Goal: Task Accomplishment & Management: Complete application form

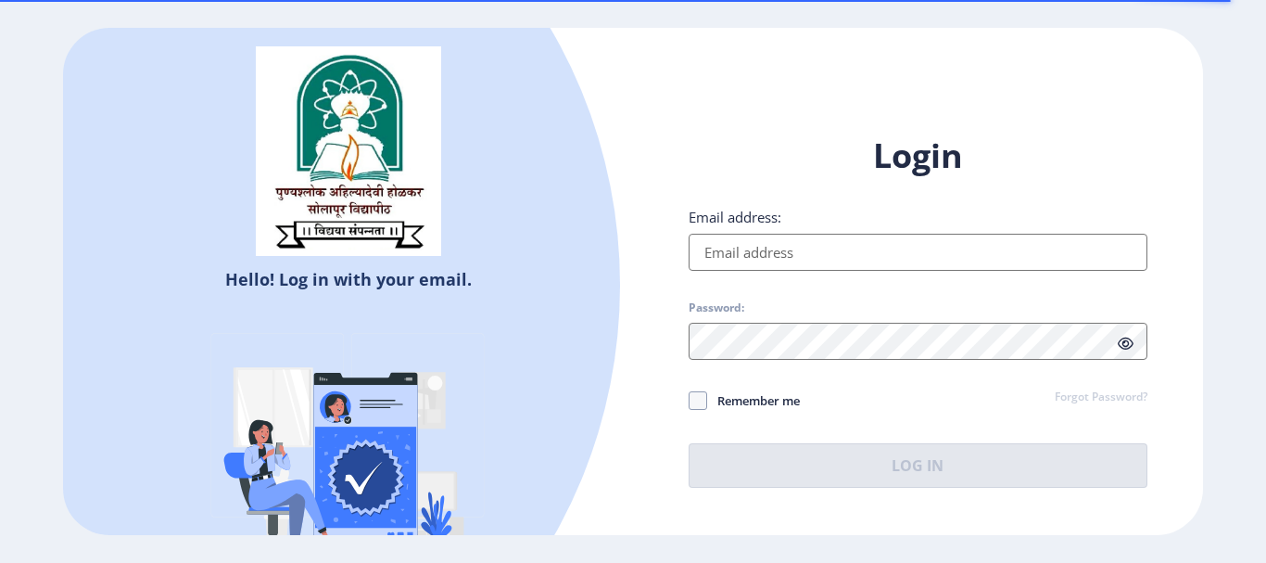
click at [748, 255] on input "Email address:" at bounding box center [918, 252] width 459 height 37
type input "[EMAIL_ADDRESS][DOMAIN_NAME]"
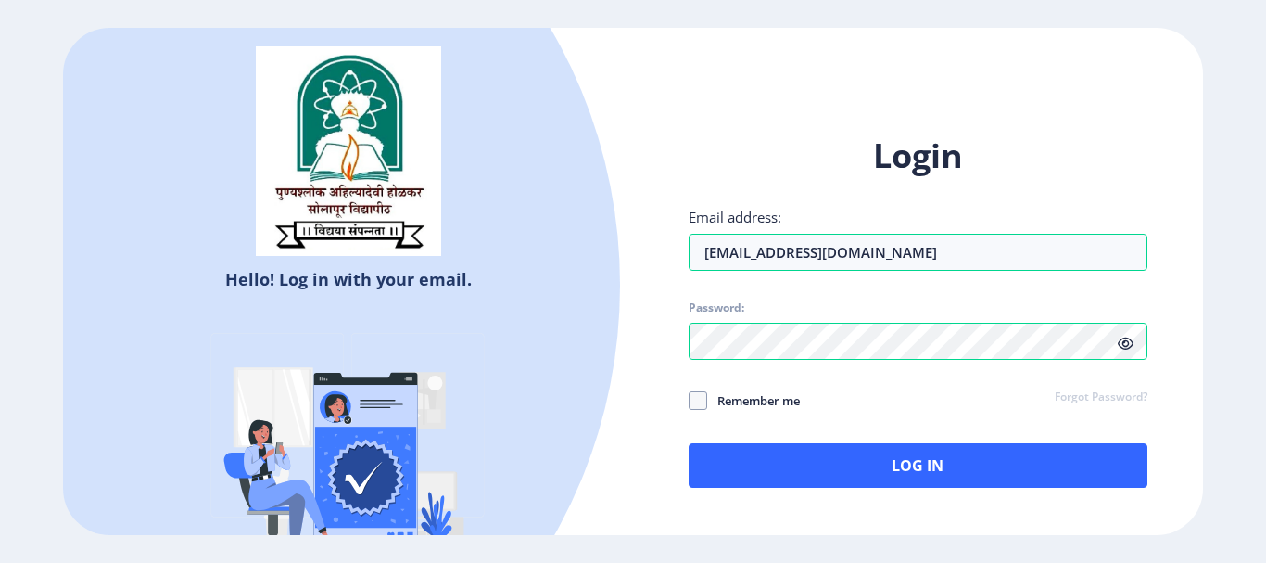
click at [765, 389] on span "Remember me" at bounding box center [753, 400] width 93 height 22
click at [690, 399] on input "Remember me" at bounding box center [689, 399] width 1 height 1
checkbox input "true"
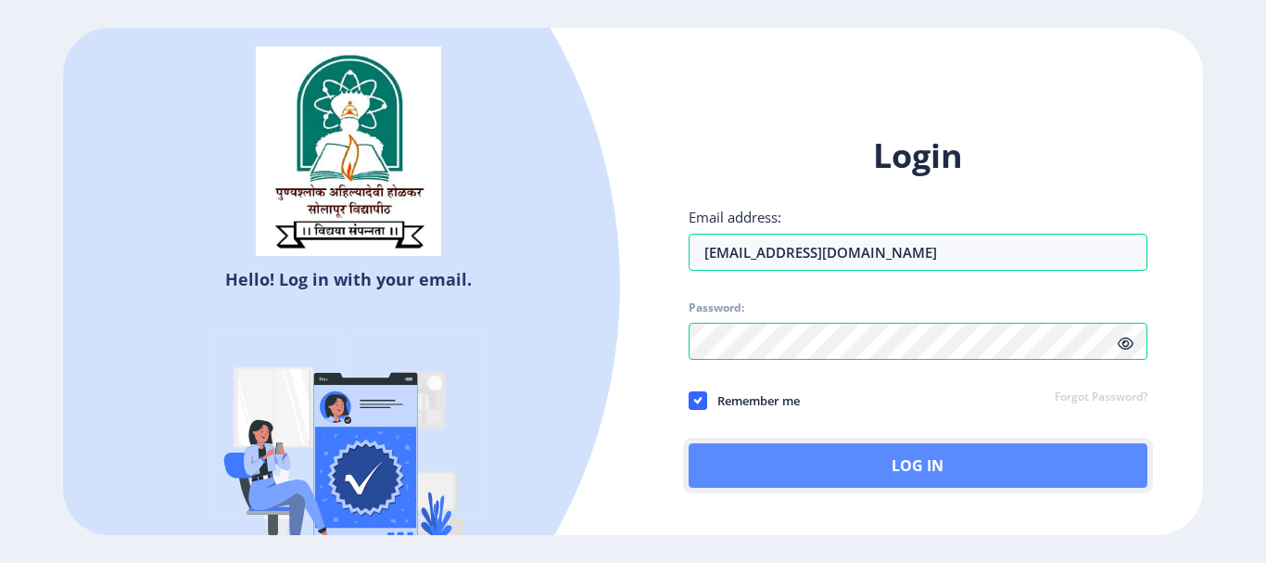
click at [810, 472] on button "Log In" at bounding box center [918, 465] width 459 height 44
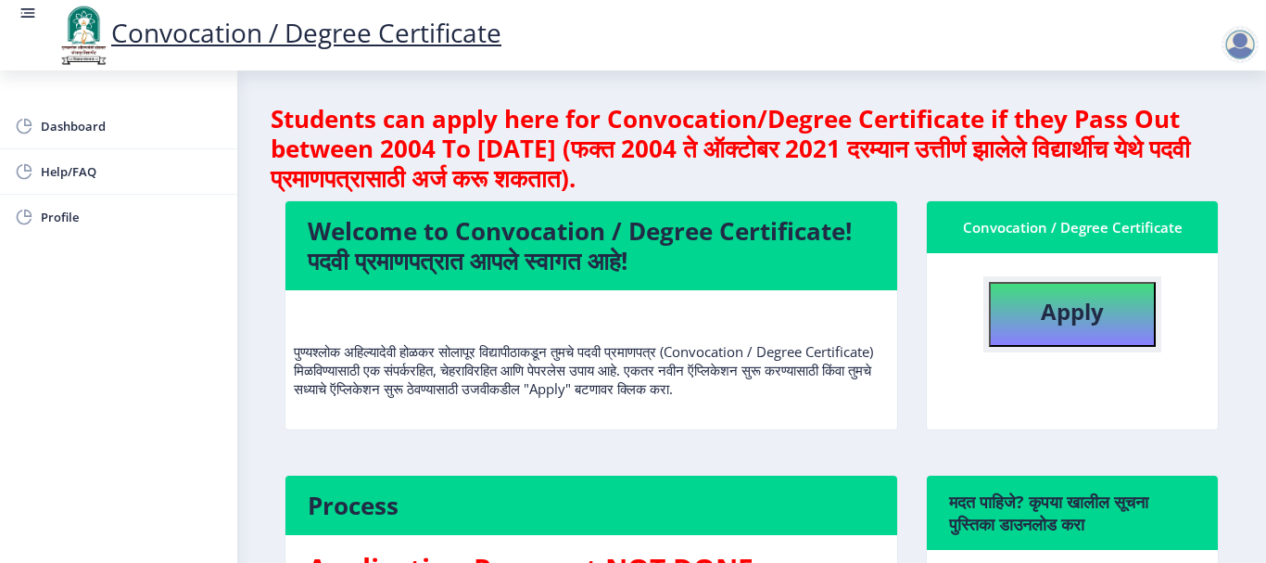
click at [1001, 297] on button "Apply" at bounding box center [1072, 314] width 167 height 65
select select
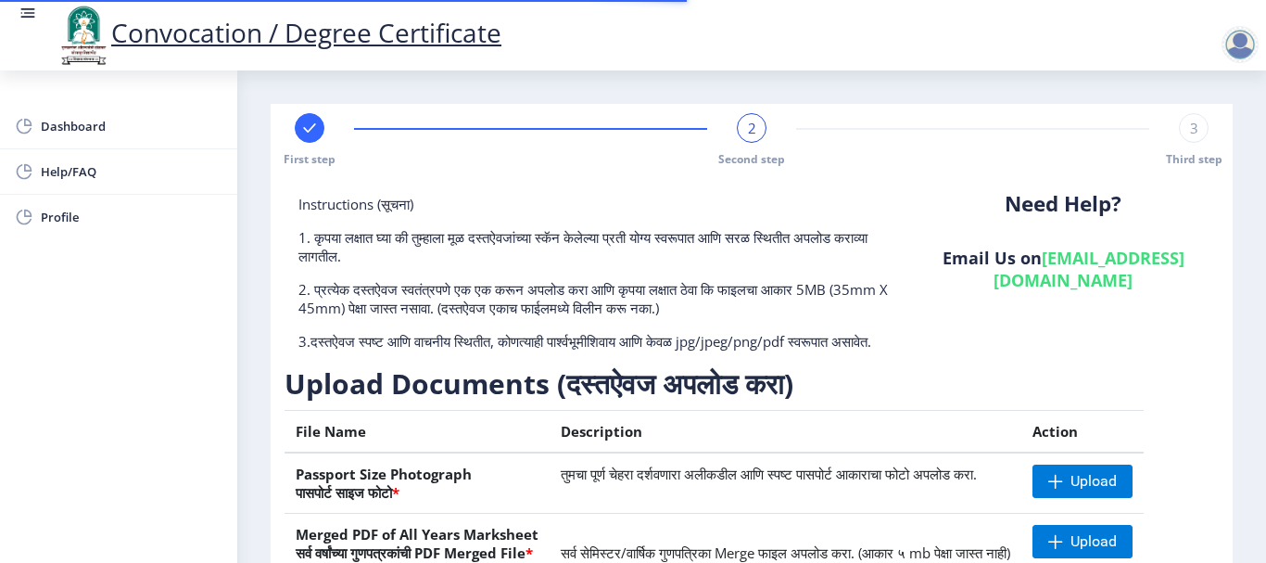
click at [1001, 297] on div "Need Help? Email Us on [EMAIL_ADDRESS][DOMAIN_NAME]" at bounding box center [1062, 280] width 311 height 171
click at [301, 128] on rect at bounding box center [309, 128] width 19 height 19
select select "Regular"
select select "Hindi"
select select "2019"
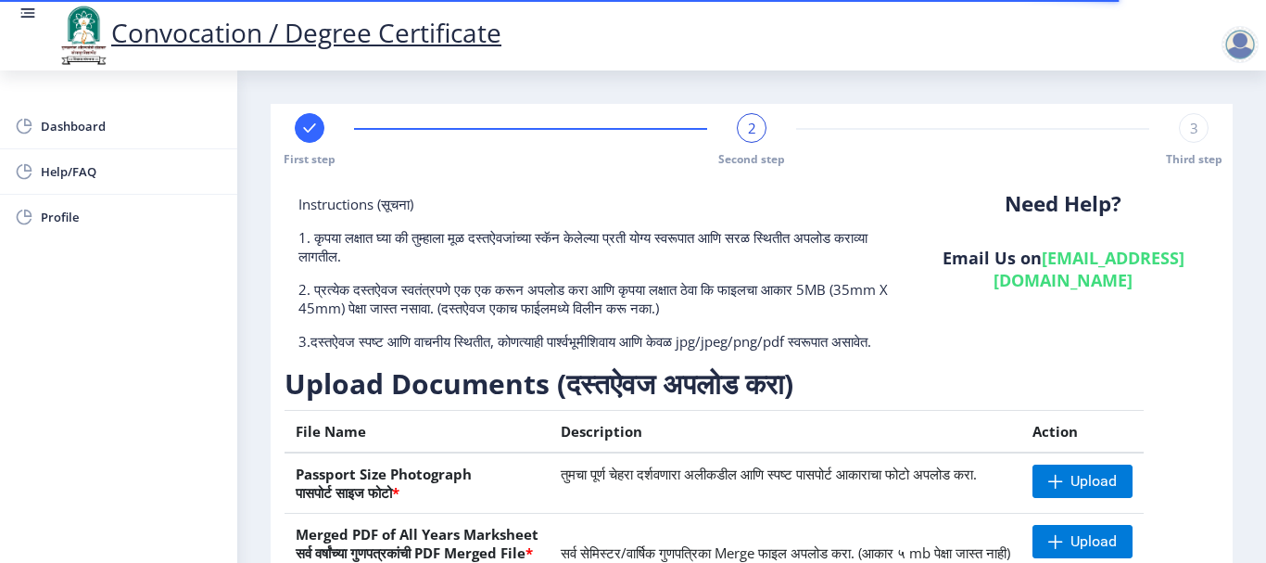
select select "October"
select select "Grade A"
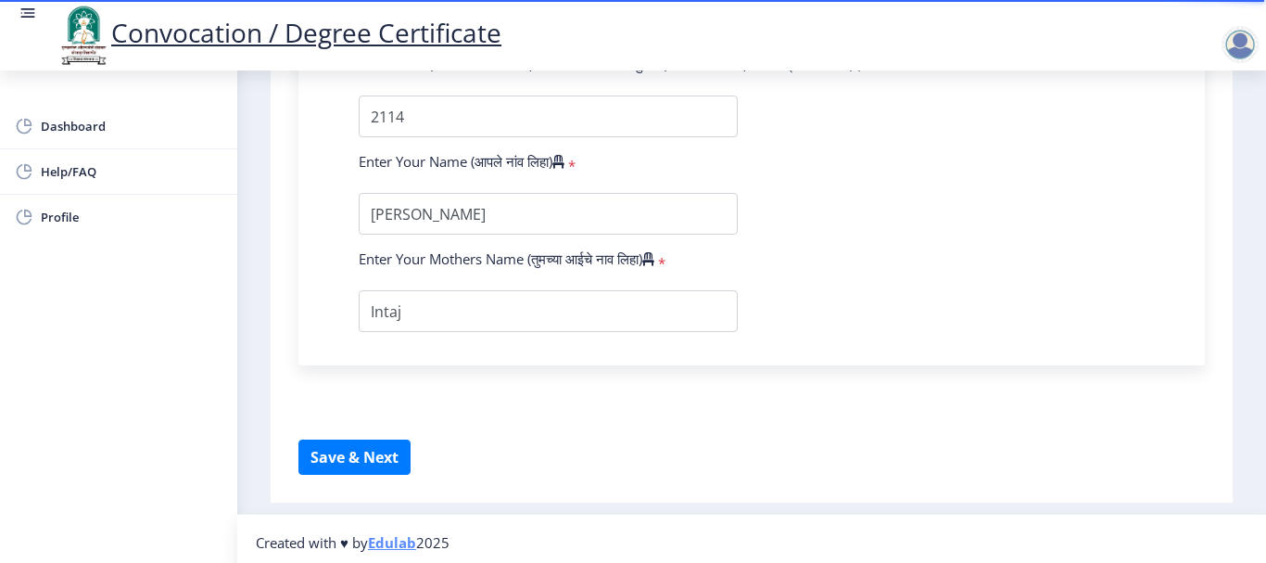
scroll to position [1342, 0]
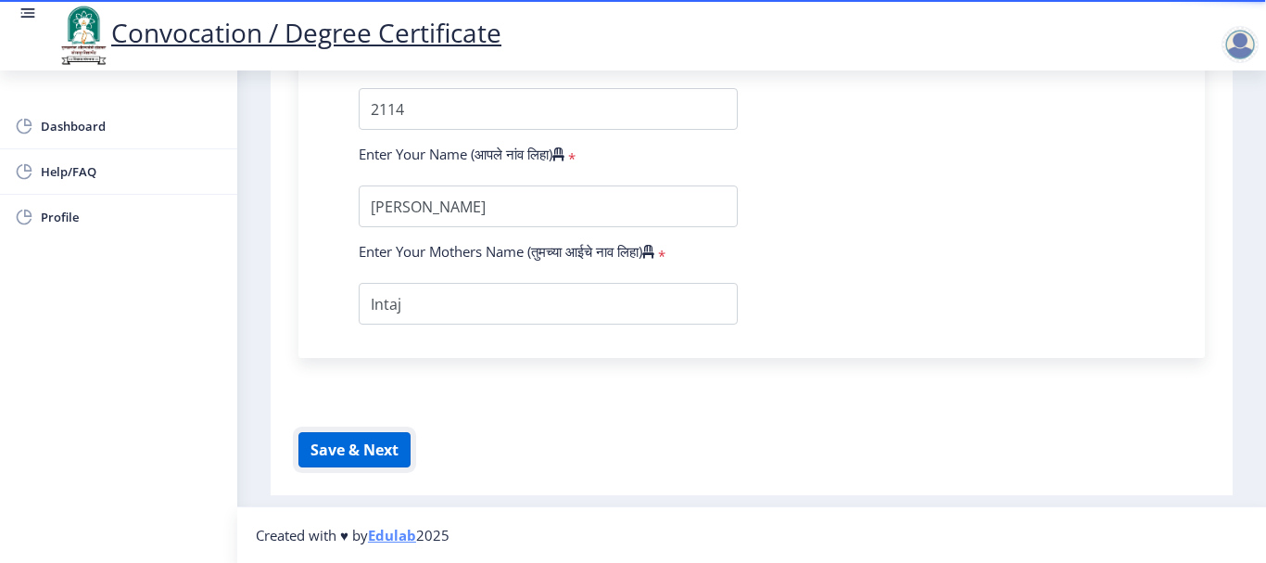
click at [358, 457] on button "Save & Next" at bounding box center [354, 449] width 112 height 35
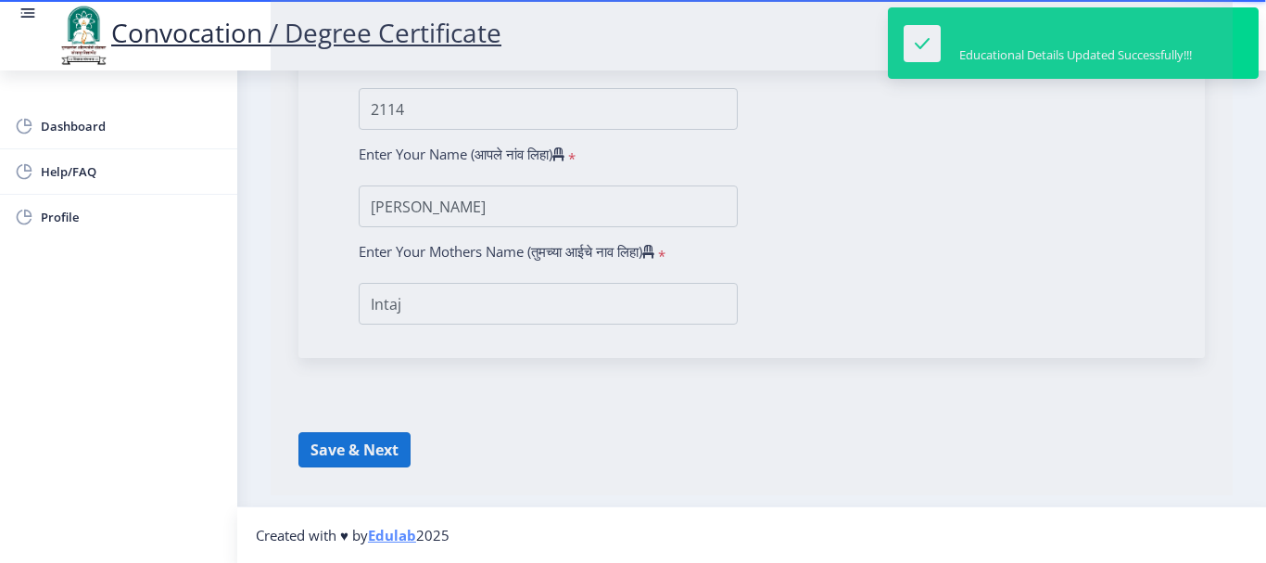
select select
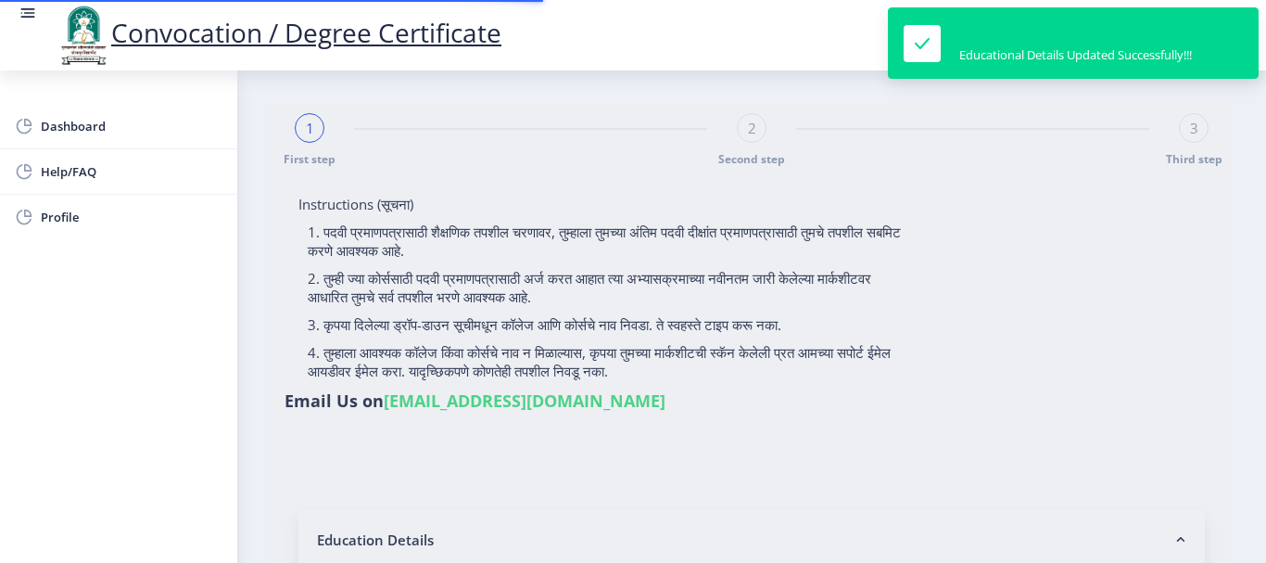
type input "604211"
select select "Regular"
select select "2019"
select select "October"
select select "Grade A"
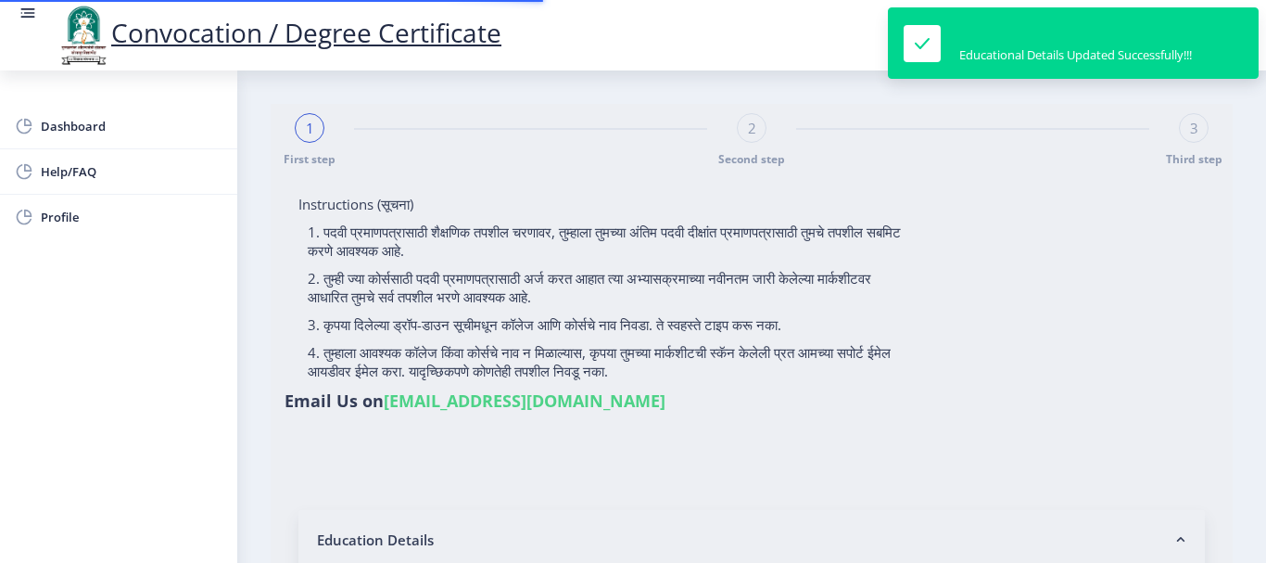
type input "2114"
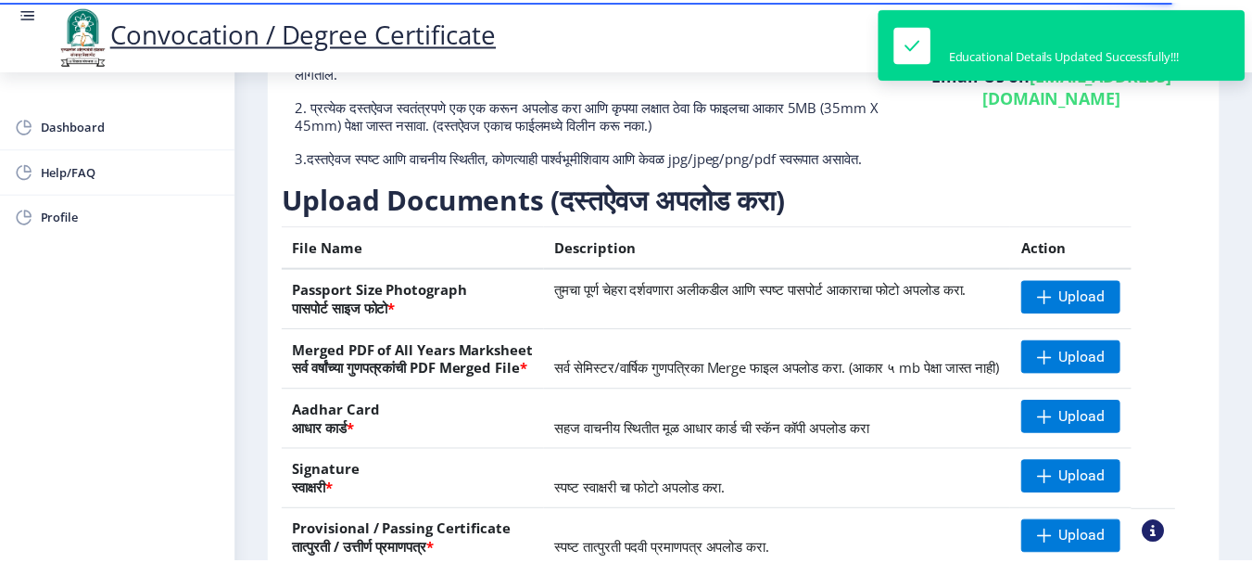
scroll to position [259, 0]
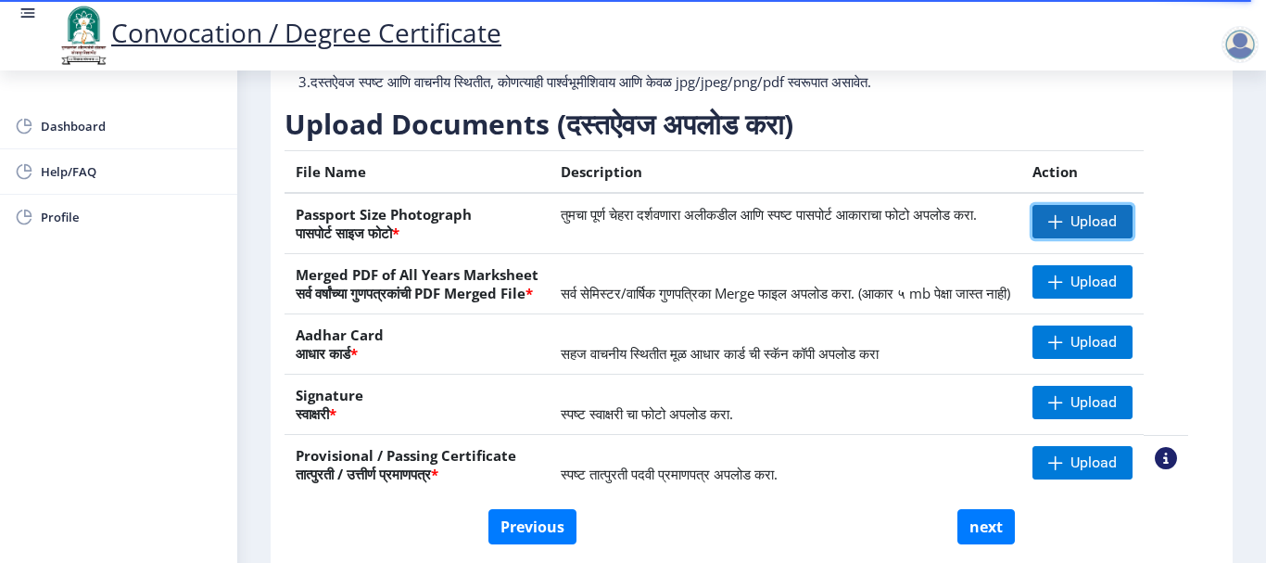
click at [1107, 231] on span "Upload" at bounding box center [1093, 221] width 46 height 19
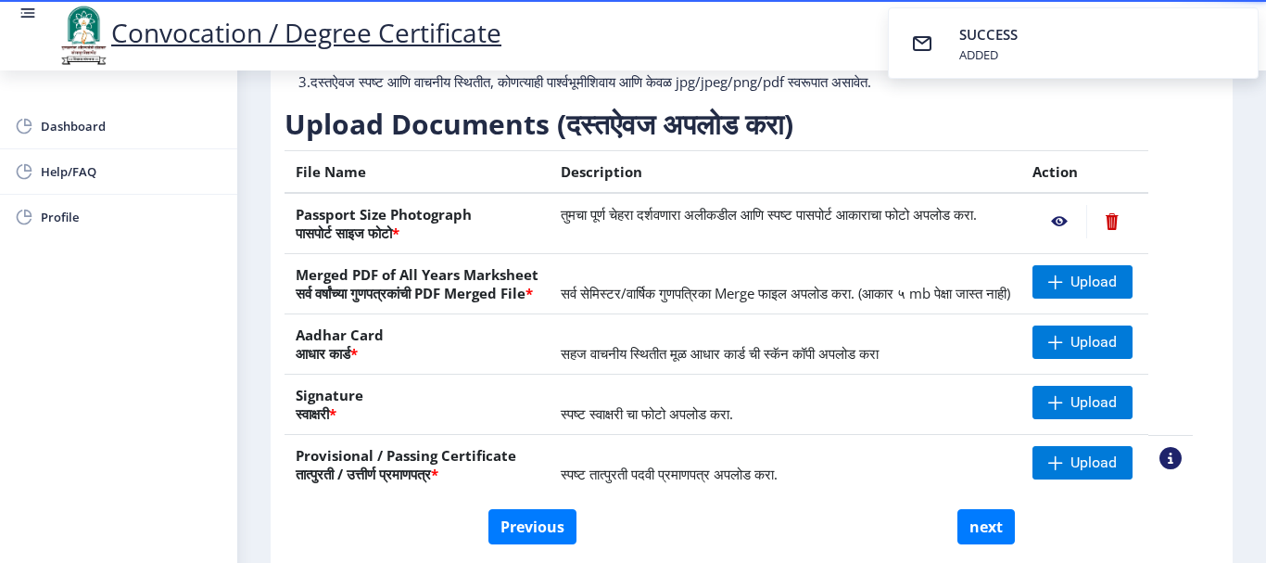
click at [1074, 238] on nb-action at bounding box center [1059, 221] width 54 height 33
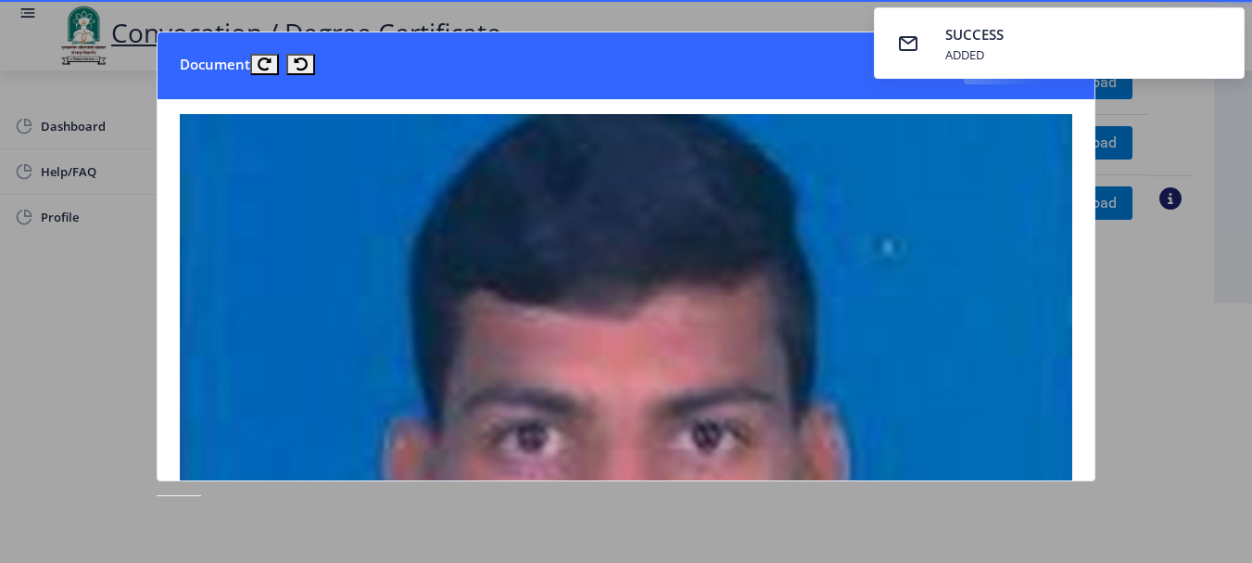
click at [1173, 391] on div at bounding box center [626, 281] width 1252 height 563
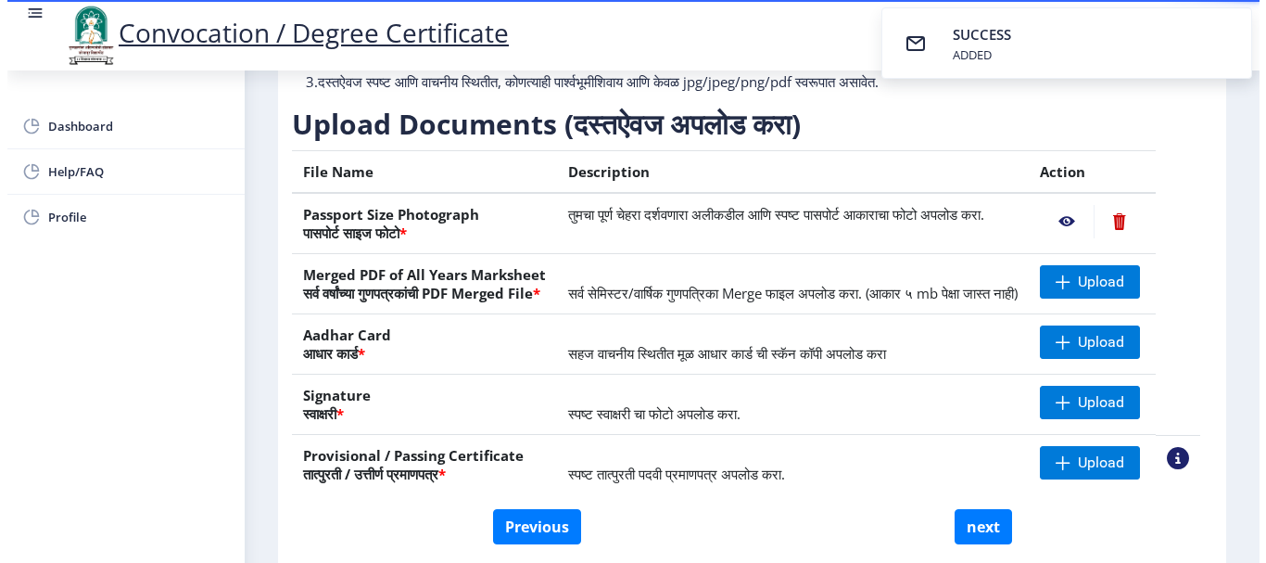
scroll to position [192, 0]
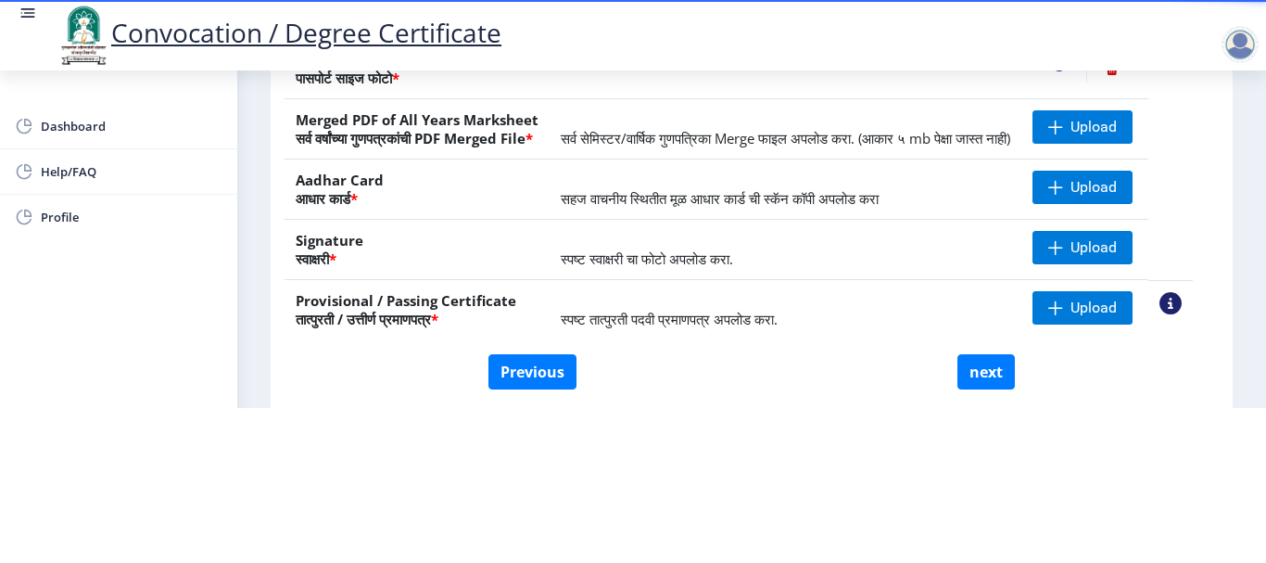
click at [1260, 140] on nb-layout-column "First step 2 Second step 3 Third step Instructions (सूचना) 1. कृपया लक्षात घ्या…" at bounding box center [751, 42] width 1029 height 772
drag, startPoint x: 1260, startPoint y: 140, endPoint x: 1222, endPoint y: 120, distance: 42.7
click at [1222, 120] on nb-layout-column "First step 2 Second step 3 Third step Instructions (सूचना) 1. कृपया लक्षात घ्या…" at bounding box center [751, 42] width 1029 height 772
click at [1222, 120] on div "First step 2 Second step 3 Third step Instructions (सूचना) 1. कृपया लक्षात घ्या…" at bounding box center [752, 54] width 962 height 728
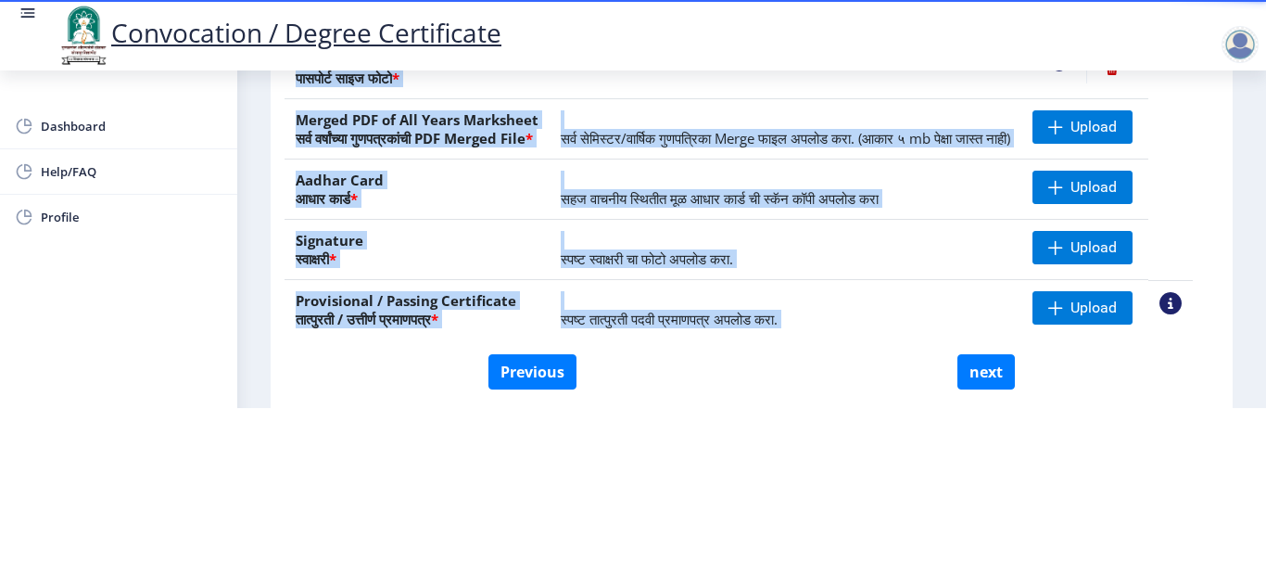
click at [1222, 120] on div "First step 2 Second step 3 Third step Instructions (सूचना) 1. कृपया लक्षात घ्या…" at bounding box center [752, 54] width 962 height 728
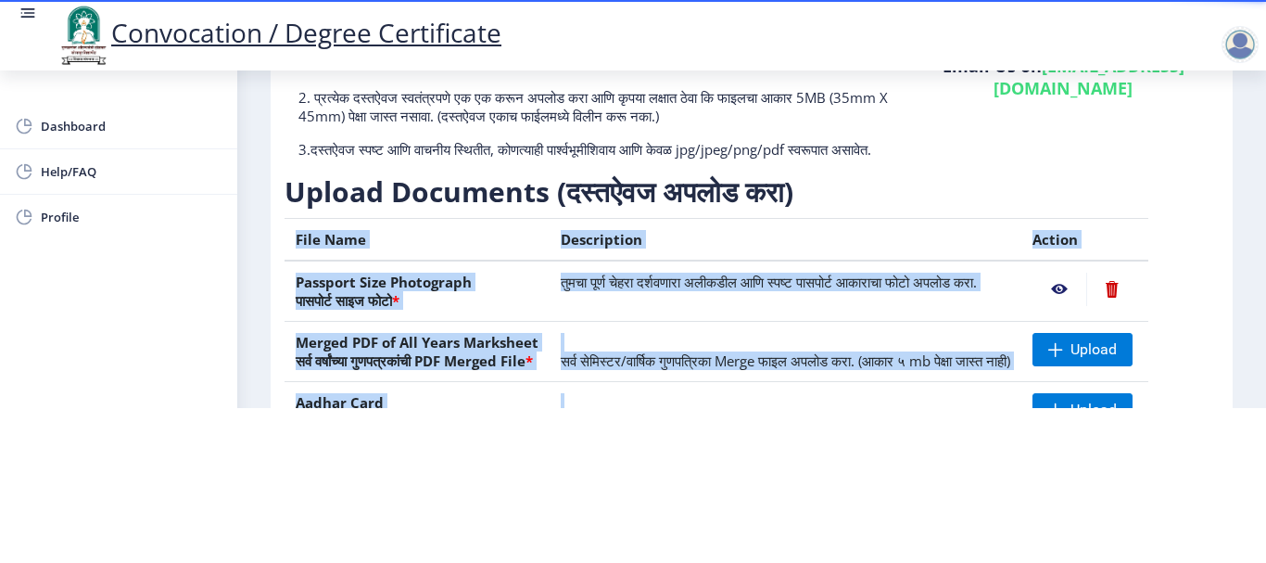
scroll to position [74, 0]
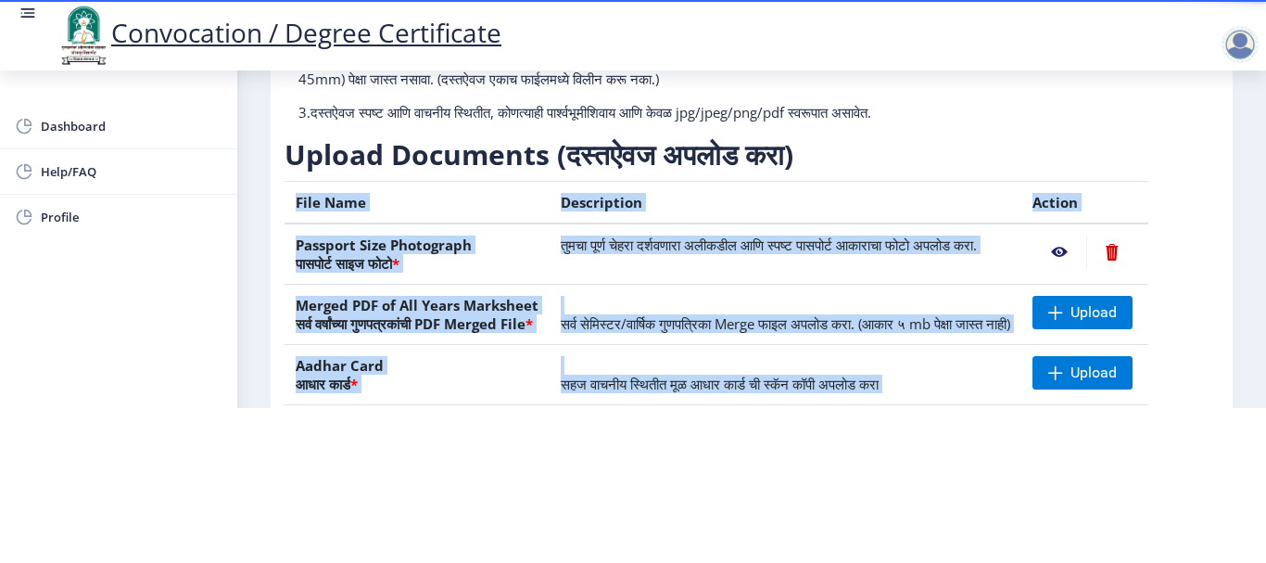
click at [1182, 231] on table "File Name Description Action Passport Size Photograph पासपोर्ट साइज फोटो * तुमच…" at bounding box center [739, 353] width 908 height 344
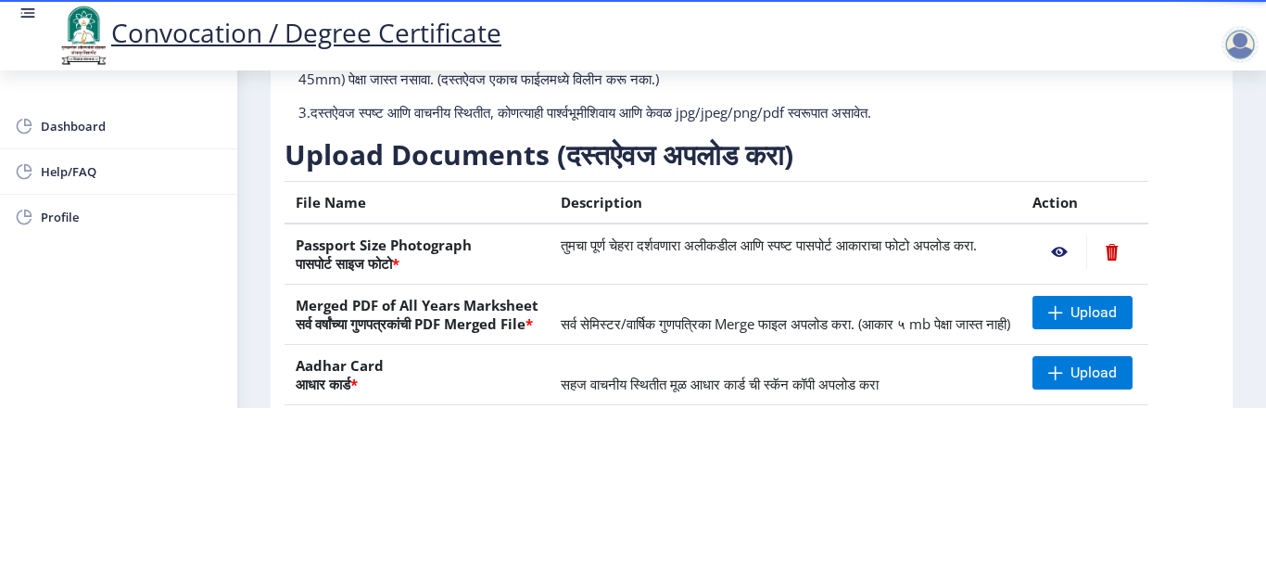
click at [1082, 235] on nb-action at bounding box center [1059, 251] width 54 height 33
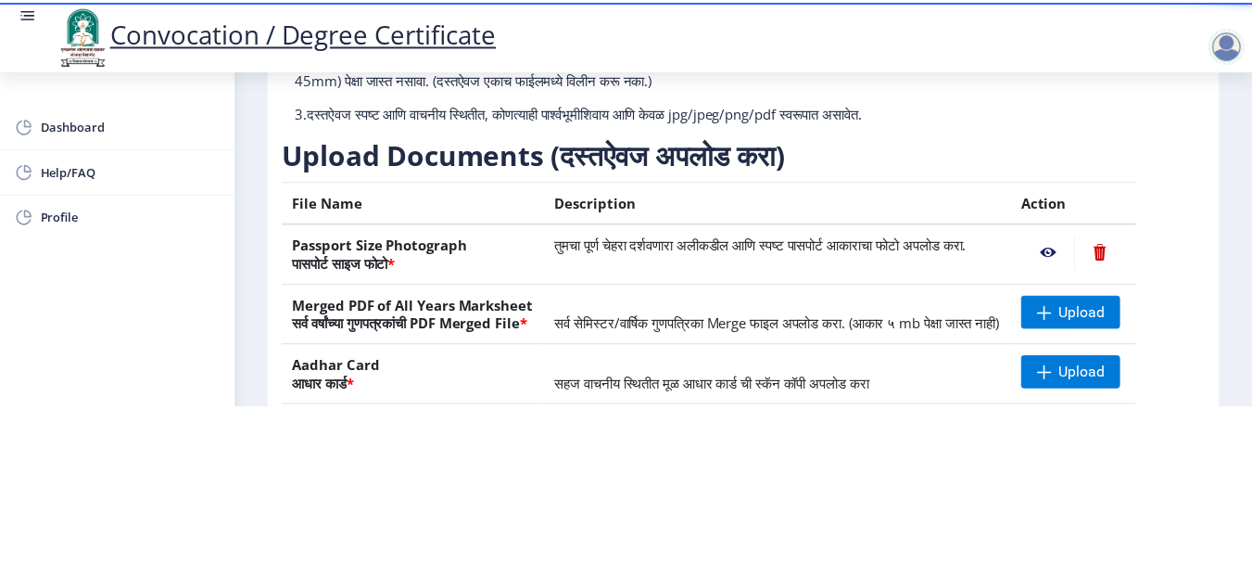
scroll to position [0, 0]
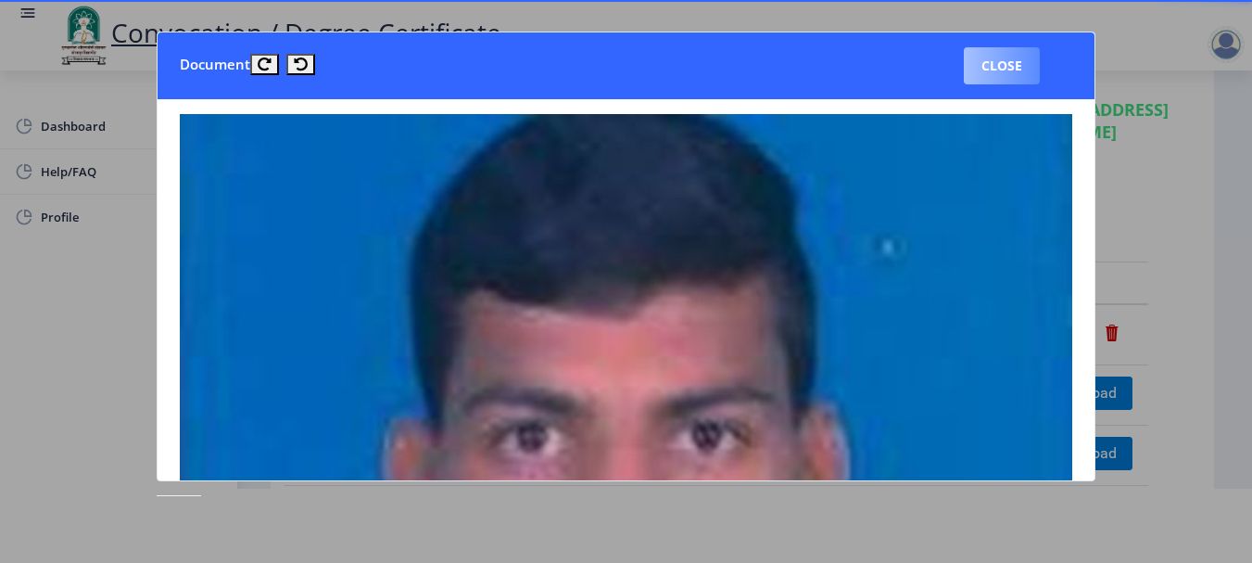
click at [983, 51] on button "Close" at bounding box center [1002, 65] width 76 height 37
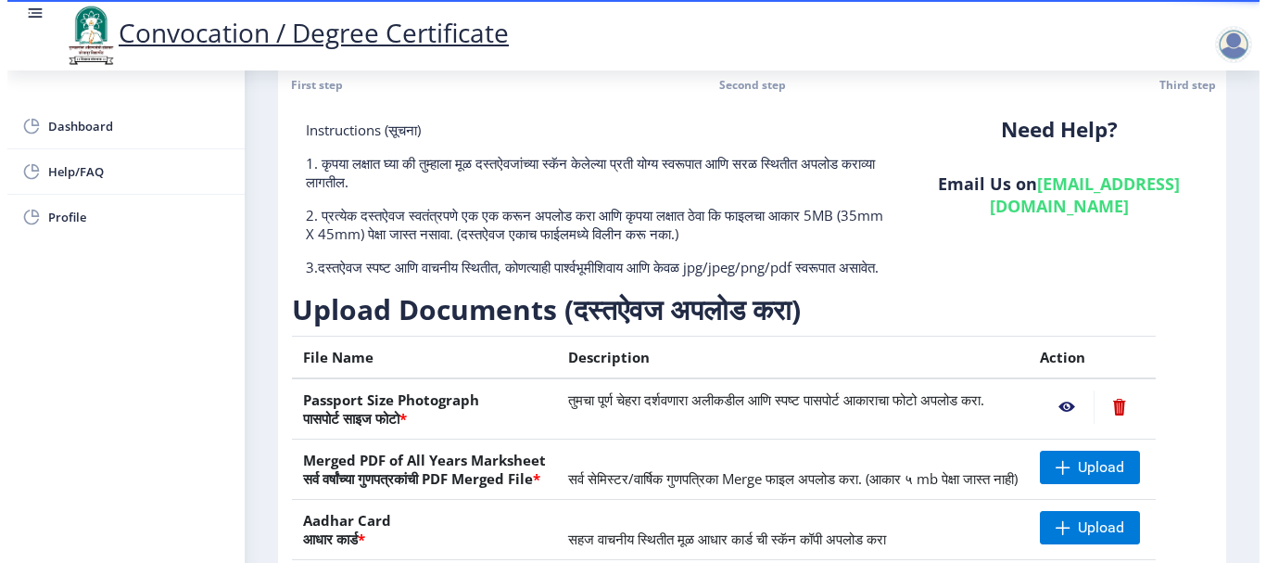
scroll to position [74, 0]
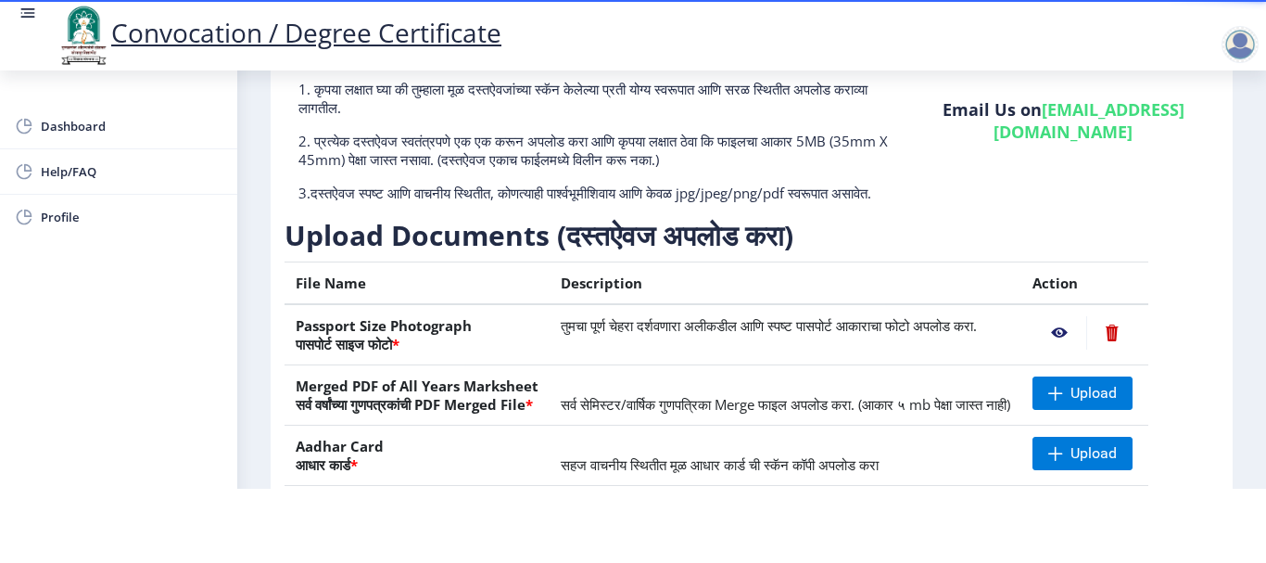
click at [1193, 295] on table "File Name Description Action Passport Size Photograph पासपोर्ट साइज फोटो * तुमच…" at bounding box center [739, 433] width 908 height 344
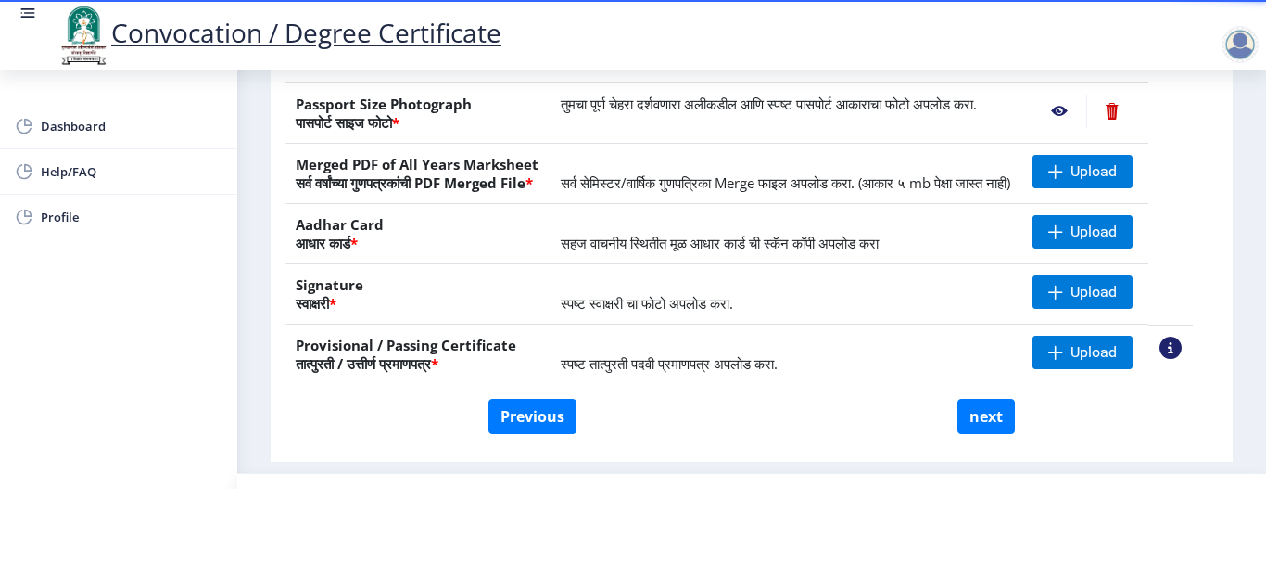
scroll to position [297, 0]
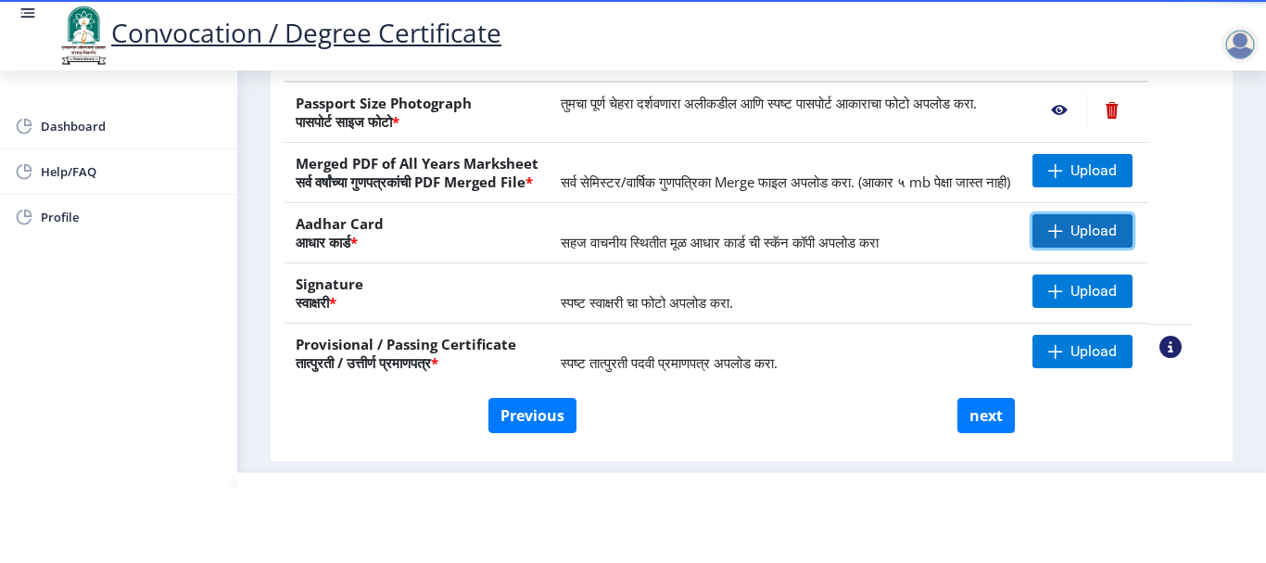
click at [1112, 247] on span "Upload" at bounding box center [1082, 230] width 100 height 33
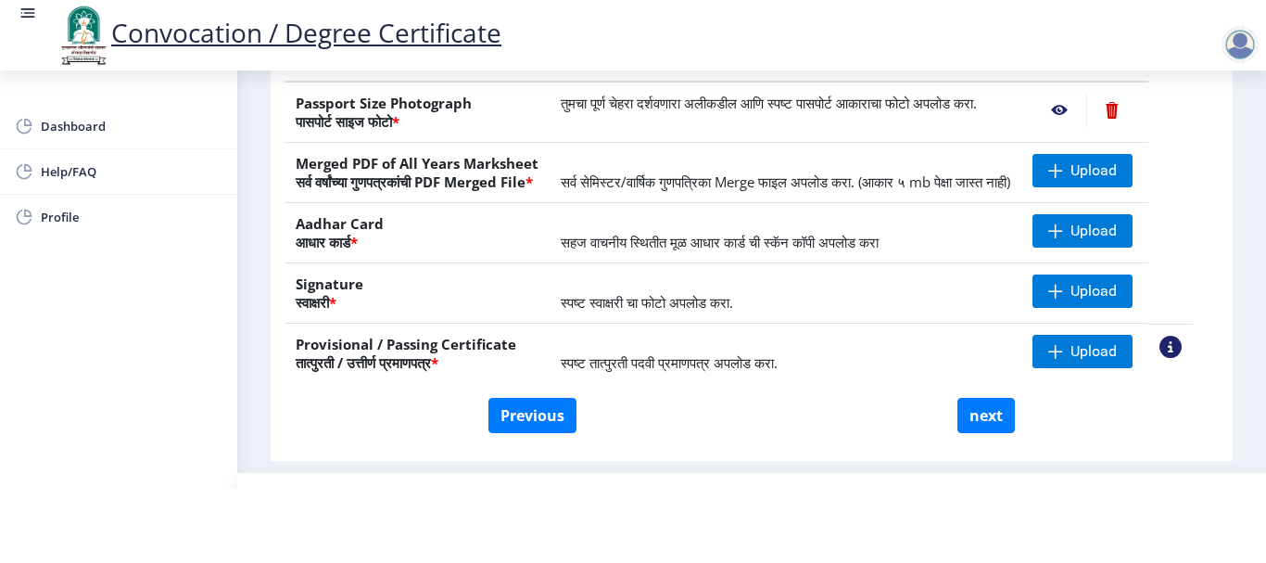
click at [1093, 323] on td "Upload" at bounding box center [1084, 293] width 127 height 60
click at [1094, 300] on span "Upload" at bounding box center [1093, 291] width 46 height 19
click at [863, 384] on td "स्पष्ट तात्पुरती पदवी प्रमाणपत्र अपलोड करा." at bounding box center [786, 353] width 472 height 60
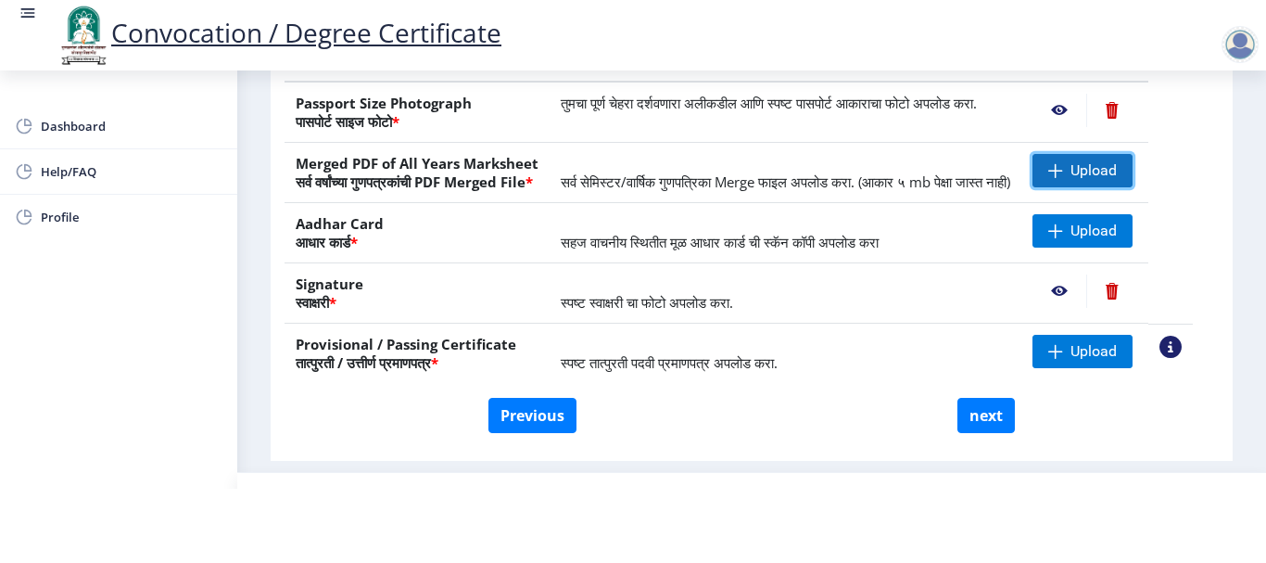
click at [1112, 178] on span "Upload" at bounding box center [1082, 170] width 100 height 33
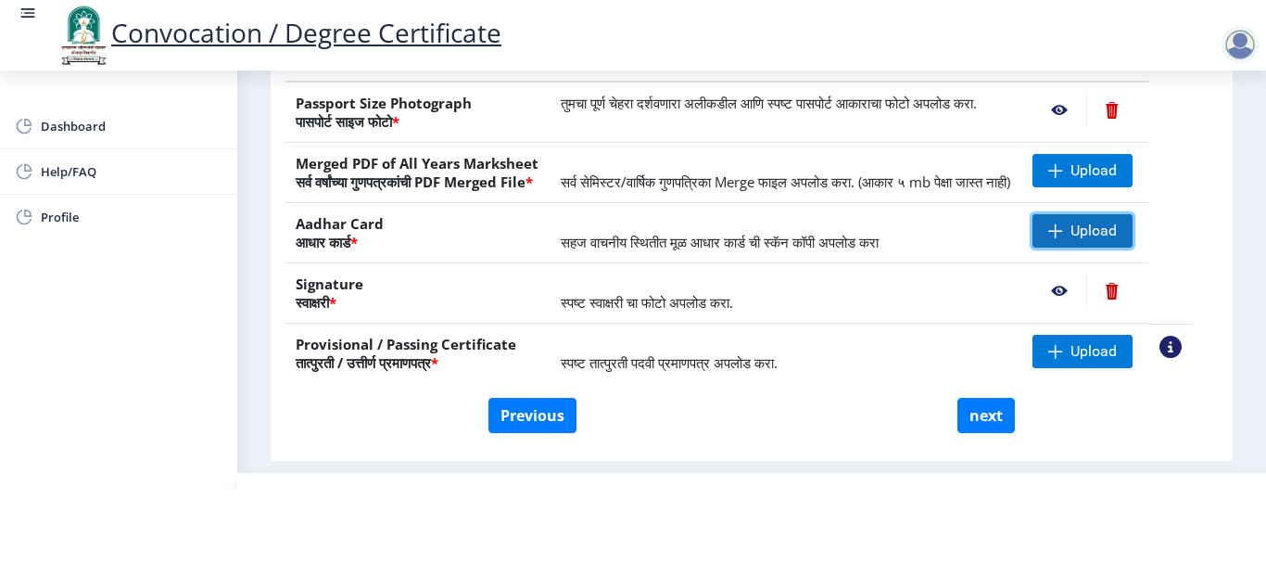
click at [1107, 247] on span "Upload" at bounding box center [1082, 230] width 100 height 33
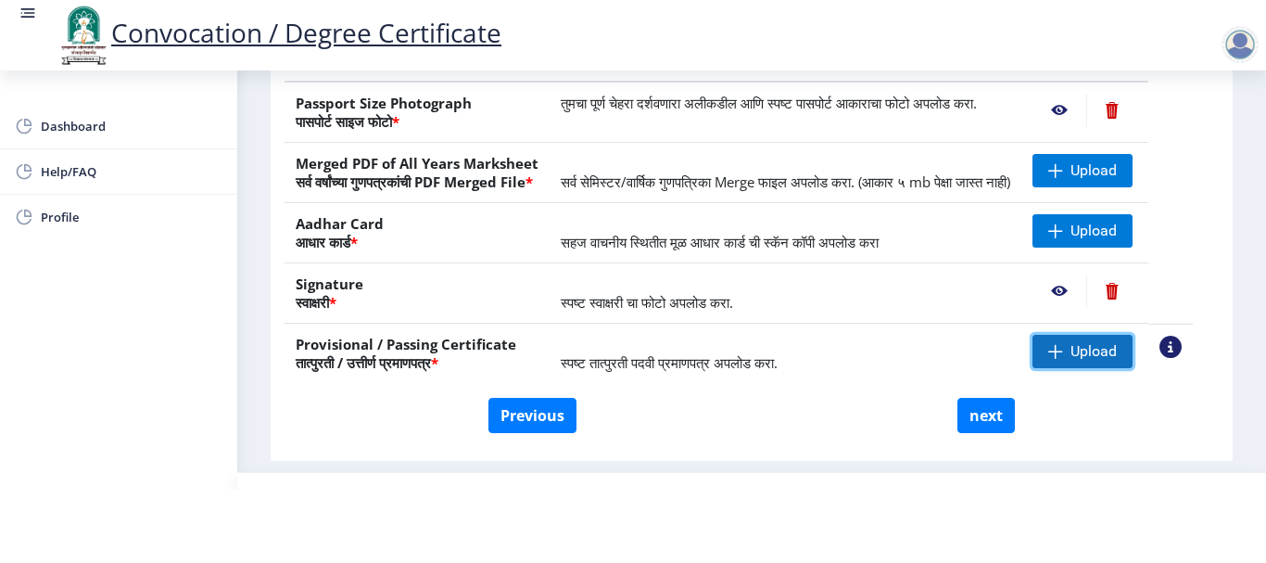
click at [1089, 368] on span "Upload" at bounding box center [1082, 351] width 100 height 33
click at [1115, 361] on span "Upload" at bounding box center [1093, 351] width 46 height 19
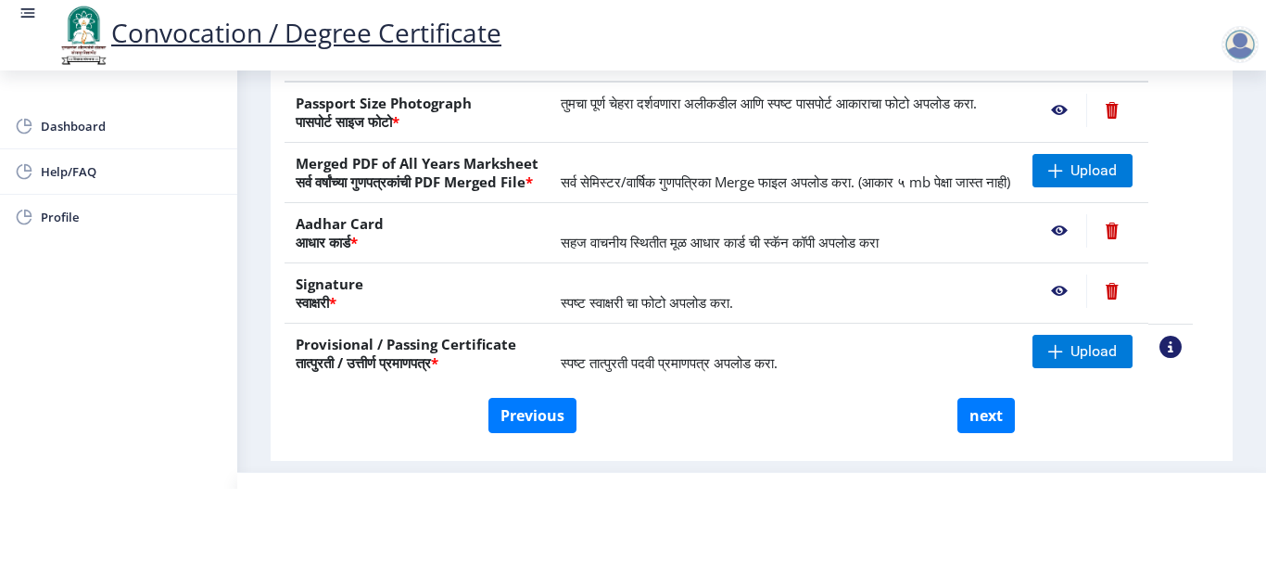
click at [777, 433] on div "Previous next" at bounding box center [751, 415] width 906 height 35
click at [1104, 361] on span "Upload" at bounding box center [1093, 351] width 46 height 19
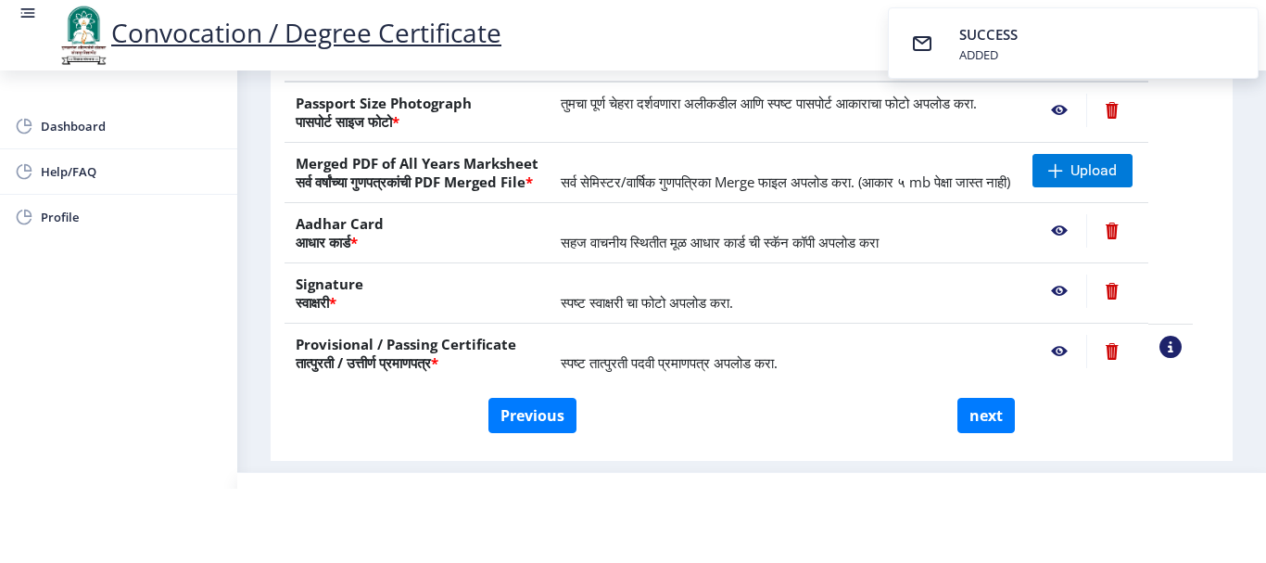
click at [825, 488] on html "Convocation / Degree Certificate Dashboard Help/FAQ Profile First step 2 Second…" at bounding box center [633, 207] width 1266 height 563
click at [1117, 180] on span "Upload" at bounding box center [1093, 170] width 46 height 19
click at [734, 488] on html "Convocation / Degree Certificate Dashboard Help/FAQ Profile First step 2 Second…" at bounding box center [633, 207] width 1266 height 563
click at [1063, 178] on span at bounding box center [1055, 170] width 15 height 15
click at [818, 488] on html "Convocation / Degree Certificate Dashboard Help/FAQ Profile First step 2 Second…" at bounding box center [633, 207] width 1266 height 563
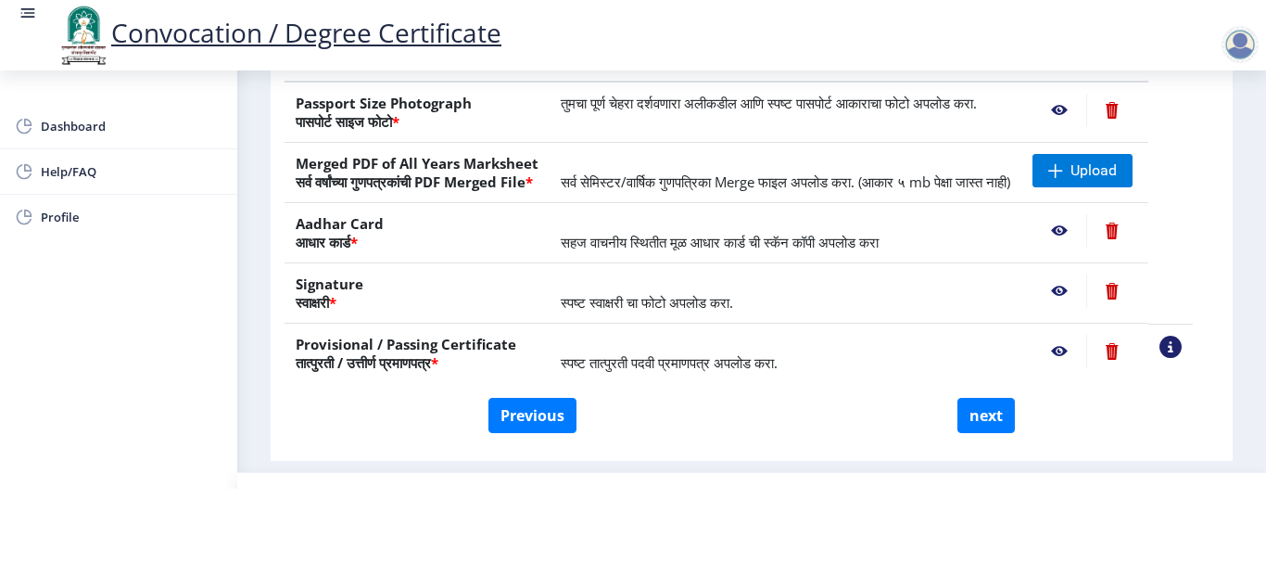
click at [675, 488] on html "Convocation / Degree Certificate Dashboard Help/FAQ Profile First step 2 Second…" at bounding box center [633, 207] width 1266 height 563
click at [1091, 187] on span "Upload" at bounding box center [1082, 170] width 100 height 33
click at [1117, 180] on span "Upload" at bounding box center [1093, 170] width 46 height 19
click at [764, 451] on div "Instructions (सूचना) 1. कृपया लक्षात घ्या की तुम्हाला मूळ दस्तऐवजांच्या स्कॅन क…" at bounding box center [751, 128] width 943 height 646
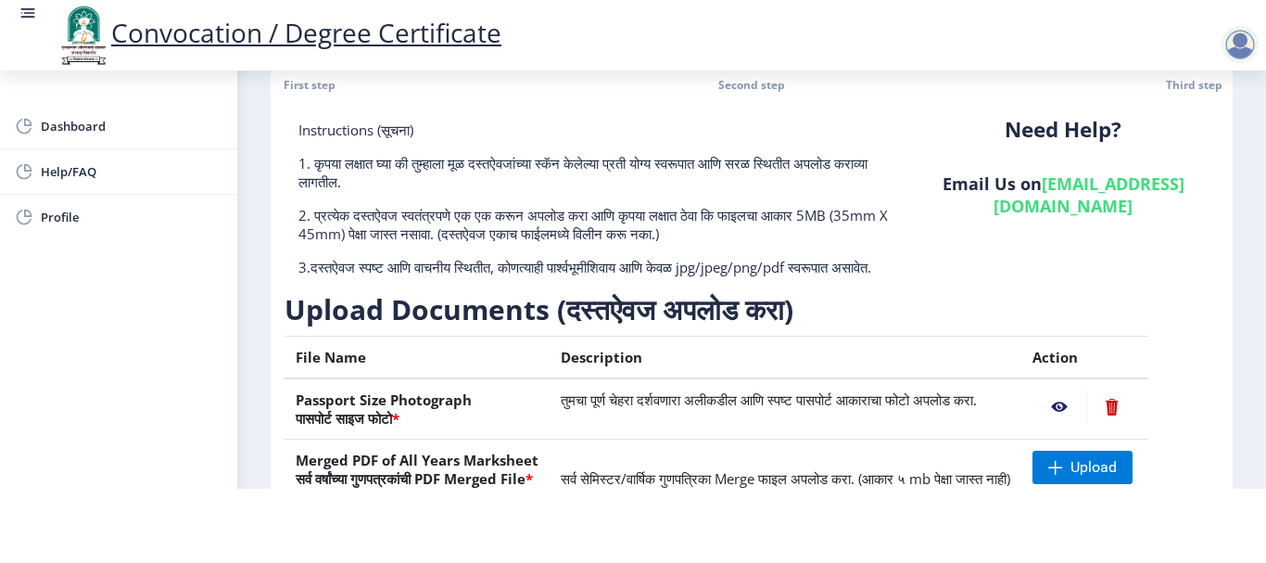
scroll to position [373, 0]
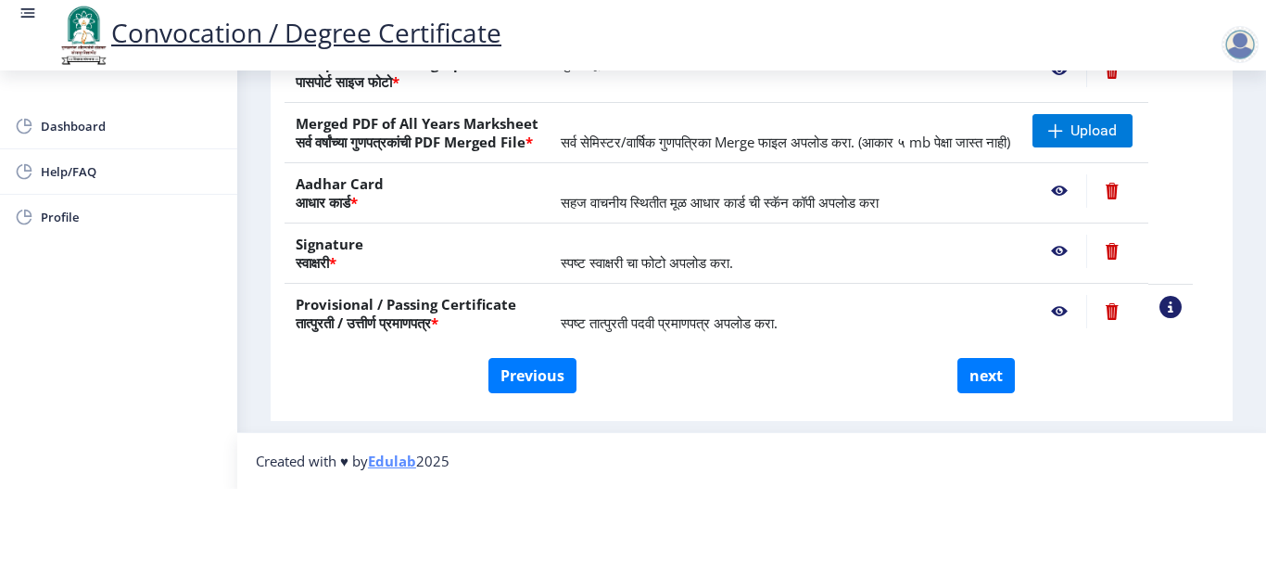
click at [1078, 310] on nb-action at bounding box center [1059, 311] width 54 height 33
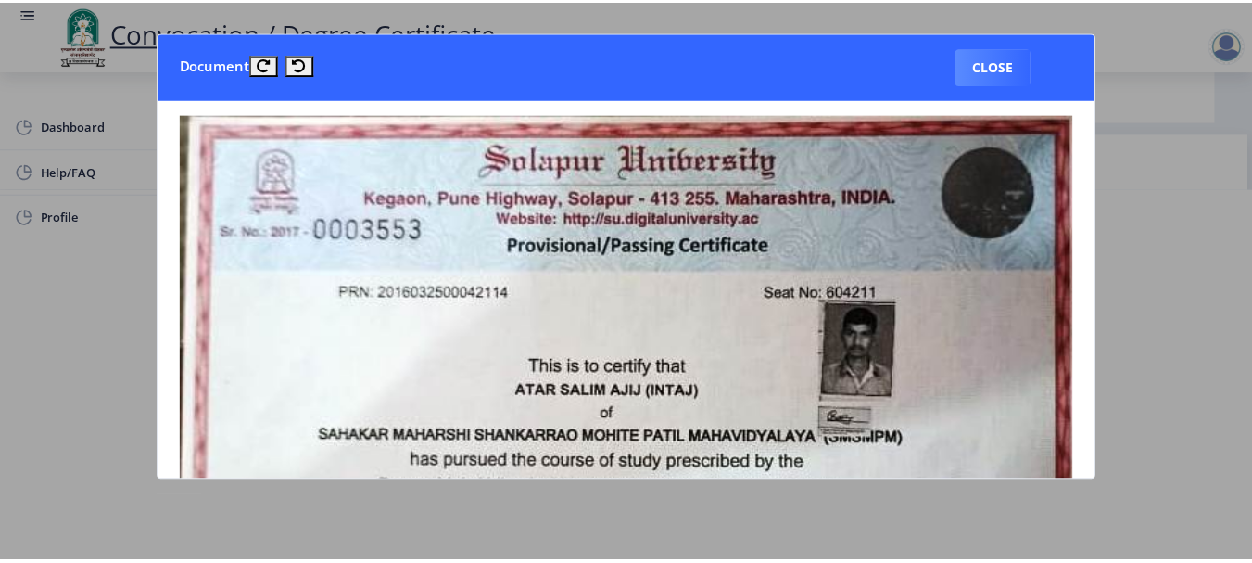
scroll to position [0, 0]
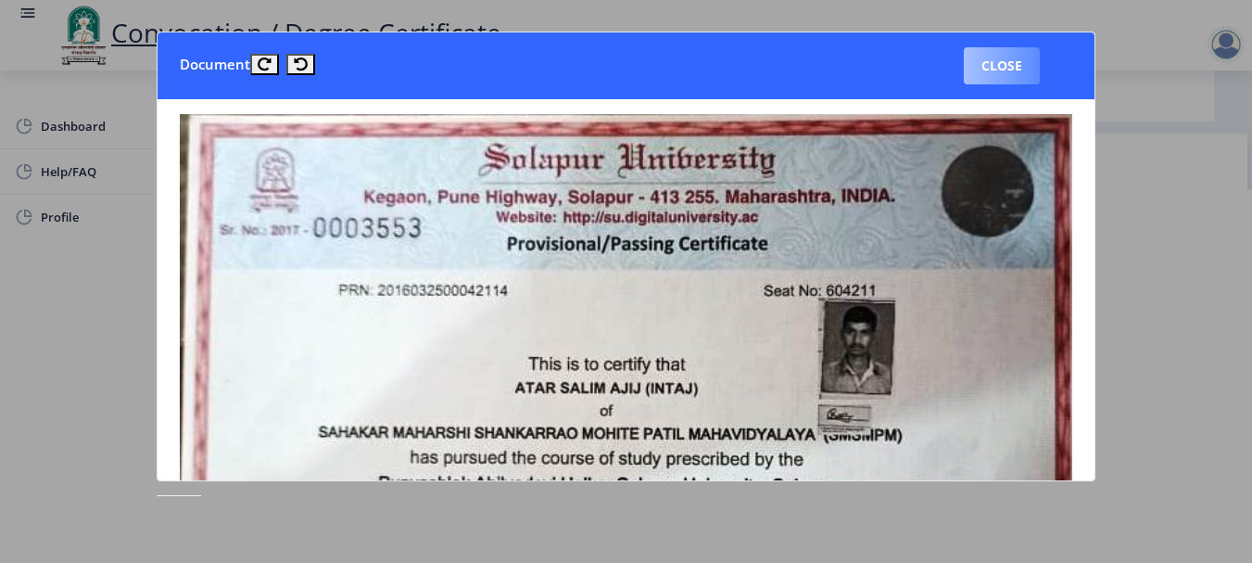
click at [1014, 48] on button "Close" at bounding box center [1002, 65] width 76 height 37
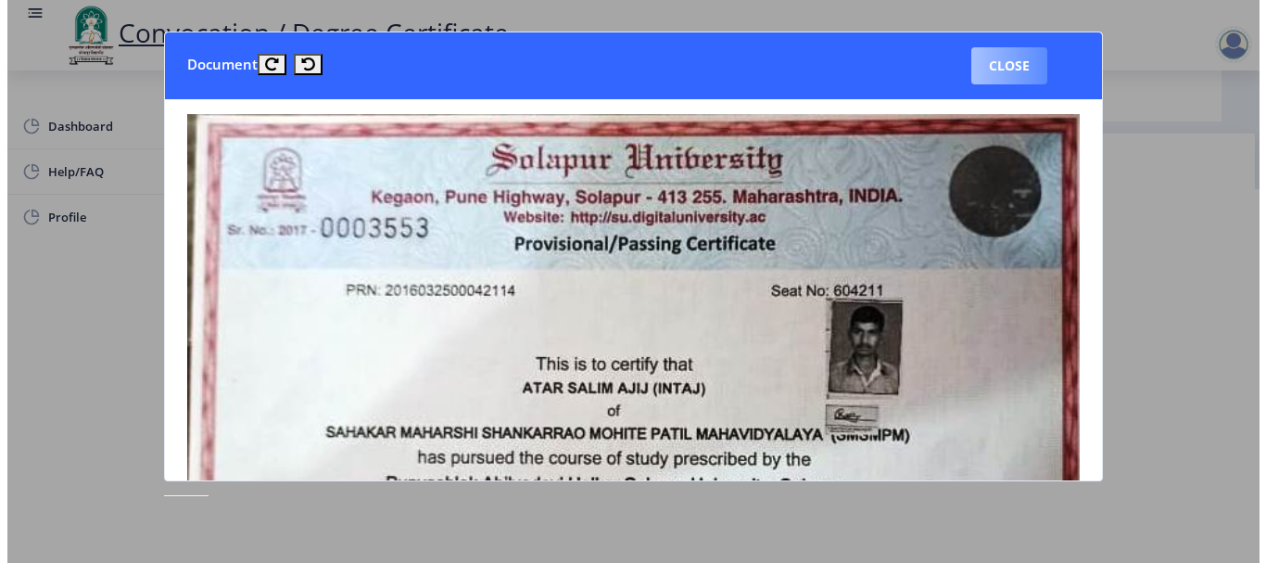
scroll to position [192, 0]
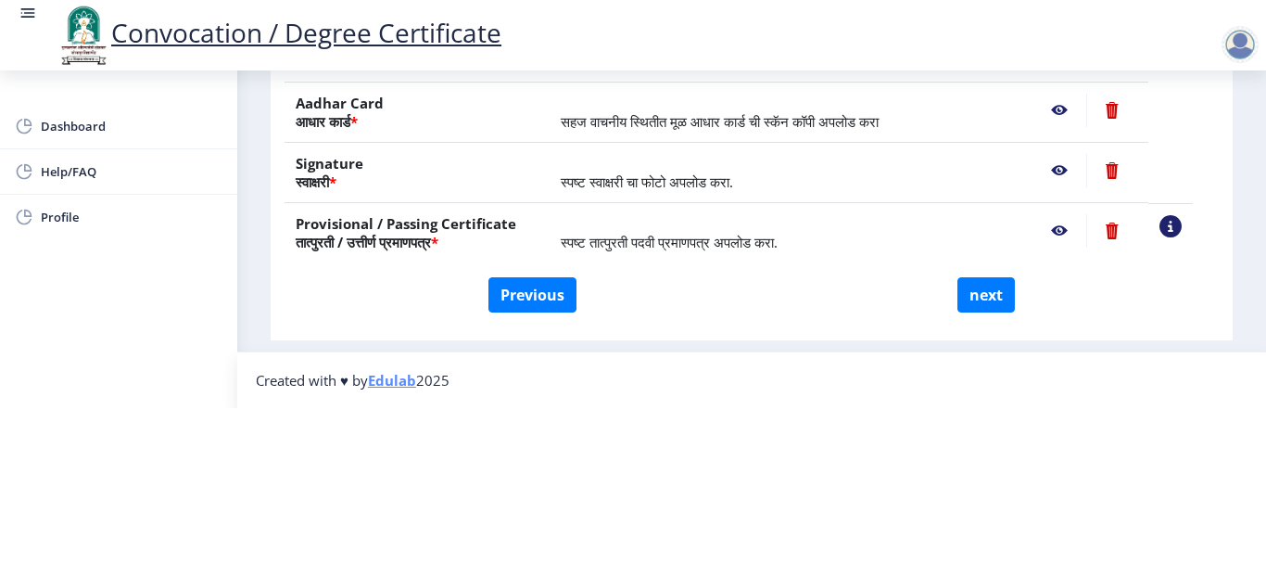
click at [1078, 154] on nb-action at bounding box center [1059, 170] width 54 height 33
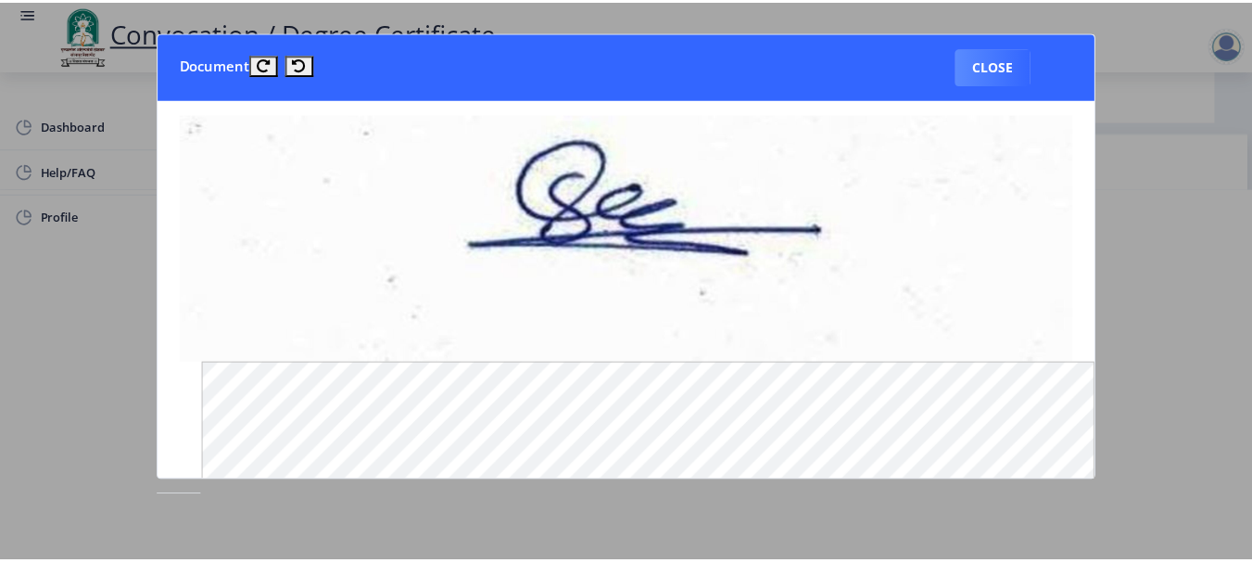
scroll to position [0, 0]
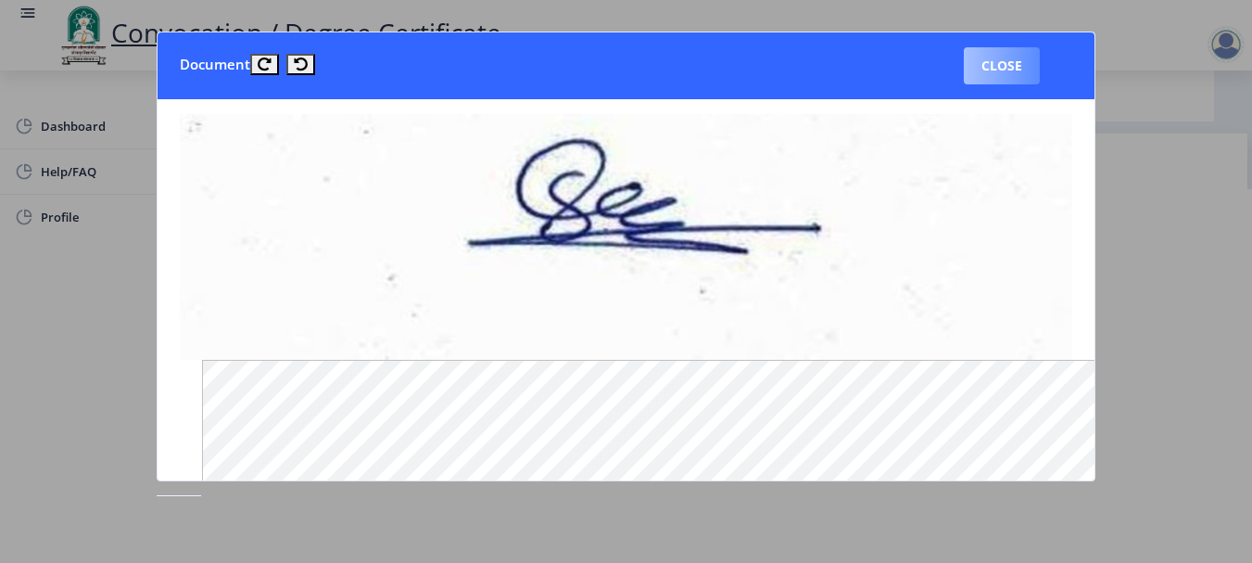
click at [1019, 63] on button "Close" at bounding box center [1002, 65] width 76 height 37
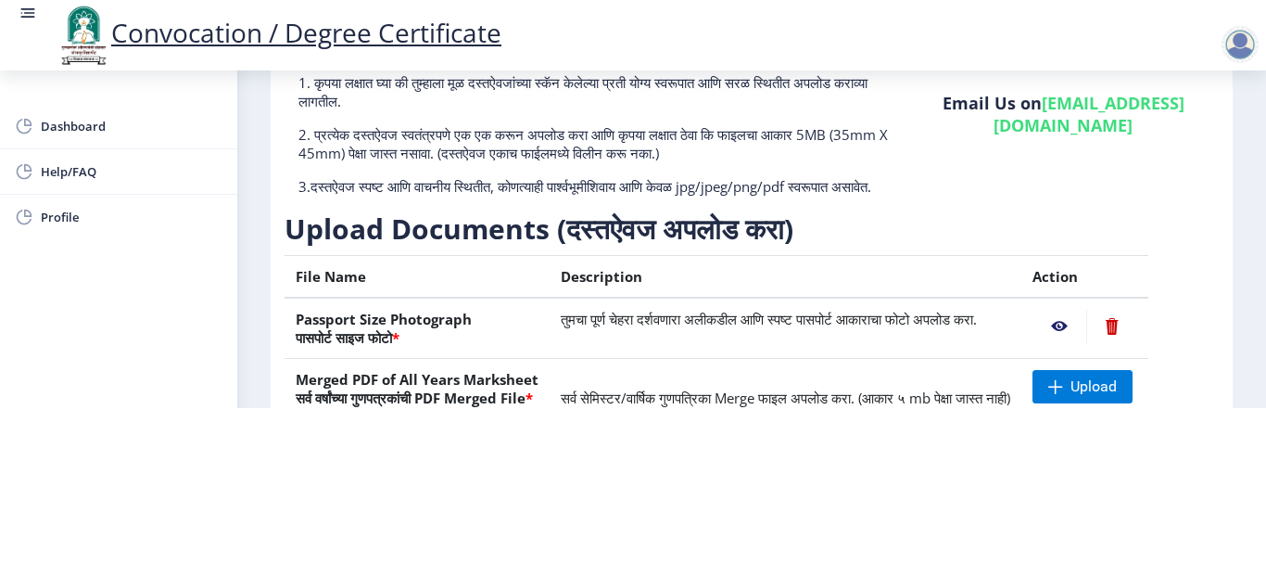
click at [1081, 310] on nb-action at bounding box center [1059, 326] width 54 height 33
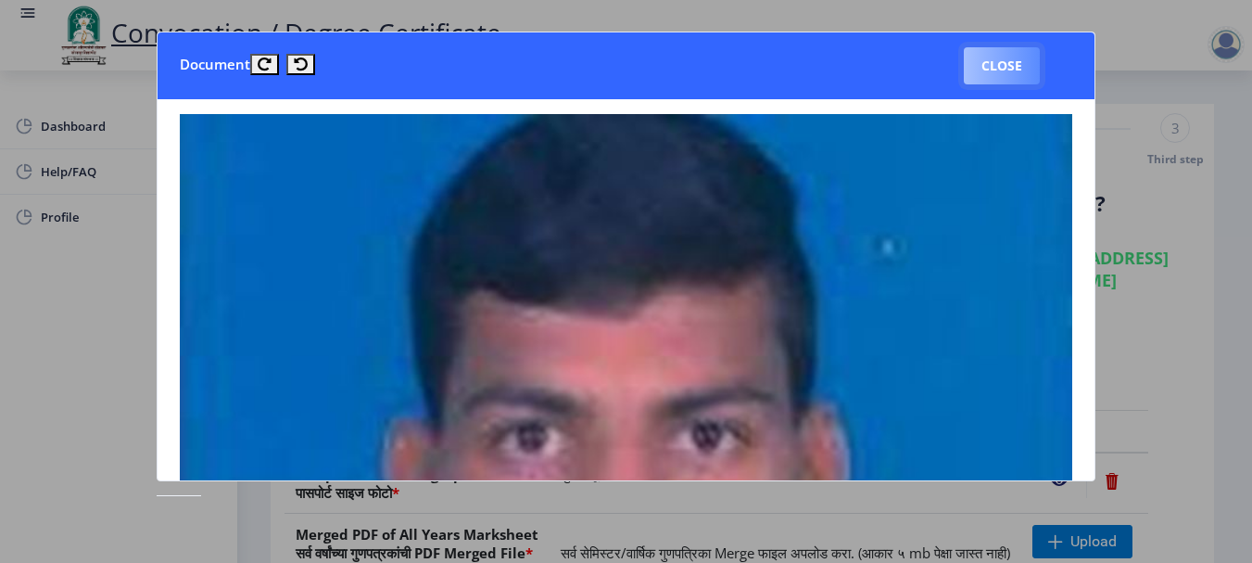
click at [1015, 70] on button "Close" at bounding box center [1002, 65] width 76 height 37
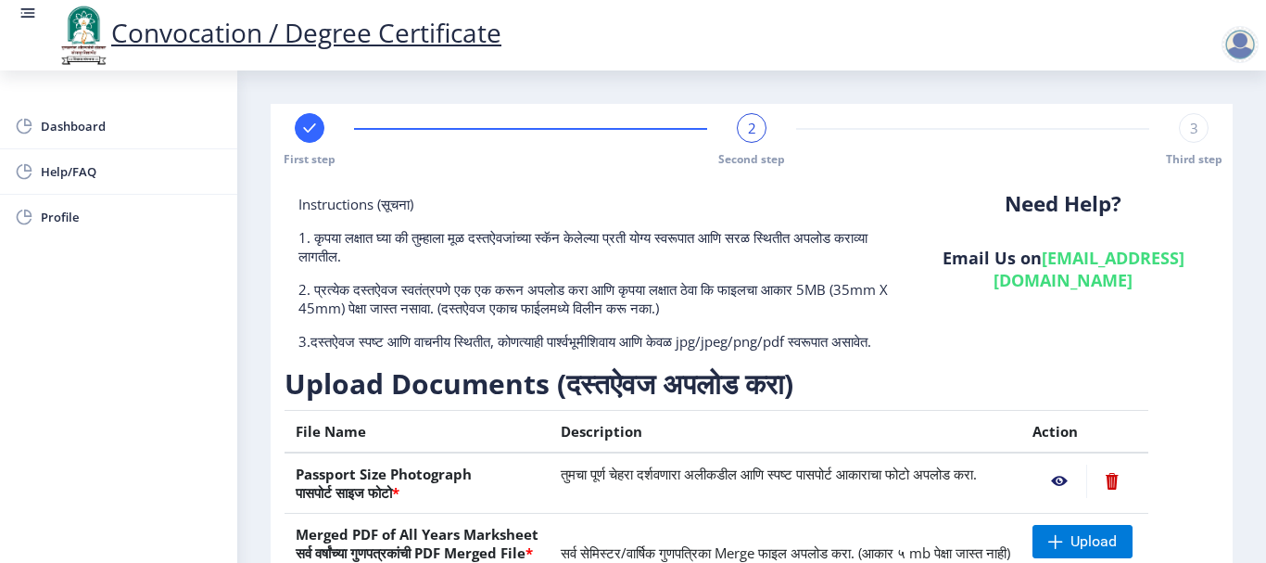
scroll to position [373, 0]
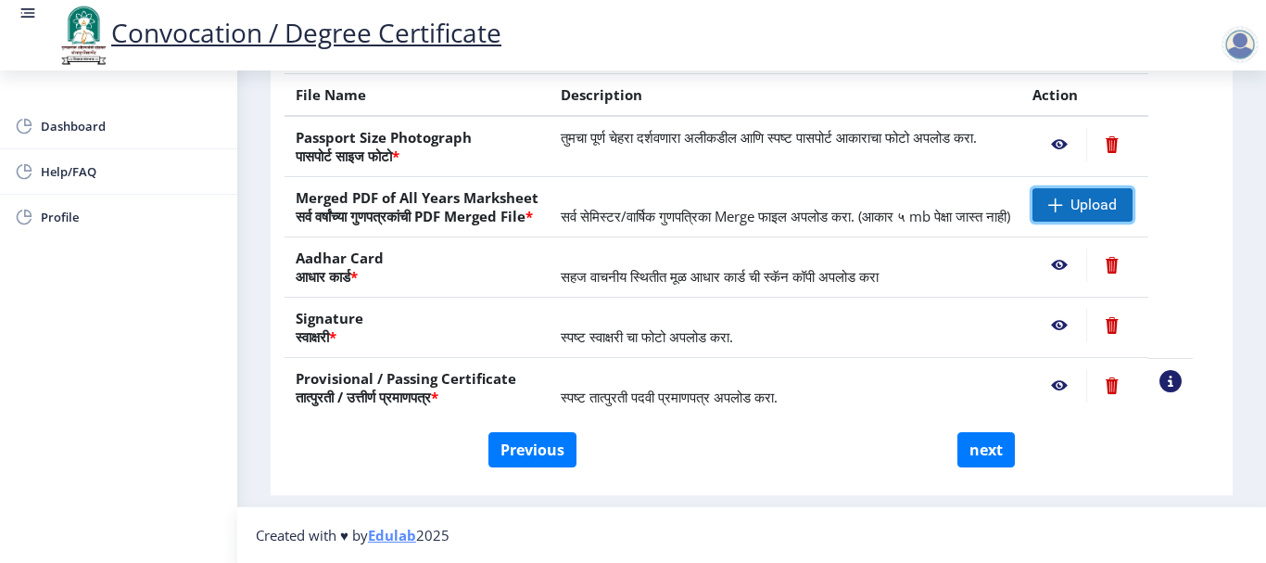
click at [1063, 197] on span at bounding box center [1055, 204] width 15 height 15
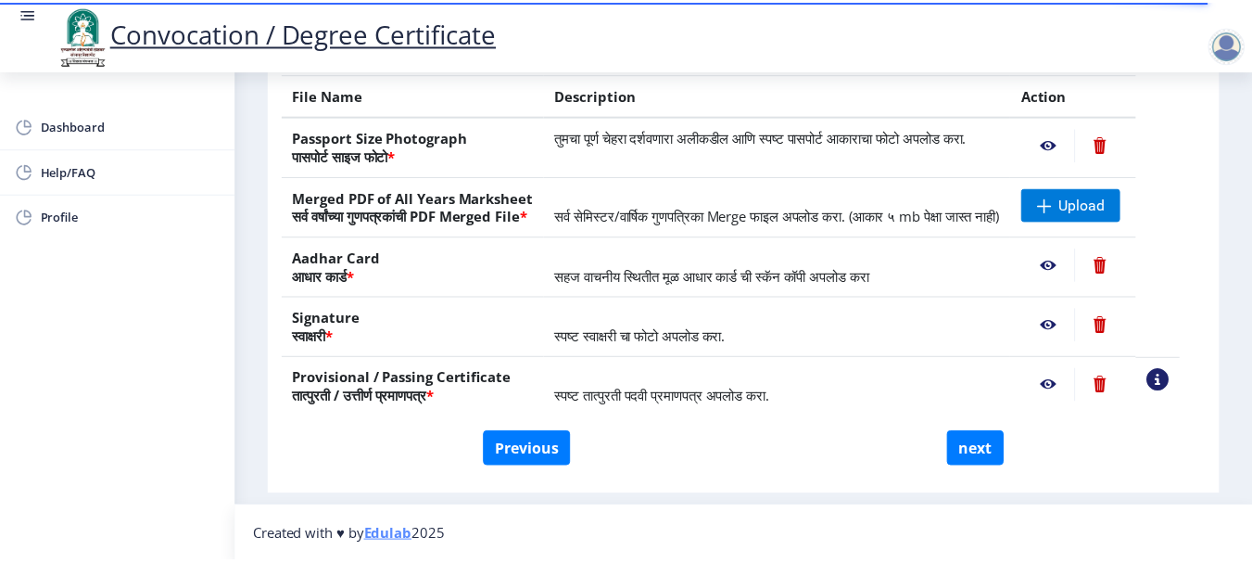
scroll to position [373, 0]
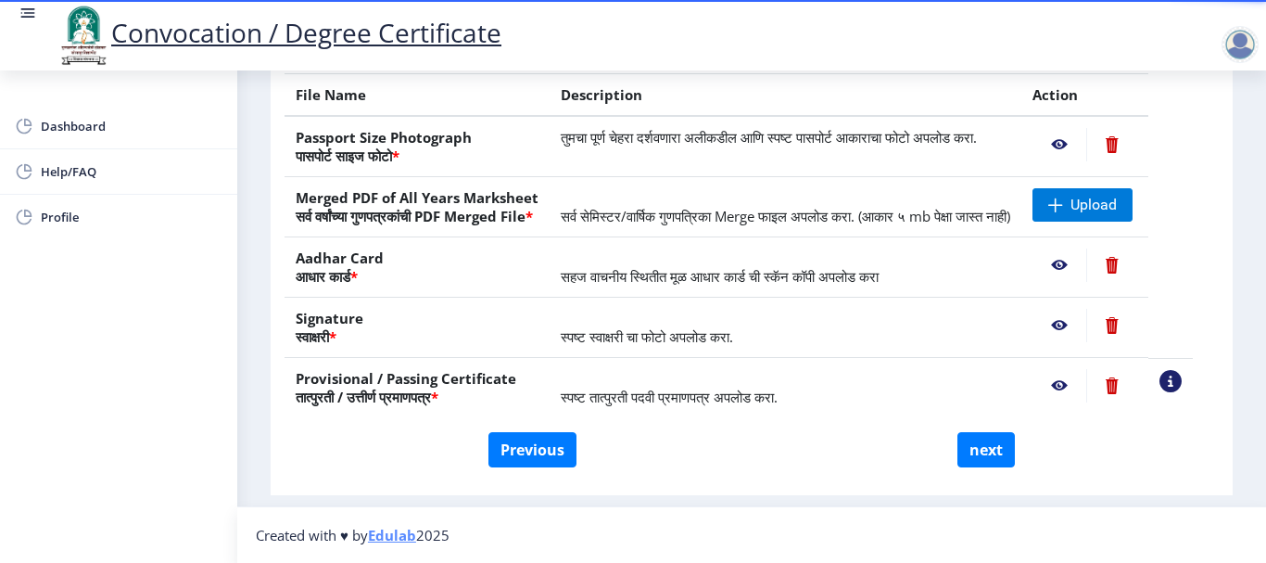
click at [1078, 128] on nb-action at bounding box center [1059, 144] width 54 height 33
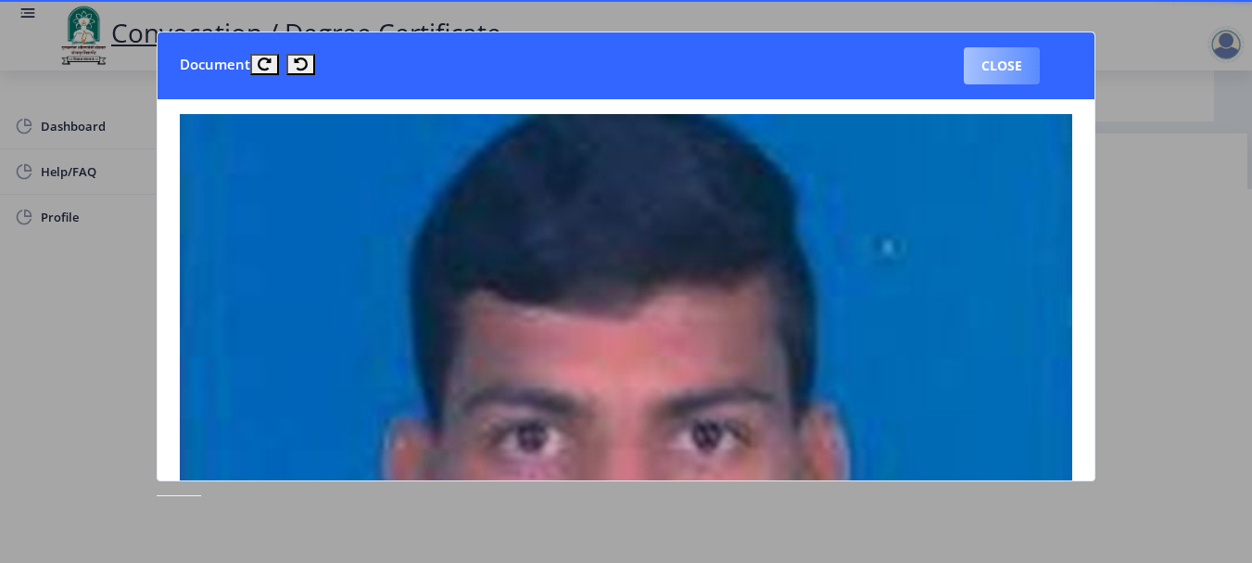
click at [1009, 63] on button "Close" at bounding box center [1002, 65] width 76 height 37
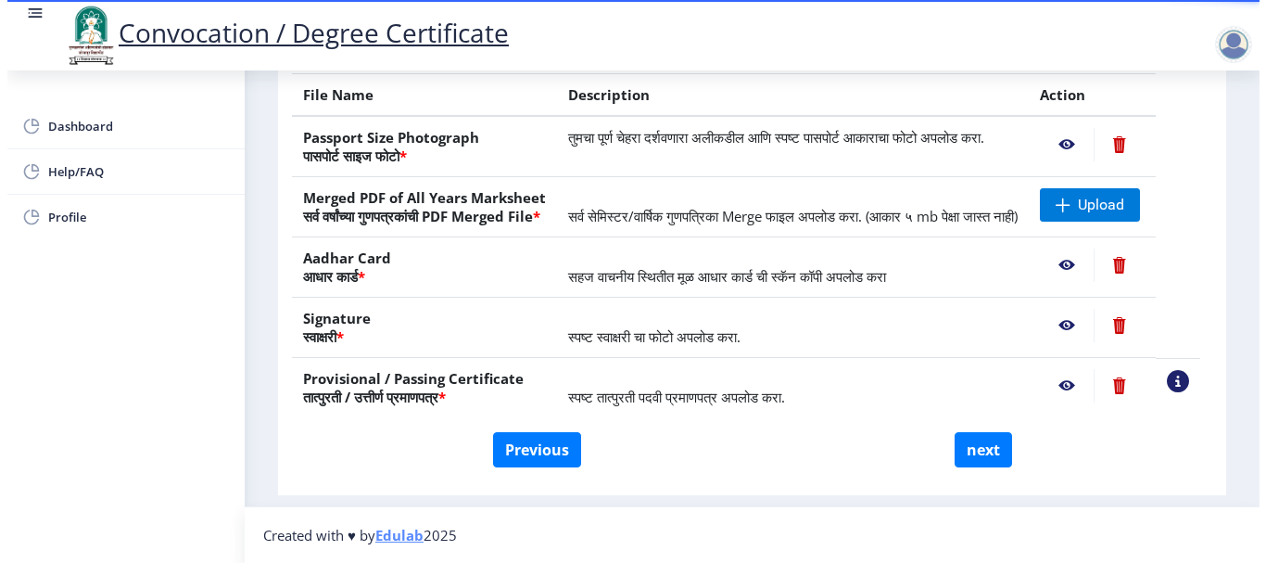
scroll to position [192, 0]
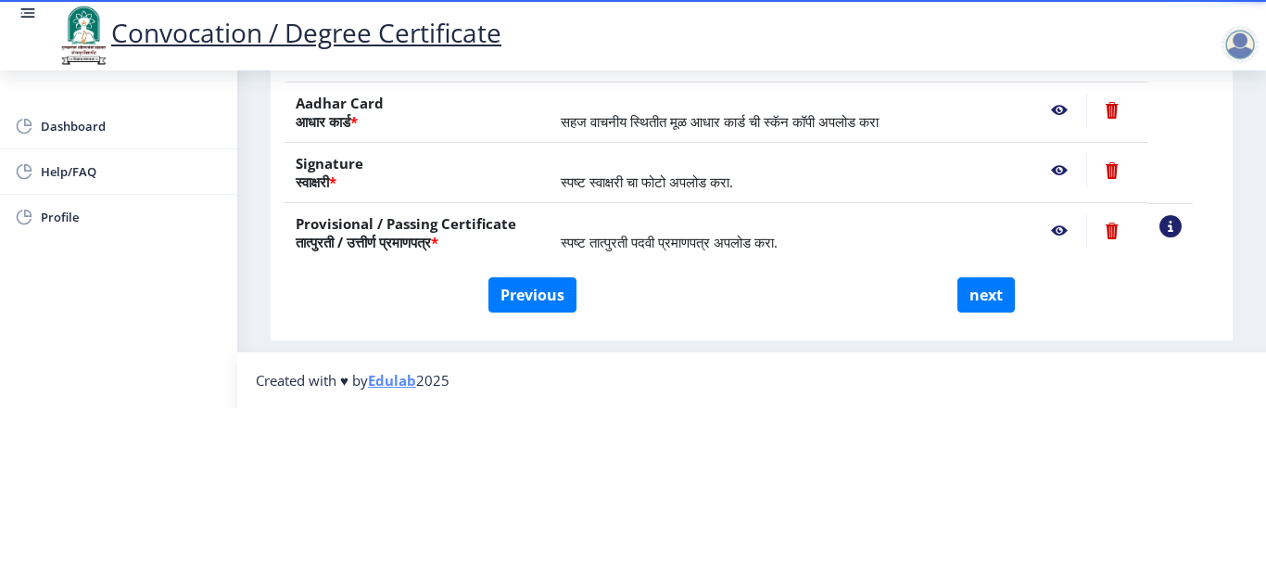
click at [1081, 94] on nb-action at bounding box center [1059, 110] width 54 height 33
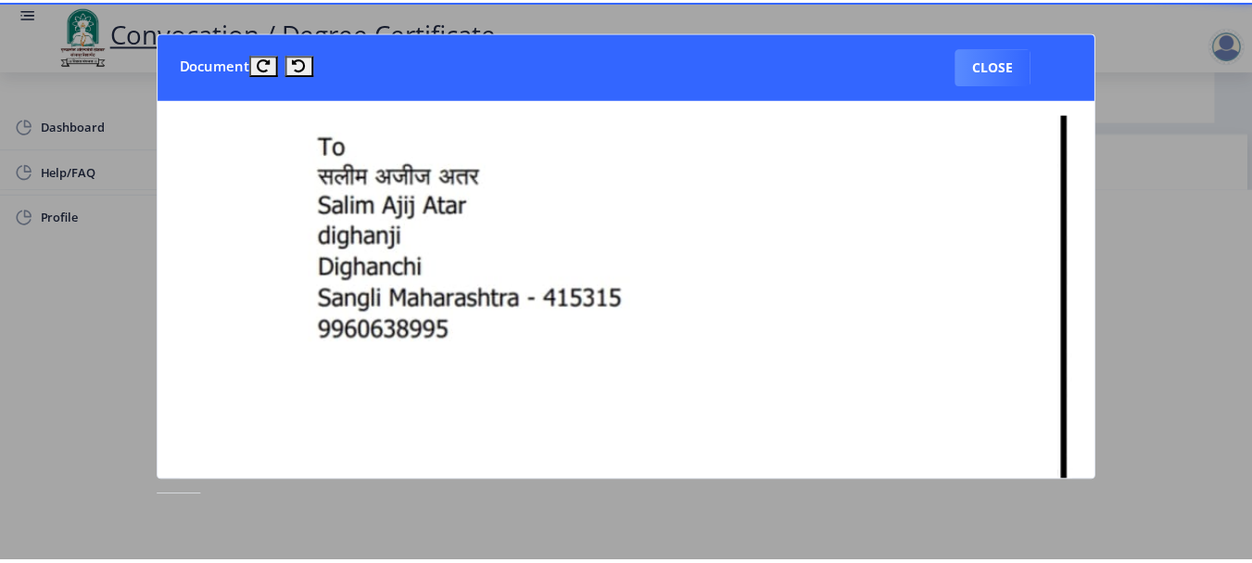
scroll to position [0, 0]
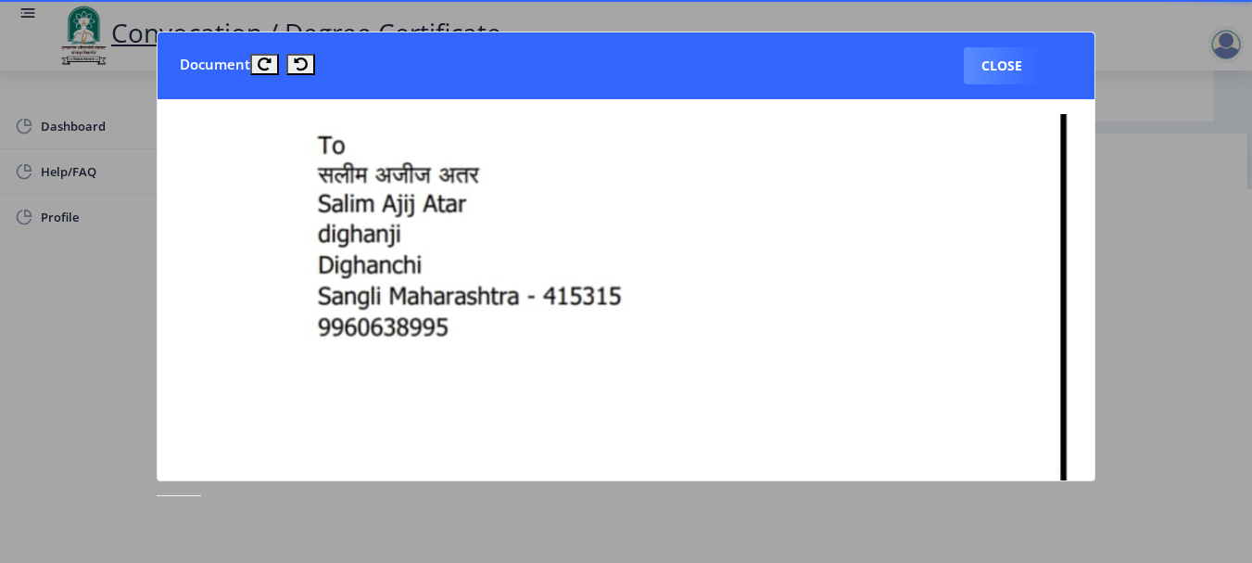
click at [1095, 248] on nb-card-body at bounding box center [626, 290] width 937 height 382
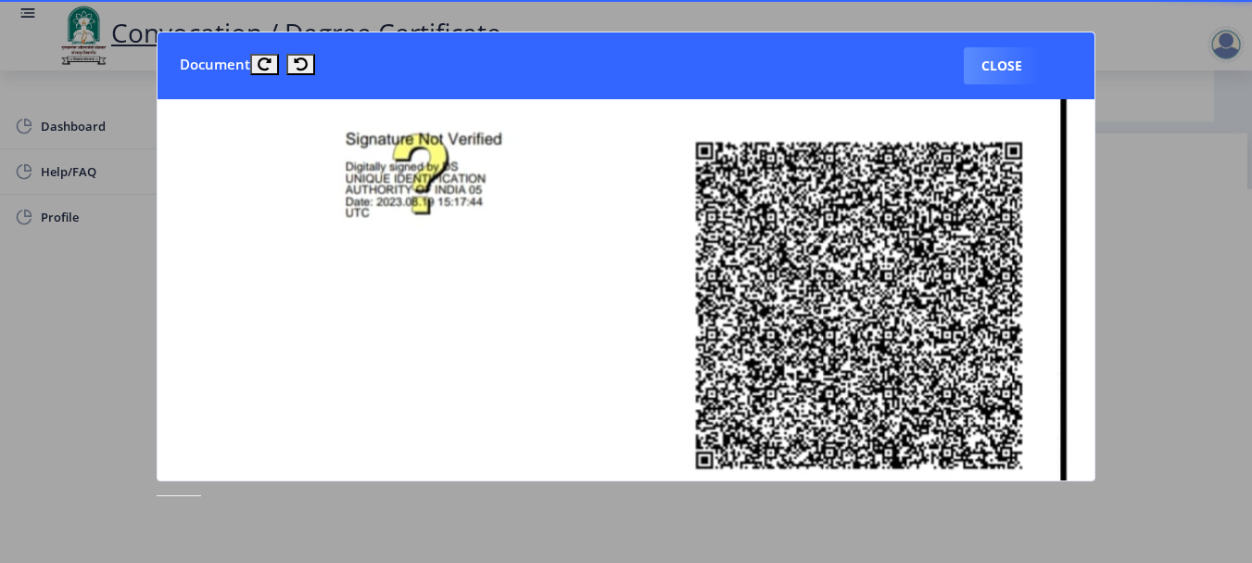
scroll to position [659, 0]
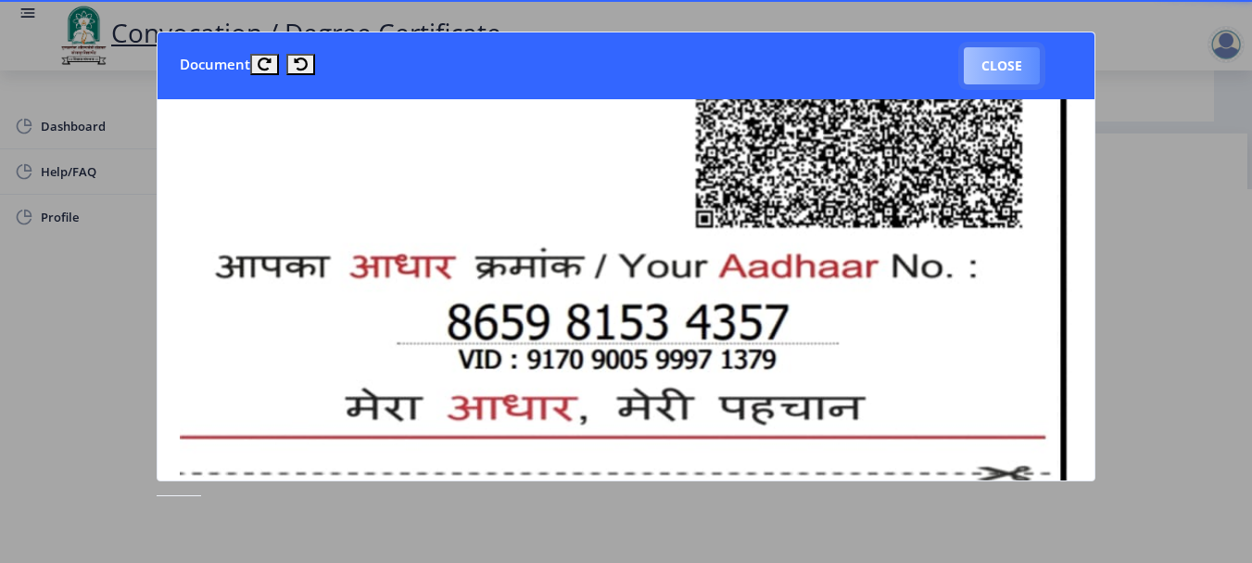
click at [1006, 55] on button "Close" at bounding box center [1002, 65] width 76 height 37
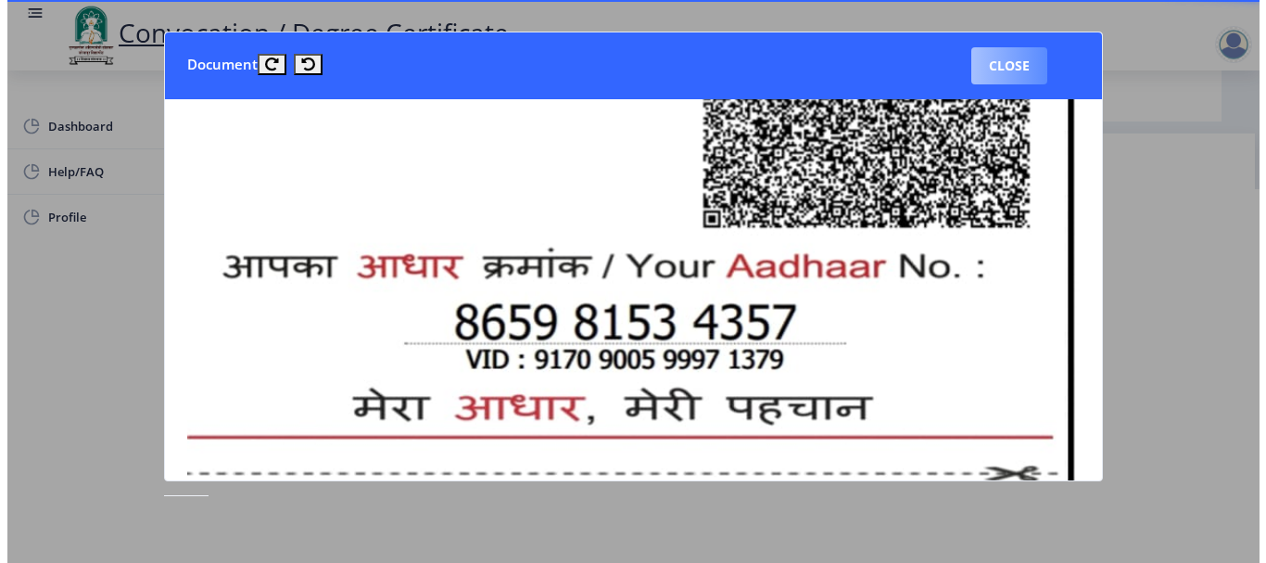
scroll to position [192, 0]
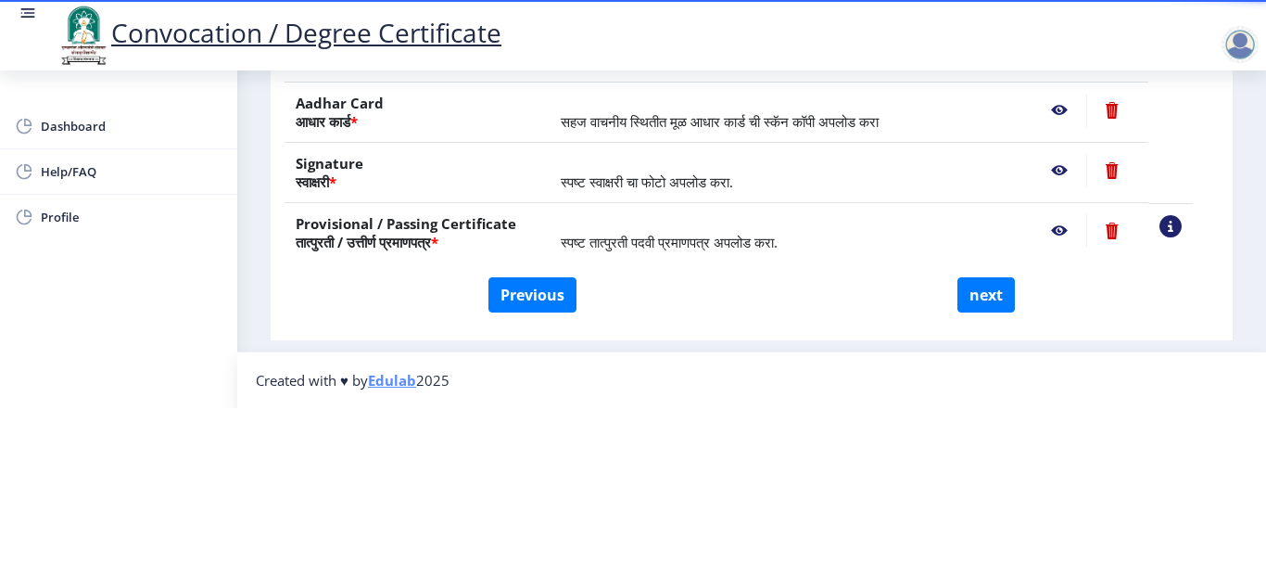
click at [1082, 154] on nb-action at bounding box center [1059, 170] width 54 height 33
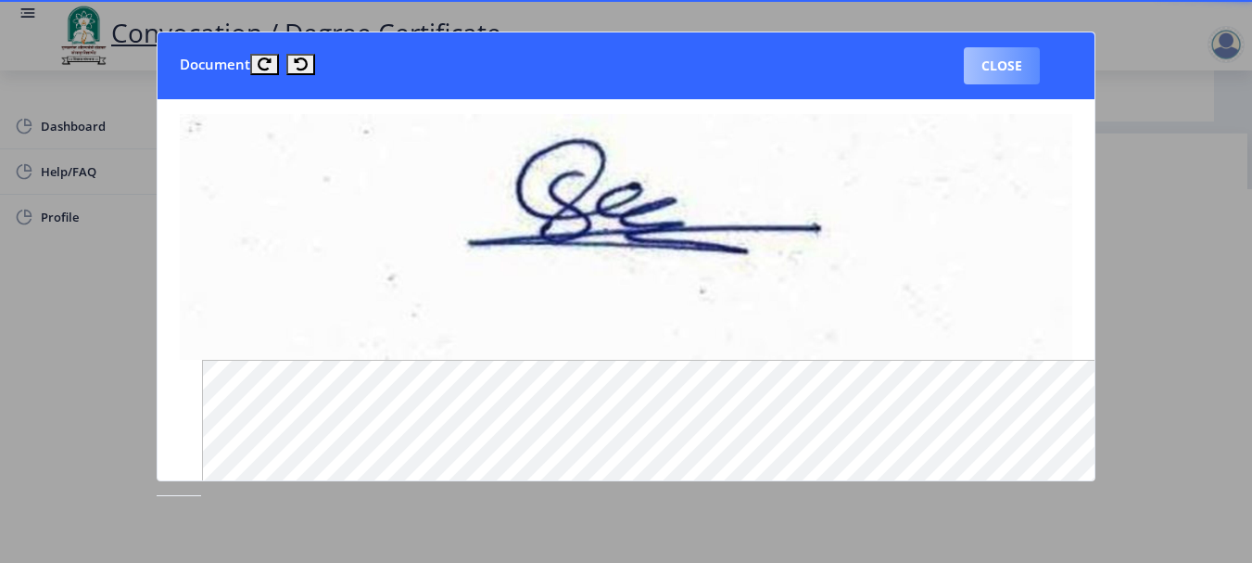
click at [996, 58] on button "Close" at bounding box center [1002, 65] width 76 height 37
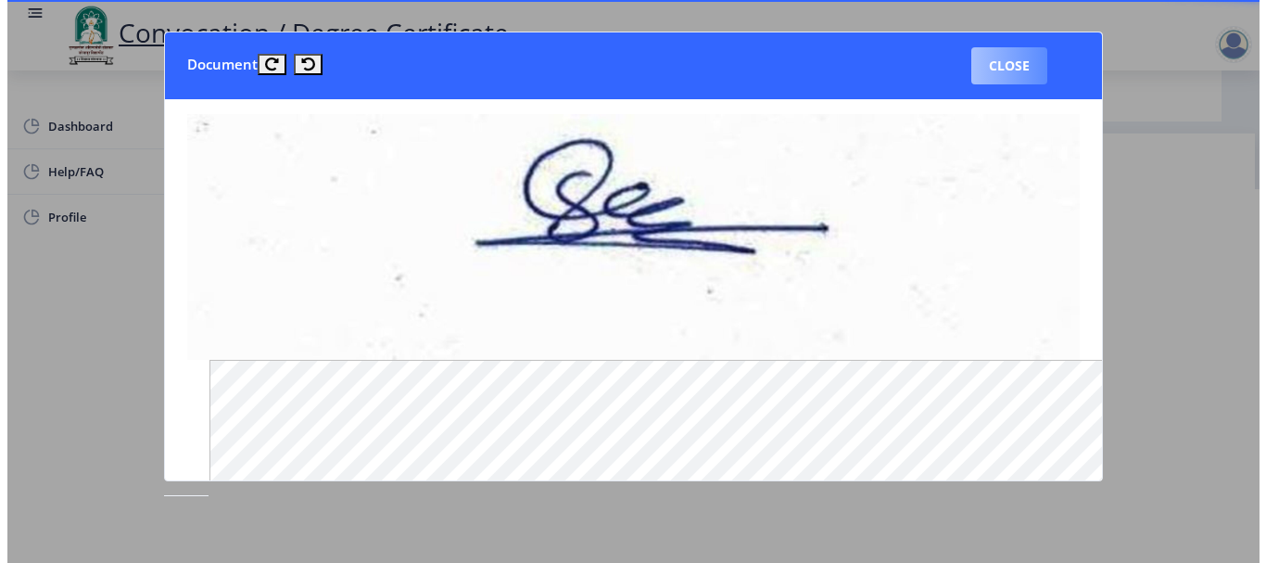
scroll to position [192, 0]
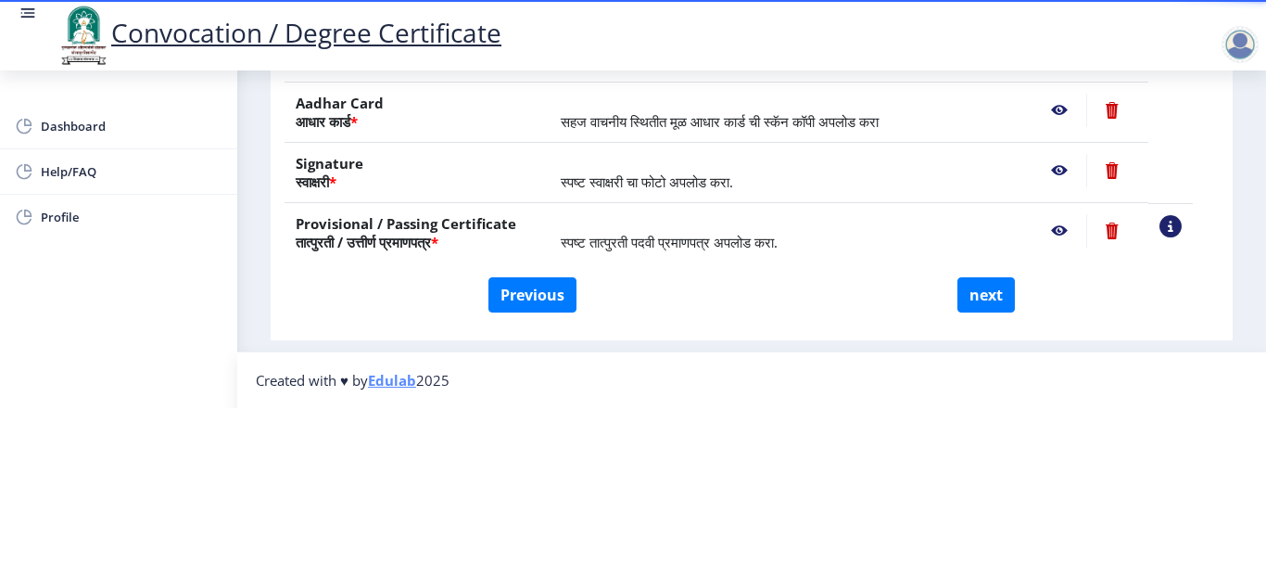
click at [1081, 214] on nb-action at bounding box center [1059, 230] width 54 height 33
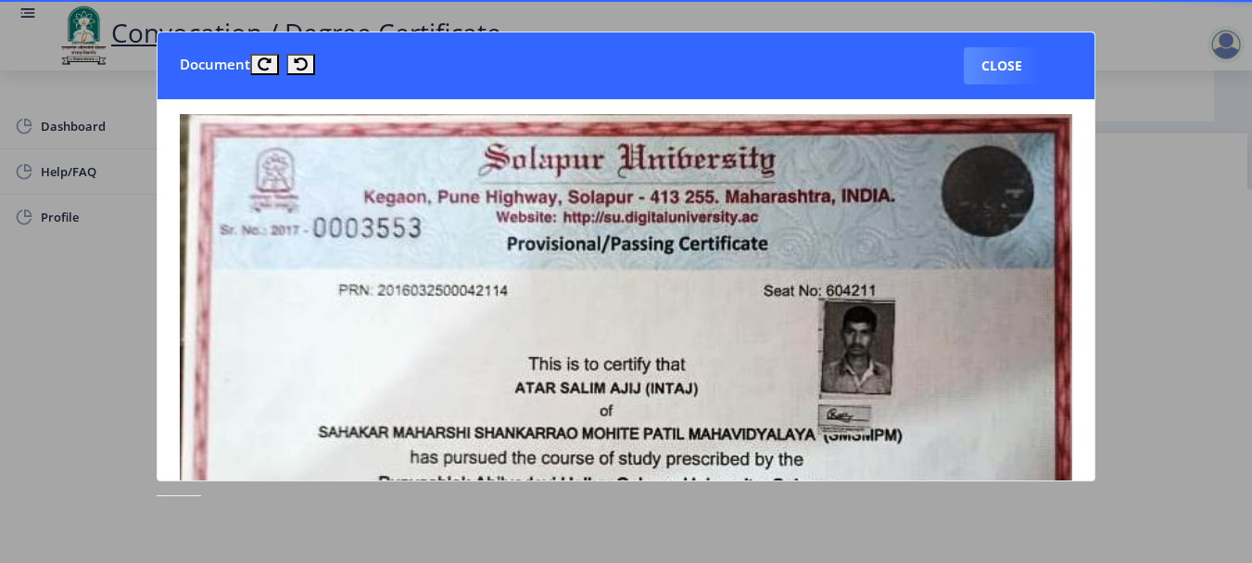
click at [1092, 244] on nb-card-body at bounding box center [626, 290] width 937 height 382
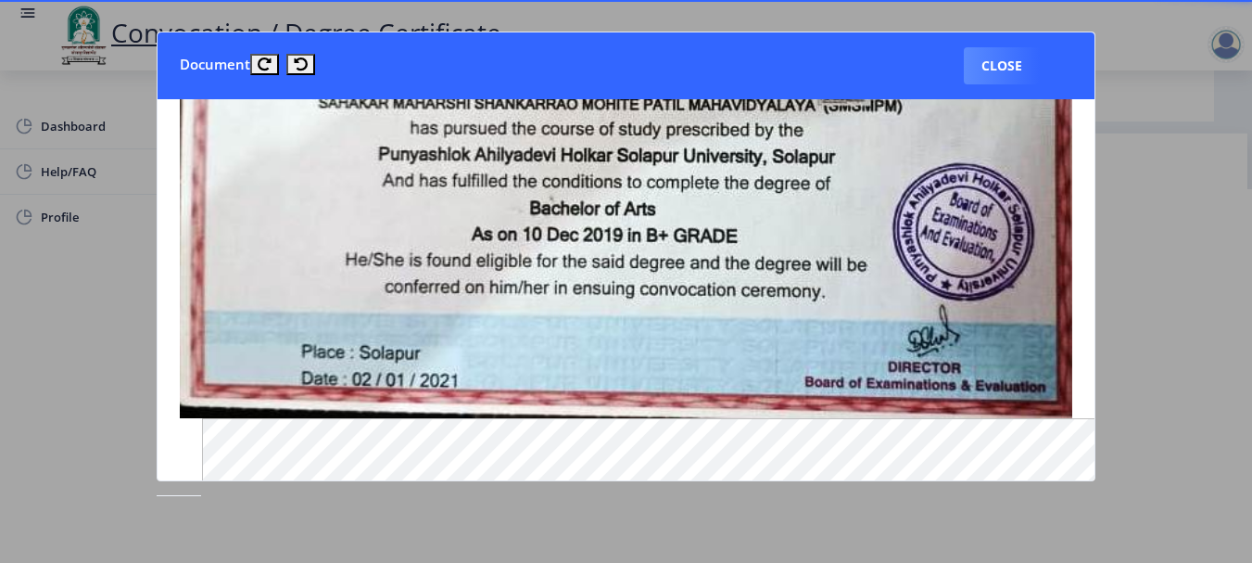
click at [1161, 349] on div at bounding box center [626, 281] width 1252 height 563
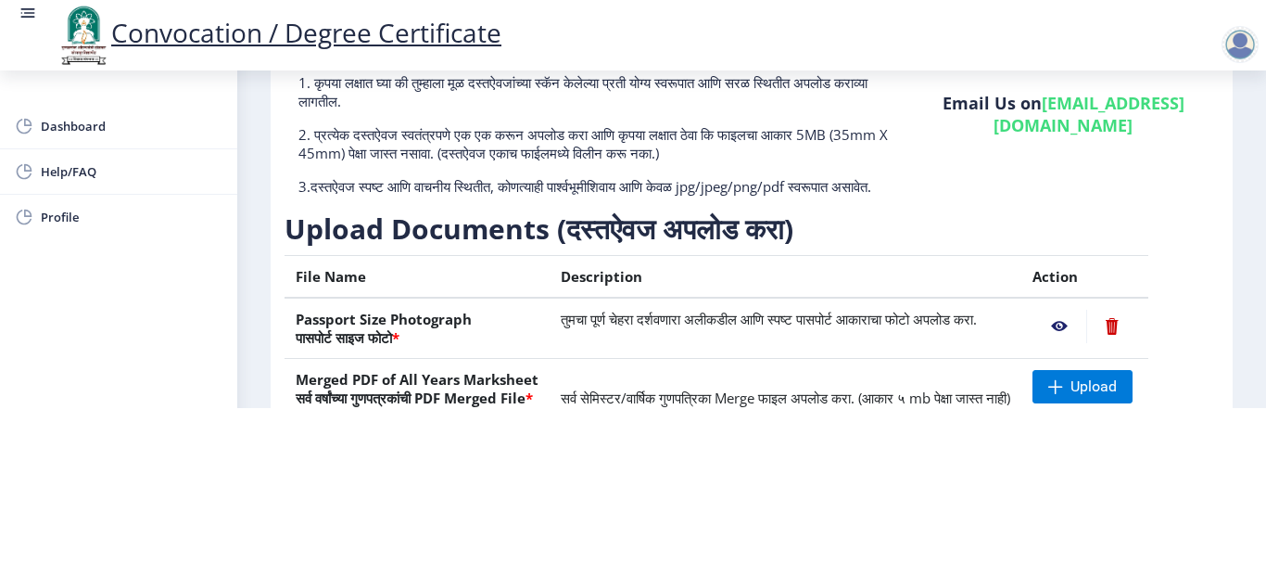
scroll to position [37, 0]
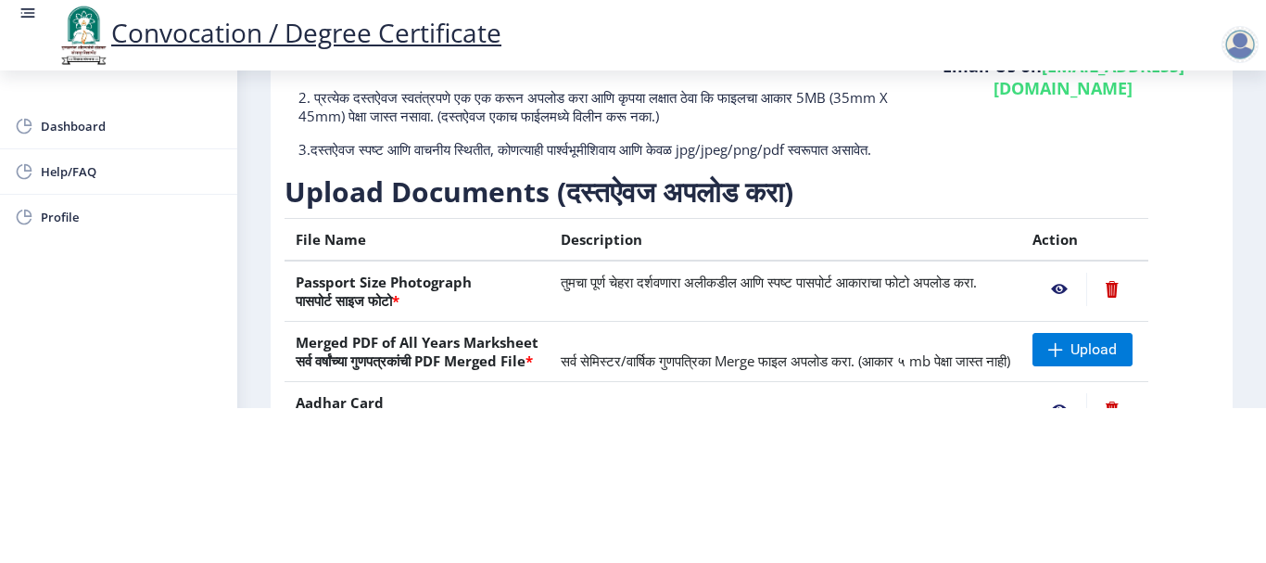
click at [1235, 114] on nb-layout-column "First step 2 Second step 3 Third step Instructions (सूचना) 1. कृपया लक्षात घ्या…" at bounding box center [751, 265] width 1029 height 772
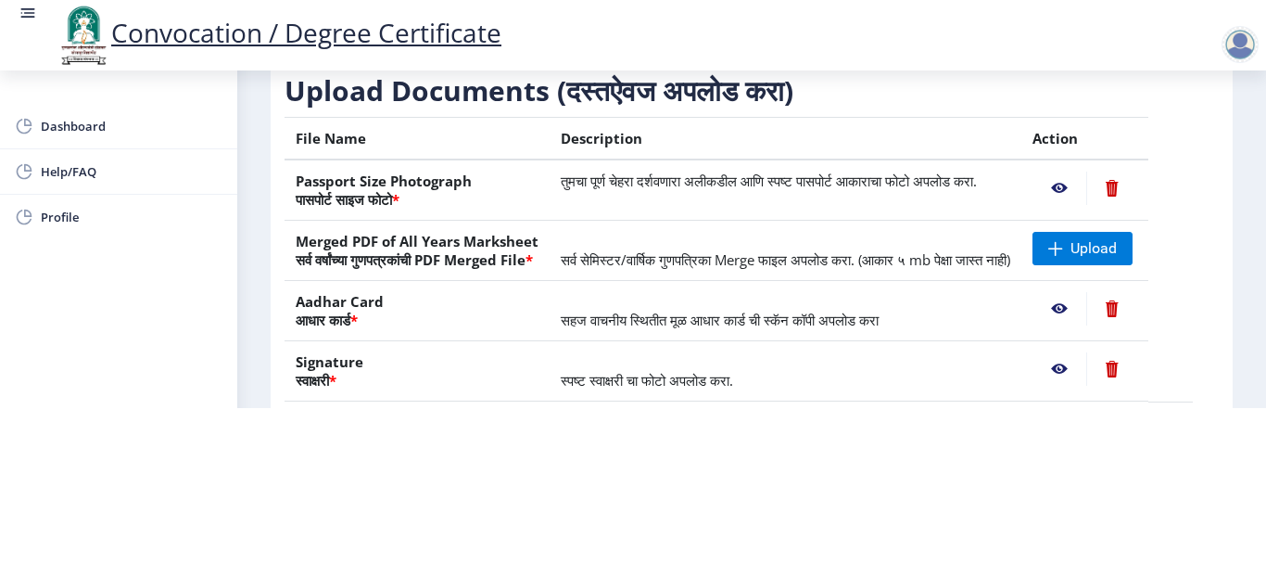
scroll to position [0, 0]
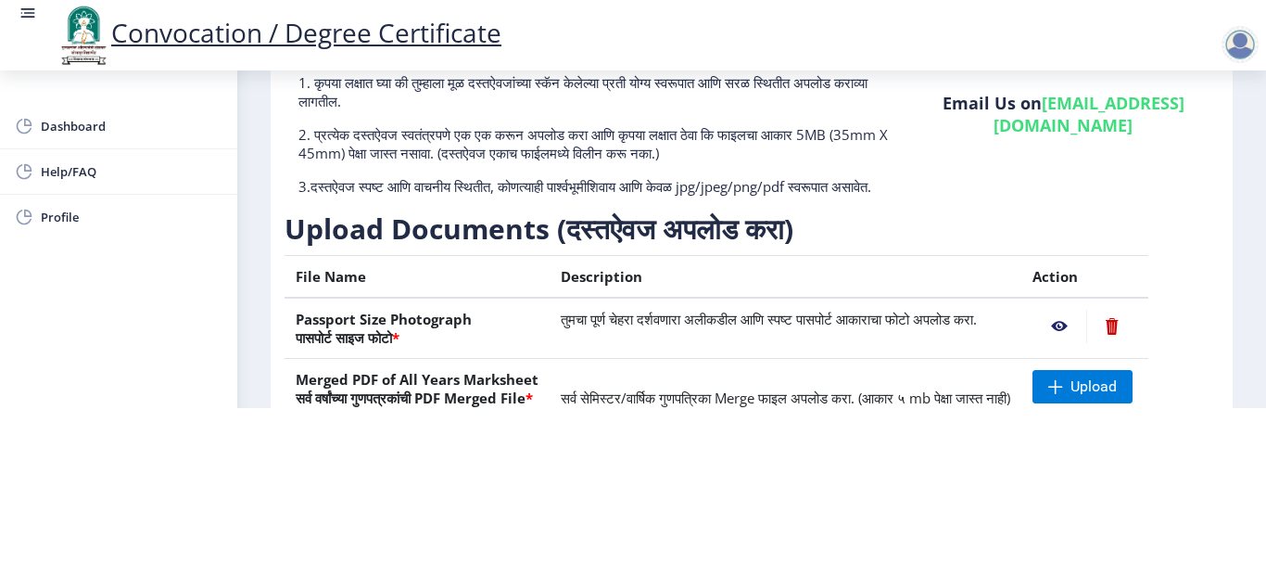
click at [1193, 112] on div "Need Help? Email Us on [EMAIL_ADDRESS][DOMAIN_NAME]" at bounding box center [1062, 125] width 311 height 171
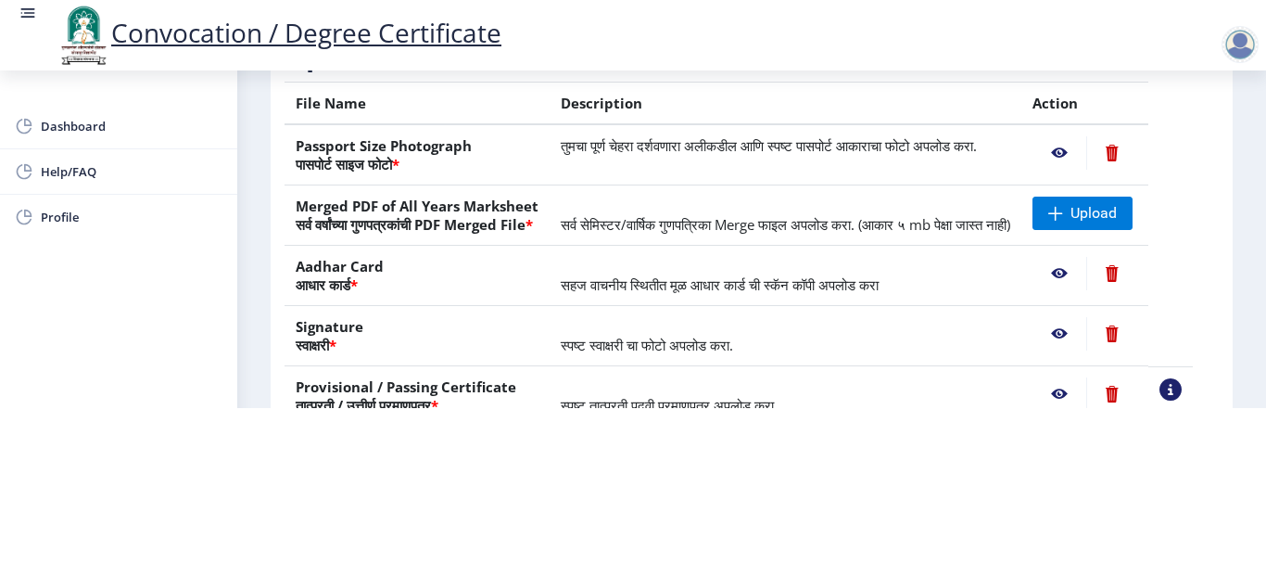
scroll to position [222, 0]
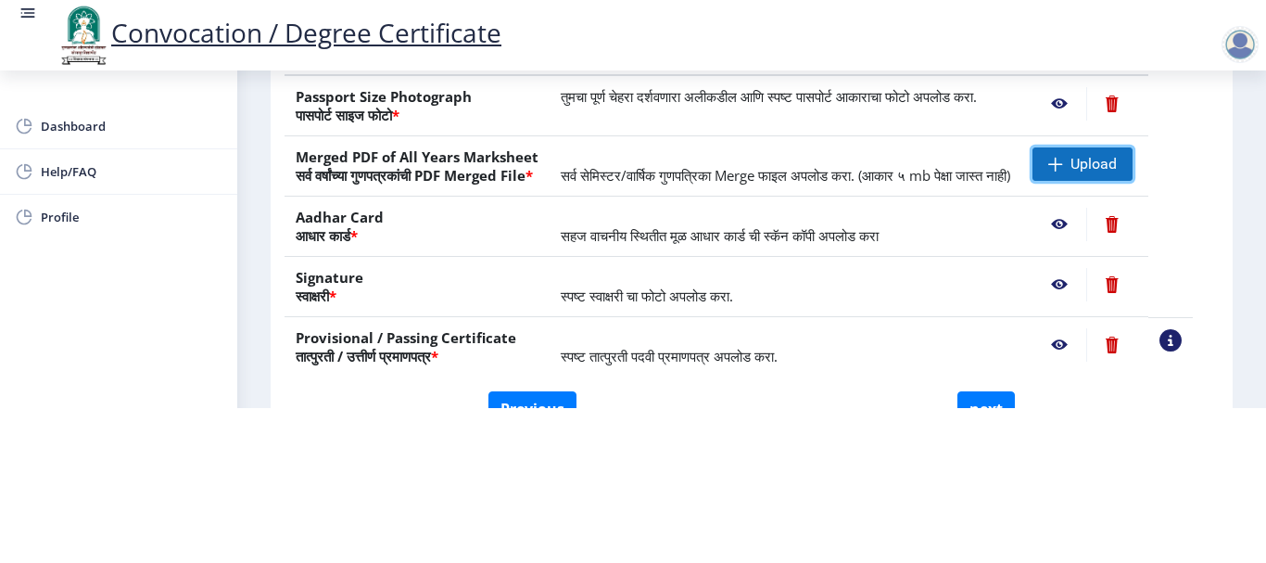
click at [1110, 155] on span "Upload" at bounding box center [1093, 164] width 46 height 19
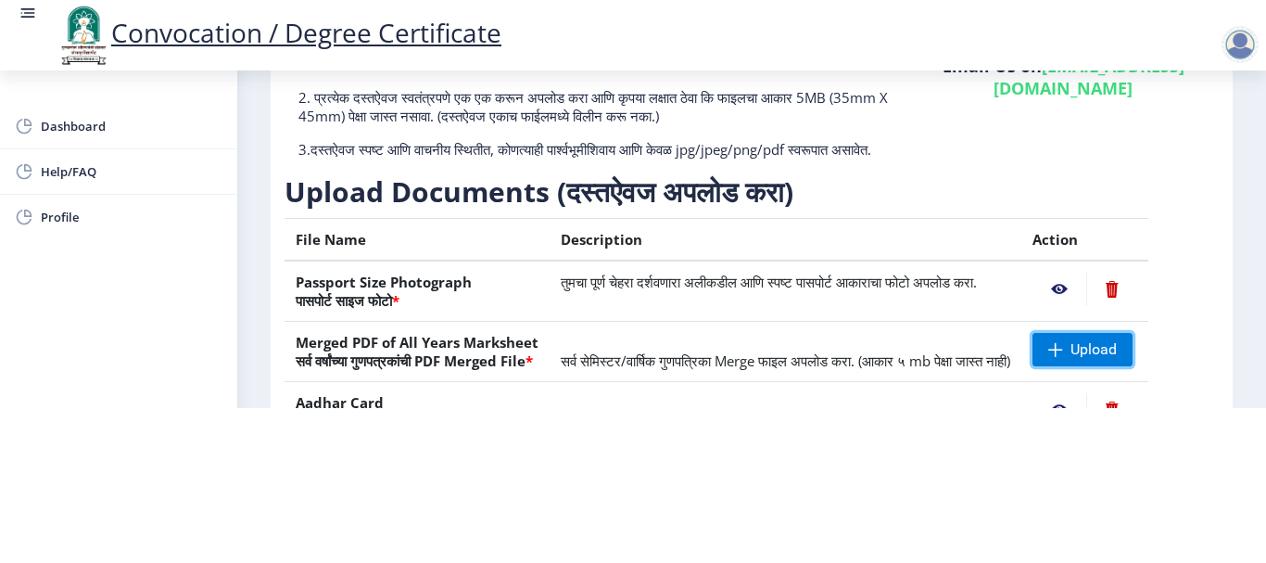
scroll to position [0, 0]
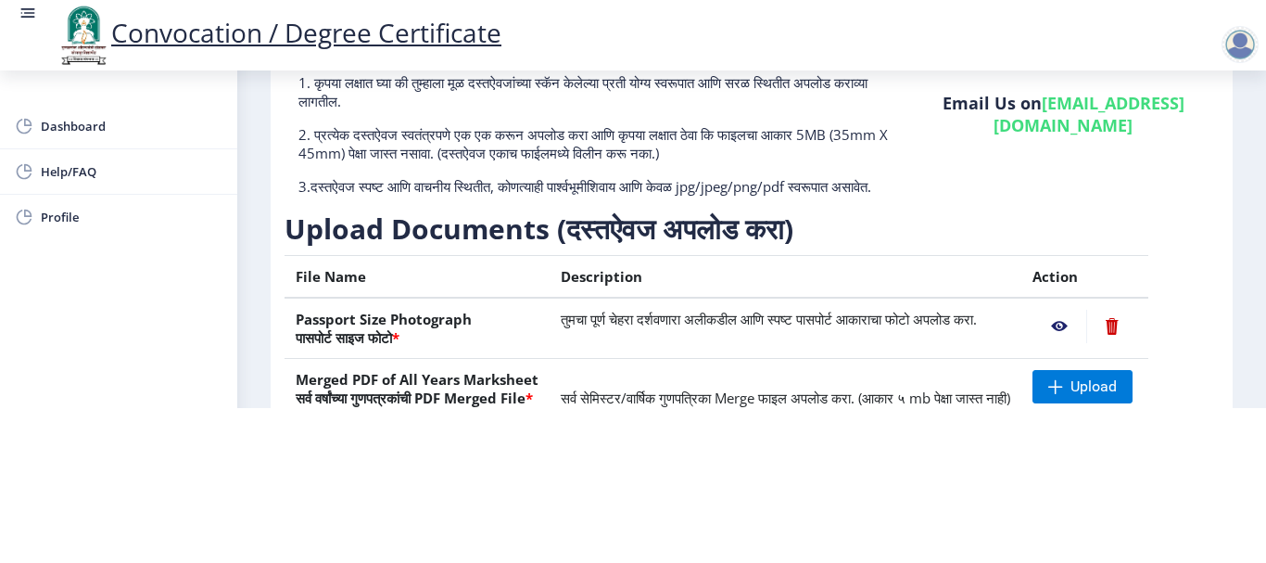
click at [820, 125] on p "2. प्रत्येक दस्तऐवज स्वतंत्रपणे एक एक करून अपलोड करा आणि कृपया लक्षात ठेवा कि फ…" at bounding box center [595, 143] width 595 height 37
click at [1082, 128] on div "Need Help? Email Us on [EMAIL_ADDRESS][DOMAIN_NAME]" at bounding box center [1062, 125] width 311 height 171
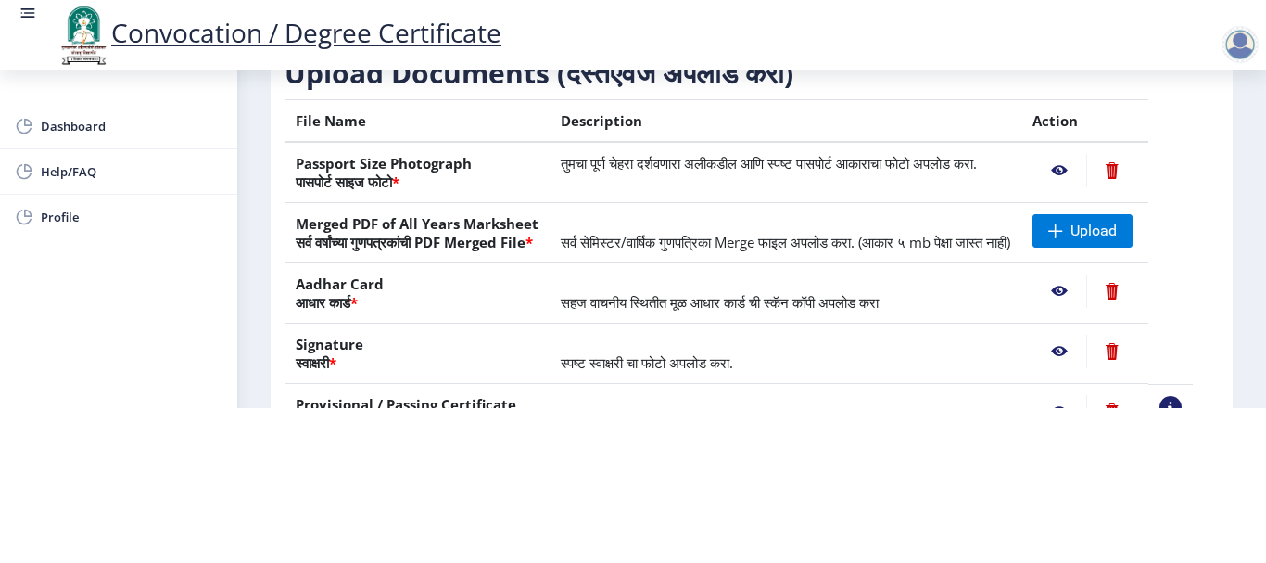
scroll to position [222, 0]
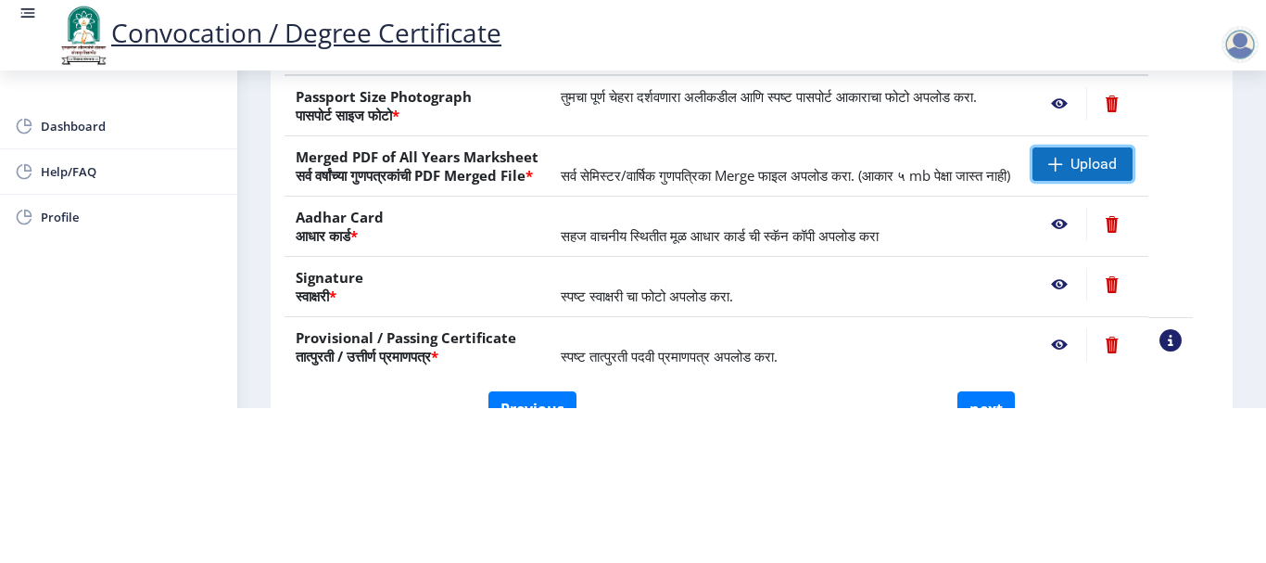
click at [1063, 157] on span at bounding box center [1055, 164] width 15 height 15
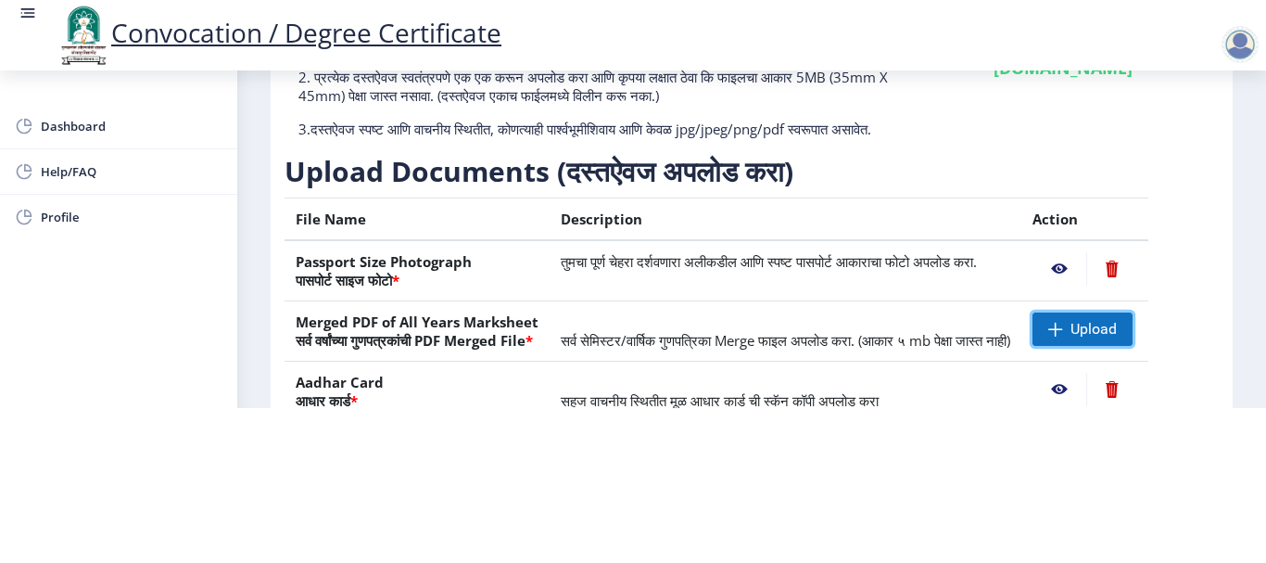
scroll to position [0, 0]
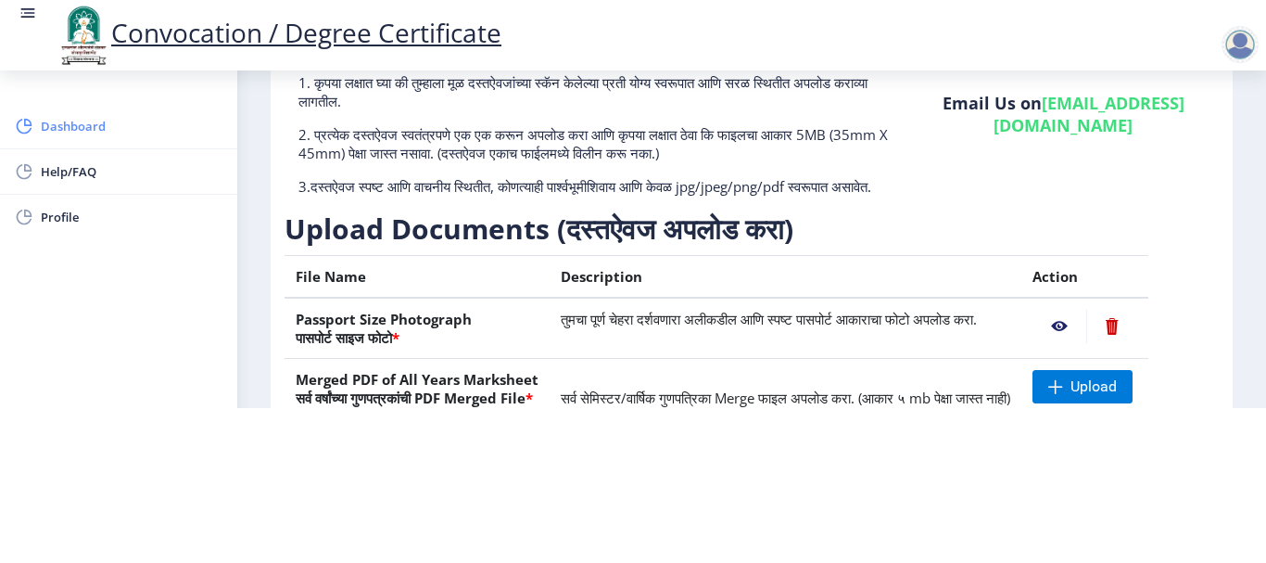
click at [163, 136] on span "Dashboard" at bounding box center [132, 126] width 182 height 22
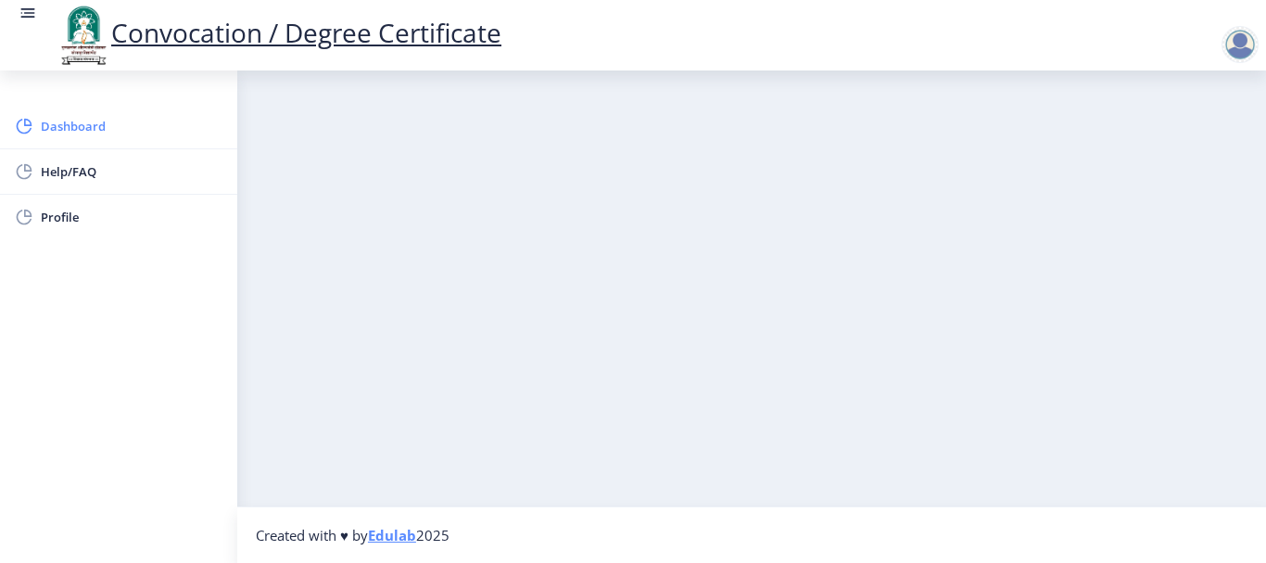
click at [135, 117] on span "Dashboard" at bounding box center [132, 126] width 182 height 22
click at [160, 181] on span "Help/FAQ" at bounding box center [132, 171] width 182 height 22
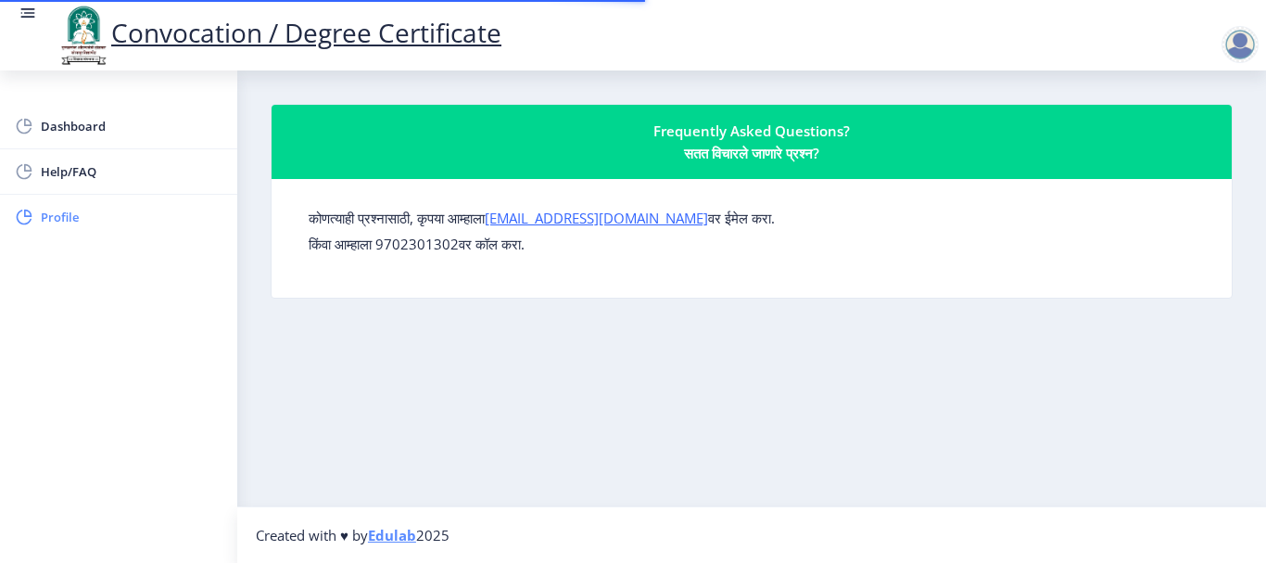
click at [125, 232] on link "Profile" at bounding box center [118, 217] width 237 height 44
select select
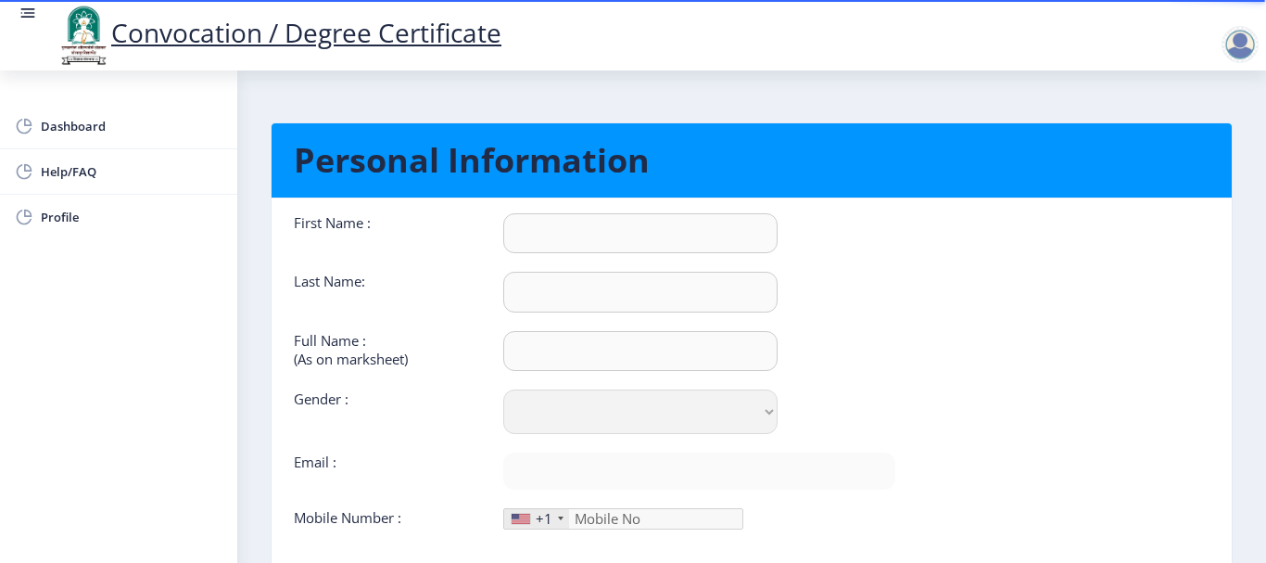
click at [1228, 57] on div at bounding box center [1239, 44] width 37 height 37
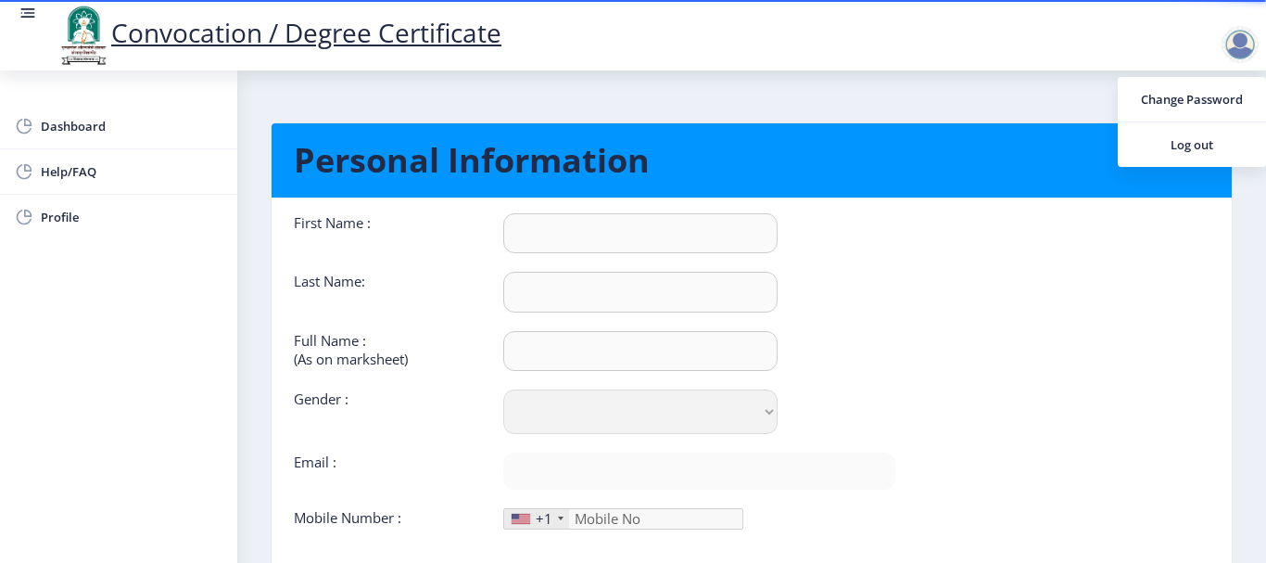
click at [1038, 64] on div "Convocation / Degree Certificate" at bounding box center [652, 35] width 1266 height 63
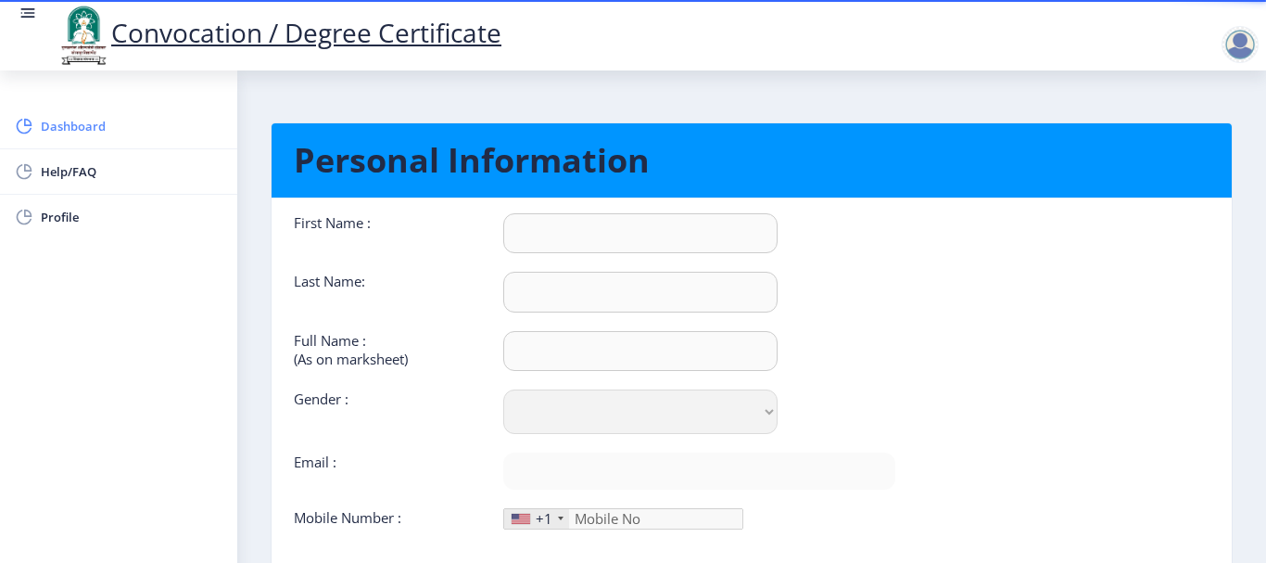
click at [111, 141] on link "Dashboard" at bounding box center [118, 126] width 237 height 44
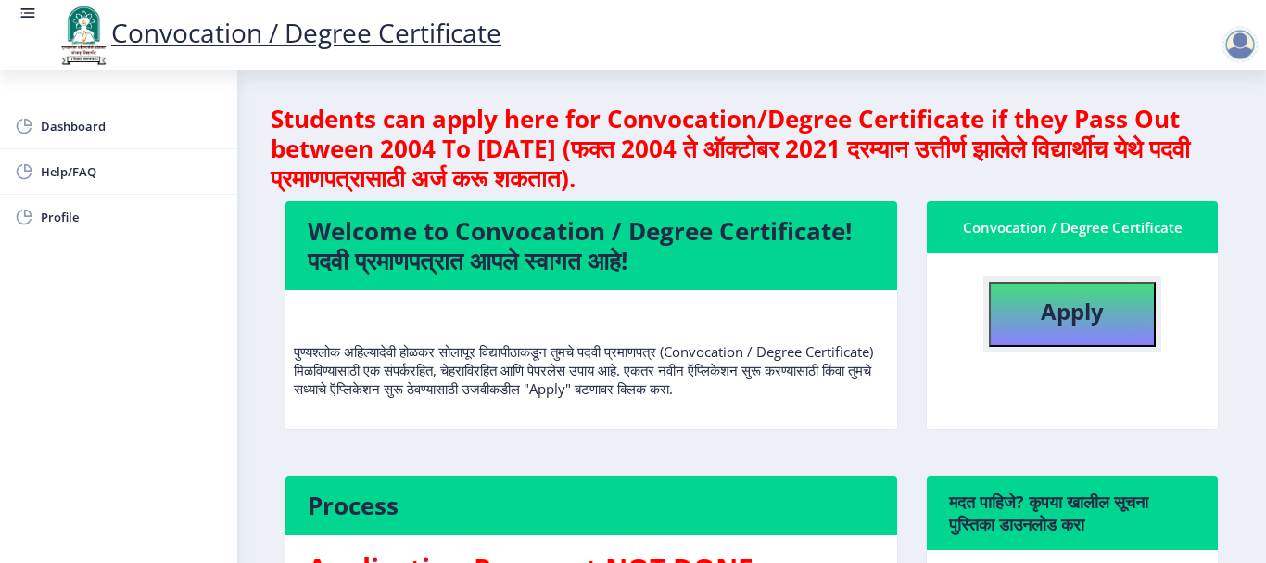
click at [1066, 288] on button "Apply" at bounding box center [1072, 314] width 167 height 65
select select
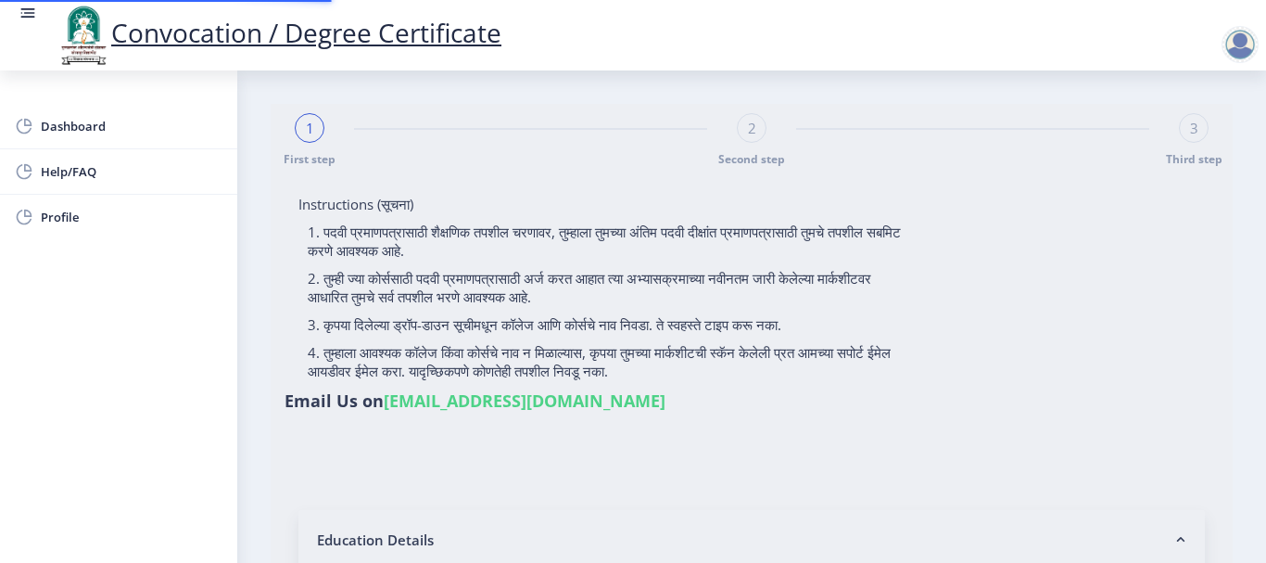
type input "[PERSON_NAME]"
type input "Intaj"
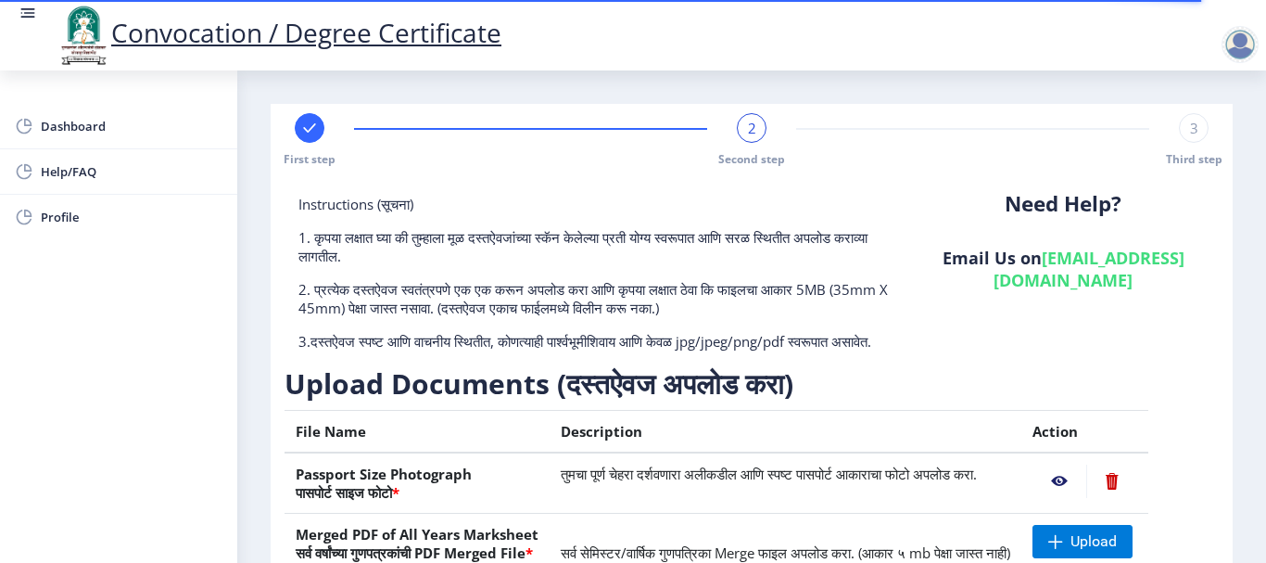
click at [303, 122] on rect at bounding box center [309, 128] width 19 height 19
select select "Regular"
select select "Hindi"
select select "2019"
select select "October"
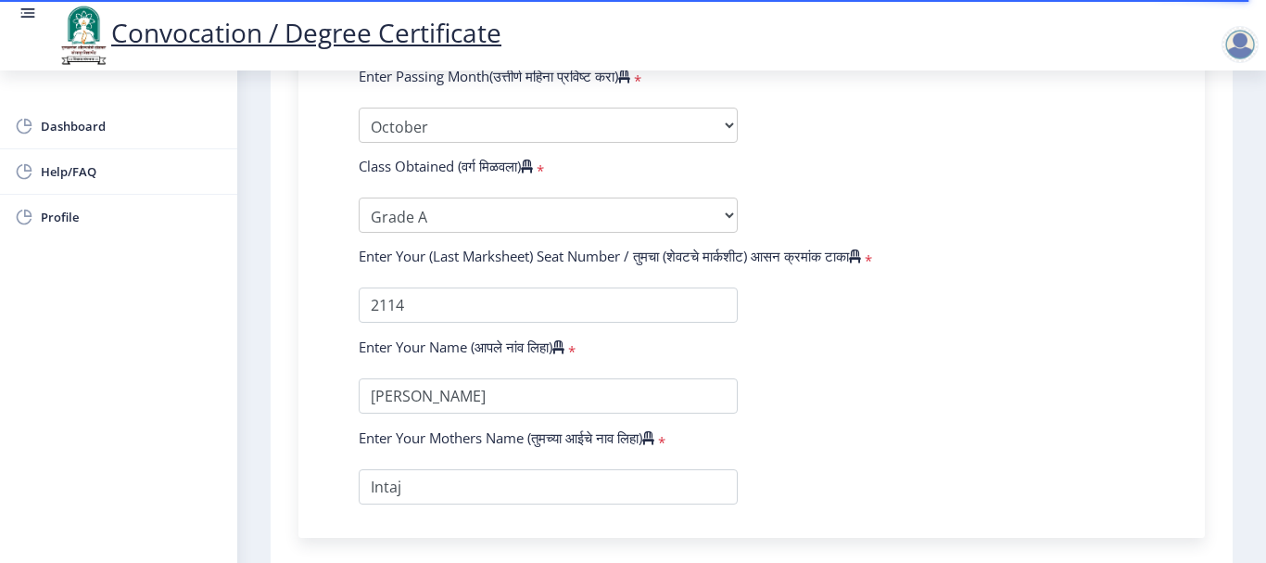
scroll to position [1186, 0]
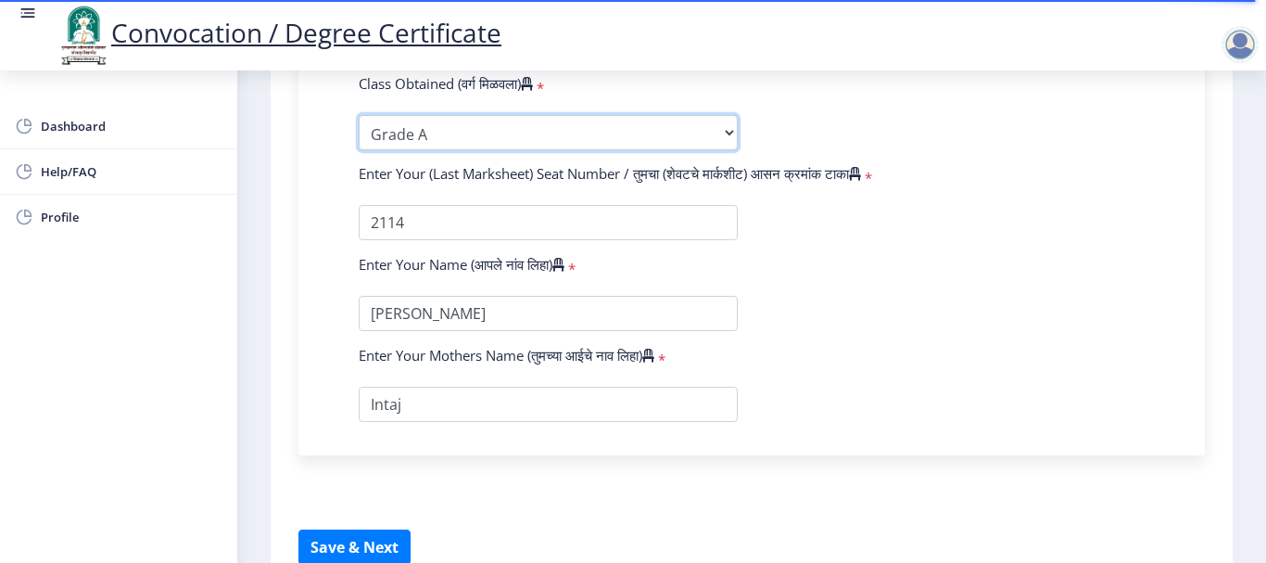
click at [449, 135] on select "Enter Class Obtained FIRST CLASS WITH DISTINCTION FIRST CLASS HIGHER SECOND CLA…" at bounding box center [548, 132] width 379 height 35
select select "Grade B+"
click at [359, 115] on select "Enter Class Obtained FIRST CLASS WITH DISTINCTION FIRST CLASS HIGHER SECOND CLA…" at bounding box center [548, 132] width 379 height 35
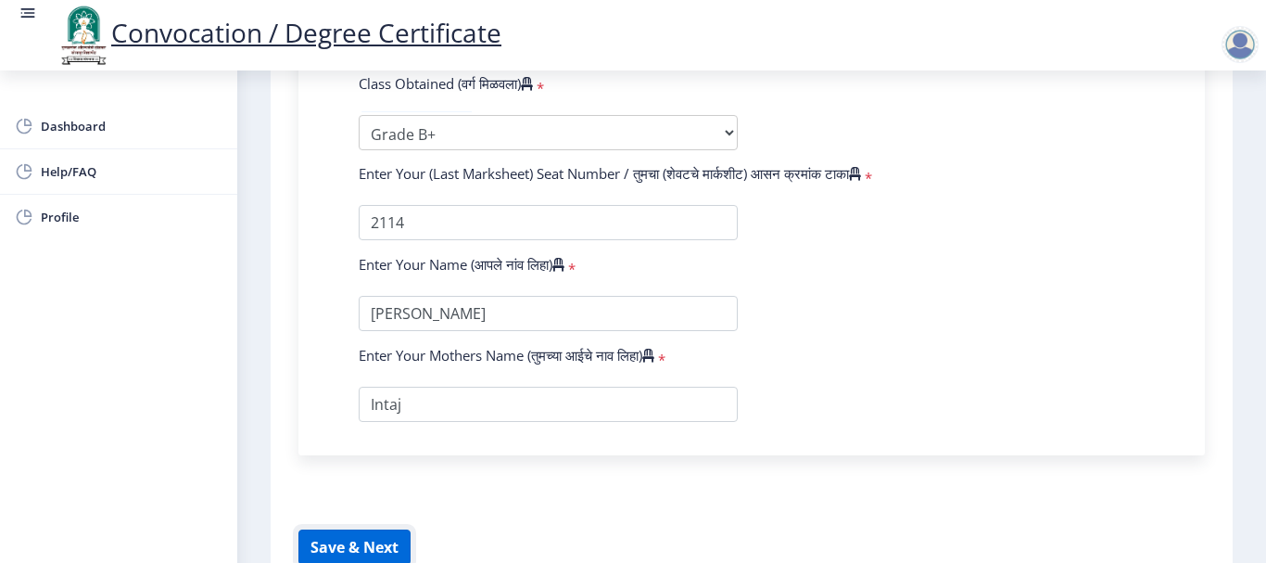
click at [341, 534] on button "Save & Next" at bounding box center [354, 546] width 112 height 35
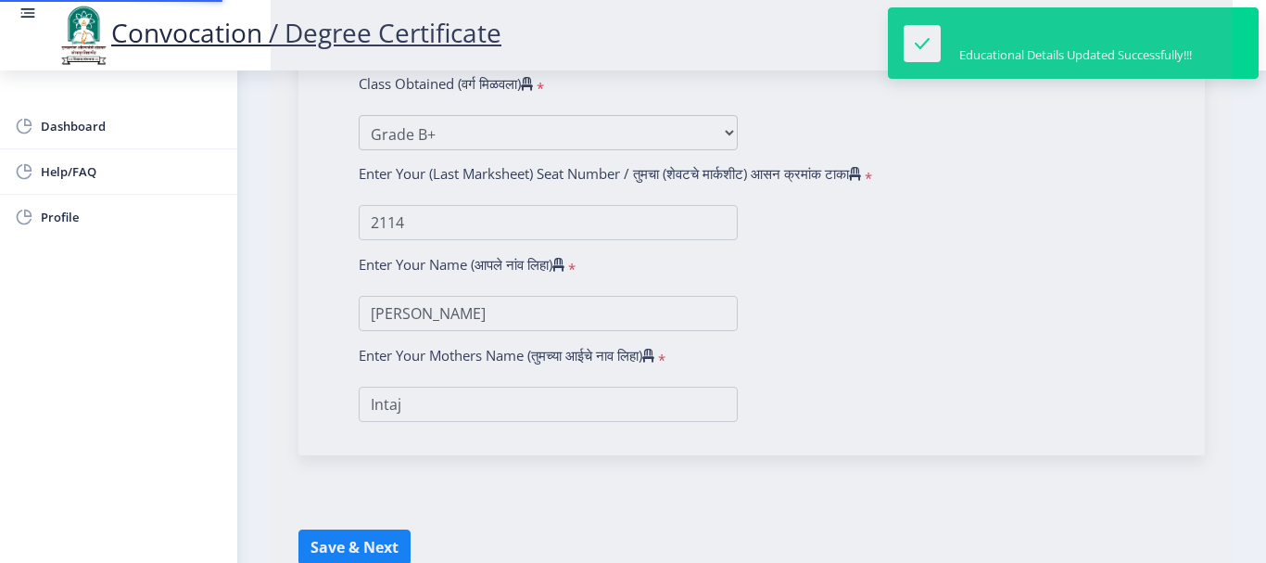
select select
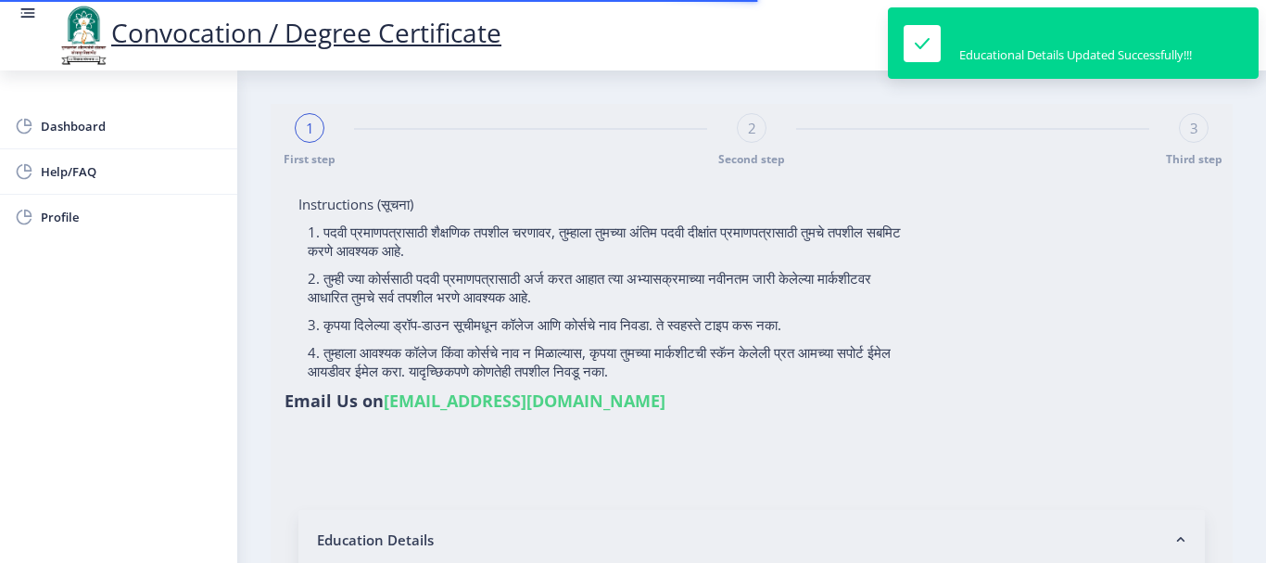
type input "[PERSON_NAME]"
type input "Intaj"
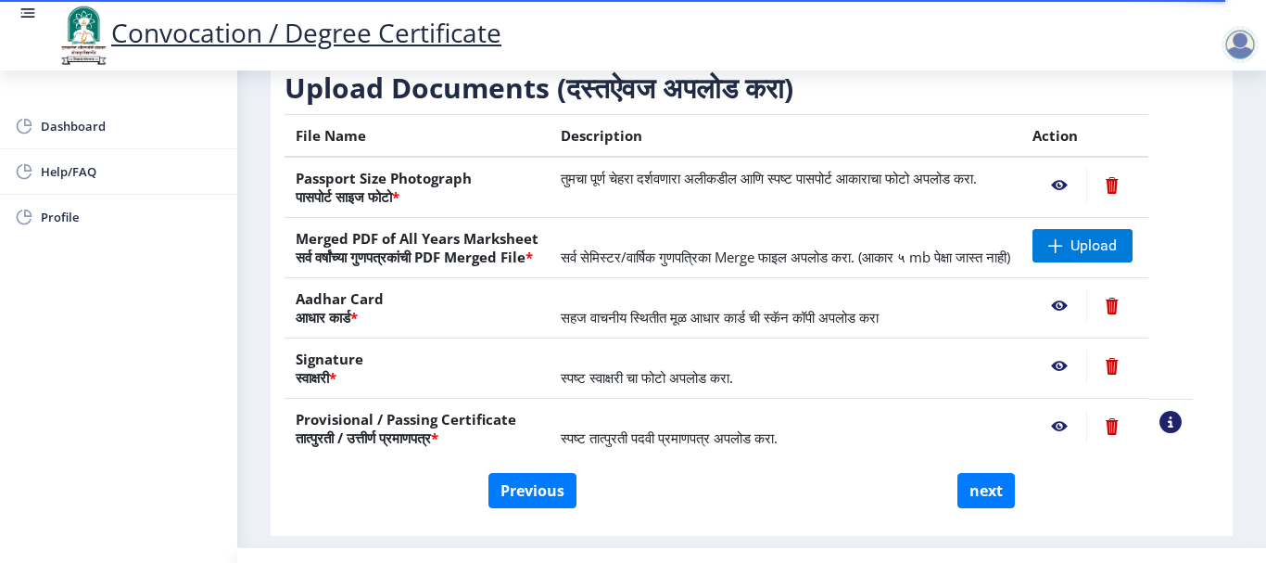
scroll to position [297, 0]
click at [1102, 261] on span "Upload" at bounding box center [1082, 244] width 100 height 33
click at [970, 507] on button "next" at bounding box center [985, 489] width 57 height 35
select select
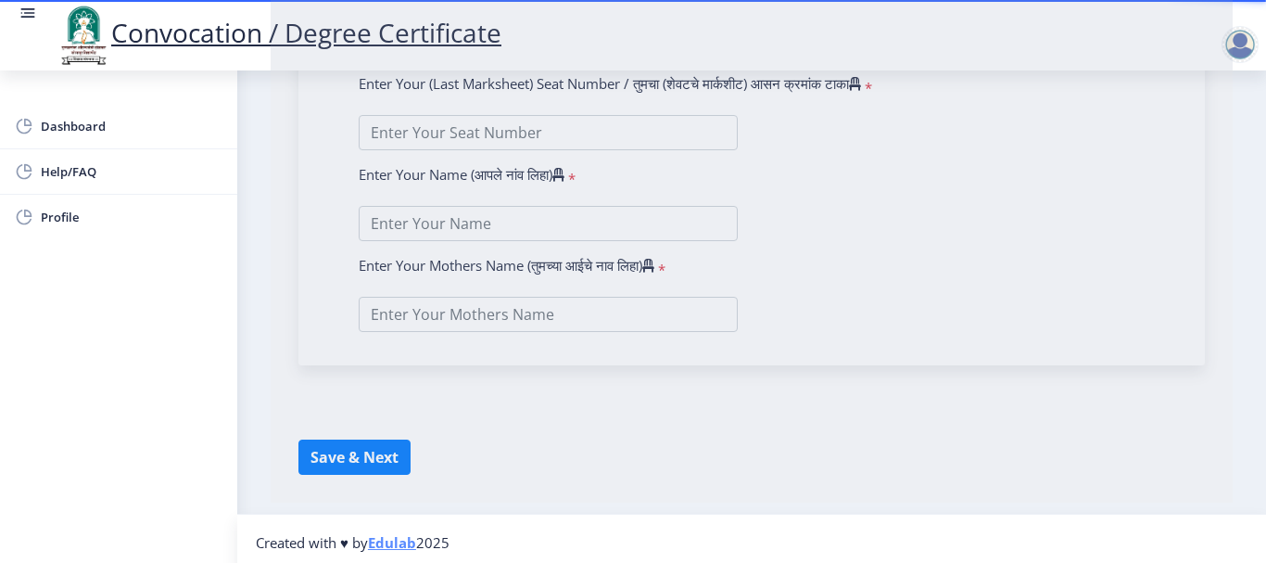
scroll to position [1194, 0]
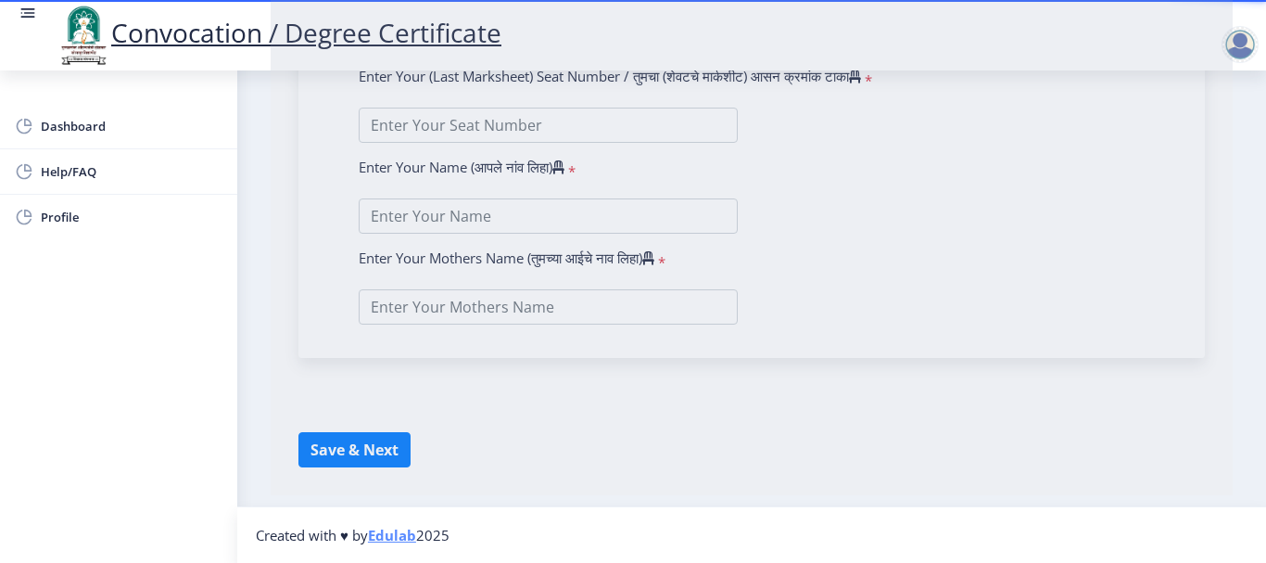
type input "[PERSON_NAME]"
type input "Intaj"
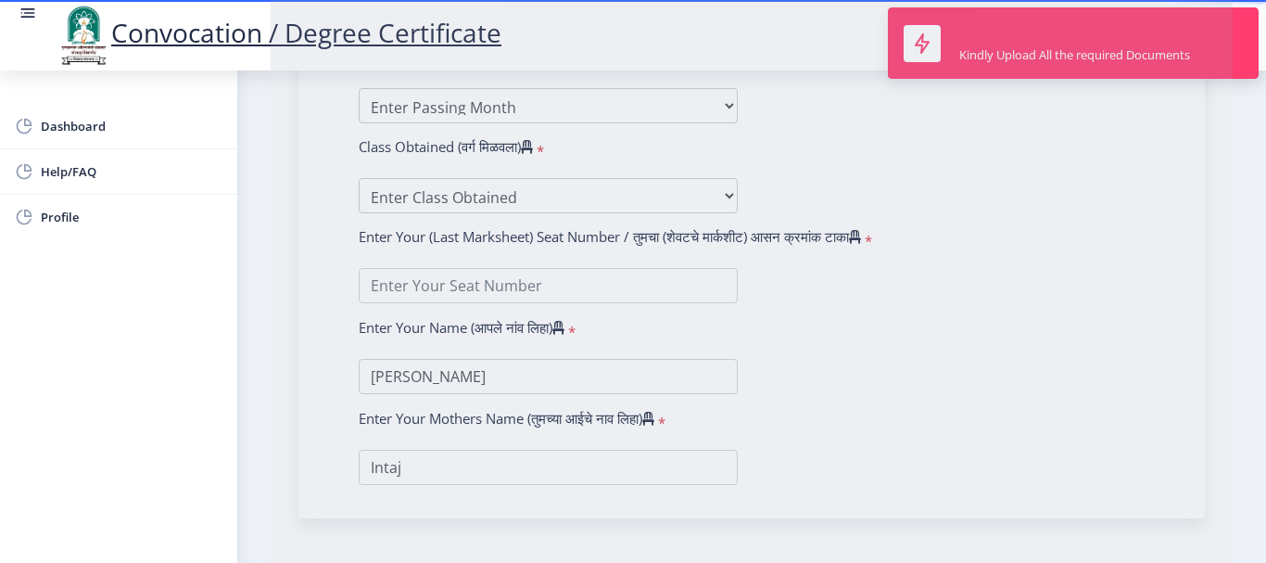
type input "604211"
select select "Regular"
select select "2019"
select select "October"
select select "Grade B+"
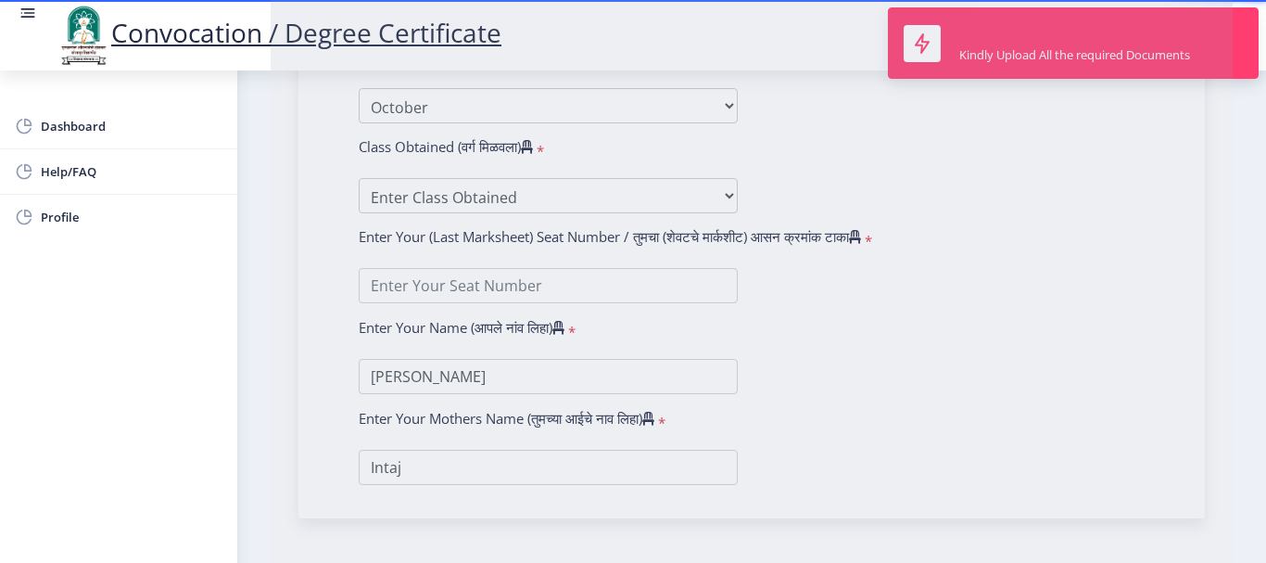
type input "2114"
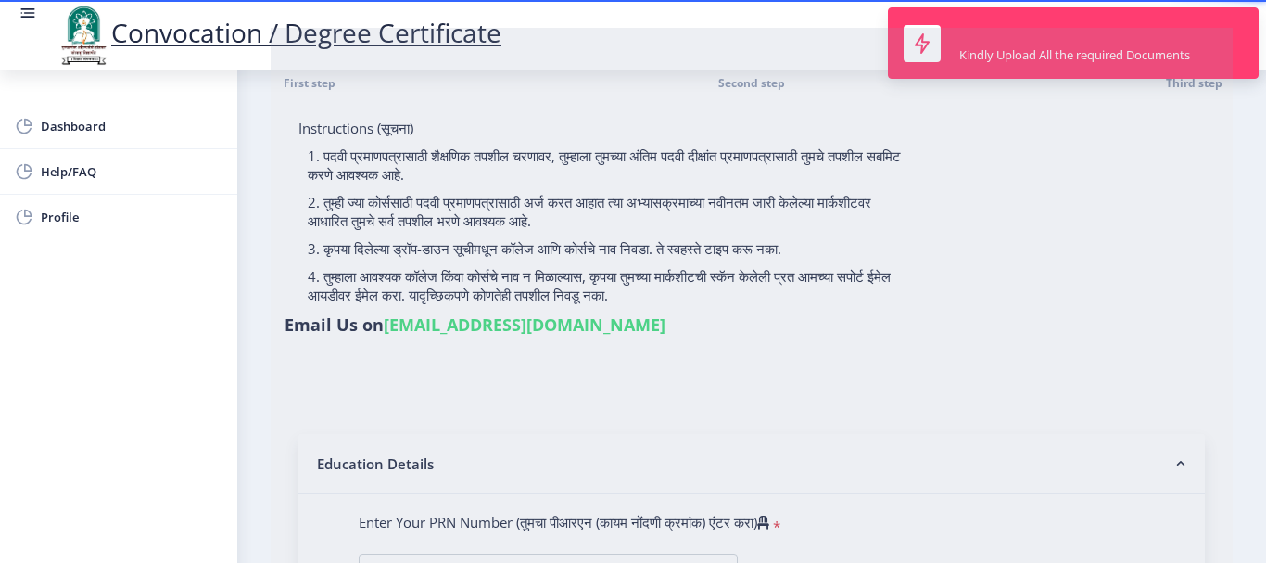
scroll to position [0, 0]
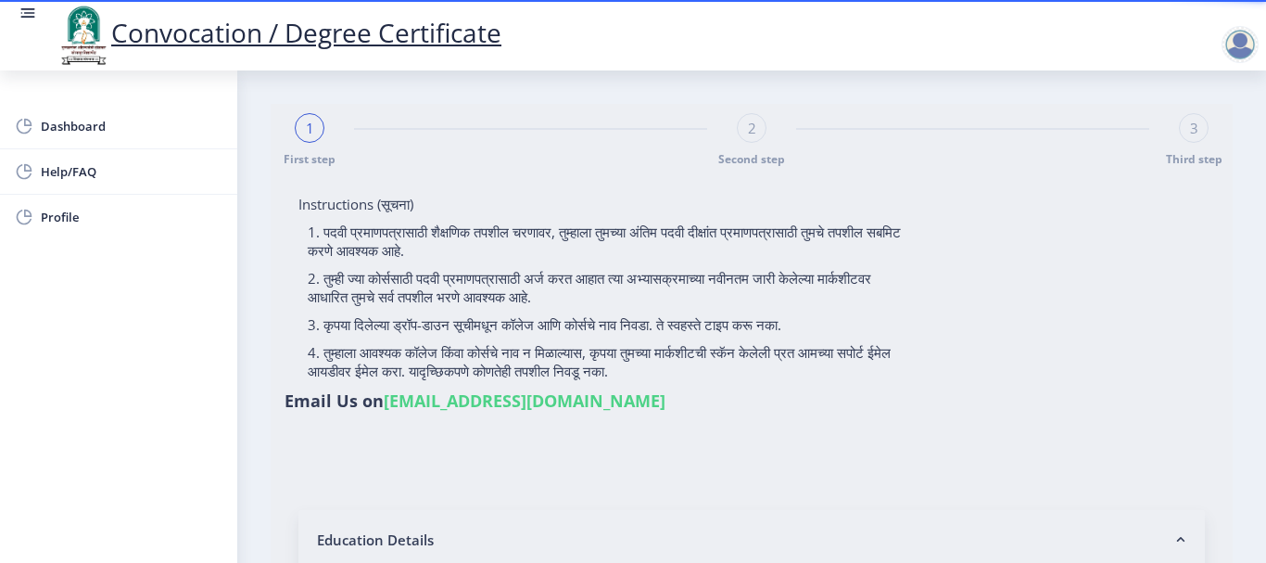
click at [1013, 44] on div "Convocation / Degree Certificate" at bounding box center [652, 35] width 1266 height 63
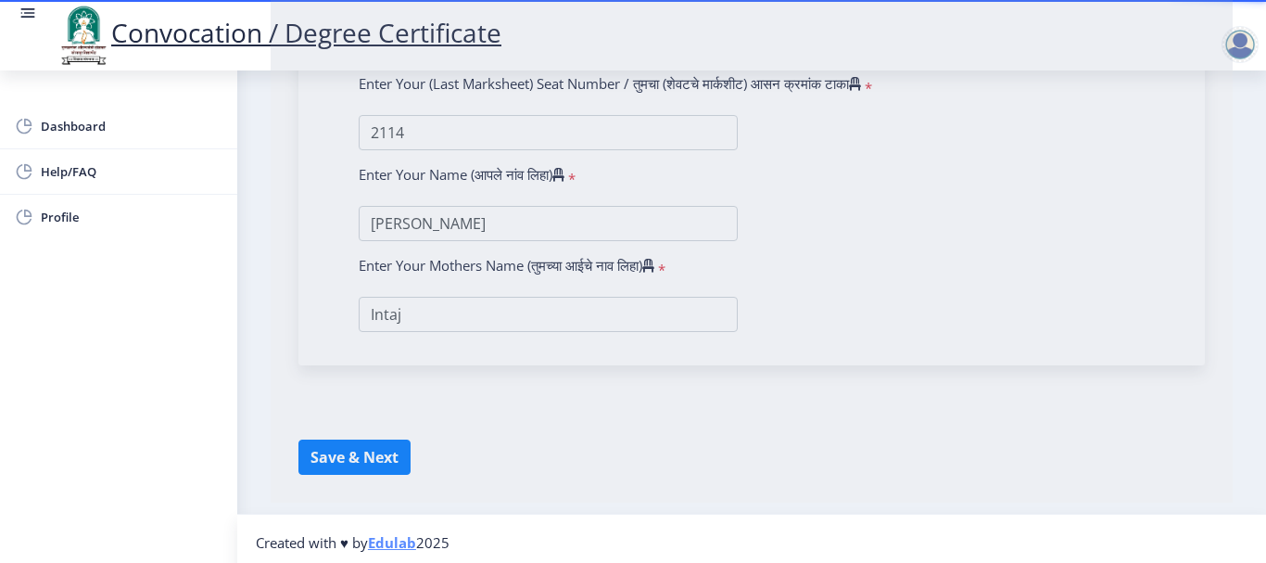
scroll to position [1194, 0]
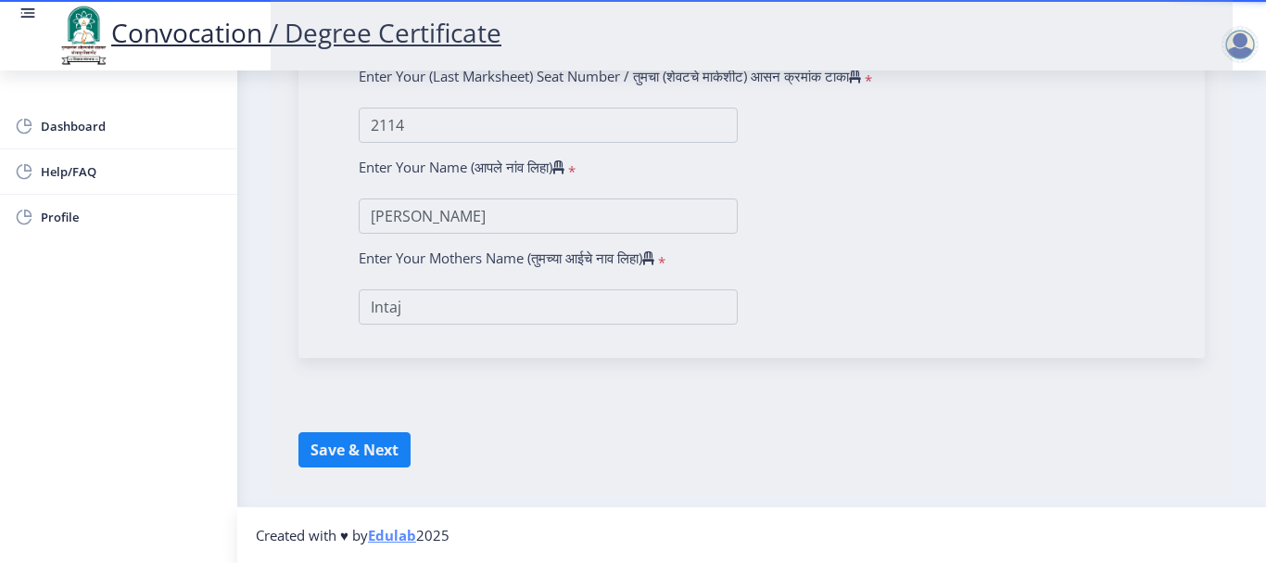
select select "Hindi"
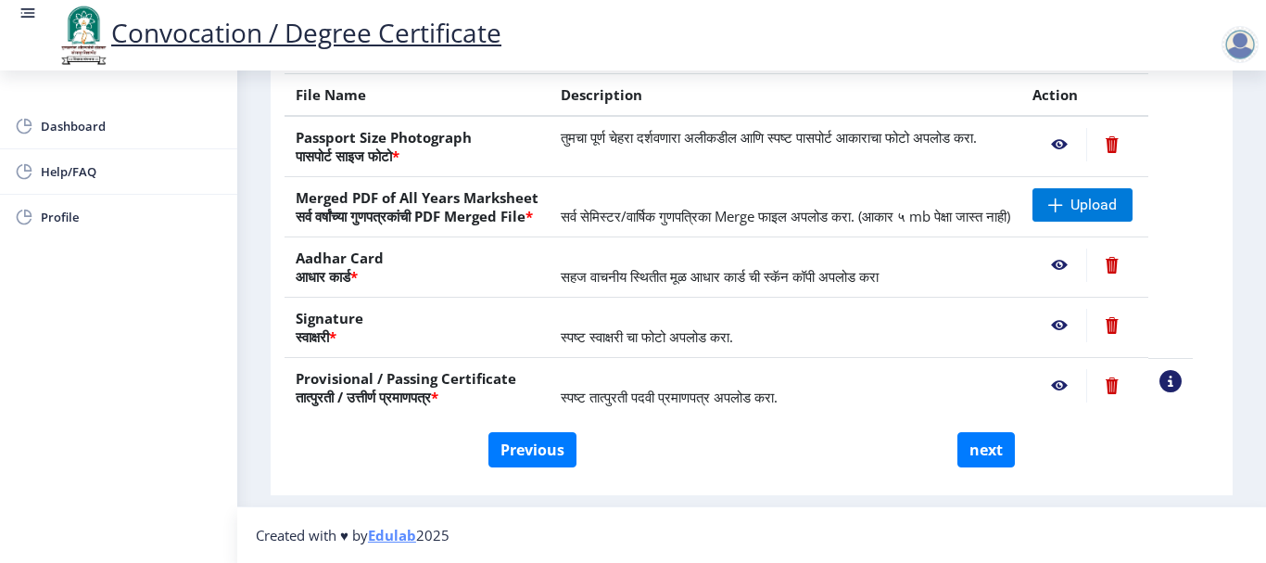
scroll to position [373, 0]
click at [844, 443] on div "Previous next" at bounding box center [751, 449] width 906 height 35
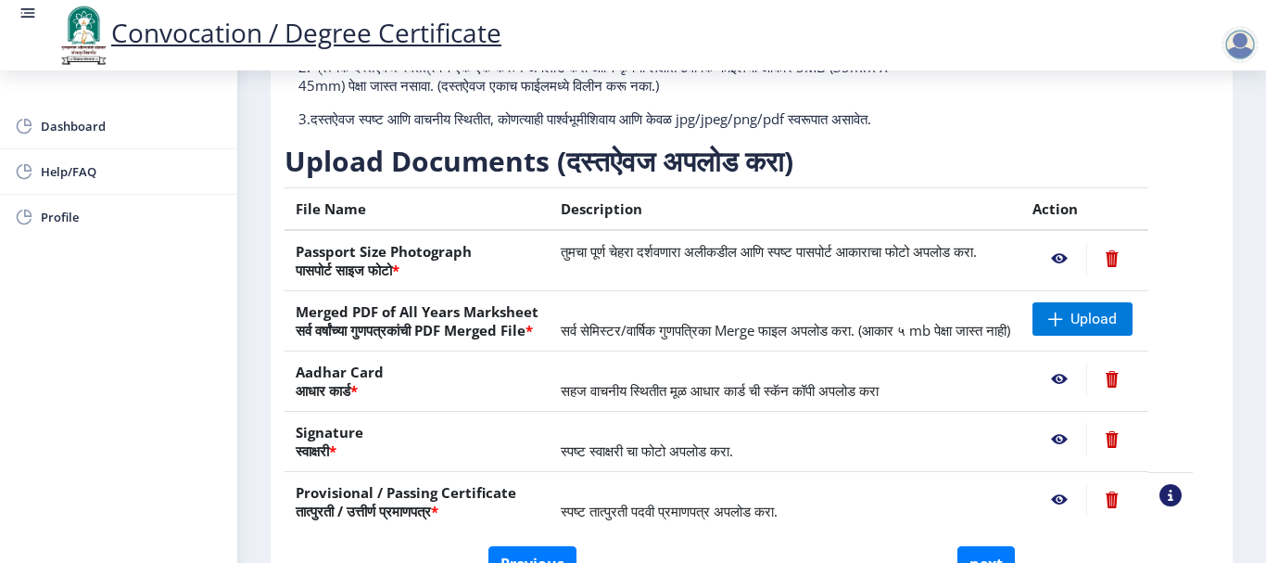
scroll to position [188, 0]
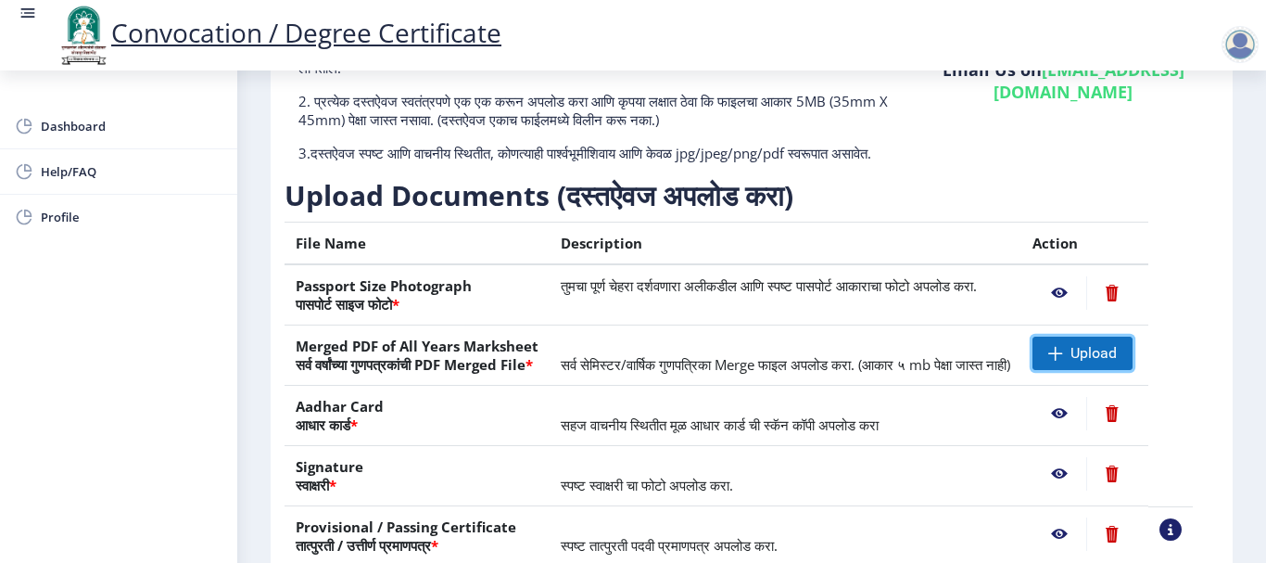
click at [1104, 362] on span "Upload" at bounding box center [1093, 353] width 46 height 19
click at [1088, 363] on span "Upload" at bounding box center [1082, 352] width 100 height 33
click at [1079, 361] on span "Upload" at bounding box center [1082, 352] width 100 height 33
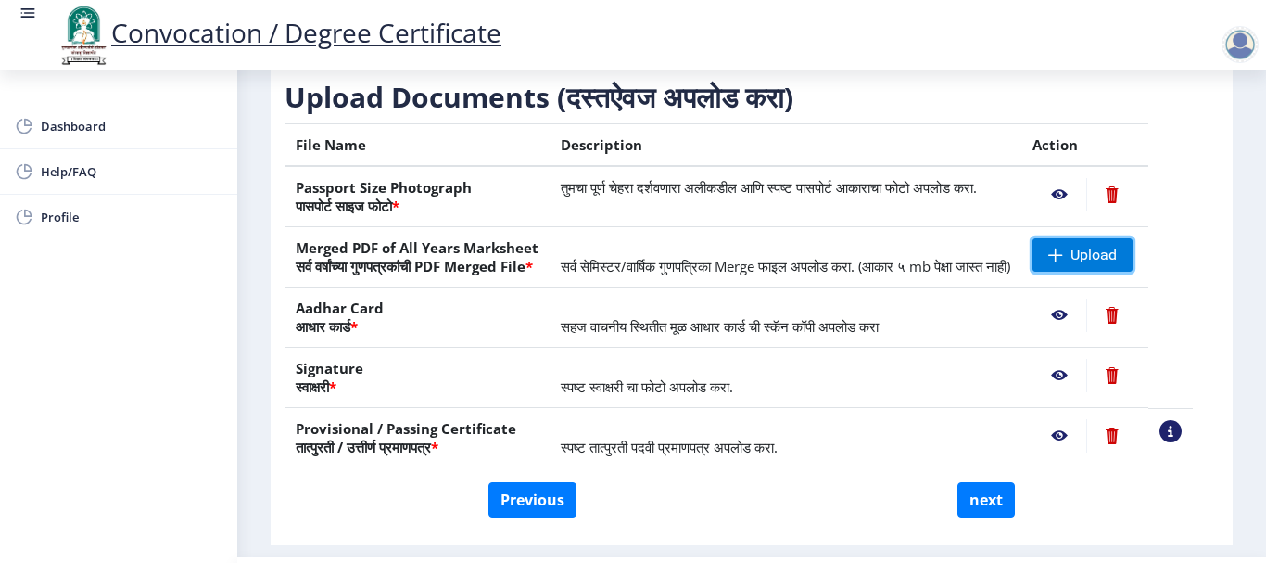
scroll to position [373, 0]
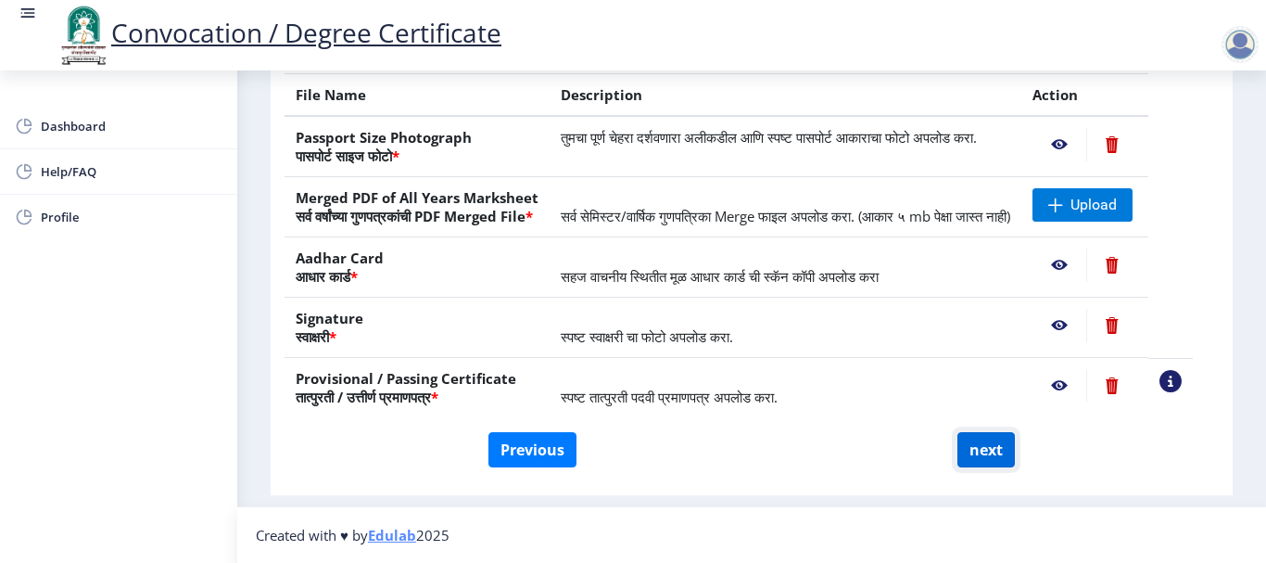
click at [973, 462] on button "next" at bounding box center [985, 449] width 57 height 35
select select
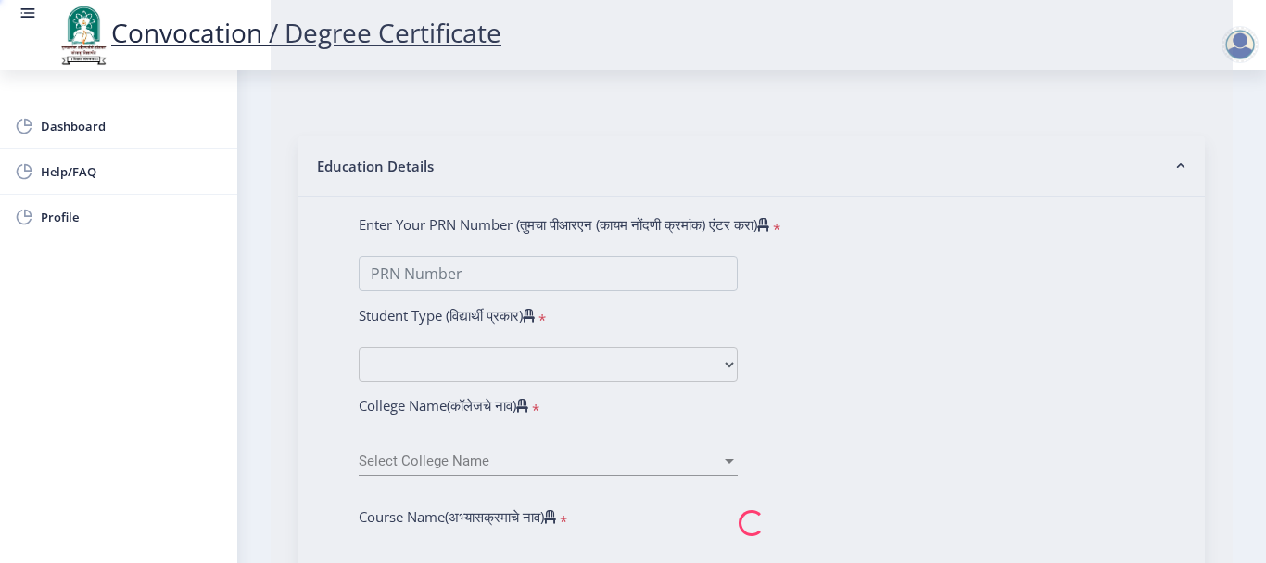
scroll to position [0, 0]
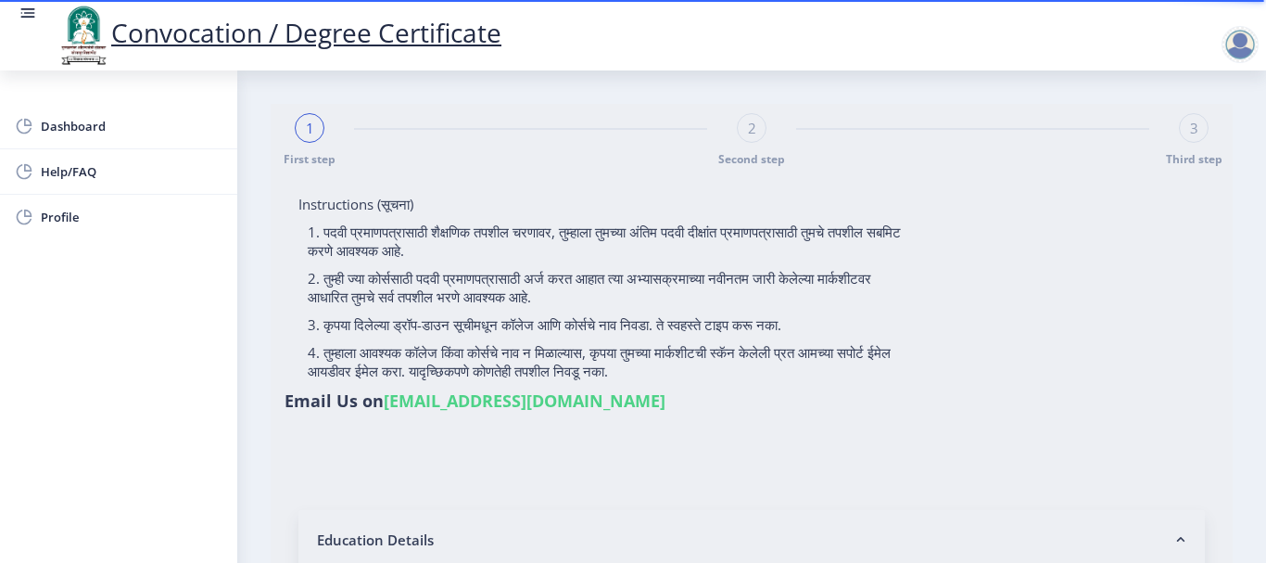
type input "[PERSON_NAME]"
type input "Intaj"
type input "604211"
select select "Regular"
select select "2019"
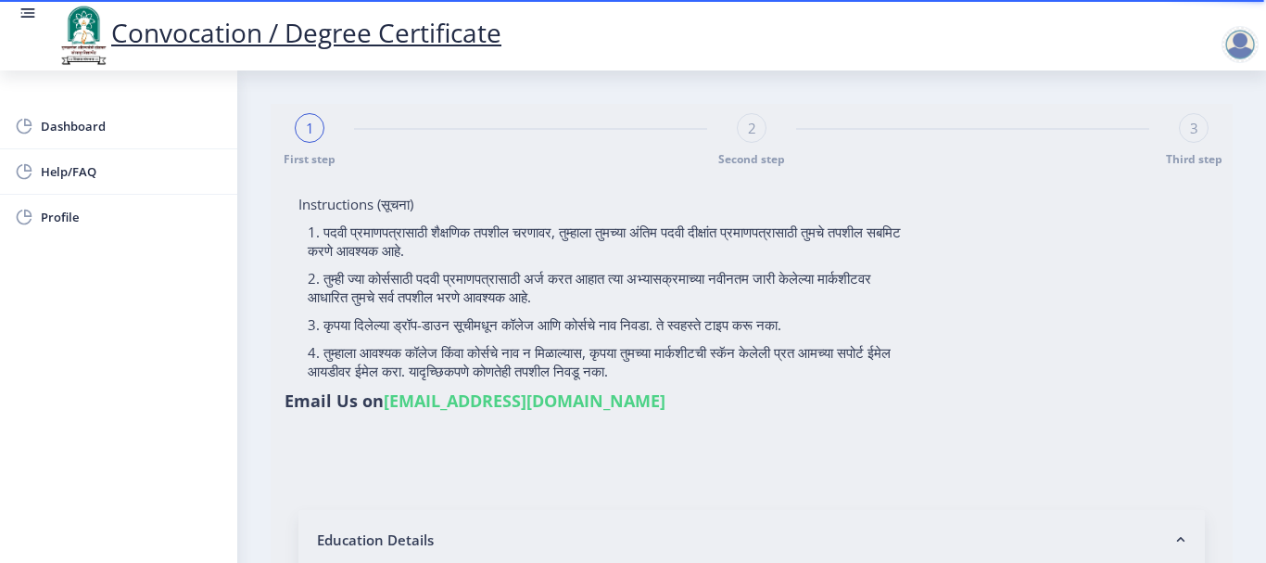
select select "October"
select select "Grade B+"
type input "2114"
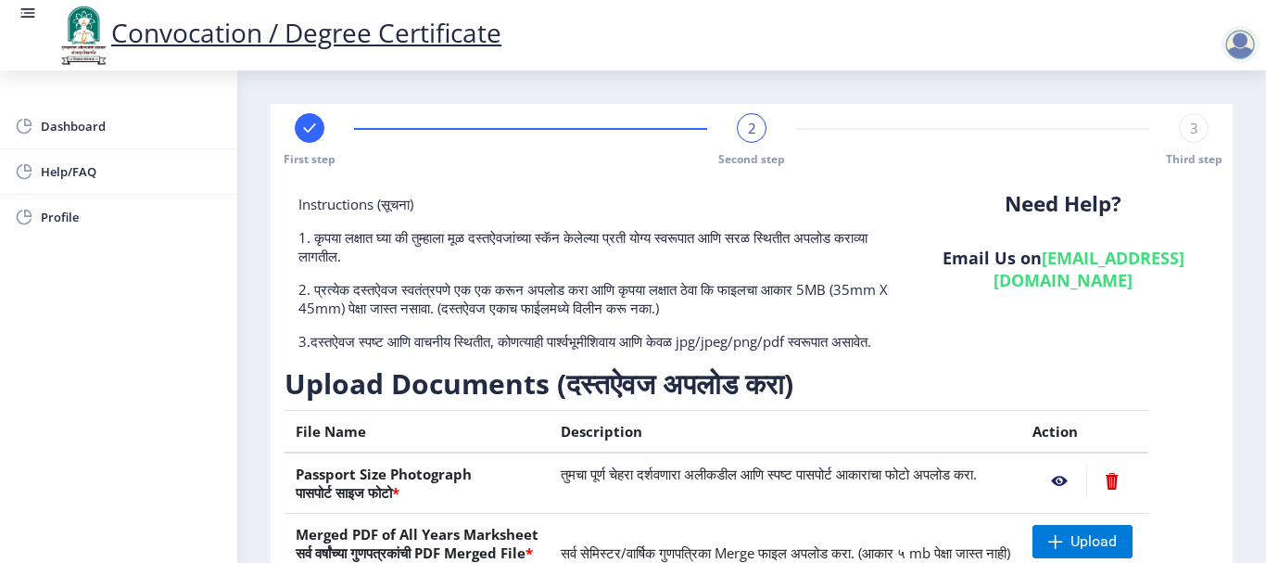
click at [584, 171] on nb-stepper "First step 2 Second step 3 Third step Instructions (सूचना) 1. कृपया लक्षात घ्या…" at bounding box center [751, 467] width 943 height 709
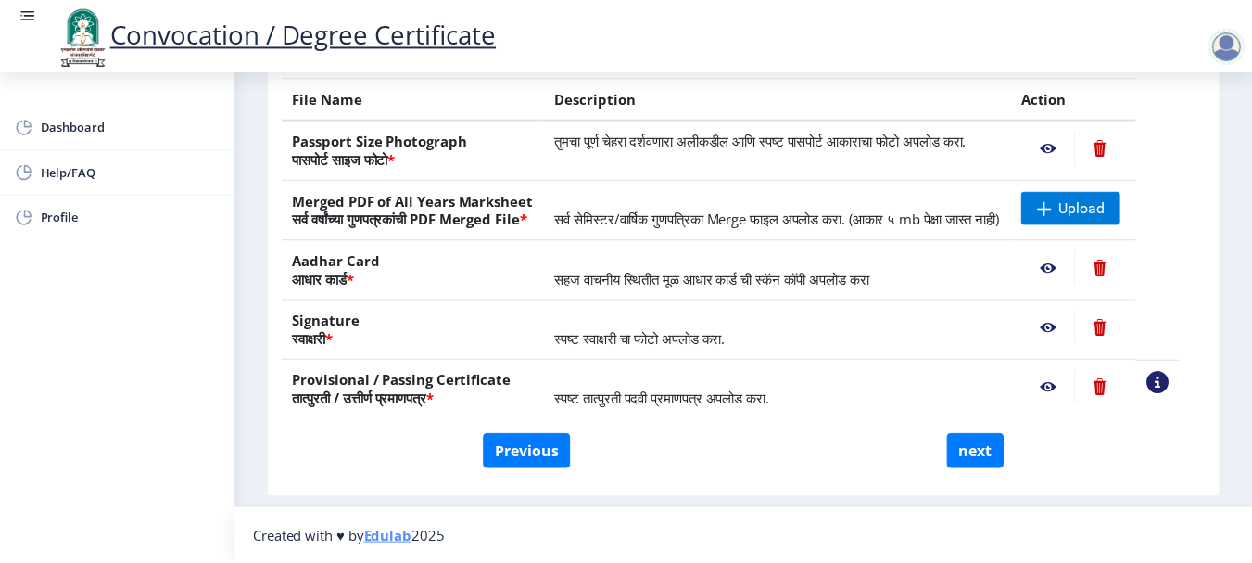
scroll to position [371, 0]
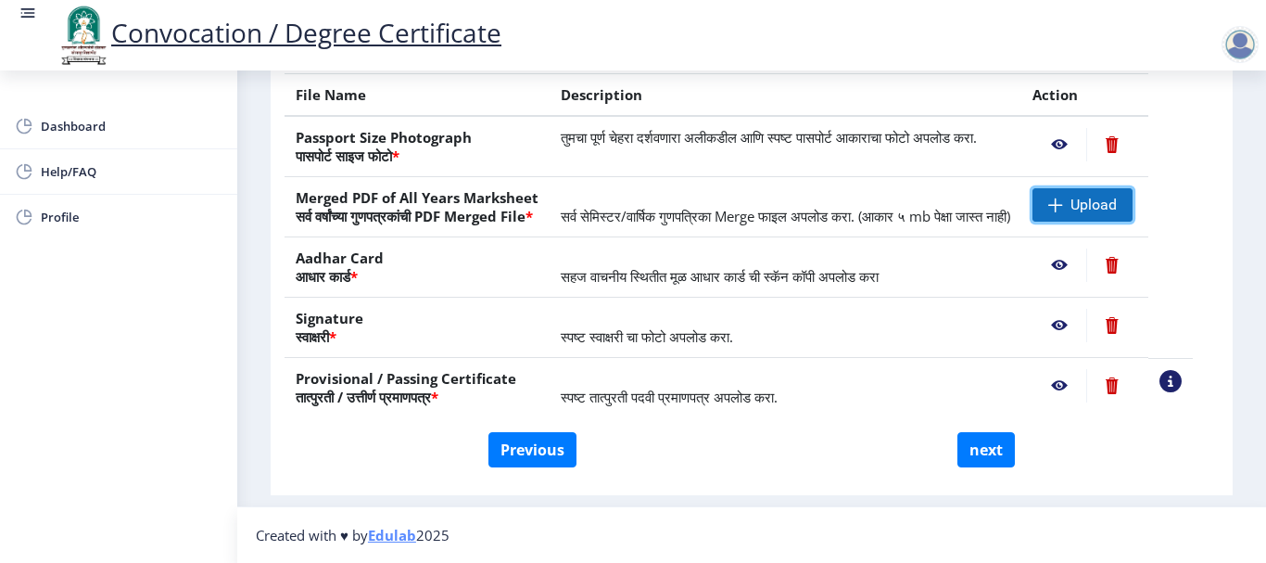
click at [1102, 196] on span "Upload" at bounding box center [1093, 205] width 46 height 19
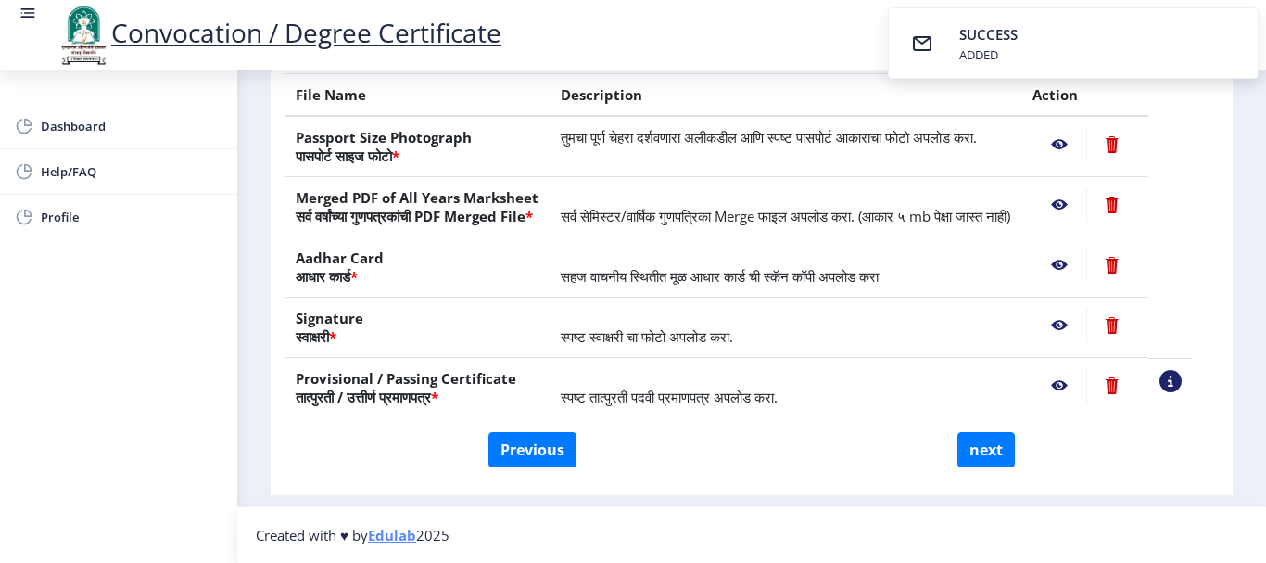
click at [1083, 192] on nb-action at bounding box center [1059, 204] width 54 height 33
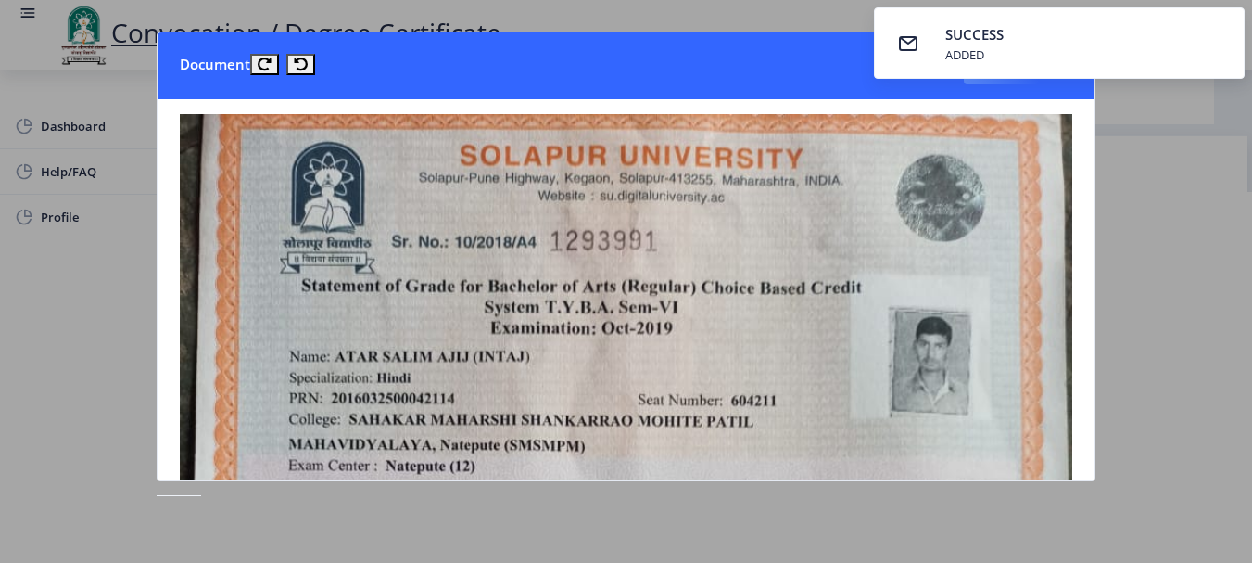
click at [1068, 105] on nb-card-body at bounding box center [626, 290] width 937 height 382
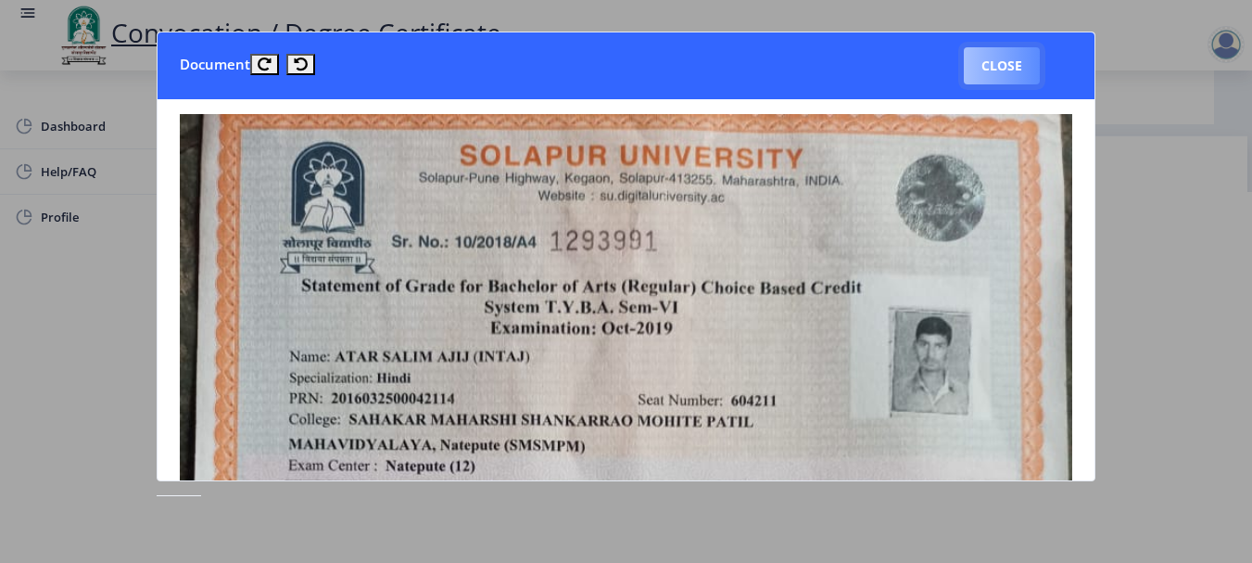
click at [1023, 53] on button "Close" at bounding box center [1002, 65] width 76 height 37
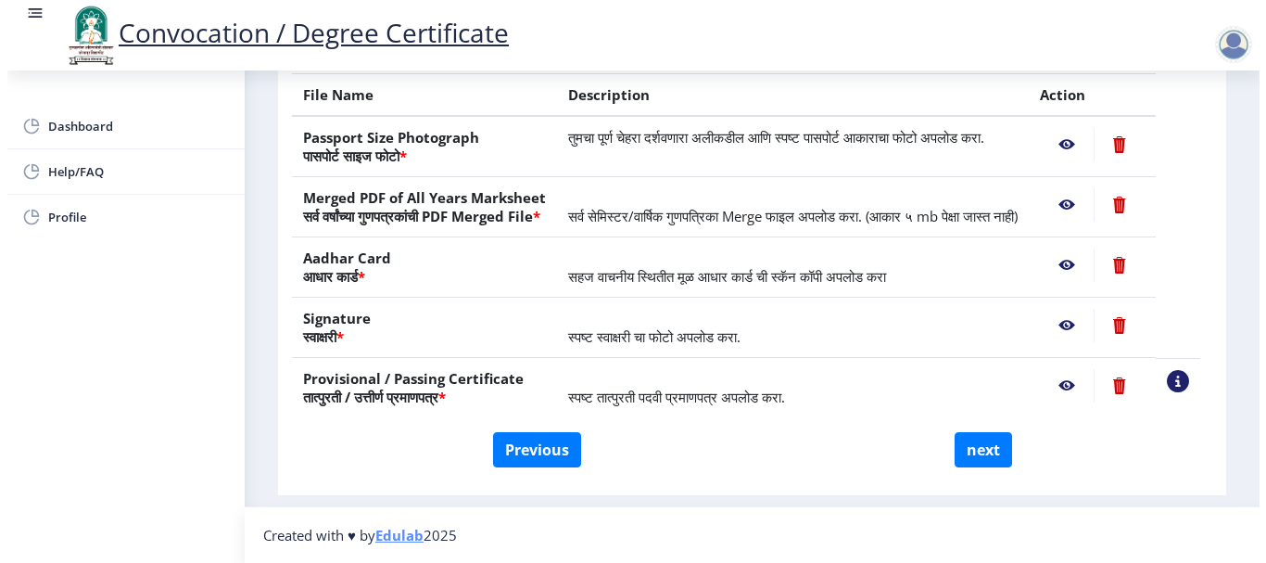
scroll to position [192, 0]
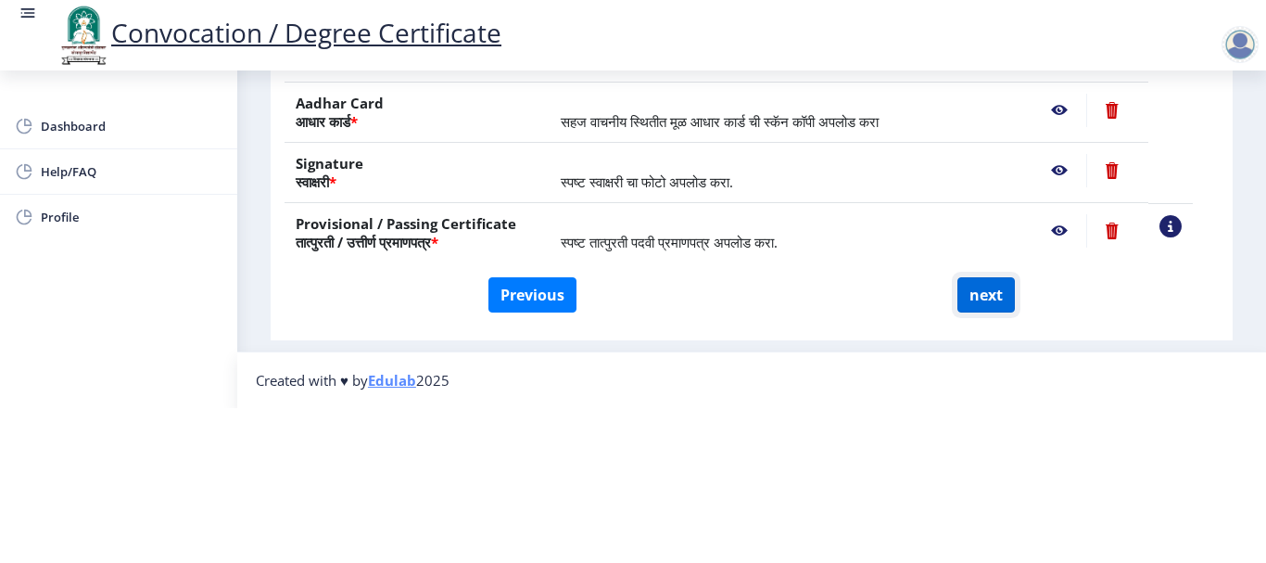
click at [998, 277] on button "next" at bounding box center [985, 294] width 57 height 35
select select
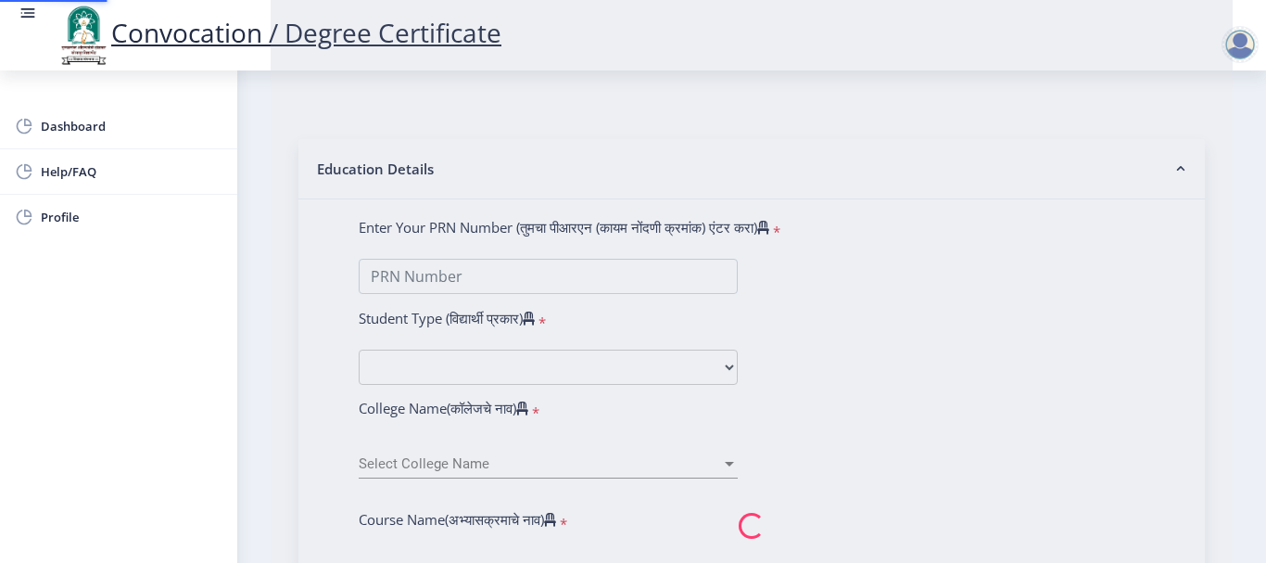
type input "[PERSON_NAME]"
type input "Intaj"
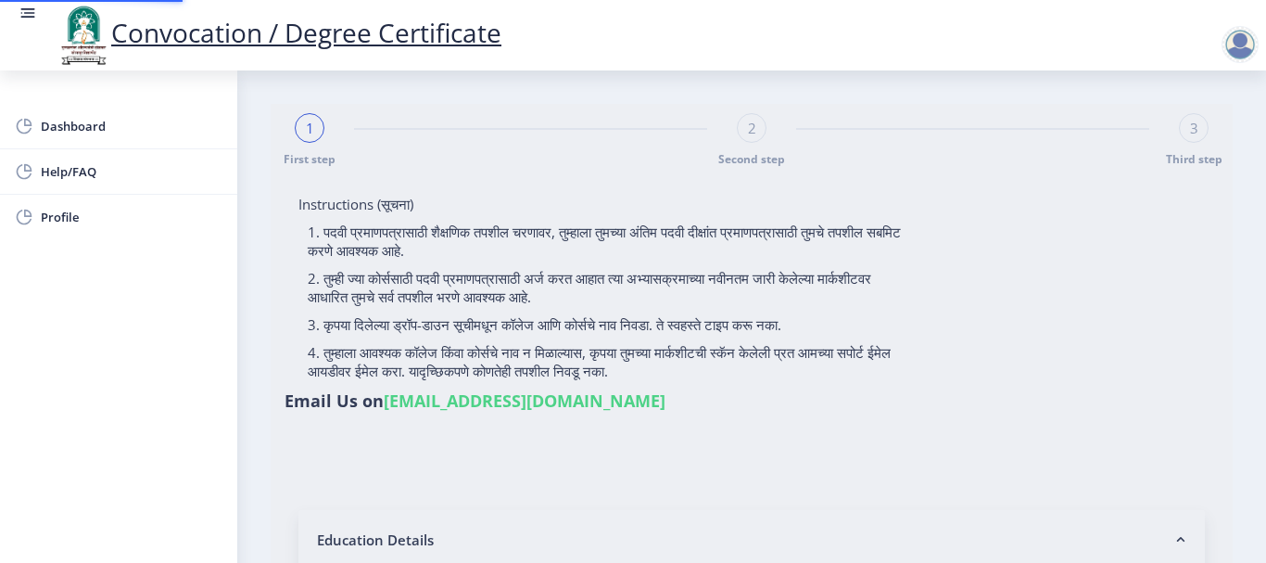
select select
type input "[PERSON_NAME]"
type input "Intaj"
type input "604211"
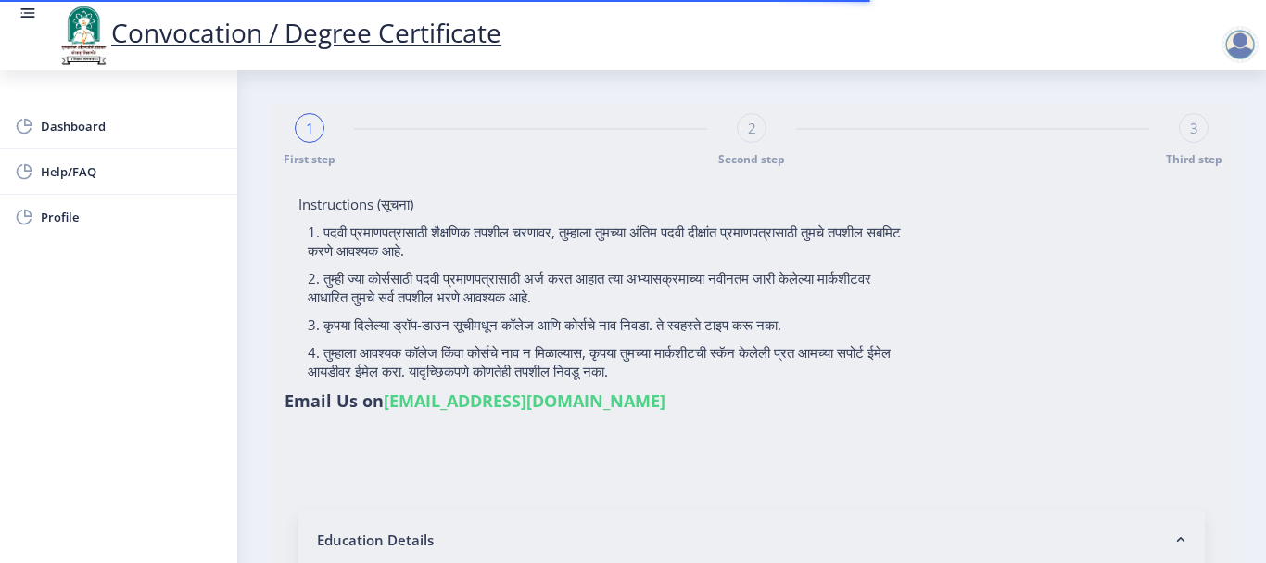
select select "Regular"
select select "2019"
select select "October"
select select "Grade B+"
type input "2114"
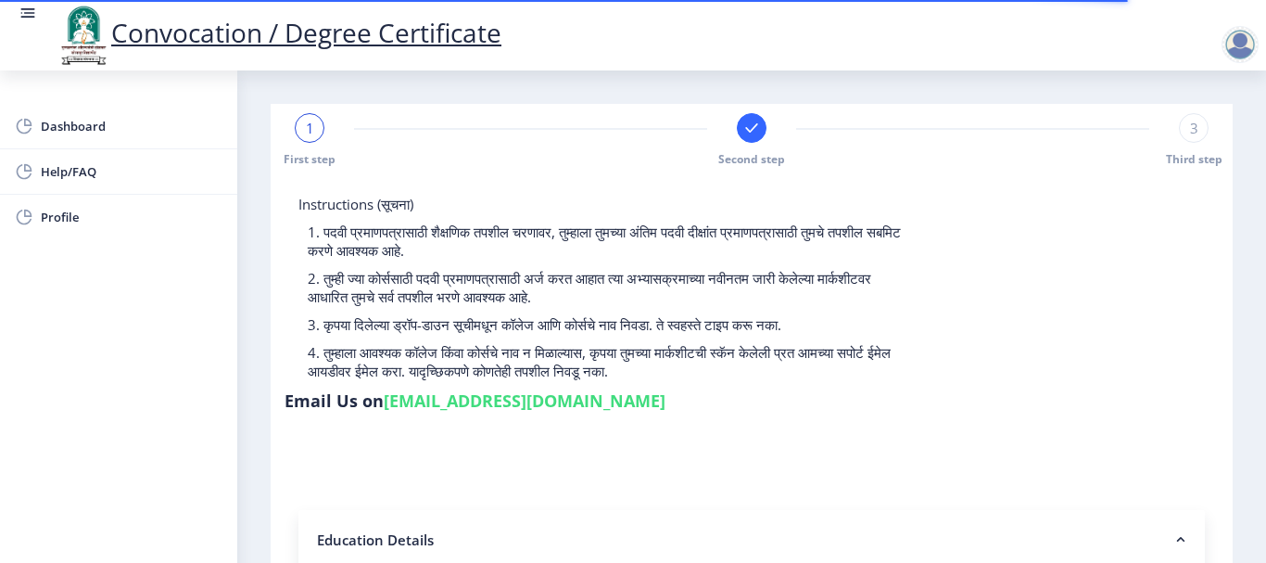
select select
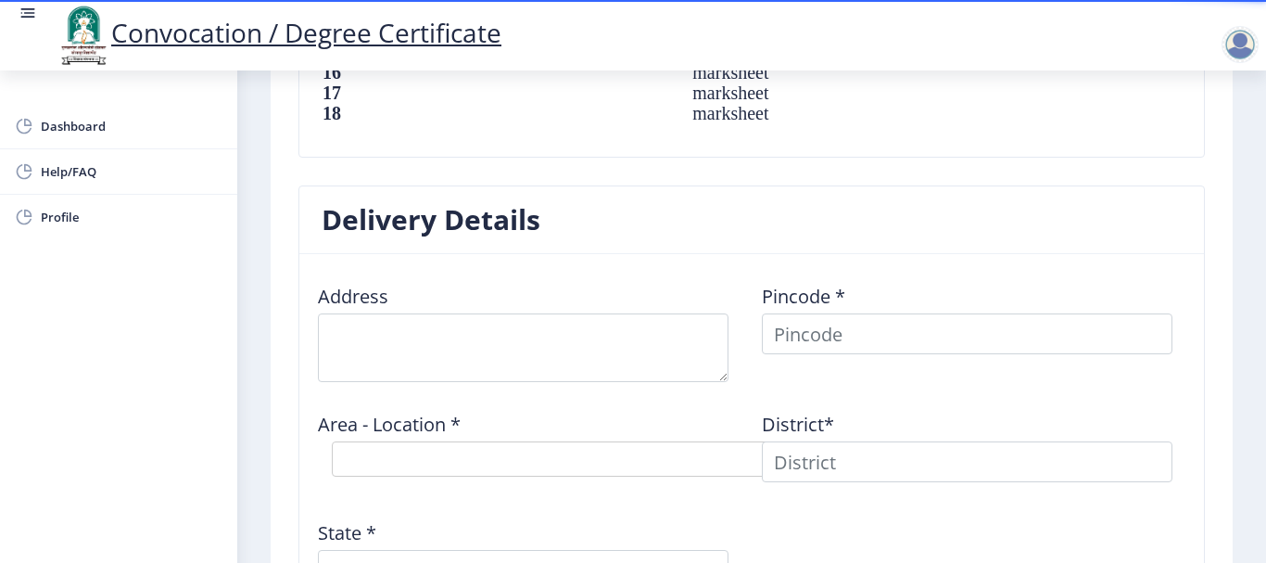
scroll to position [1631, 0]
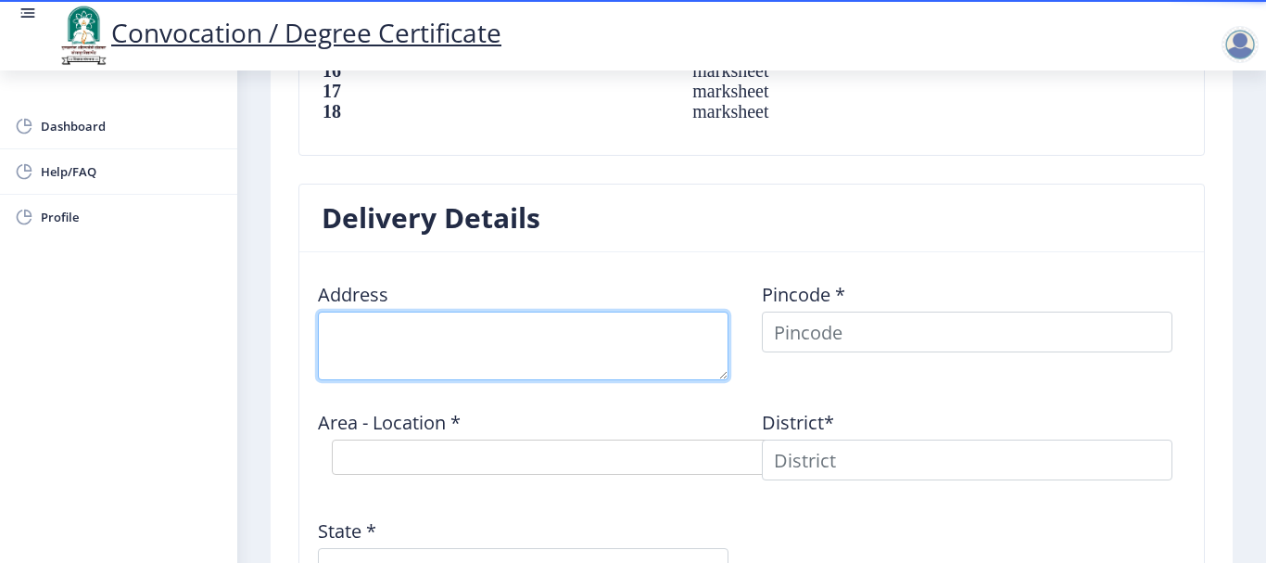
click at [587, 359] on textarea at bounding box center [523, 345] width 411 height 69
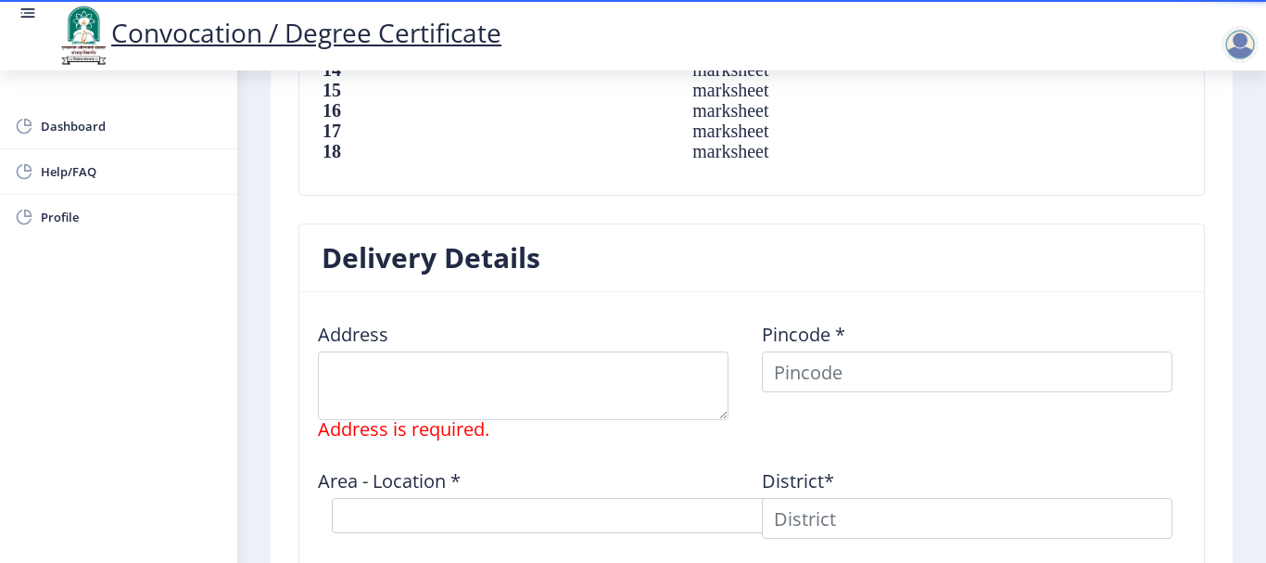
scroll to position [1594, 0]
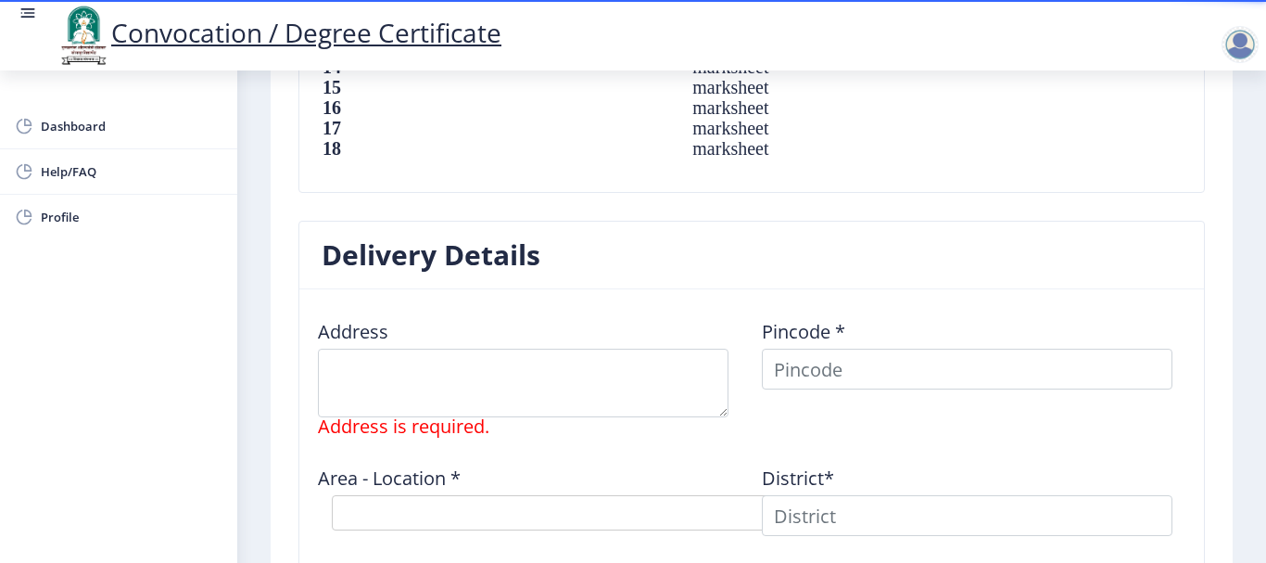
click at [674, 147] on td "marksheet" at bounding box center [841, 148] width 335 height 20
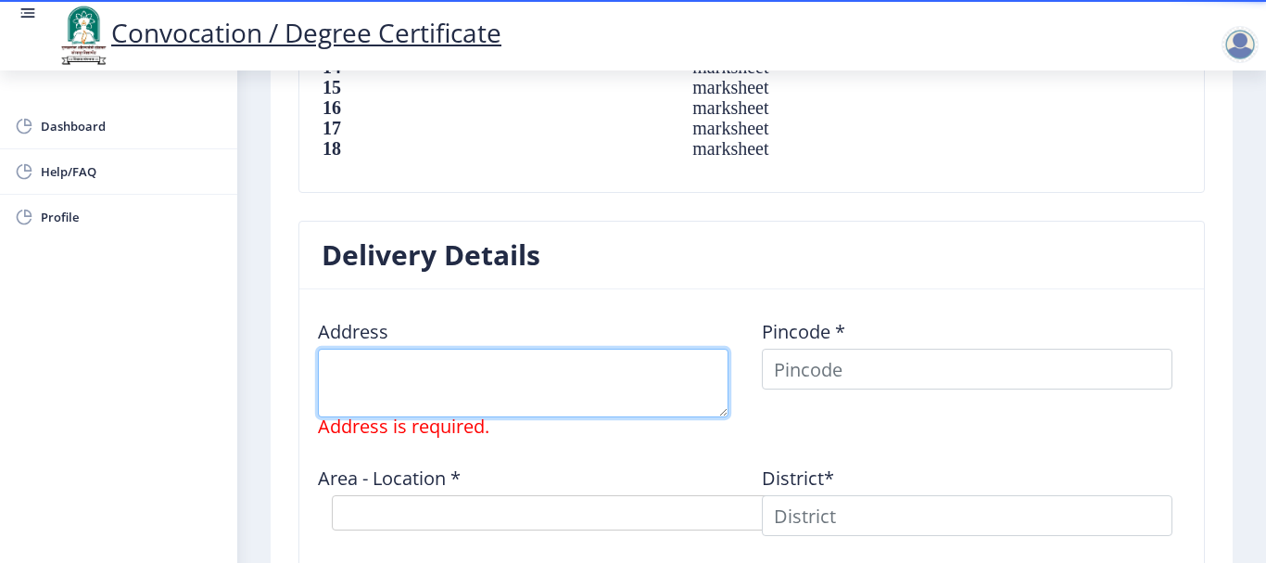
click at [387, 388] on textarea at bounding box center [523, 382] width 411 height 69
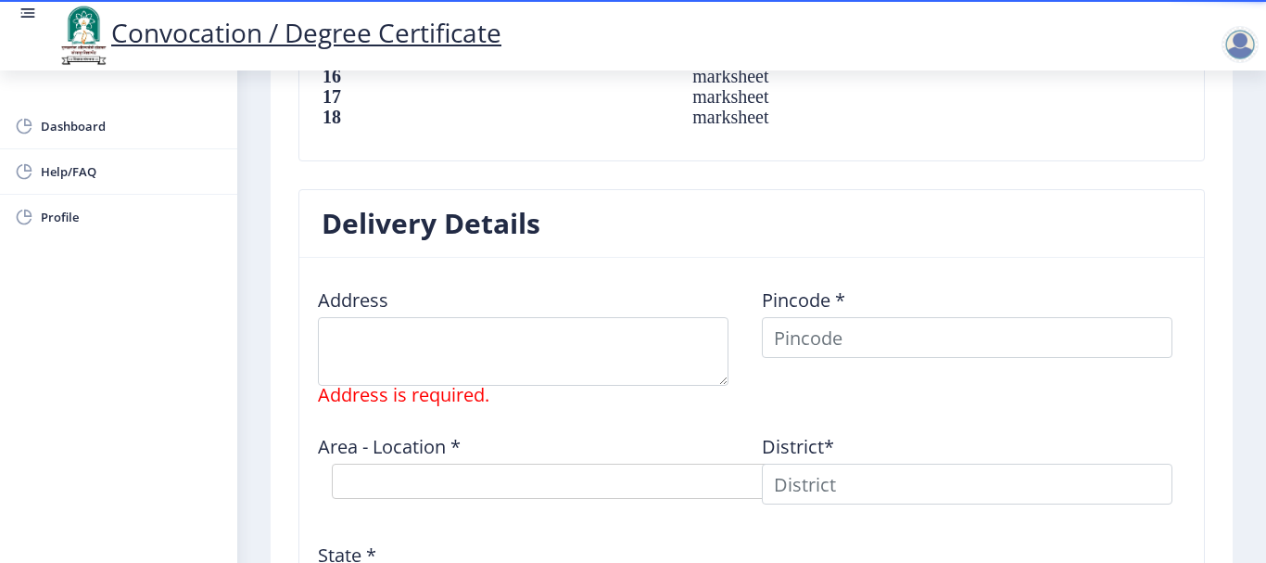
scroll to position [1622, 0]
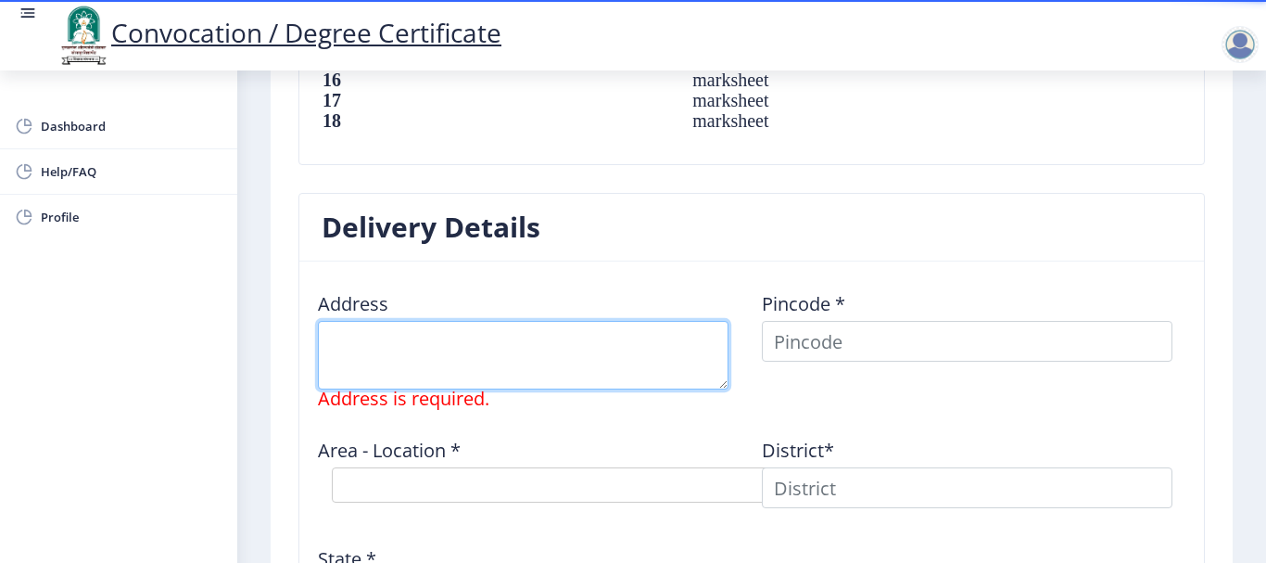
click at [475, 339] on textarea at bounding box center [523, 355] width 411 height 69
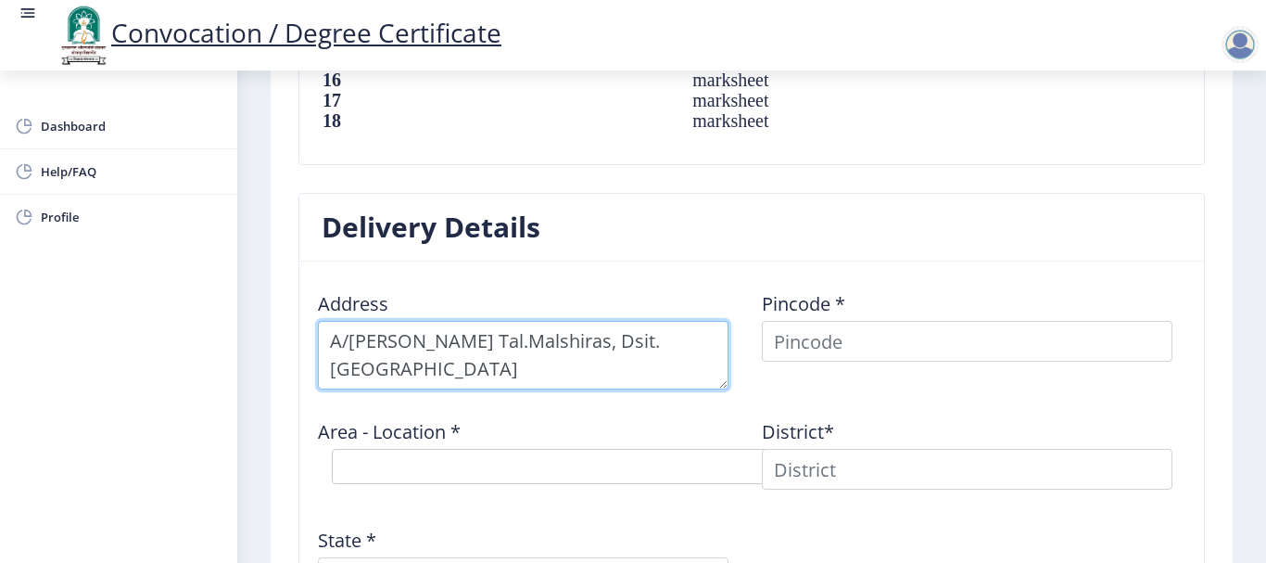
type textarea "A/P.Mandave Tal.Malshiras, Dsit.Solapur"
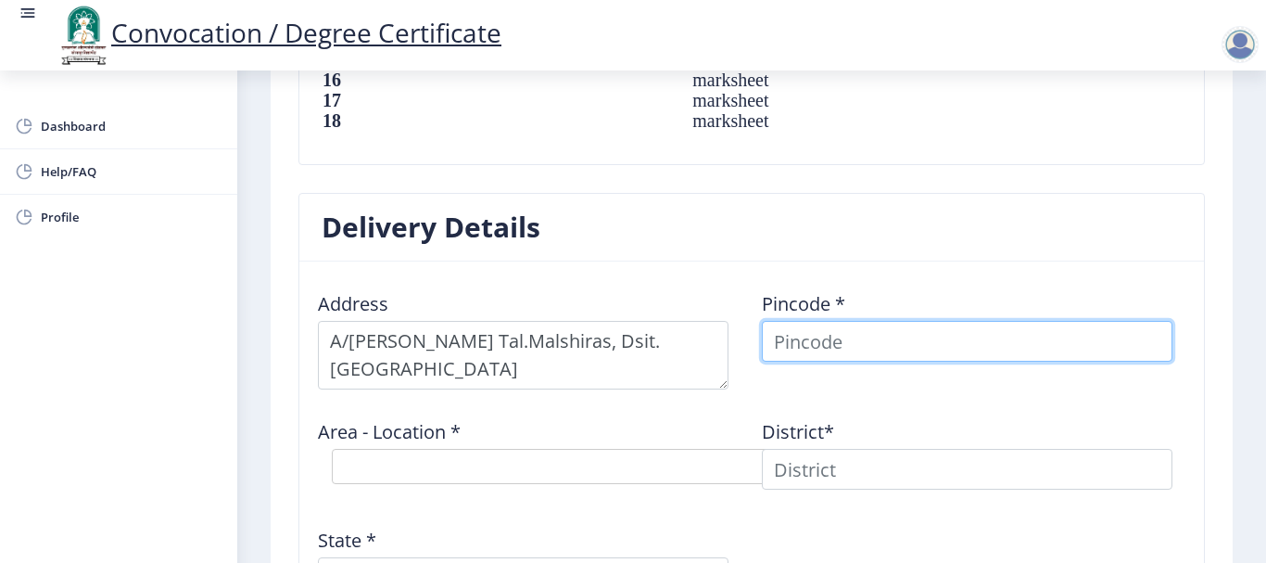
click at [866, 341] on input at bounding box center [967, 341] width 411 height 41
type input "423111"
select select
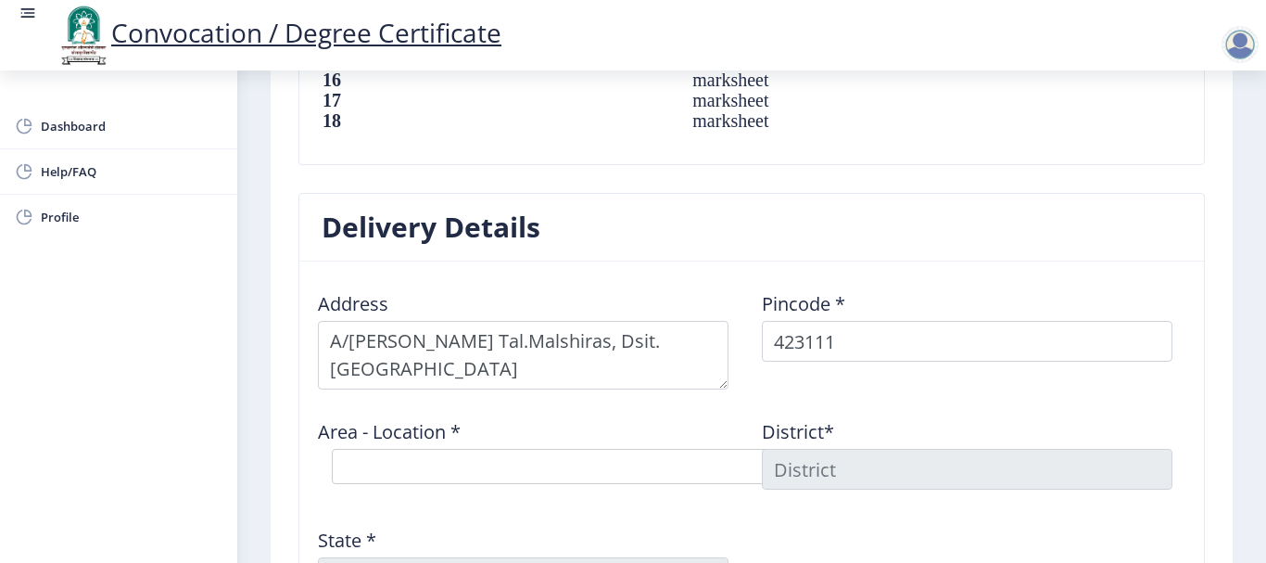
click at [639, 412] on div "Area - Location * Select Area Location Pimpalnare B.O Redgaon BK B.O Shirwade B…" at bounding box center [530, 451] width 444 height 94
click at [594, 489] on div "Area - Location * Select Area Location Pimpalnare B.O Redgaon BK B.O Shirwade B…" at bounding box center [530, 451] width 444 height 94
click at [605, 469] on select "Select Area Location Pimpalnare B.O Redgaon BK B.O Shirwade B.O Vadner Bhairav …" at bounding box center [610, 466] width 556 height 35
click at [557, 508] on div "Address Pincode * 423111 Area - Location * Select Area Location Pimpalnare B.O …" at bounding box center [752, 444] width 888 height 336
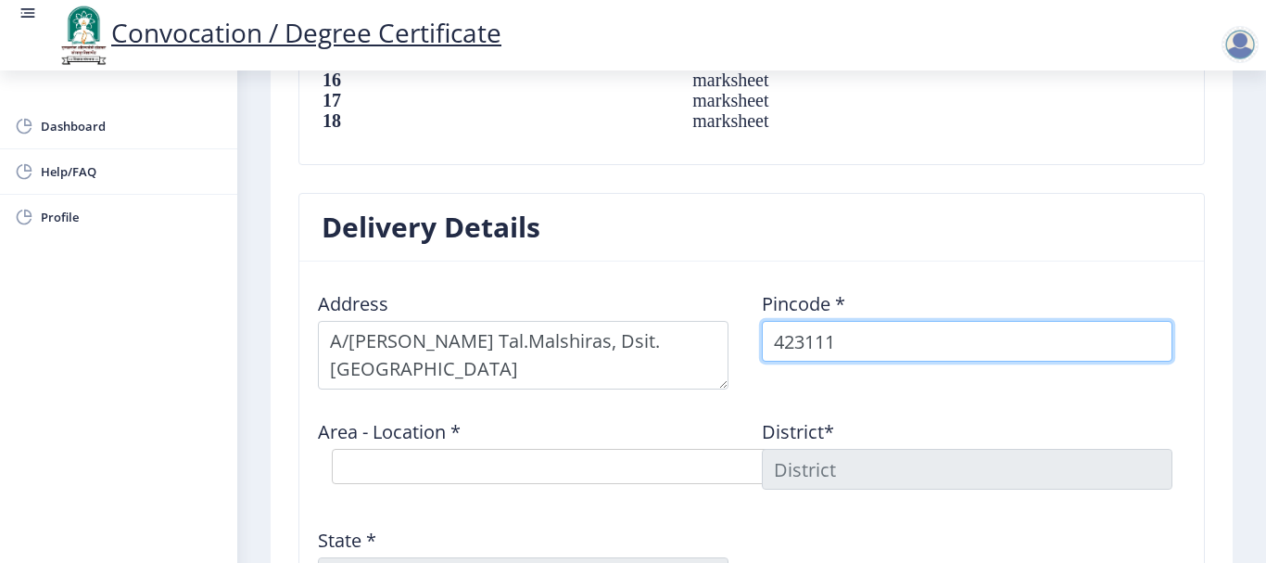
click at [839, 340] on input "423111" at bounding box center [967, 341] width 411 height 41
click at [799, 334] on input "423111" at bounding box center [967, 341] width 411 height 41
click at [788, 335] on input "423111" at bounding box center [967, 341] width 411 height 41
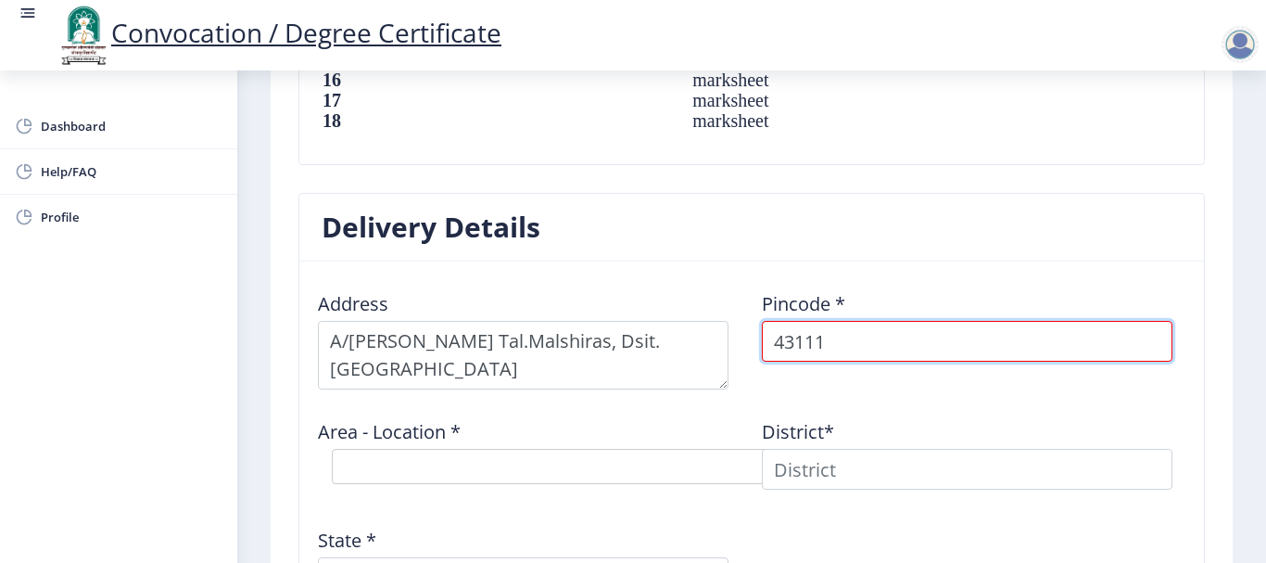
type input "413111"
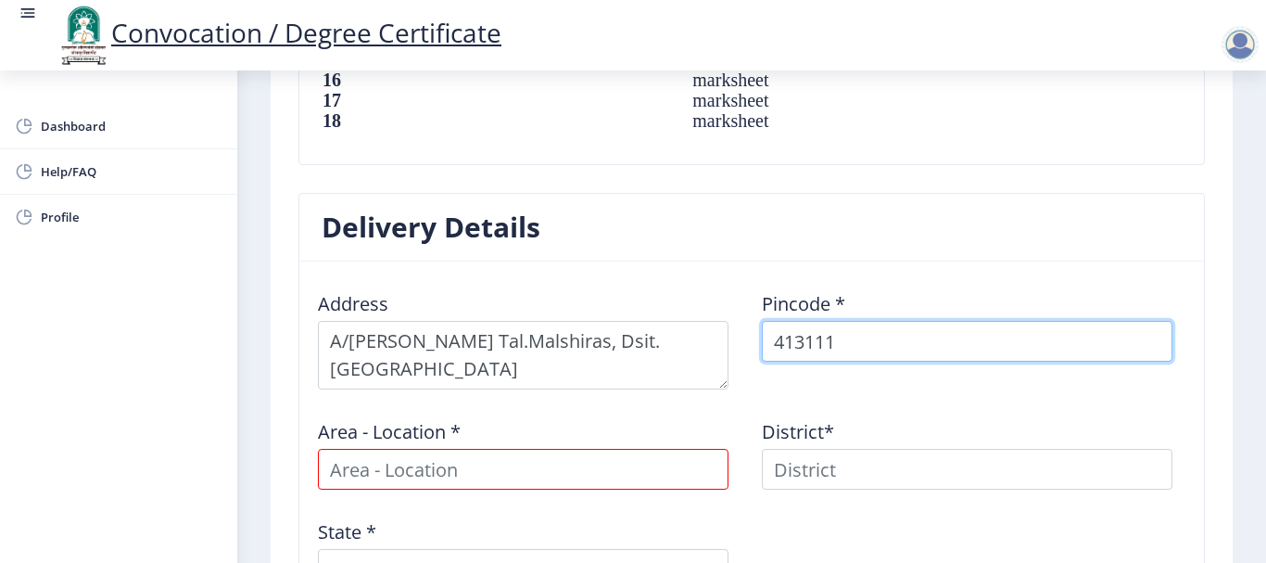
select select
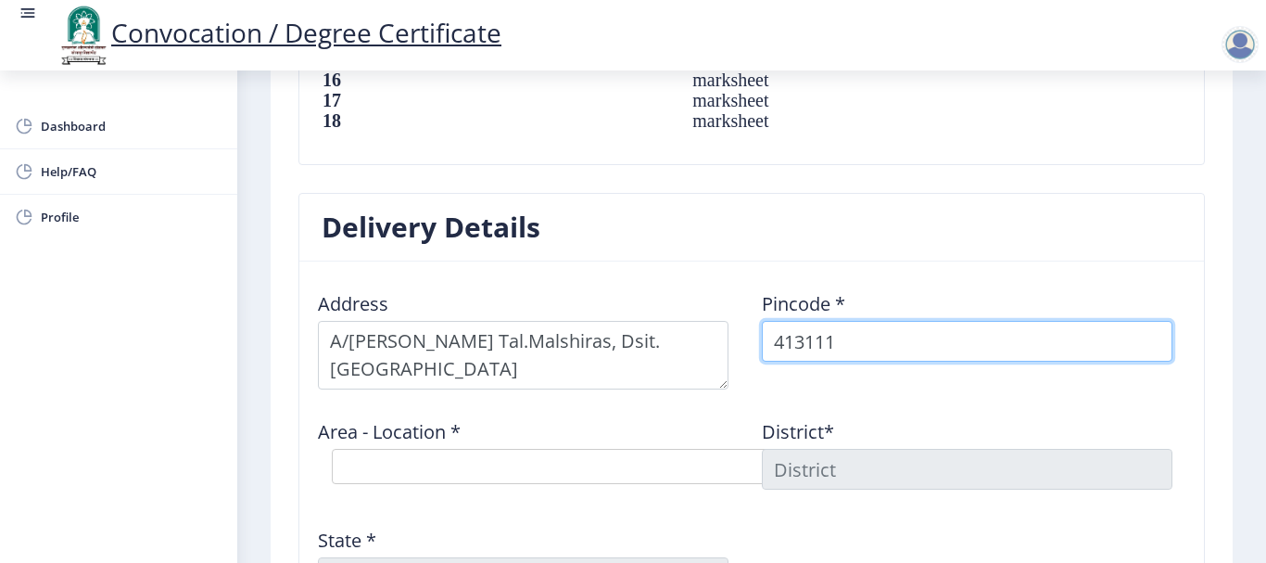
type input "413111"
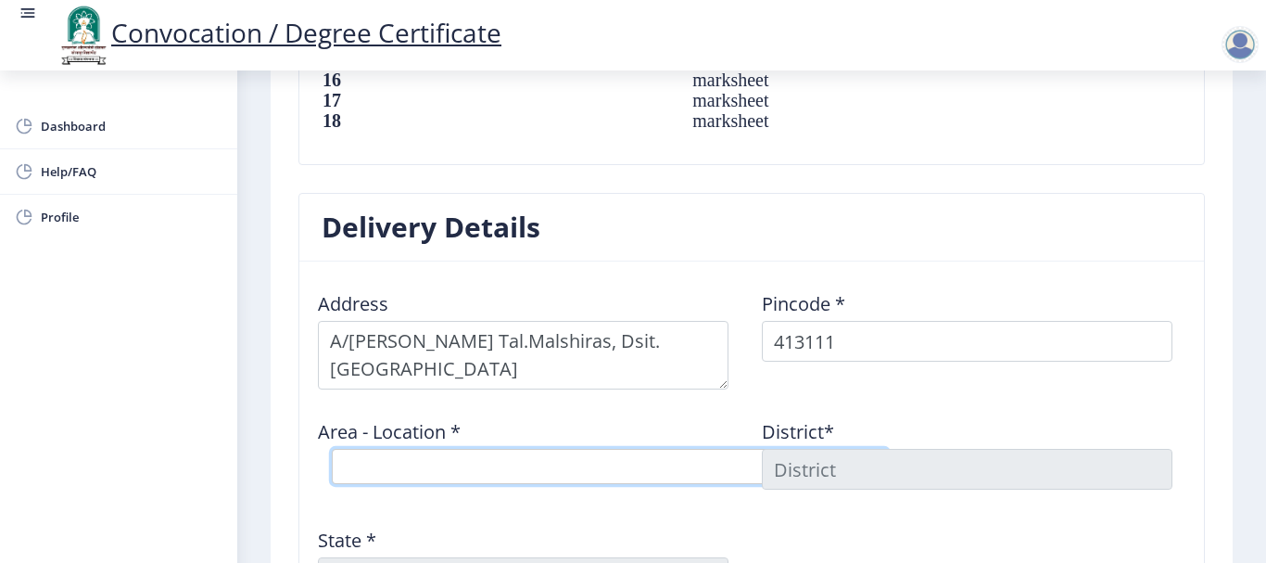
click at [549, 474] on select "Select Area Location Bhamburdi B.O Girvi B.O Mandave B.O Purandawade B.O Sadash…" at bounding box center [610, 466] width 556 height 35
select select "3: Object"
click at [332, 449] on select "Select Area Location Bhamburdi B.O Girvi B.O Mandave B.O Purandawade B.O Sadash…" at bounding box center [610, 466] width 556 height 35
type input "SOLAPUR"
type input "Maharashtra"
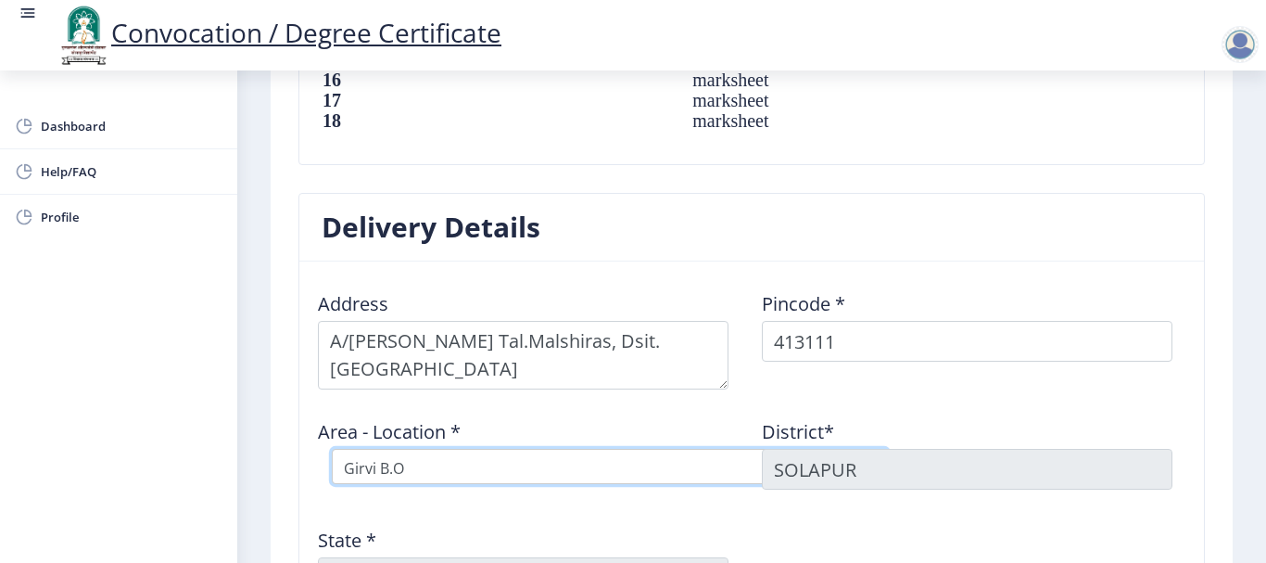
select select "3: Object"
click at [748, 413] on div "Area - Location * Select Area Location Bhamburdi B.O Girvi B.O Mandave B.O Pura…" at bounding box center [530, 451] width 444 height 94
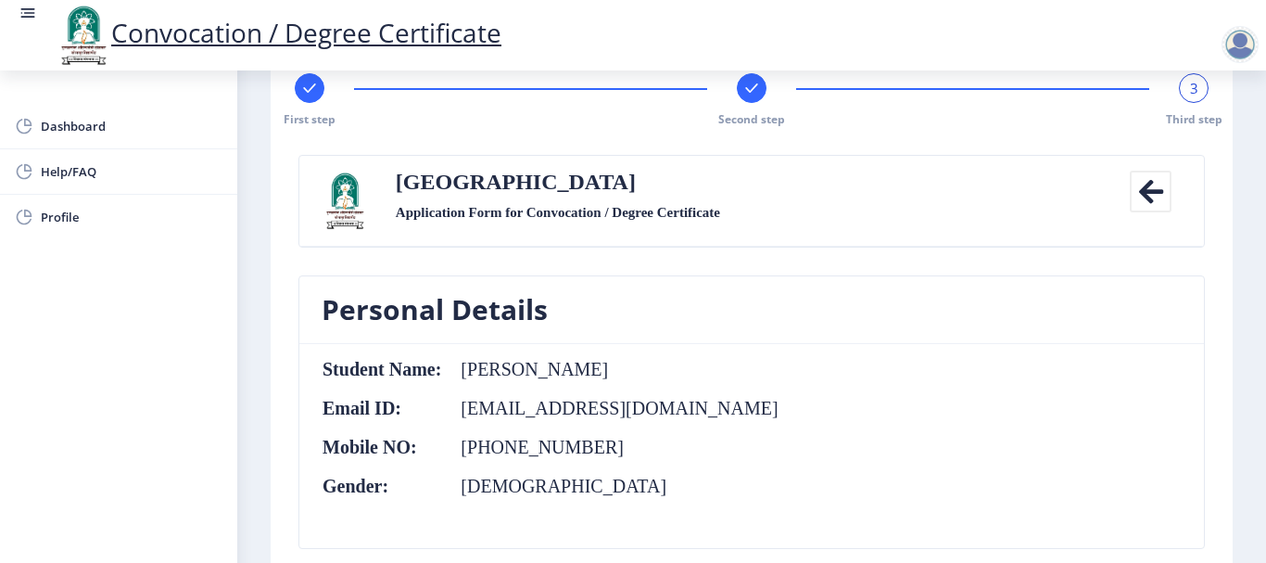
scroll to position [0, 0]
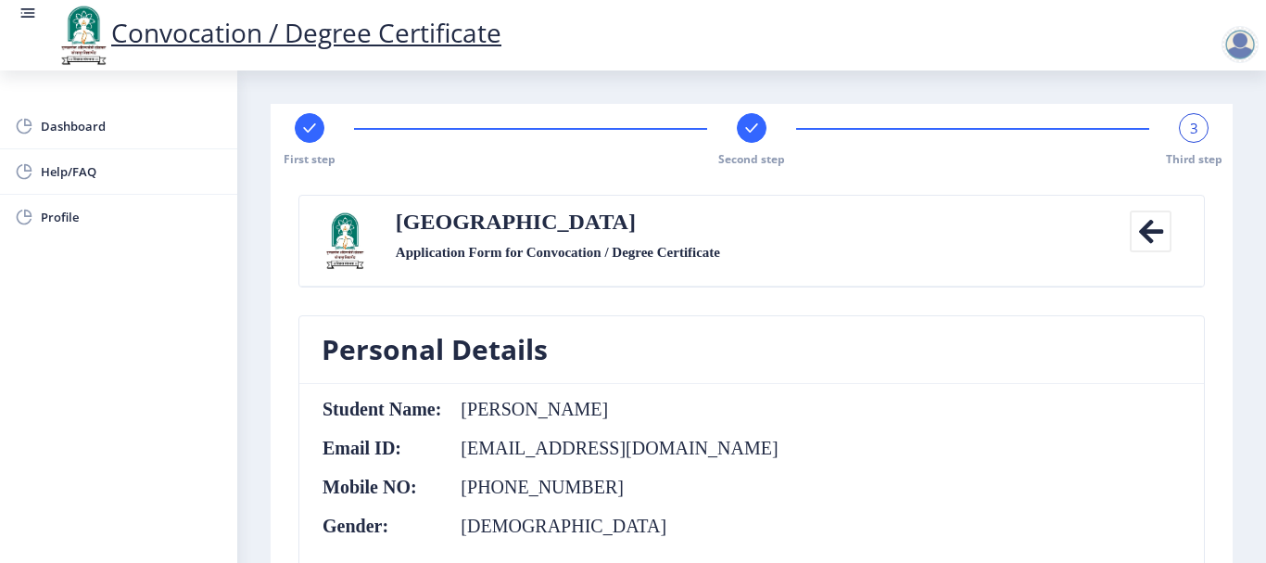
click at [312, 152] on span "First step" at bounding box center [310, 159] width 52 height 16
select select "Regular"
select select "Hindi"
select select "2019"
select select "October"
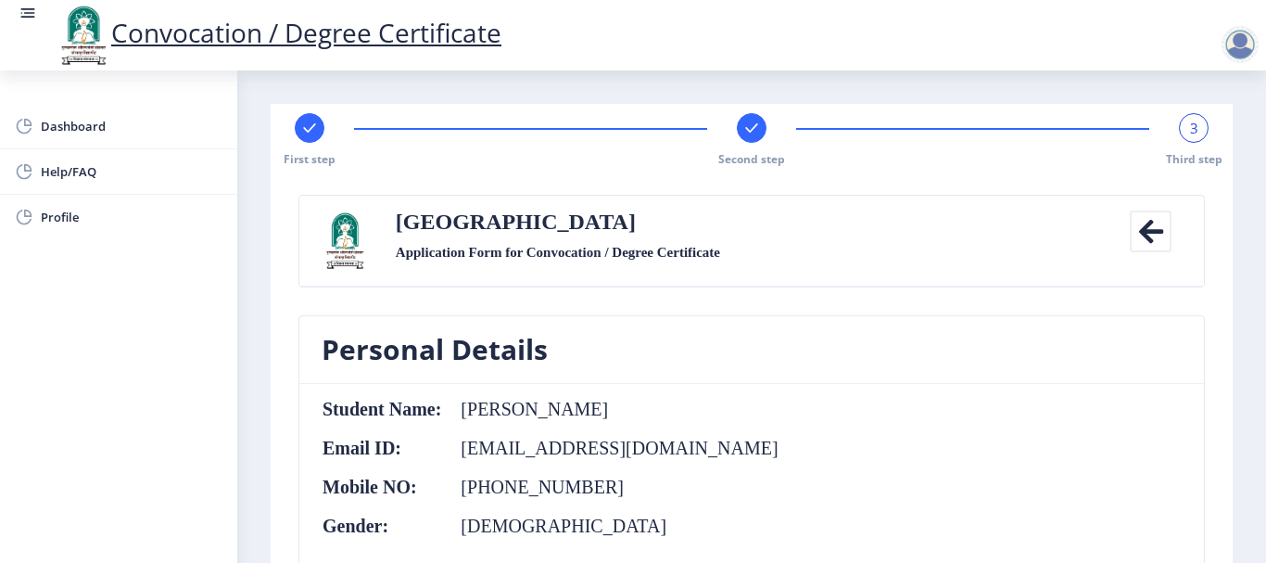
select select "Grade B+"
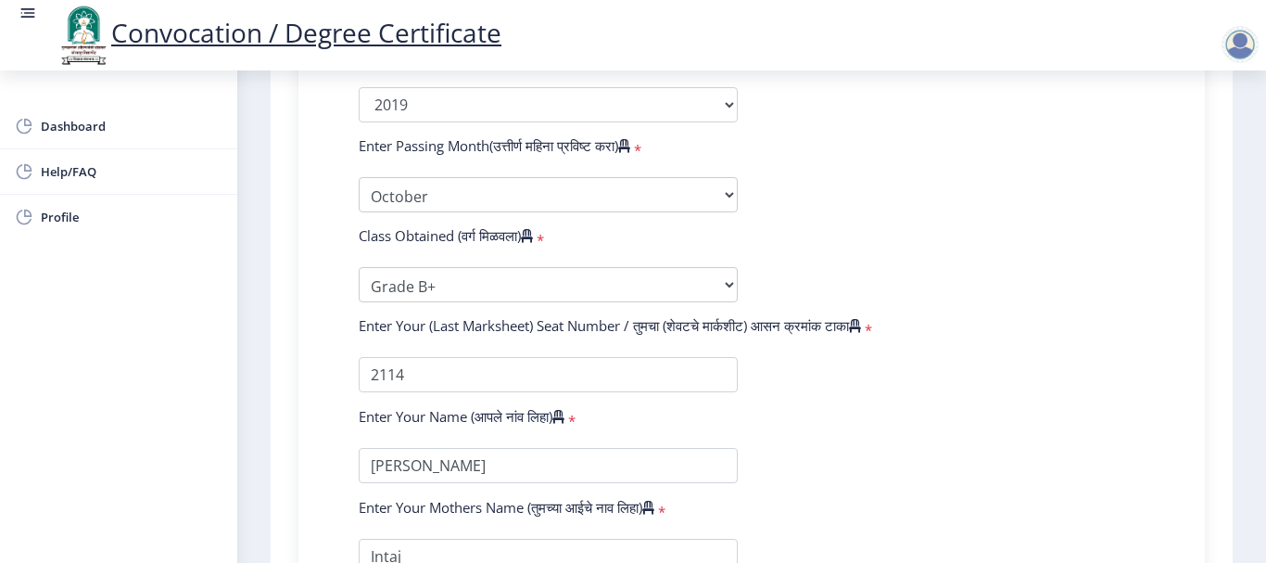
scroll to position [1112, 0]
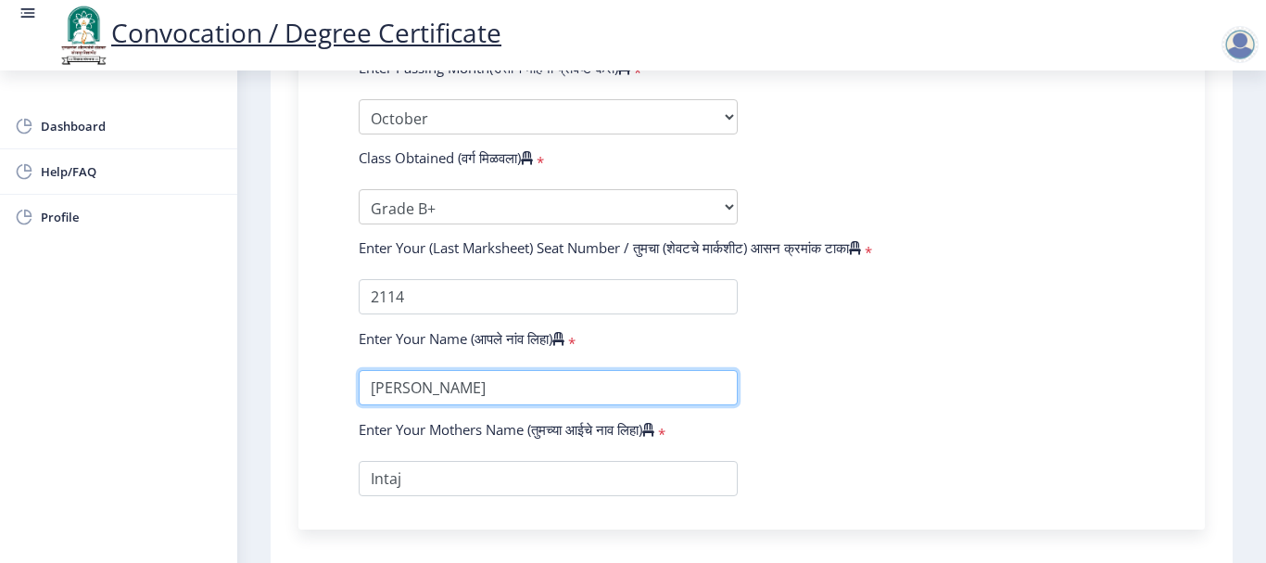
click at [483, 399] on input "textarea" at bounding box center [548, 387] width 379 height 35
type input "SALIM AJIJ ATAR"
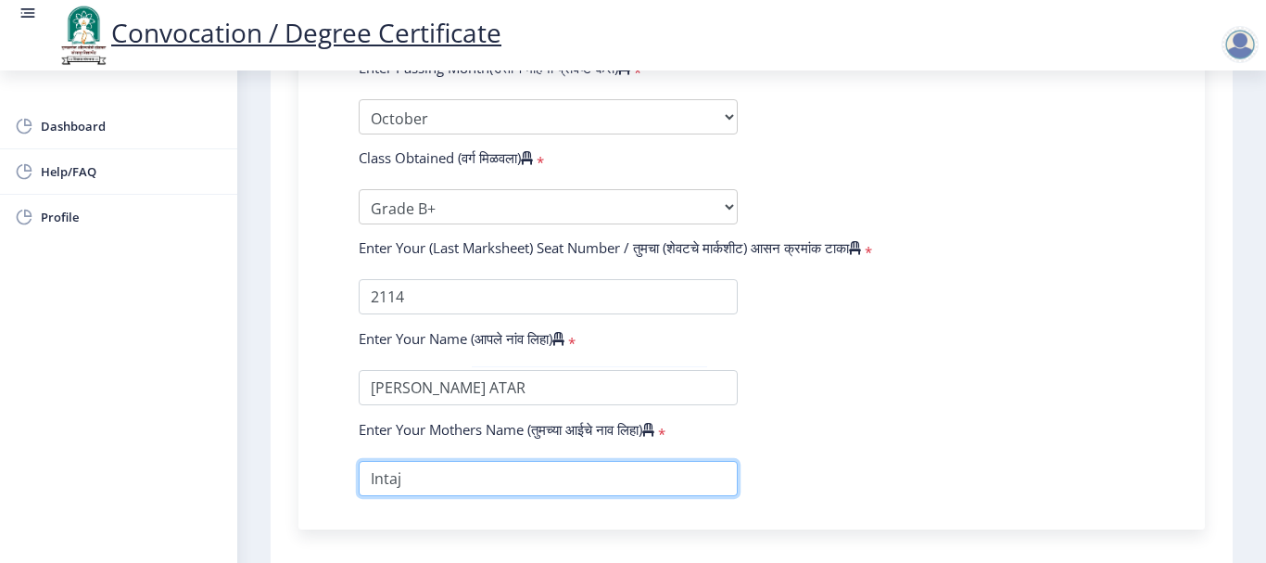
click at [424, 480] on input "textarea" at bounding box center [548, 478] width 379 height 35
type input "INTAJ"
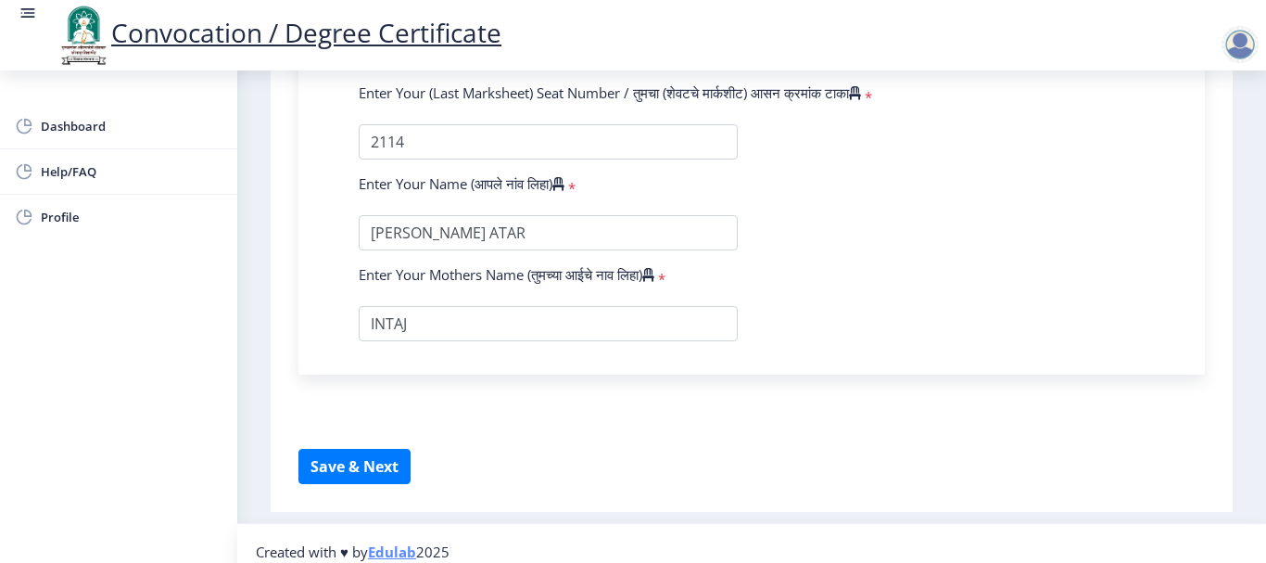
scroll to position [1284, 0]
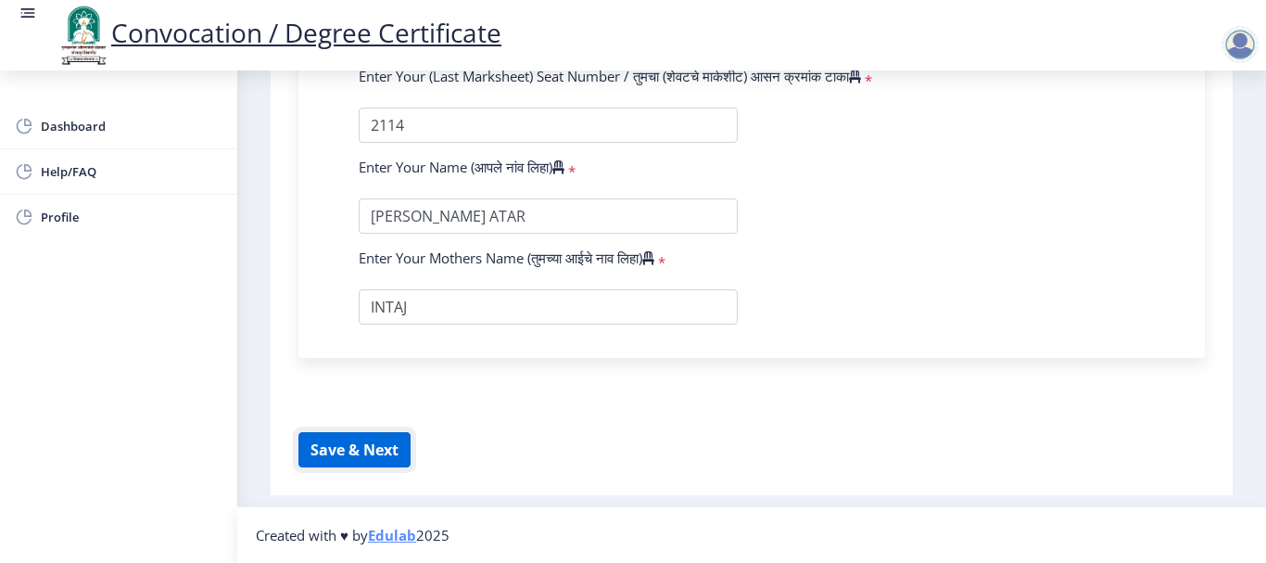
click at [386, 437] on button "Save & Next" at bounding box center [354, 449] width 112 height 35
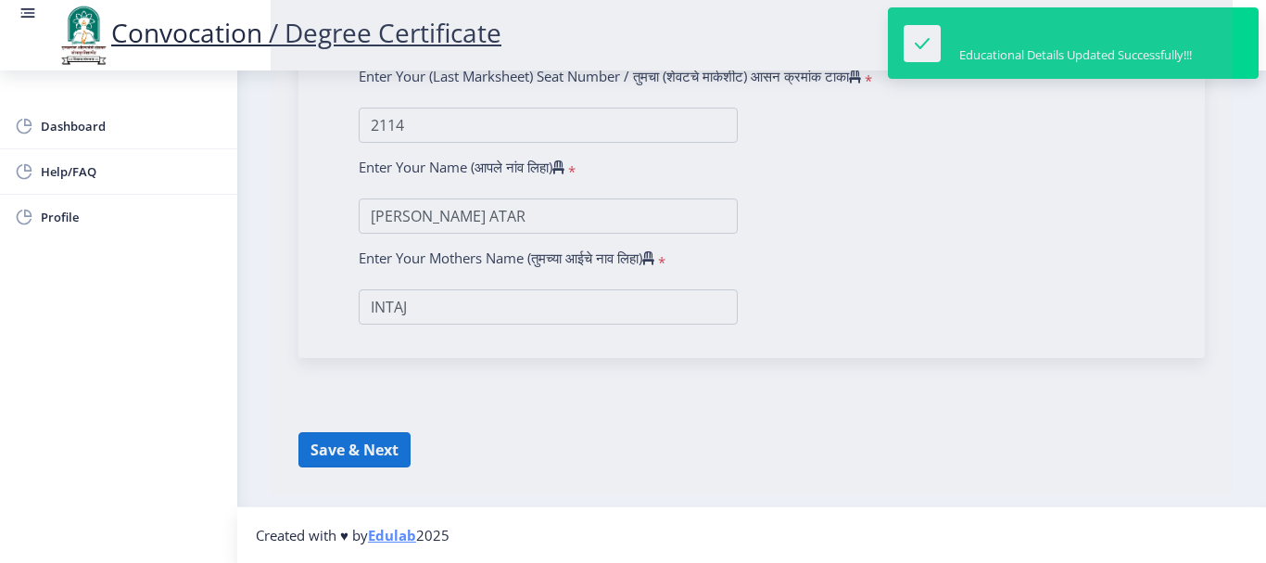
select select
type input "[PERSON_NAME]"
type input "Intaj"
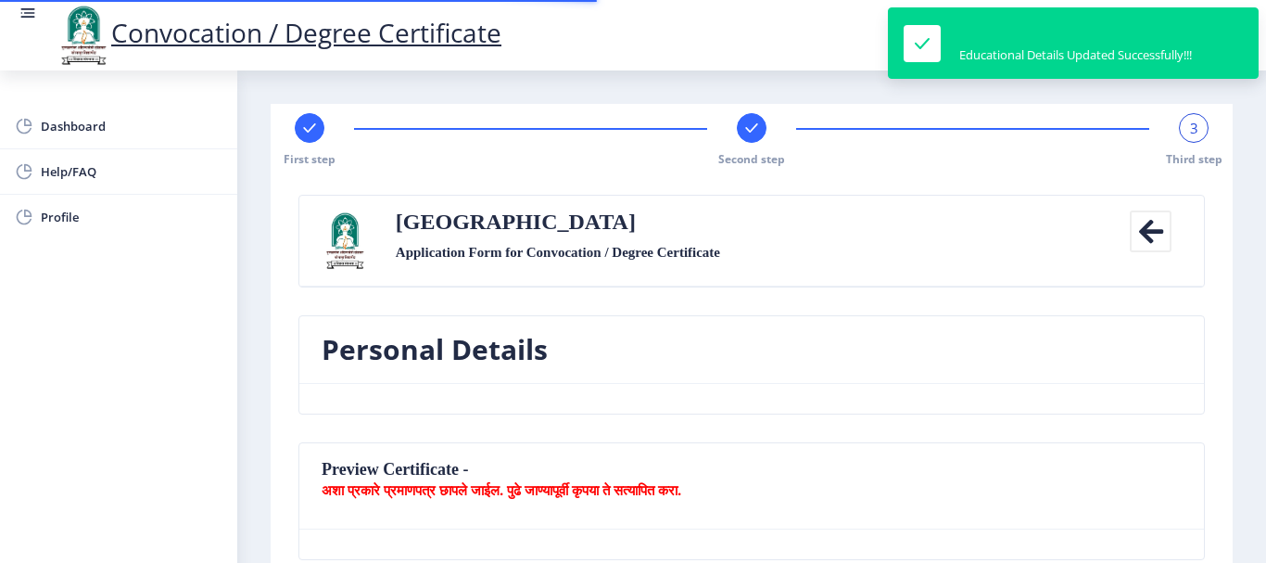
select select
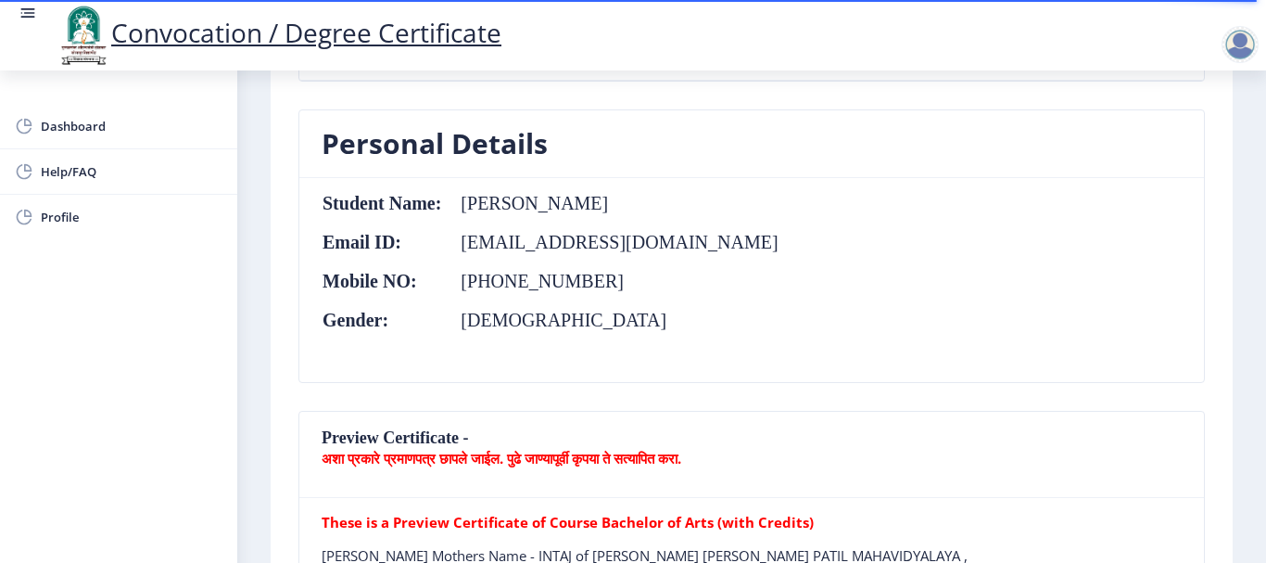
scroll to position [111, 0]
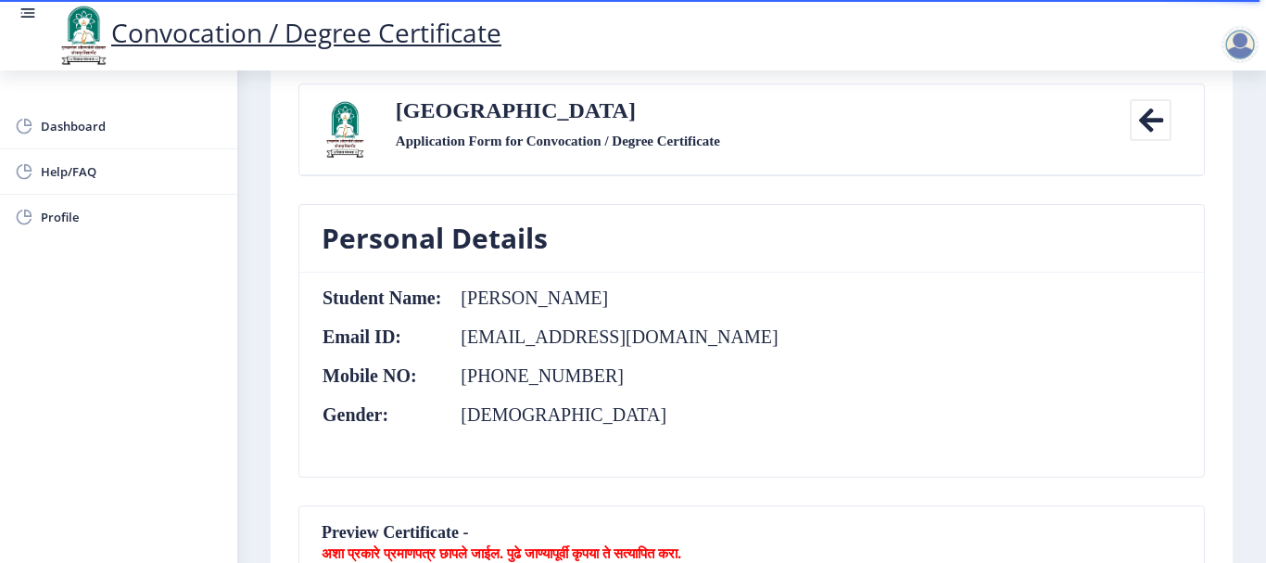
click at [750, 132] on div "Solapur University Application Form for Convocation / Degree Certificate" at bounding box center [752, 129] width 740 height 60
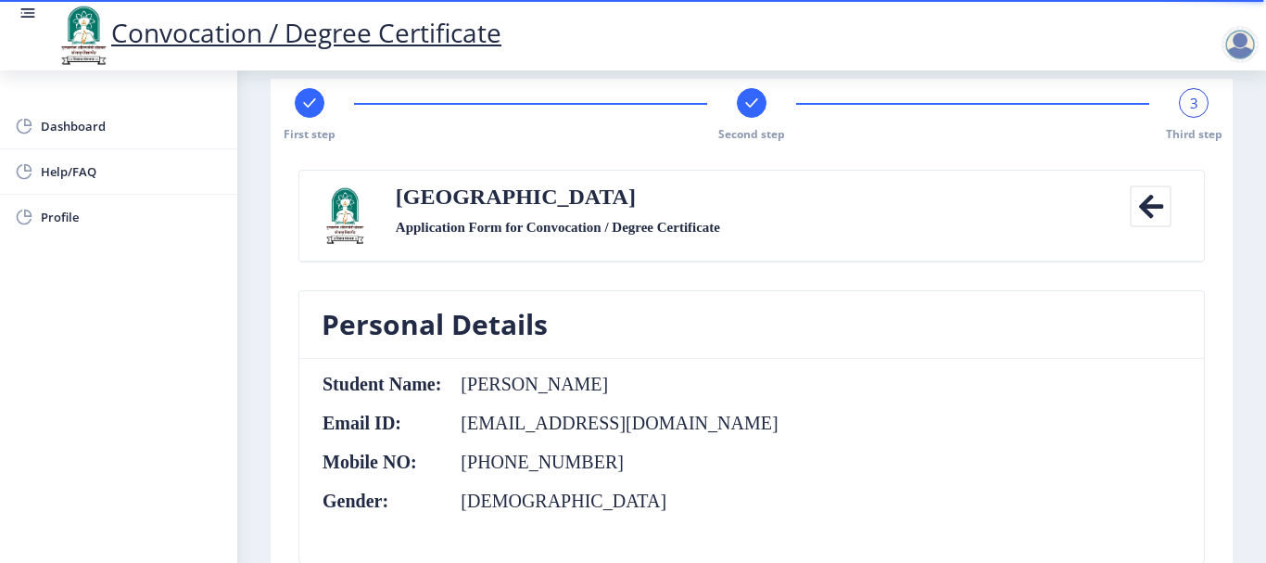
scroll to position [0, 0]
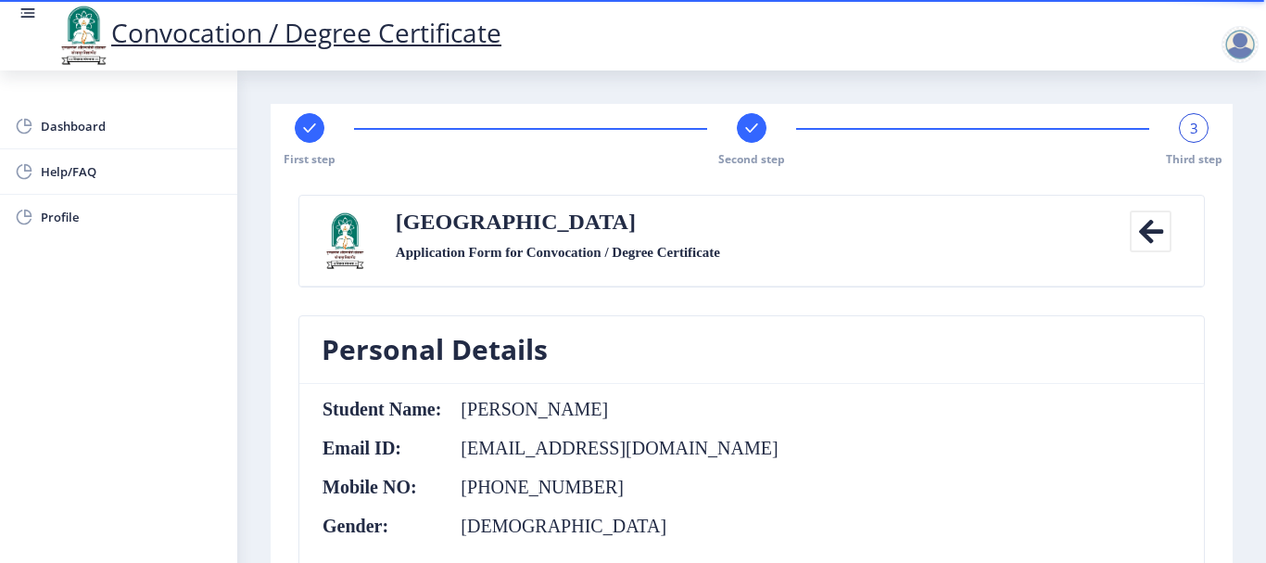
click at [750, 132] on rect at bounding box center [751, 128] width 19 height 19
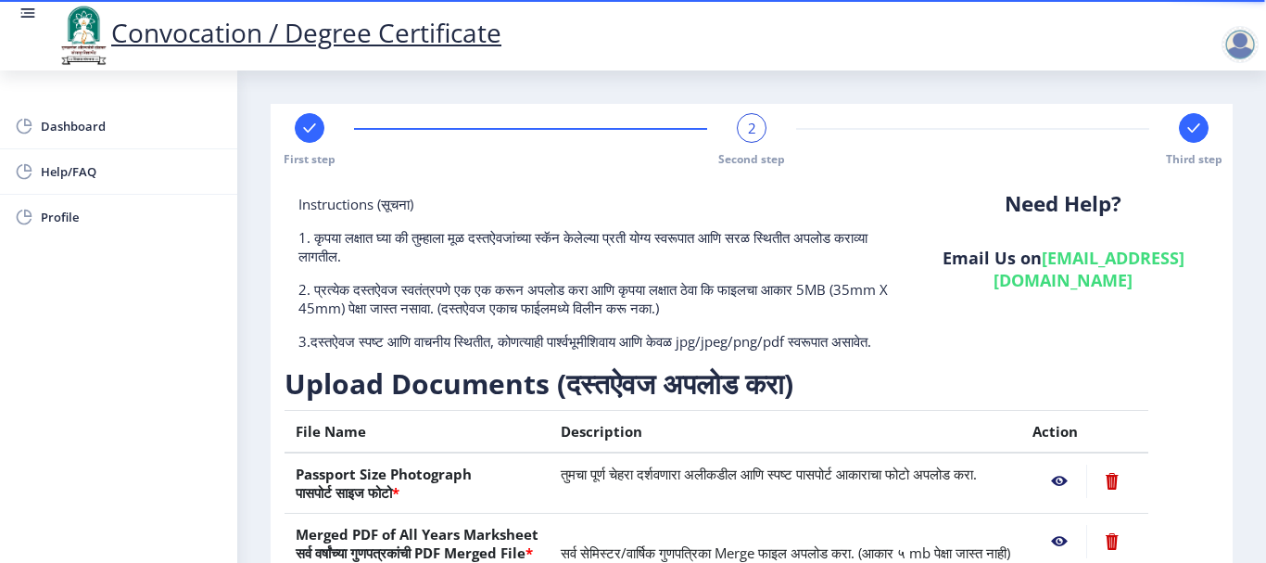
click at [750, 132] on span "2" at bounding box center [752, 128] width 8 height 19
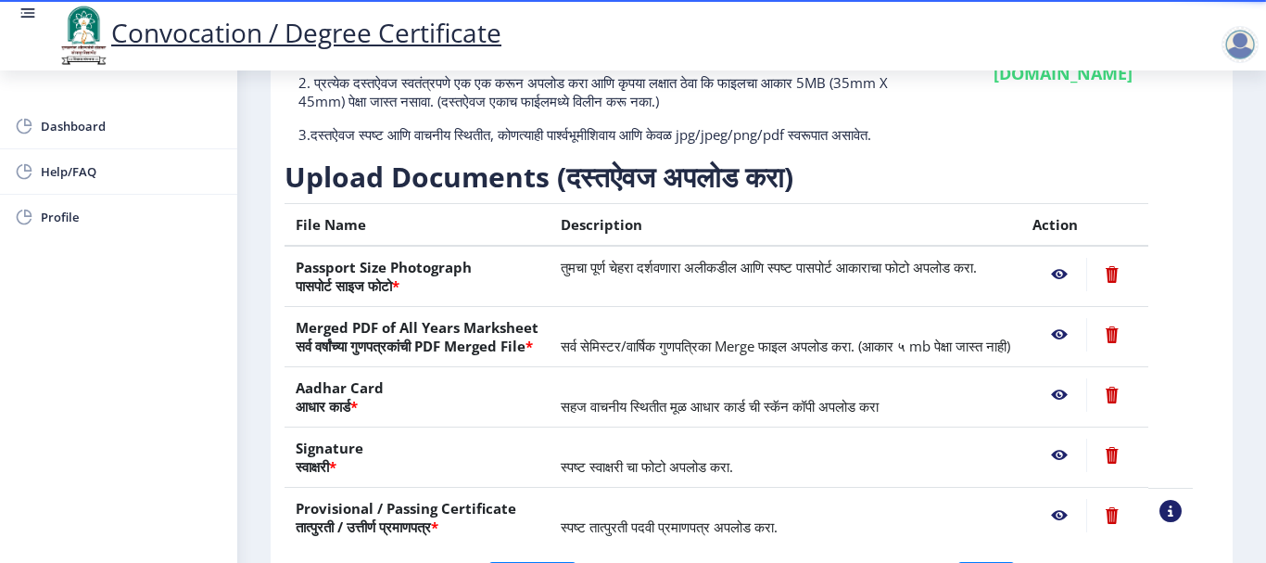
scroll to position [373, 0]
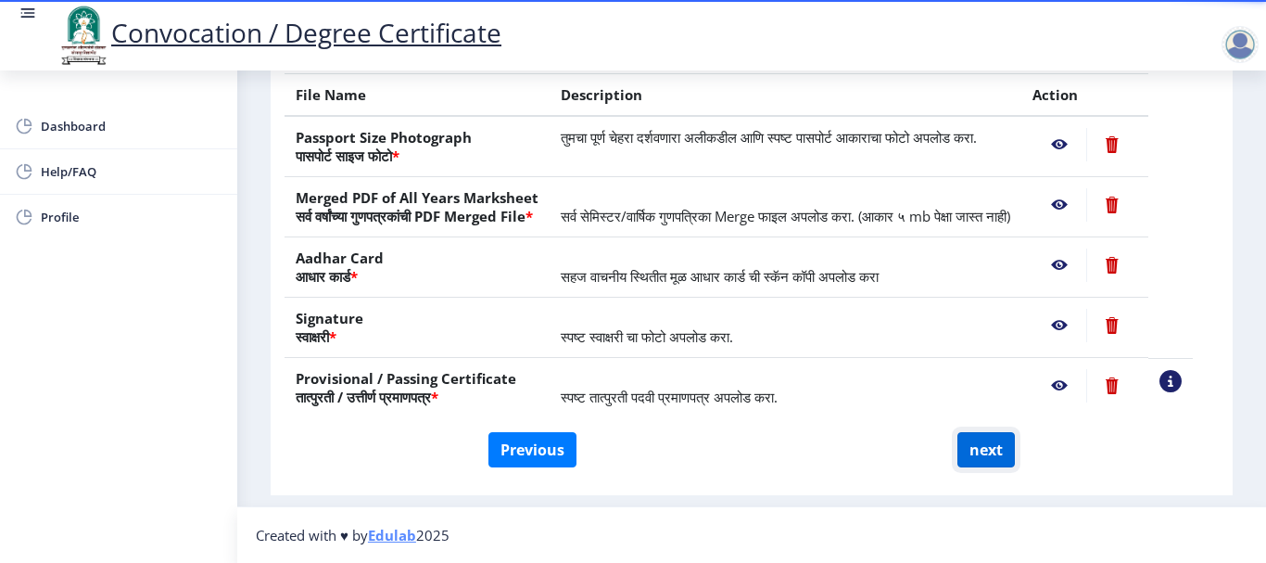
click at [981, 465] on button "next" at bounding box center [985, 449] width 57 height 35
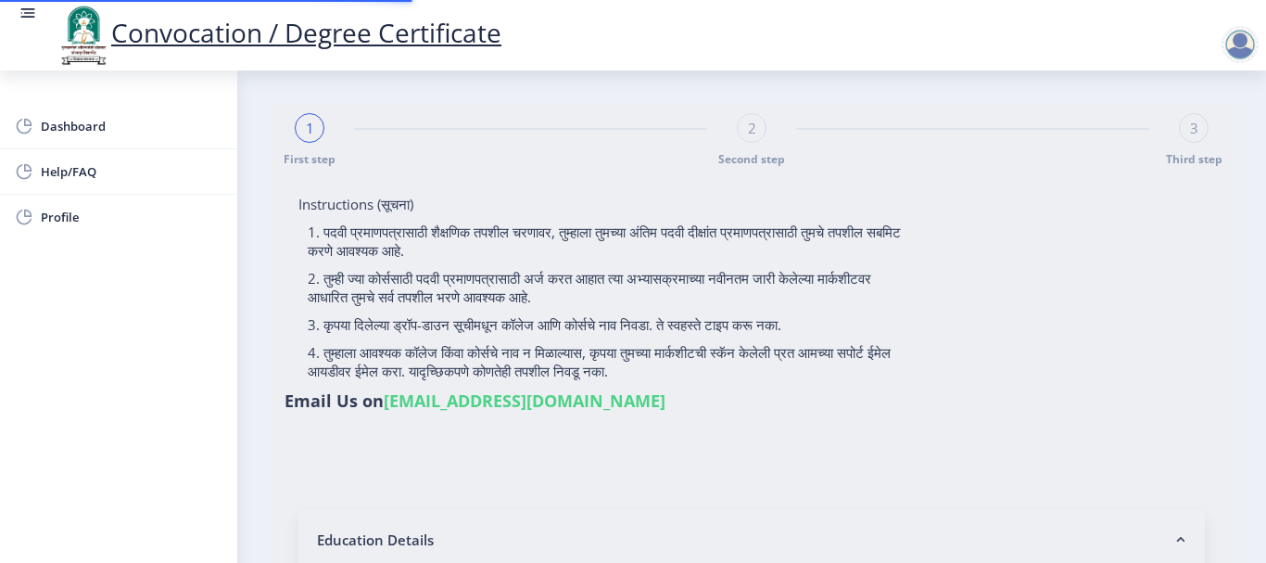
select select
type input "[PERSON_NAME]"
type input "Intaj"
type input "604211"
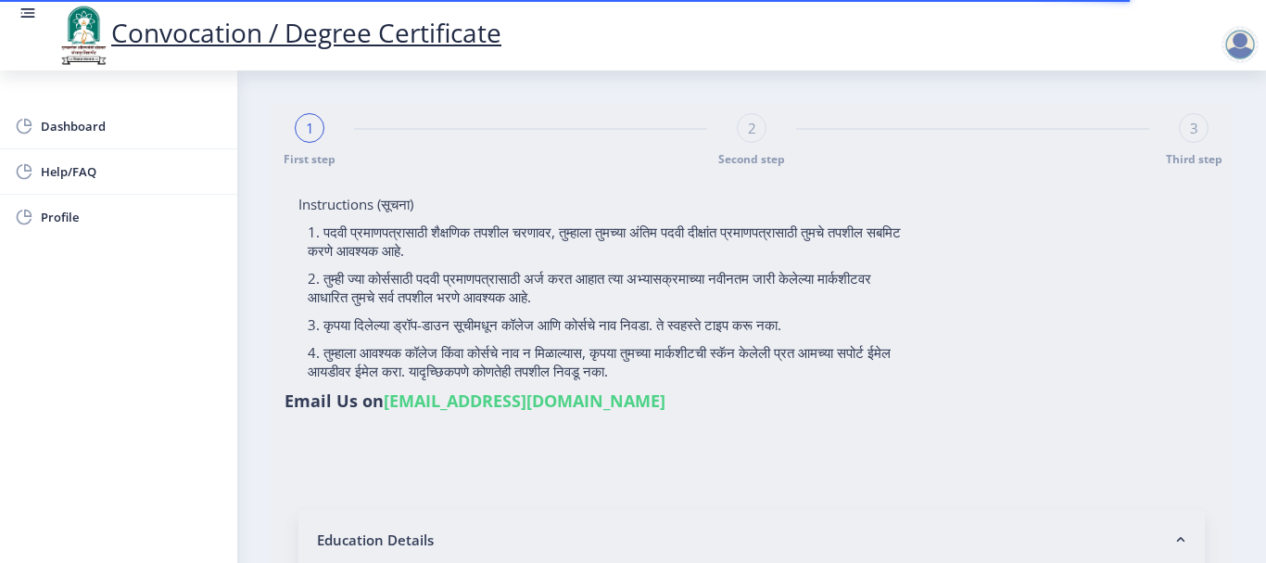
select select "Regular"
select select "2019"
select select "October"
select select "Grade B+"
type input "2114"
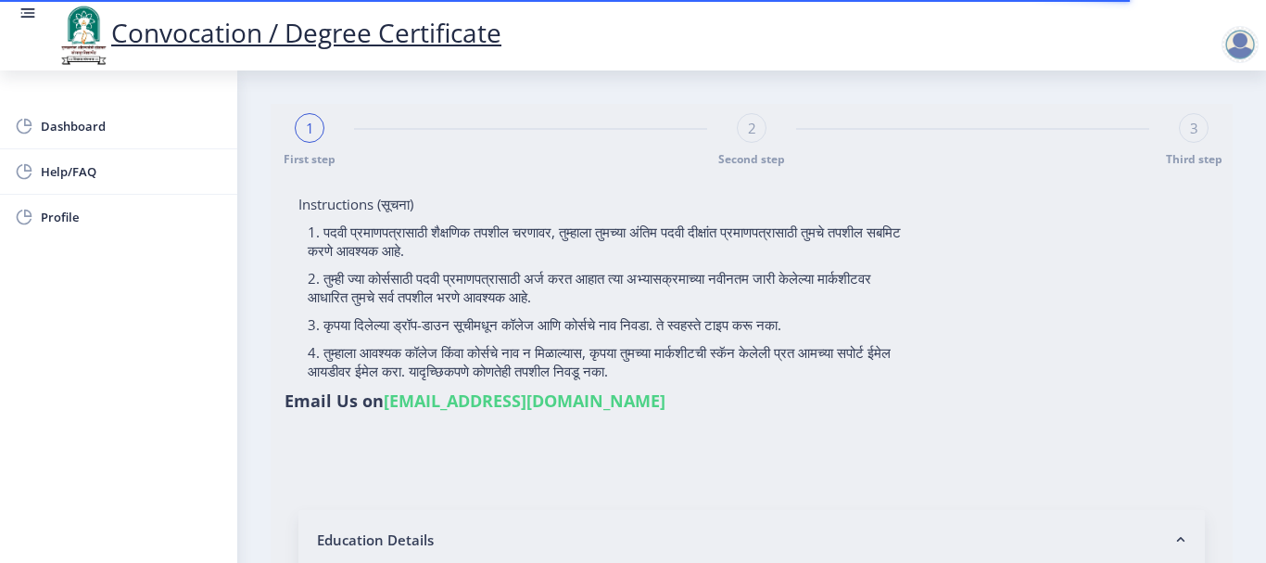
type input "SALIM AJIJ ATAR"
type input "INTAJ"
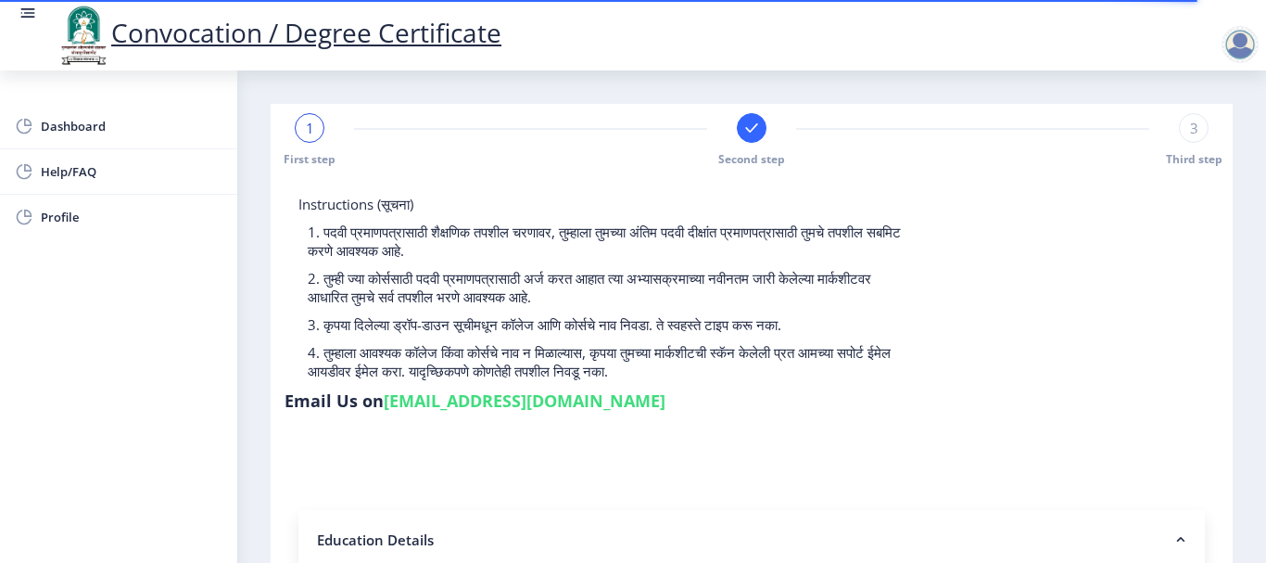
select select
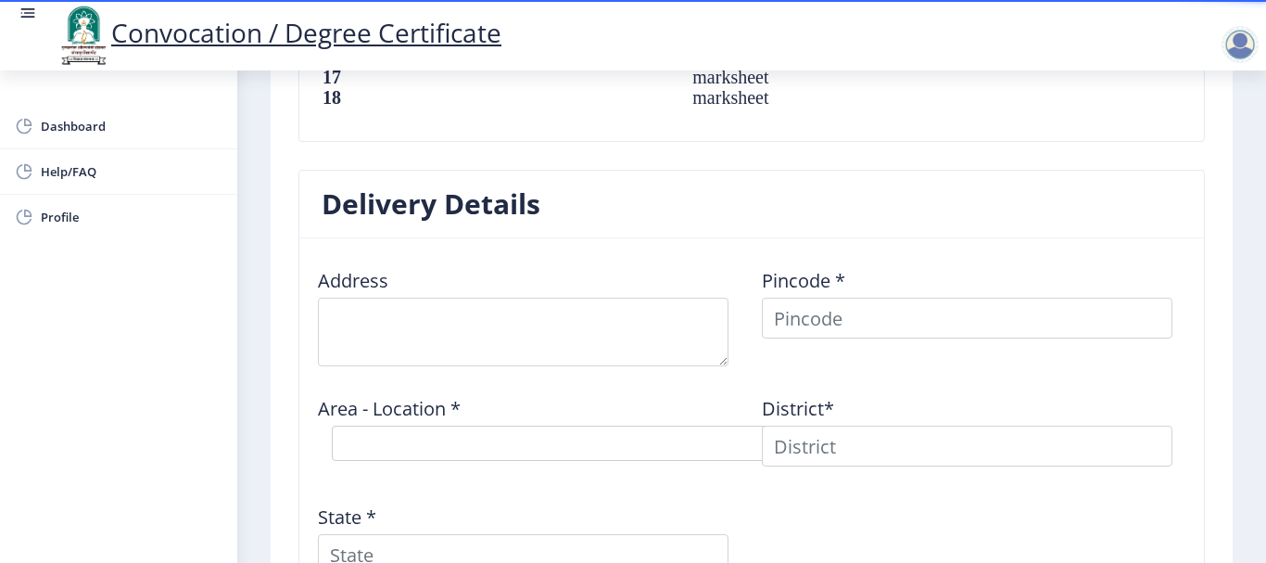
scroll to position [1594, 0]
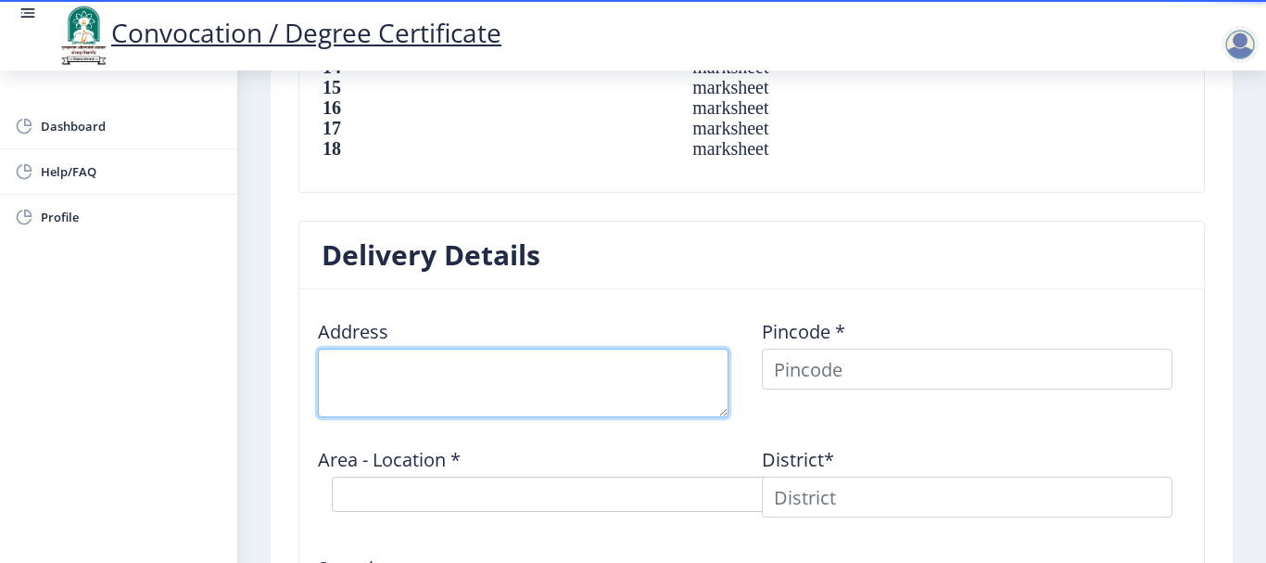
click at [664, 402] on textarea at bounding box center [523, 382] width 411 height 69
type textarea "a"
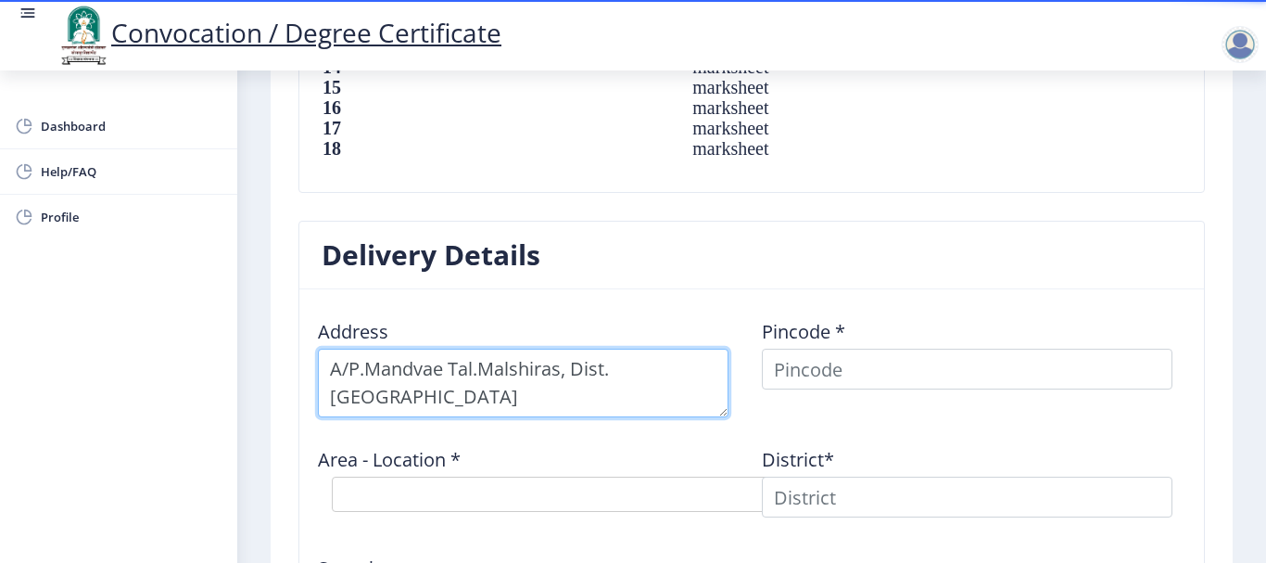
type textarea "A/P.Mandvae Tal.Malshiras, Dist.Solapur"
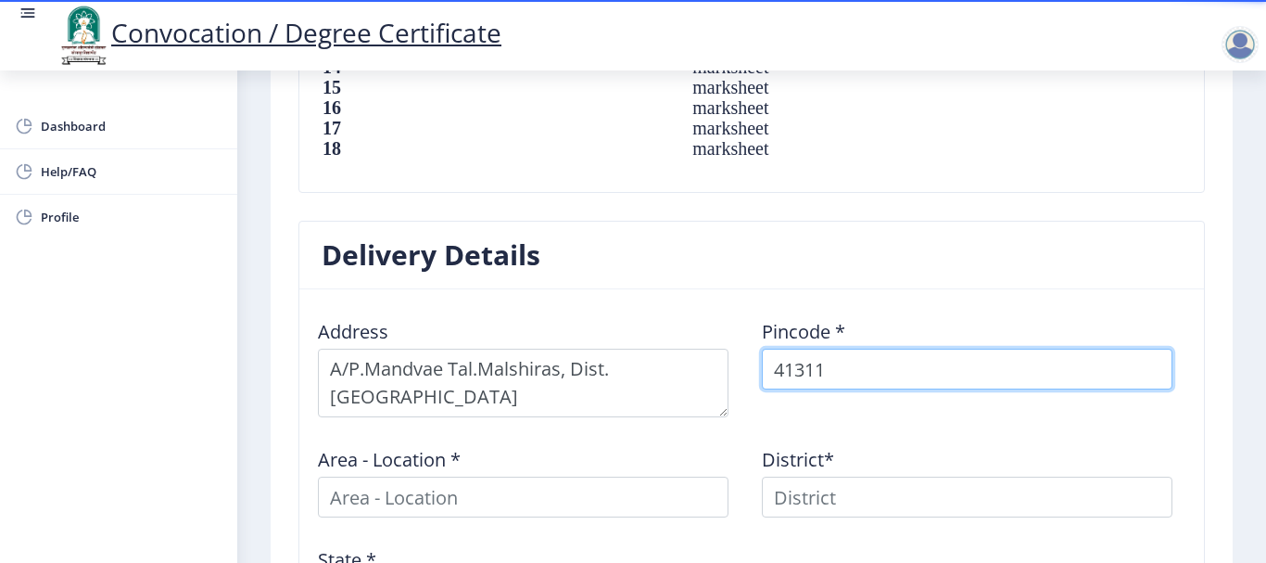
type input "413111"
select select
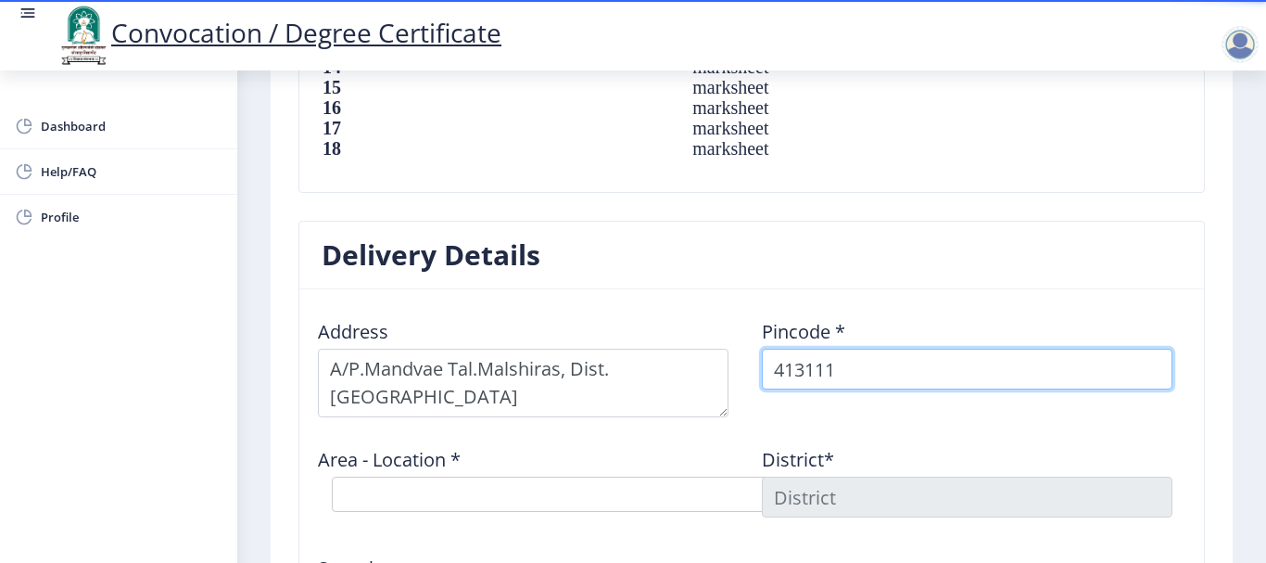
type input "413111"
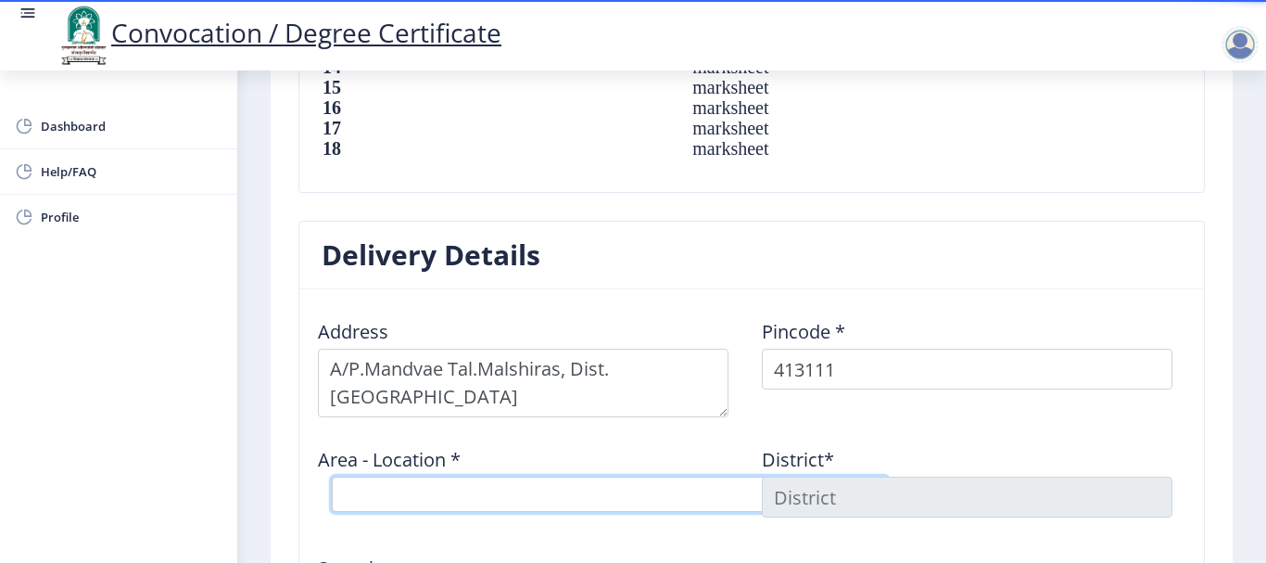
click at [588, 499] on select "Select Area Location Bhamburdi B.O Girvi B.O Mandave B.O Purandawade B.O Sadash…" at bounding box center [610, 493] width 556 height 35
select select "3: Object"
click at [332, 476] on select "Select Area Location Bhamburdi B.O Girvi B.O Mandave B.O Purandawade B.O Sadash…" at bounding box center [610, 493] width 556 height 35
type input "SOLAPUR"
type input "Maharashtra"
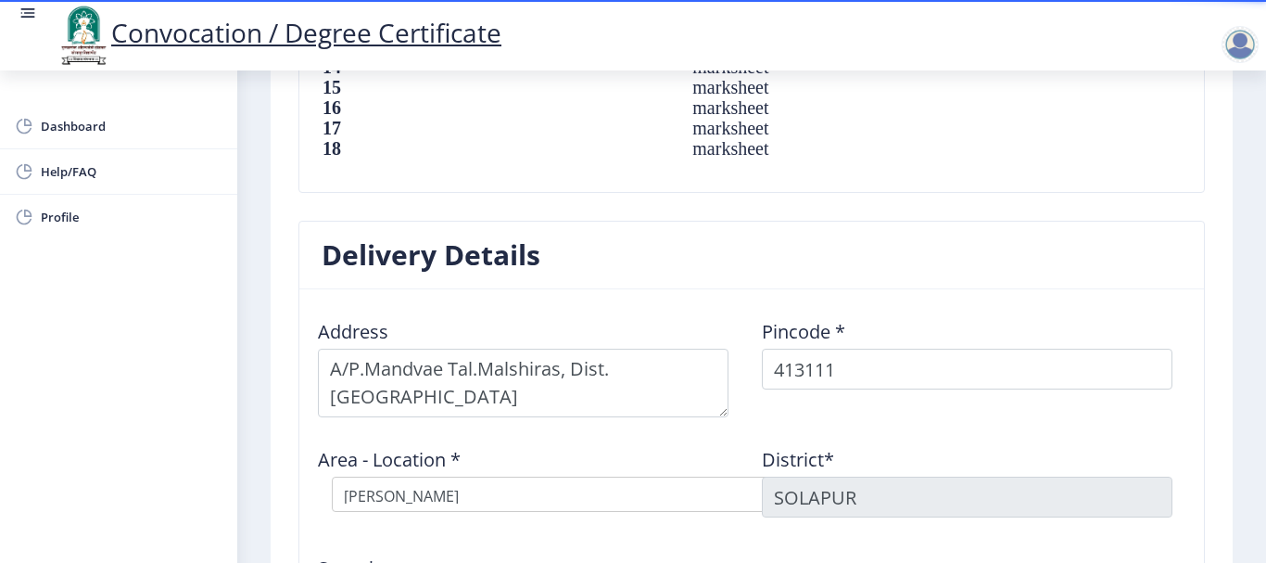
click at [507, 447] on div "Area - Location * Select Area Location Bhamburdi B.O Girvi B.O Mandave B.O Pura…" at bounding box center [530, 479] width 444 height 94
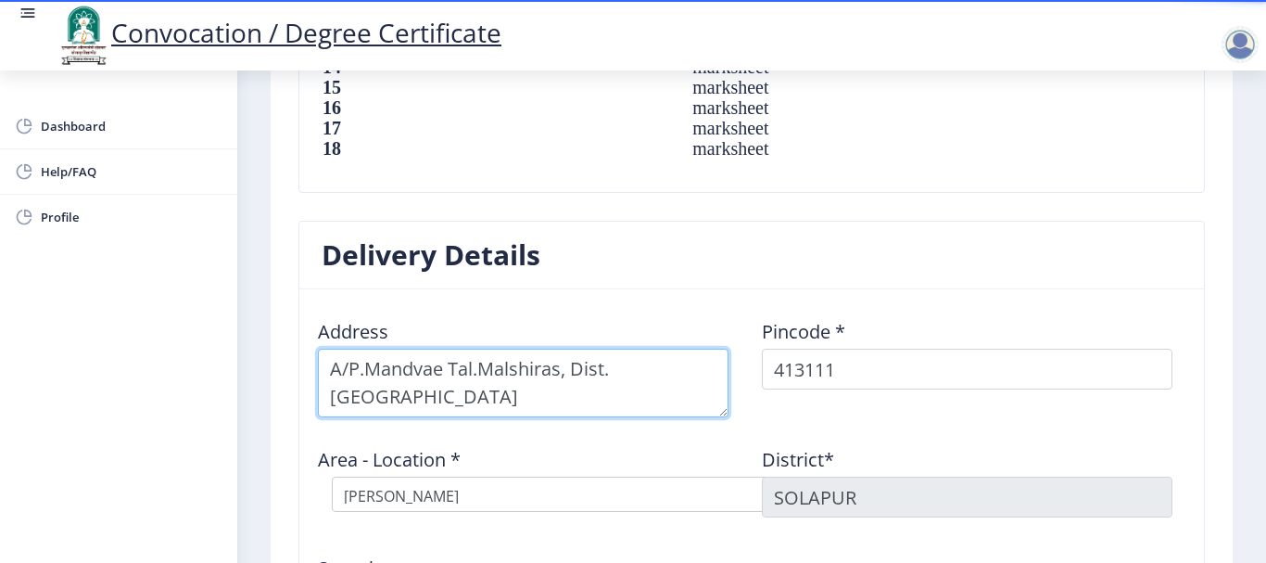
click at [437, 372] on textarea at bounding box center [523, 382] width 411 height 69
type textarea "A/P.Mandave Tal.Malshiras, Dist.Solapur"
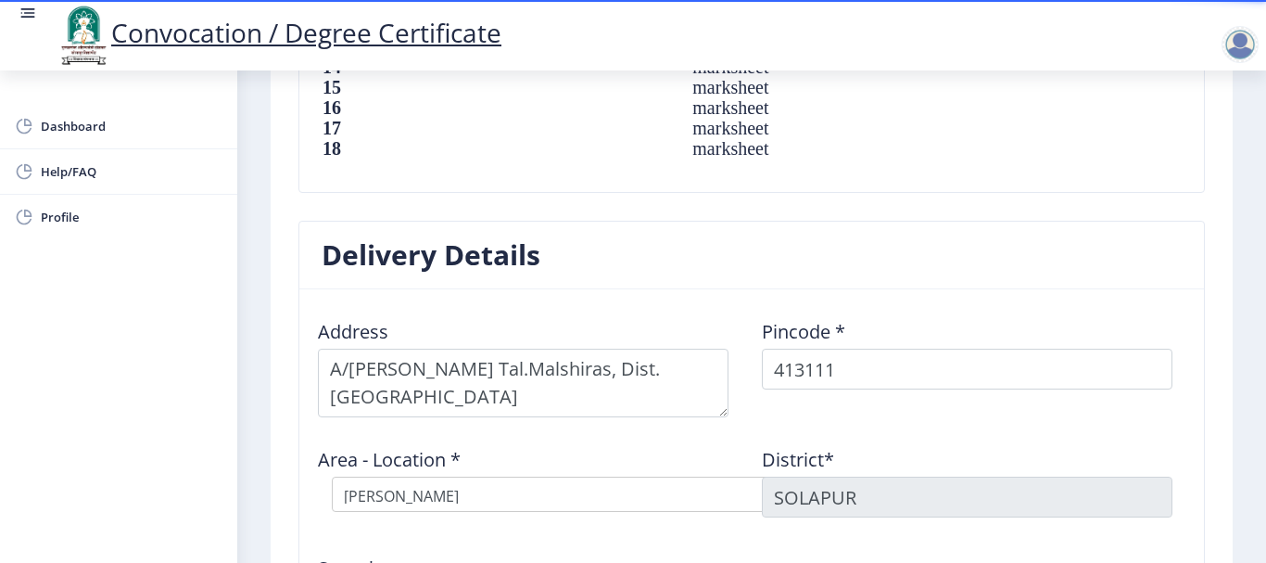
click at [581, 317] on div "Address" at bounding box center [530, 360] width 444 height 113
click at [786, 411] on div "Pincode * 413111" at bounding box center [974, 360] width 444 height 113
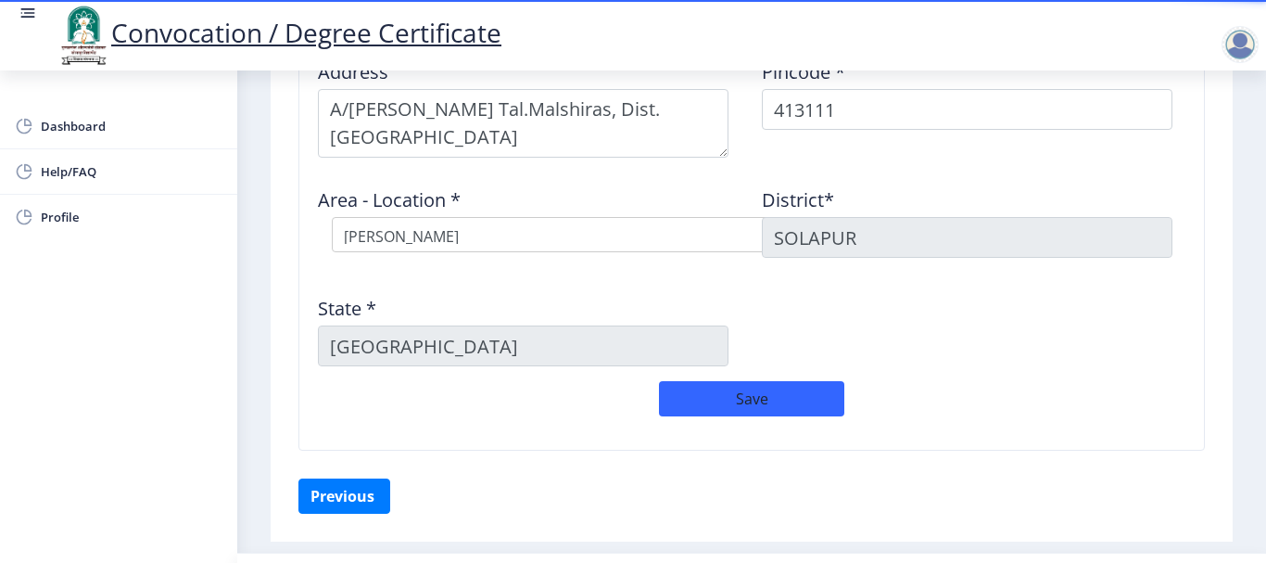
scroll to position [1891, 0]
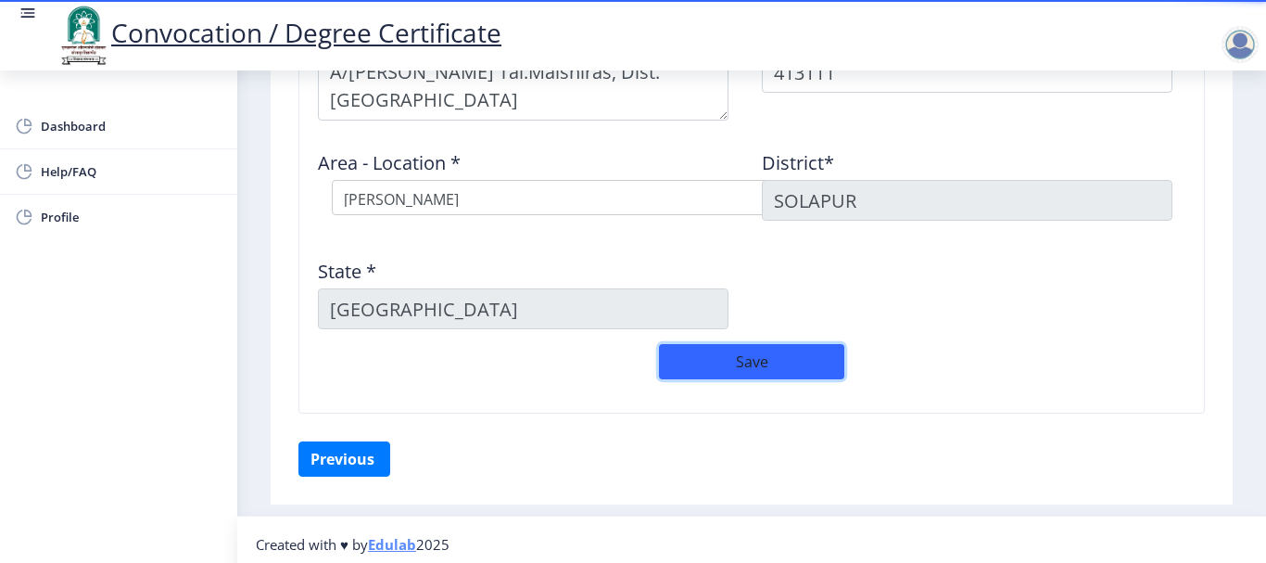
click at [773, 371] on button "Save" at bounding box center [751, 361] width 185 height 35
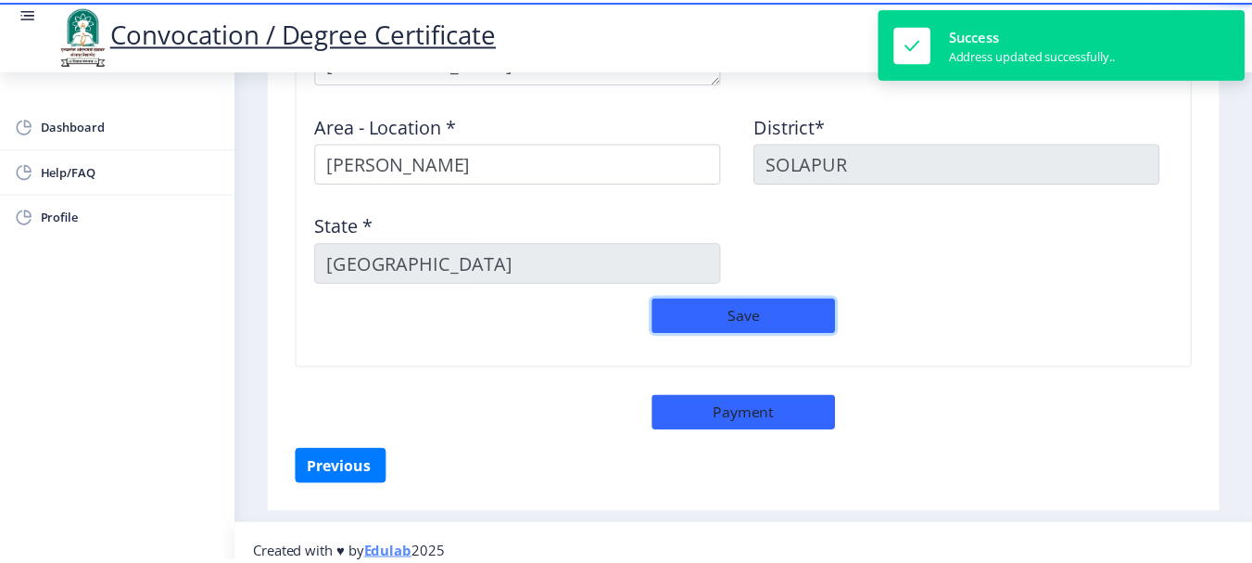
scroll to position [1945, 0]
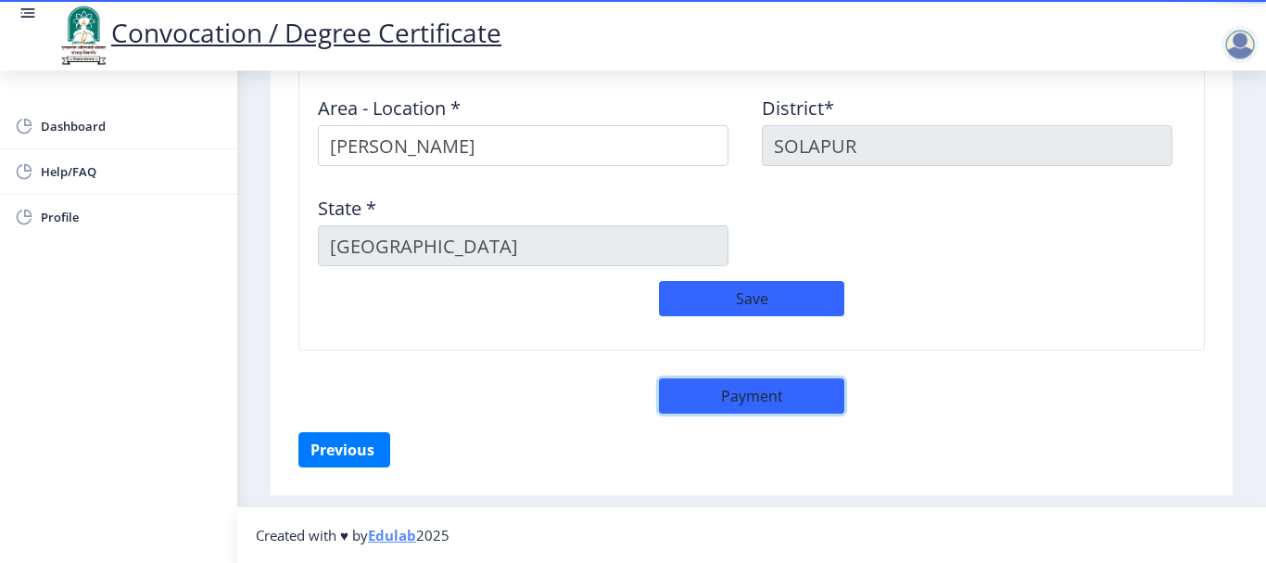
click at [744, 398] on button "Payment" at bounding box center [751, 395] width 185 height 35
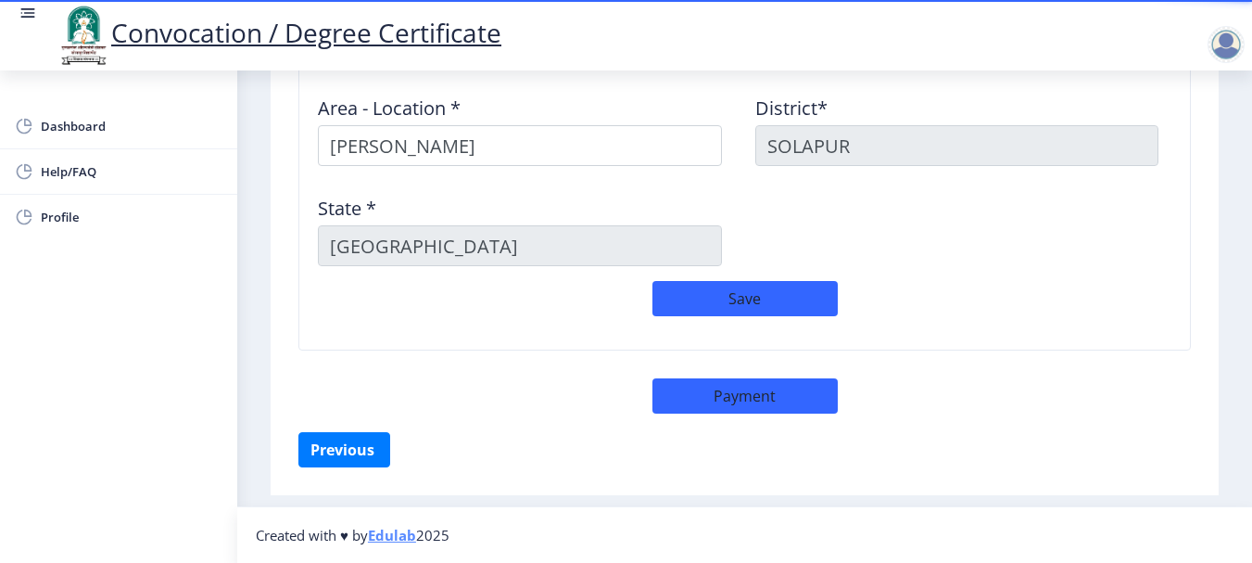
select select "sealed"
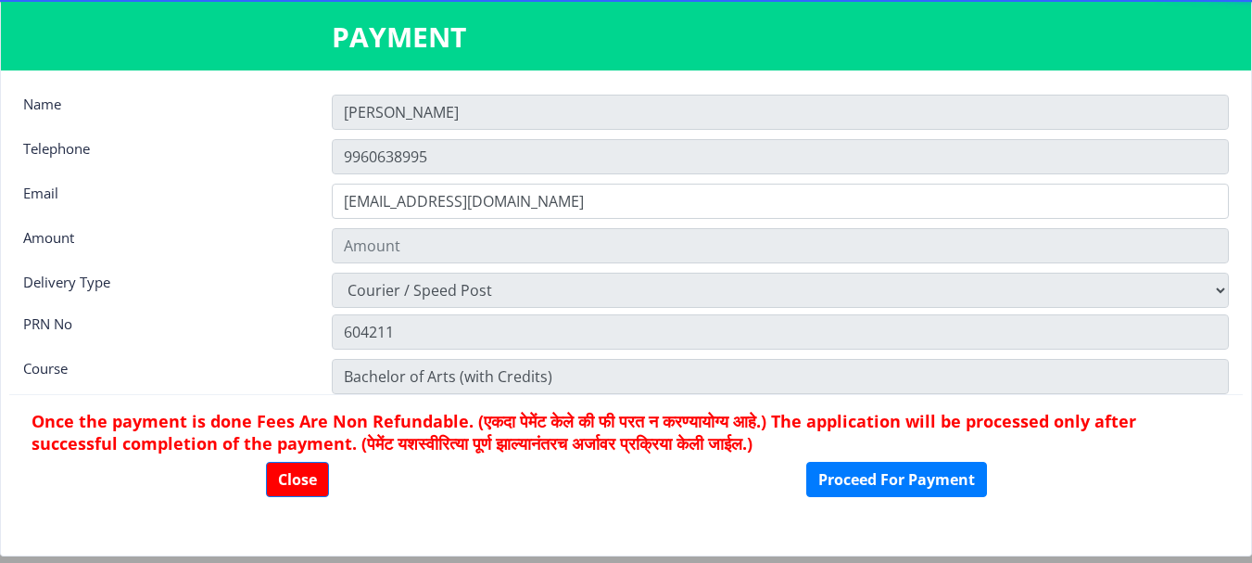
type input "1885"
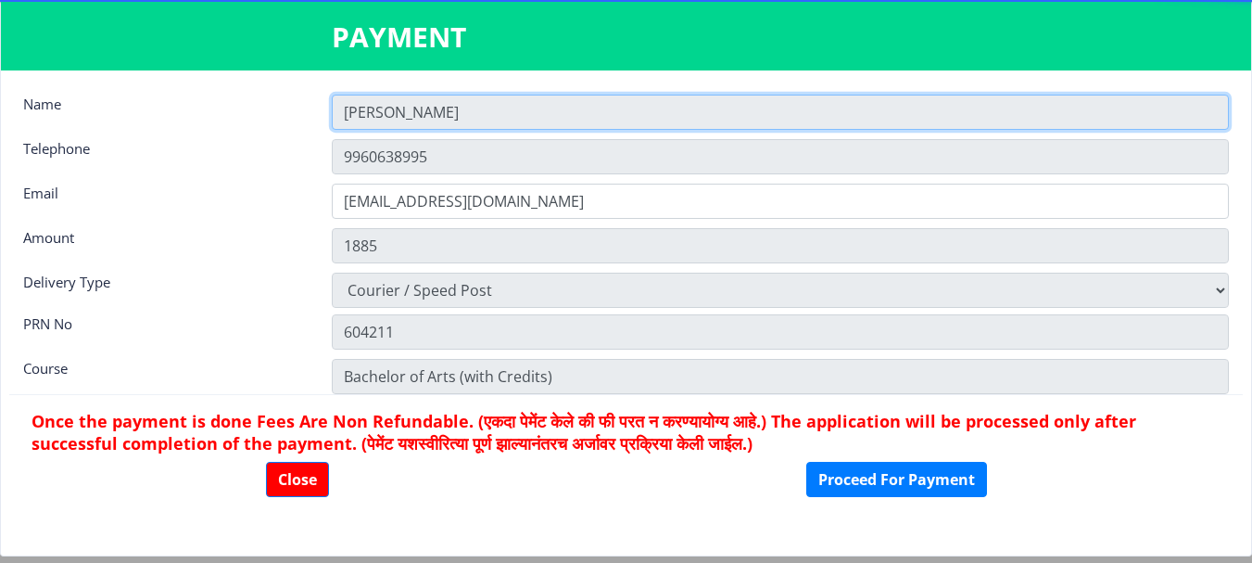
click at [452, 102] on input "[PERSON_NAME]" at bounding box center [780, 112] width 897 height 35
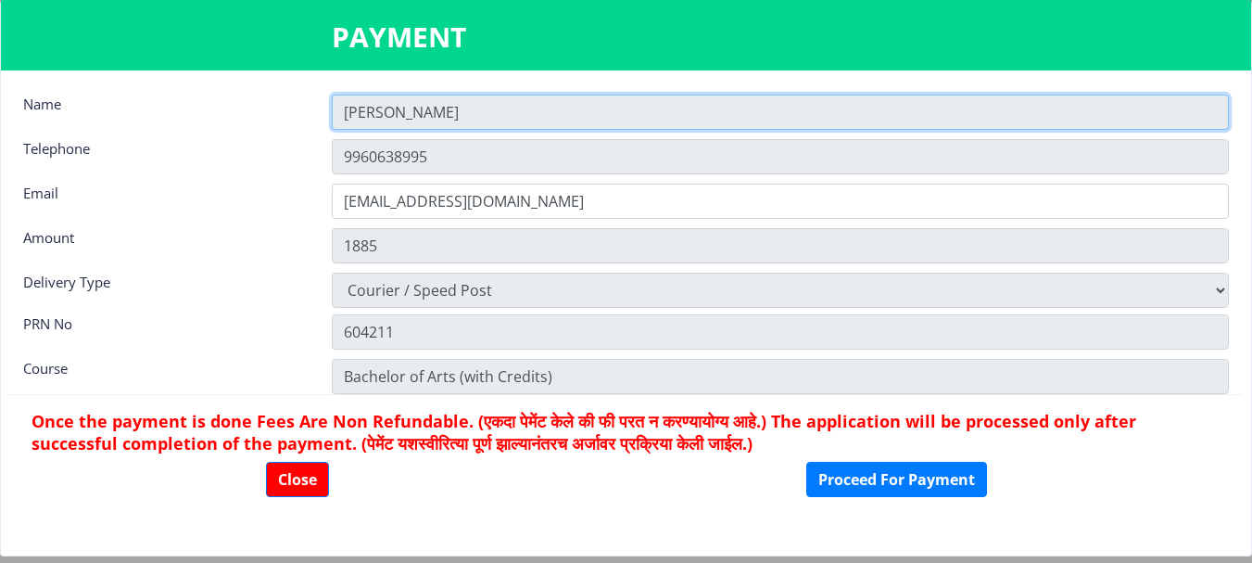
click at [452, 102] on input "[PERSON_NAME]" at bounding box center [780, 112] width 897 height 35
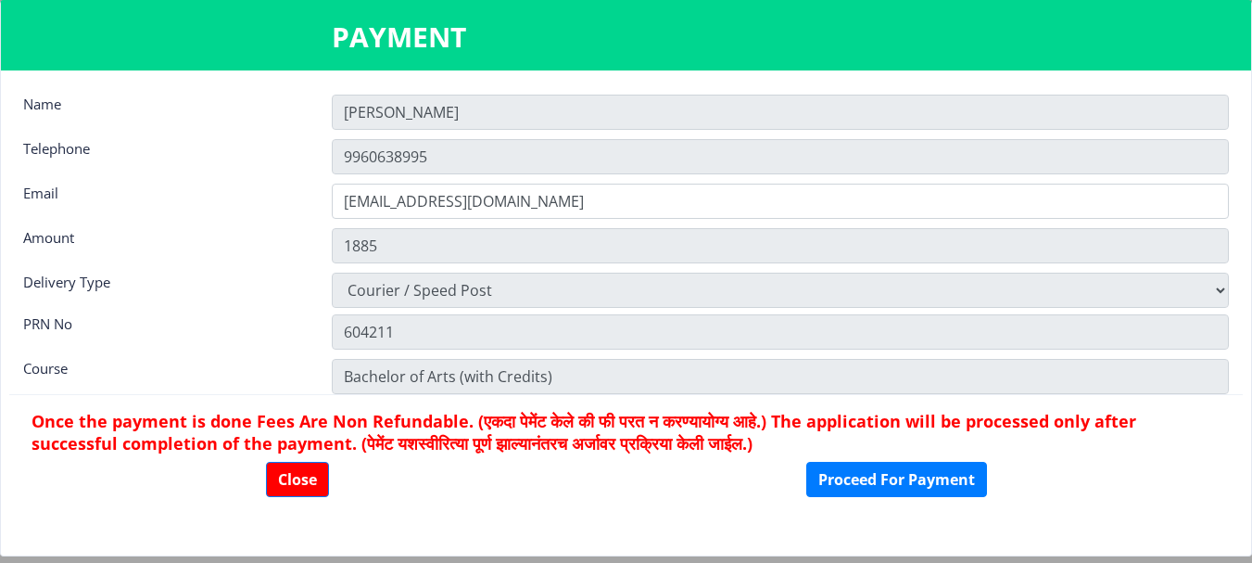
click at [420, 177] on nb-card-body "Name Salim Telephone 9960638995 Email atarsa1997@gmail.com Amount 1885 Delivery…" at bounding box center [626, 312] width 1250 height 485
click at [470, 183] on nb-card-body "Name Salim Telephone 9960638995 Email atarsa1997@gmail.com Amount 1885 Delivery…" at bounding box center [626, 312] width 1250 height 485
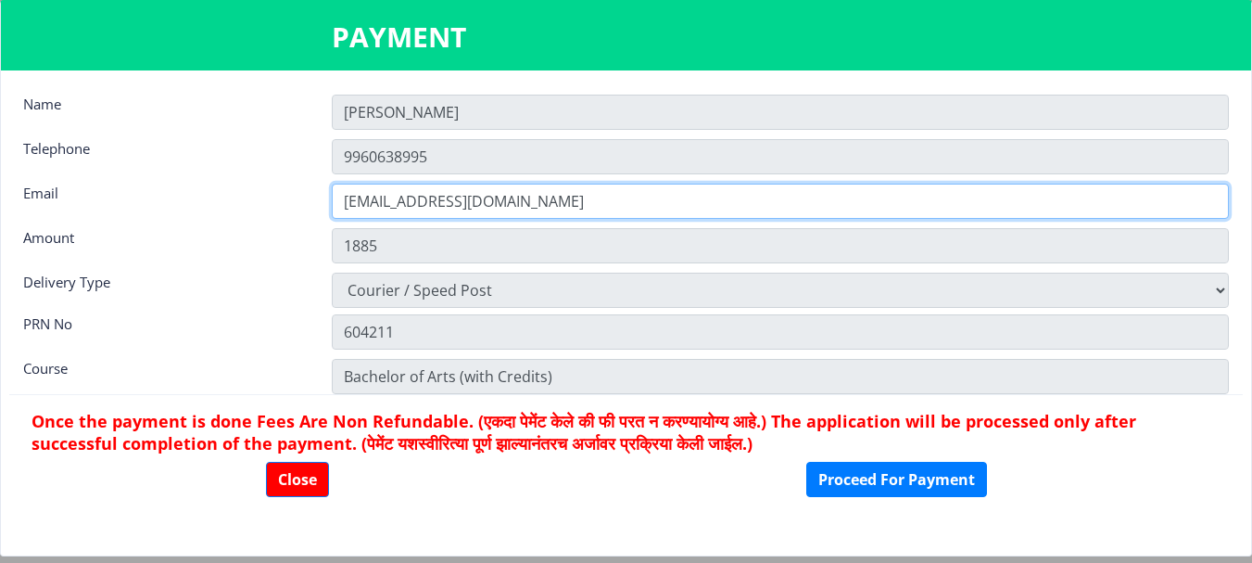
click at [470, 183] on input "[EMAIL_ADDRESS][DOMAIN_NAME]" at bounding box center [780, 200] width 897 height 35
click at [512, 187] on input "[EMAIL_ADDRESS][DOMAIN_NAME]" at bounding box center [780, 200] width 897 height 35
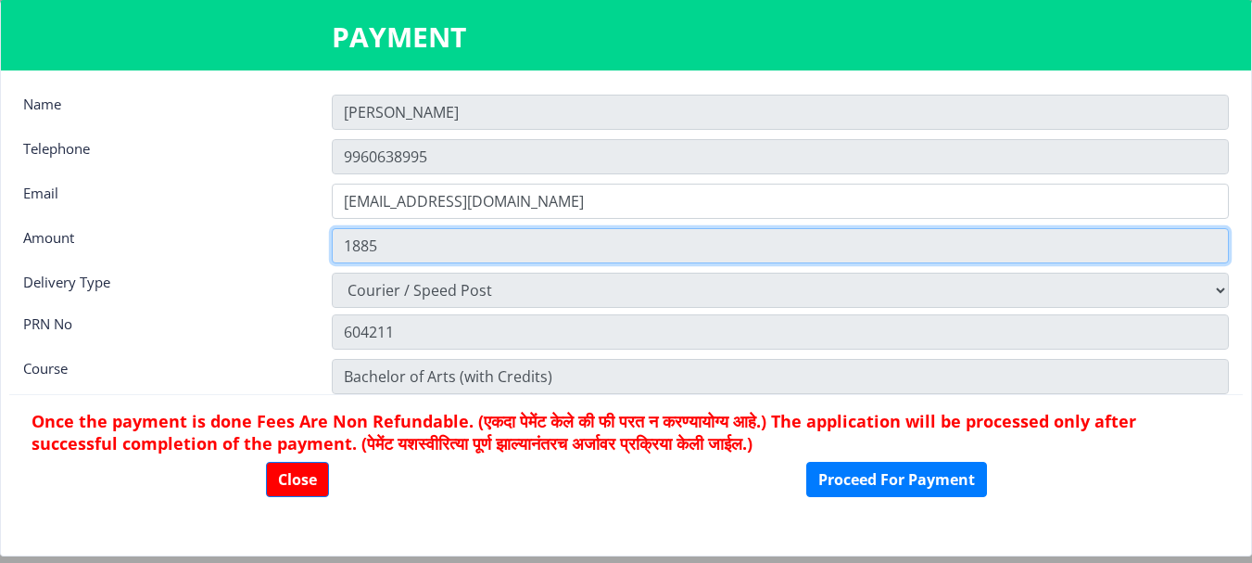
click at [466, 244] on input "1885" at bounding box center [780, 245] width 897 height 35
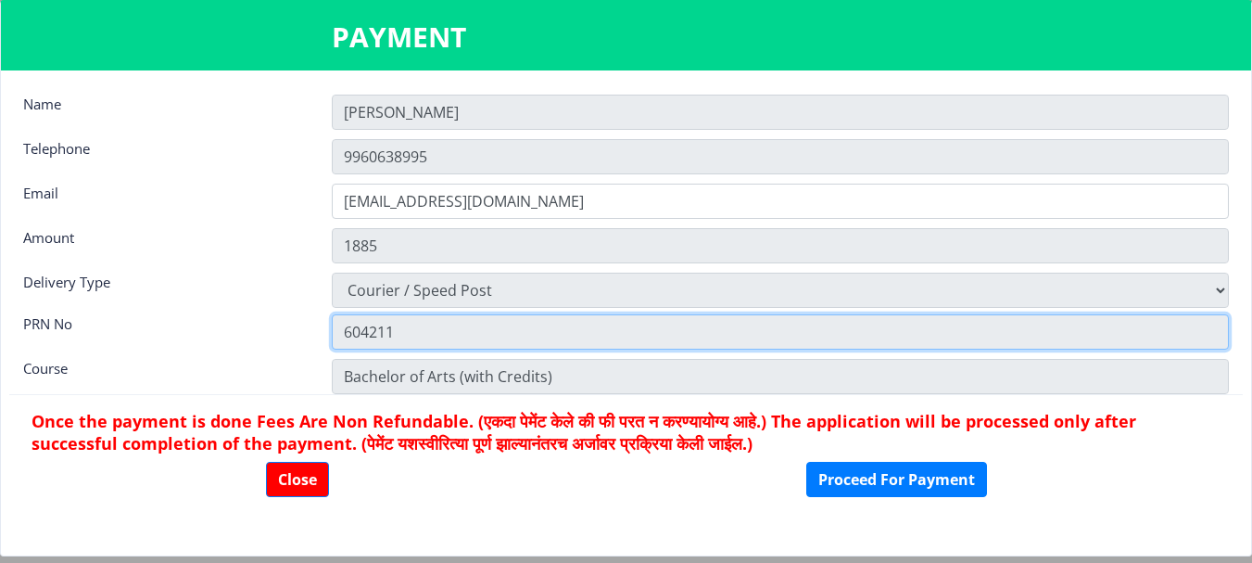
click at [394, 346] on input "604211" at bounding box center [780, 331] width 897 height 35
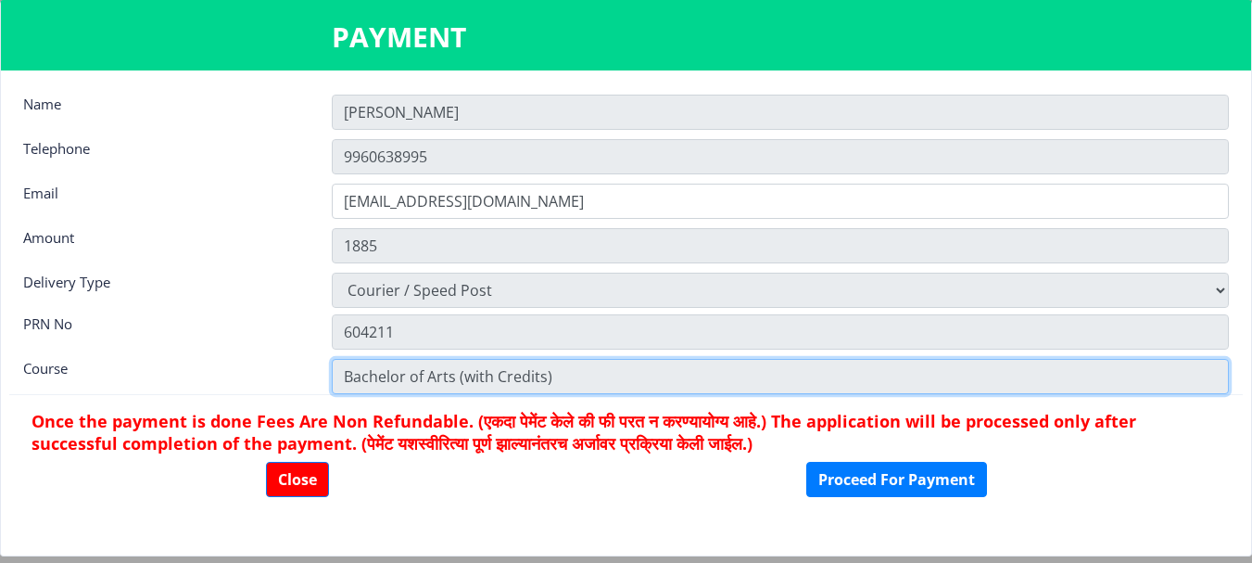
click at [386, 381] on input "Bachelor of Arts (with Credits)" at bounding box center [780, 376] width 897 height 35
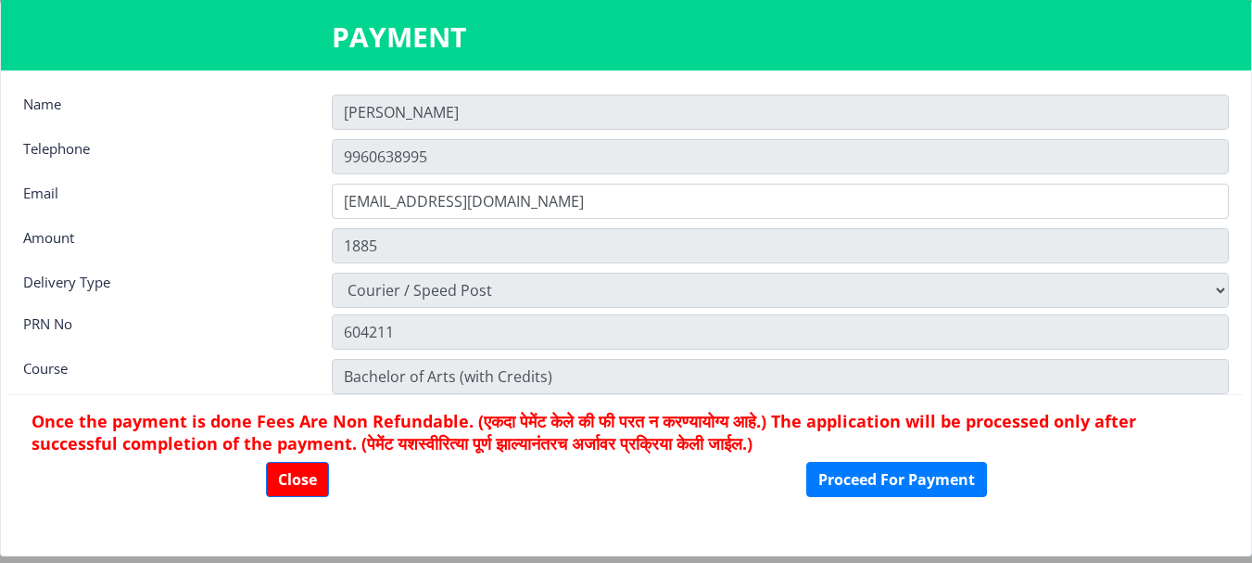
click at [453, 498] on nb-card-footer "Once the payment is done Fees Are Non Refundable. (एकदा पेमेंट केले की फी परत न…" at bounding box center [626, 453] width 1234 height 118
click at [867, 475] on button "Proceed For Payment" at bounding box center [896, 479] width 181 height 35
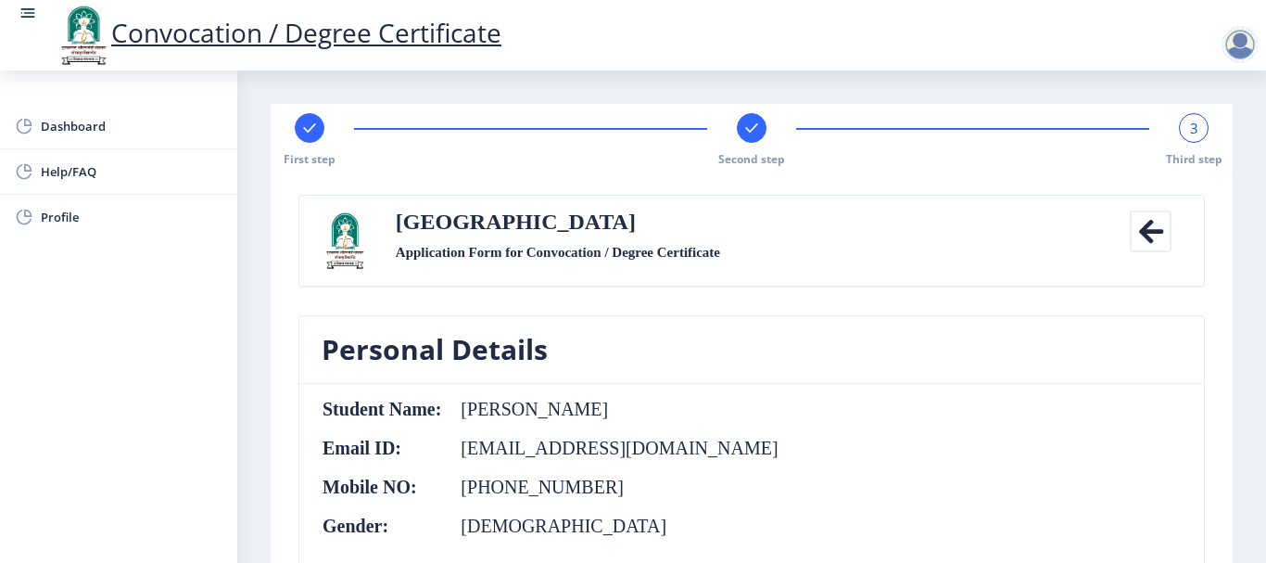
click at [1013, 403] on nb-card-body "Student Name: Salim Ajij Atar Email ID: atarsa1997@gmail.com Mobile NO: +91 996…" at bounding box center [751, 486] width 905 height 204
click at [921, 378] on nb-card-header "Personal Details" at bounding box center [751, 350] width 905 height 68
click at [101, 131] on span "Dashboard" at bounding box center [132, 126] width 182 height 22
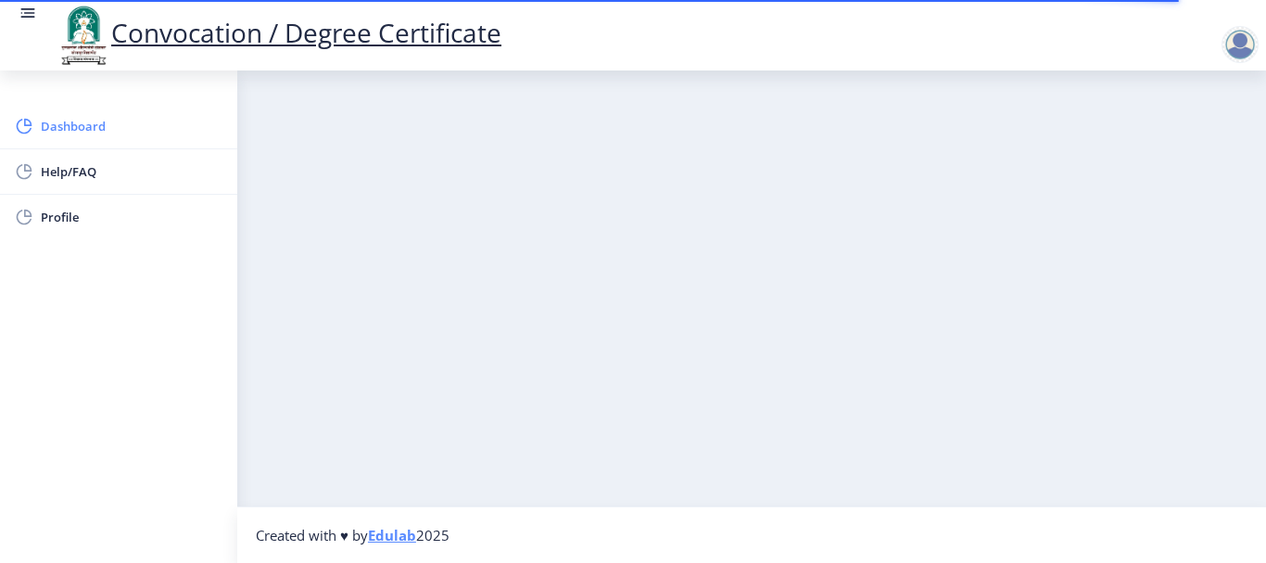
click at [146, 139] on link "Dashboard" at bounding box center [118, 126] width 237 height 44
click at [146, 138] on link "Dashboard" at bounding box center [118, 126] width 237 height 44
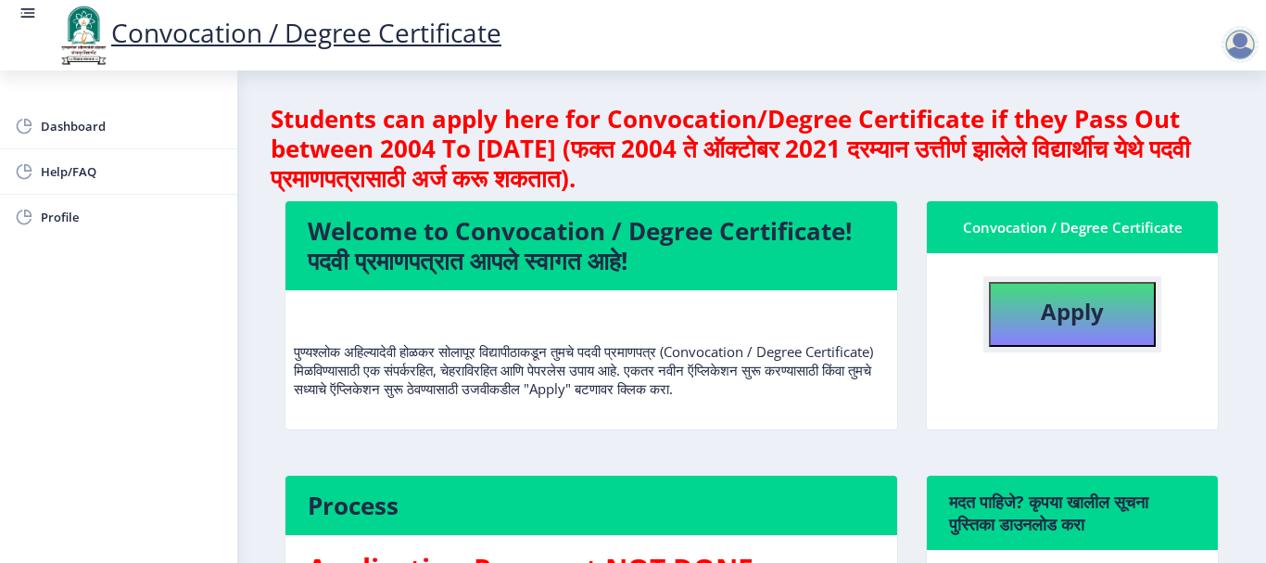
click at [1077, 339] on button "Apply" at bounding box center [1072, 314] width 167 height 65
select select
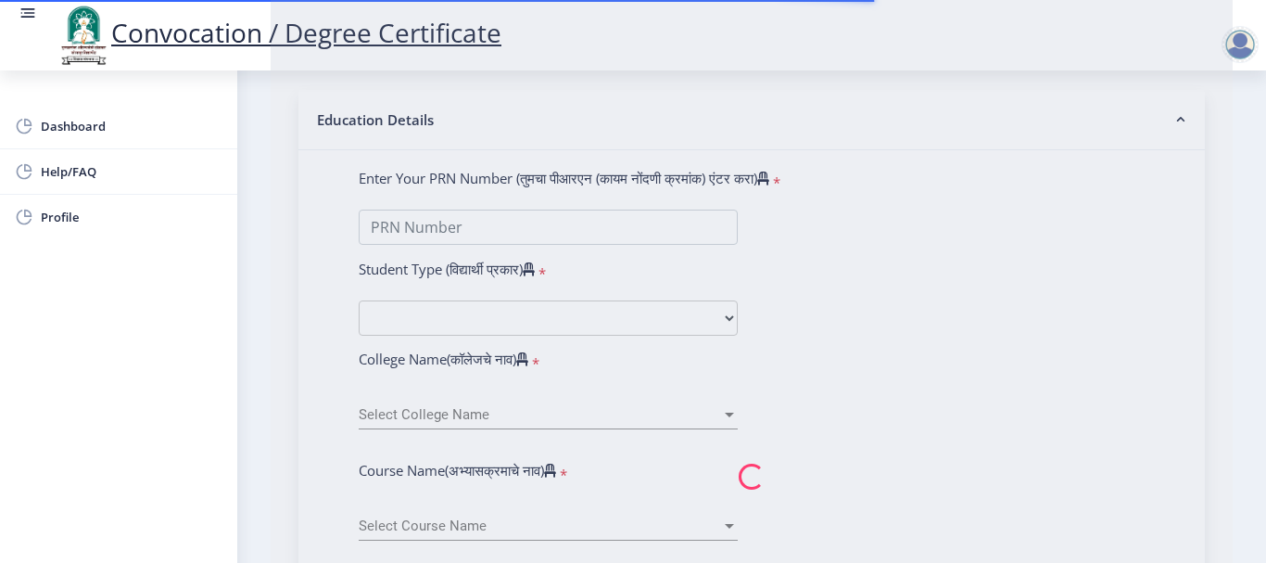
scroll to position [445, 0]
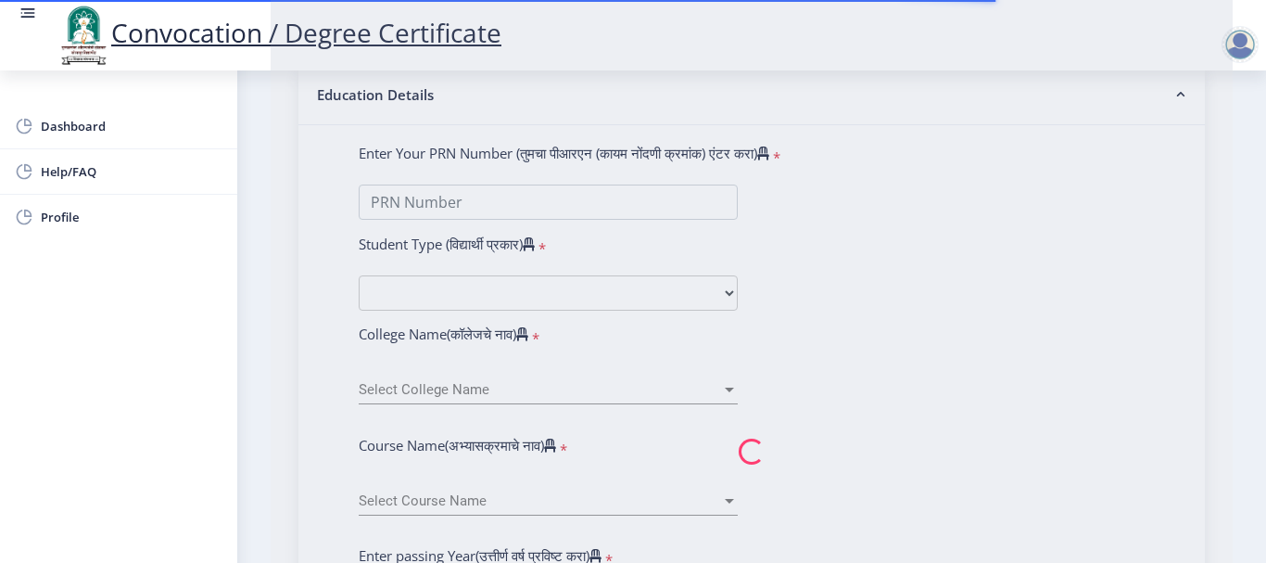
type input "[PERSON_NAME]"
type input "Intaj"
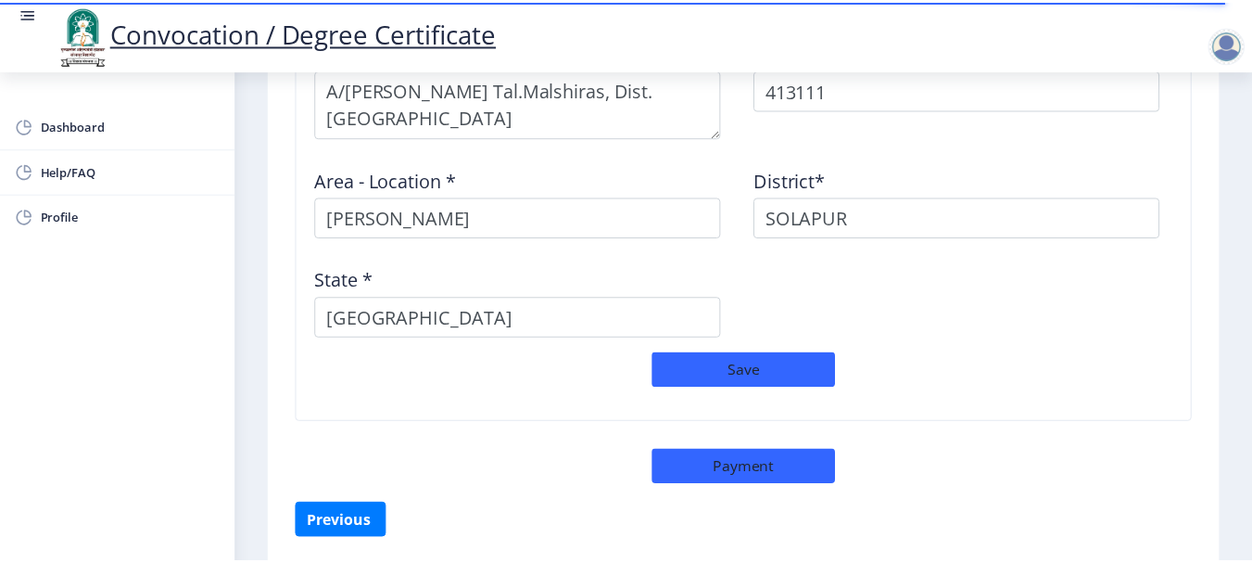
scroll to position [1945, 0]
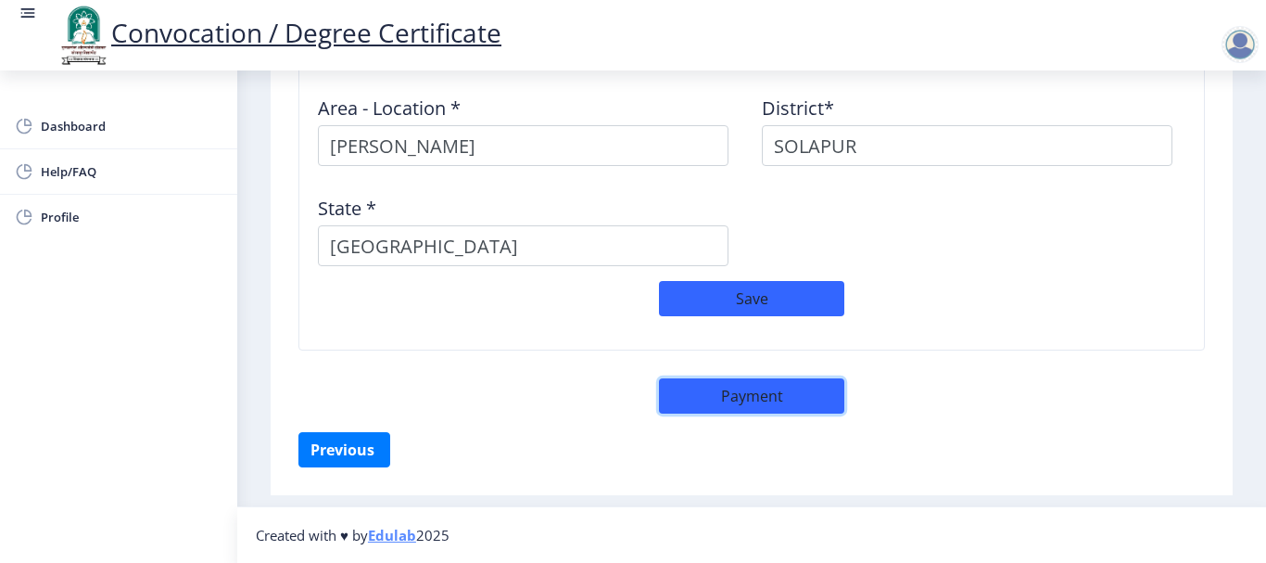
click at [737, 384] on button "Payment" at bounding box center [751, 395] width 185 height 35
select select "sealed"
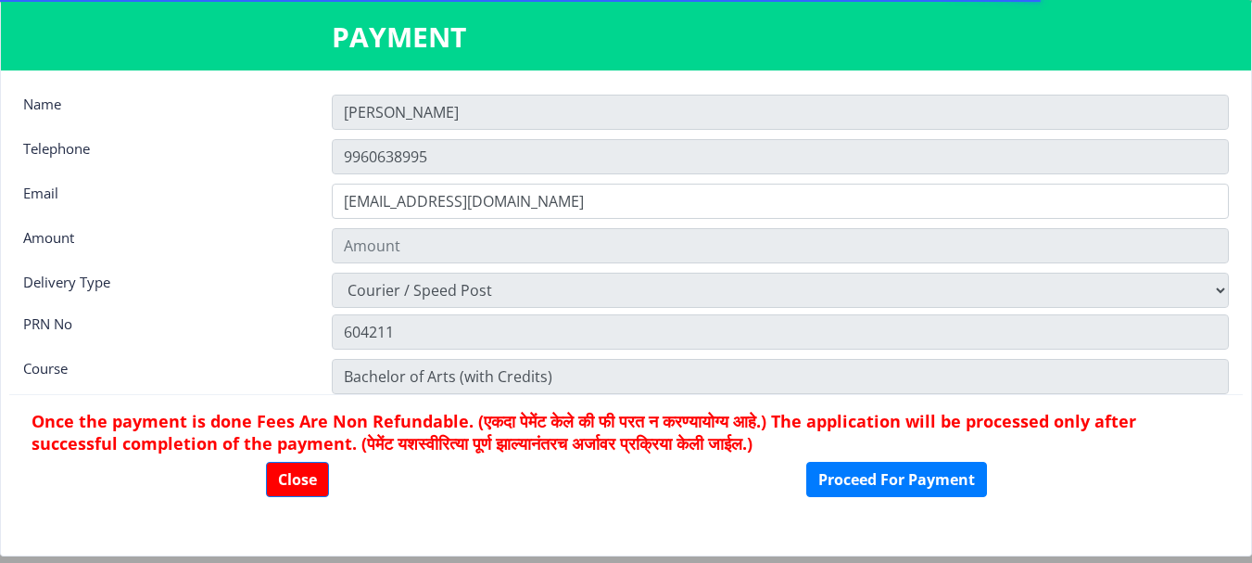
type input "1885"
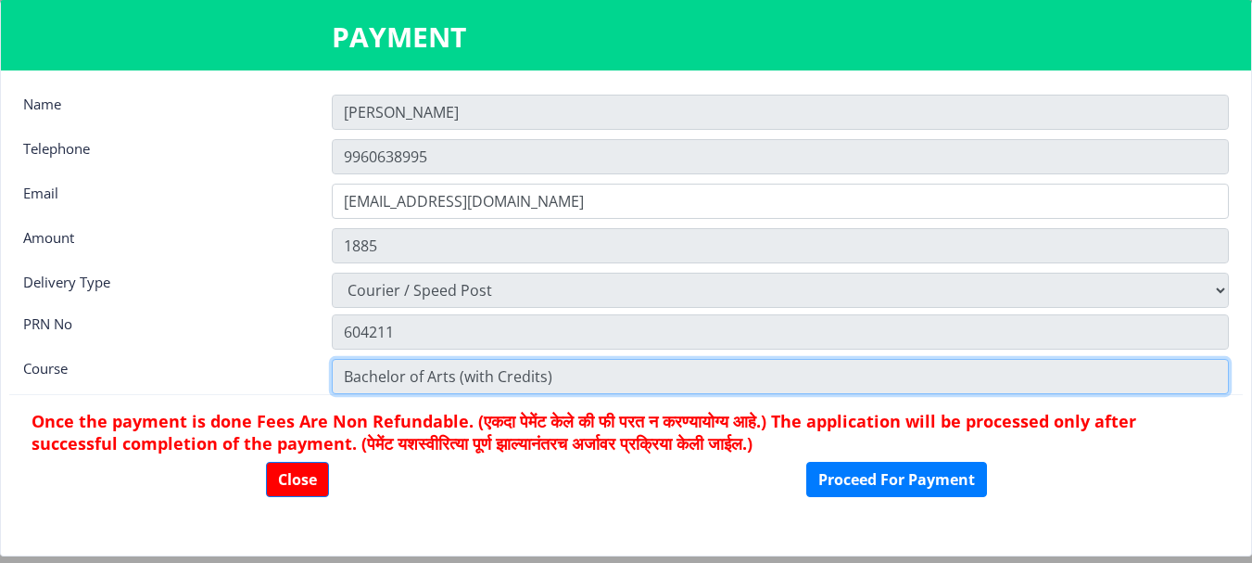
click at [736, 384] on input "Bachelor of Arts (with Credits)" at bounding box center [780, 376] width 897 height 35
select select
type input "604211"
select select "Regular"
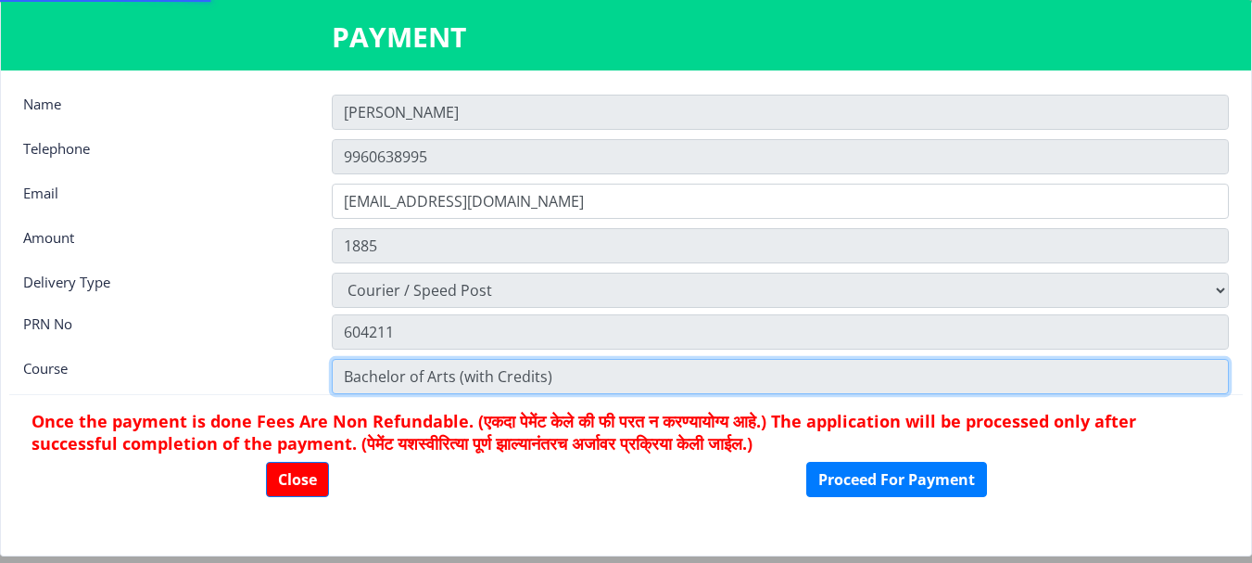
select select "2019"
select select "October"
select select "Grade B+"
type input "2114"
type input "SALIM AJIJ ATAR"
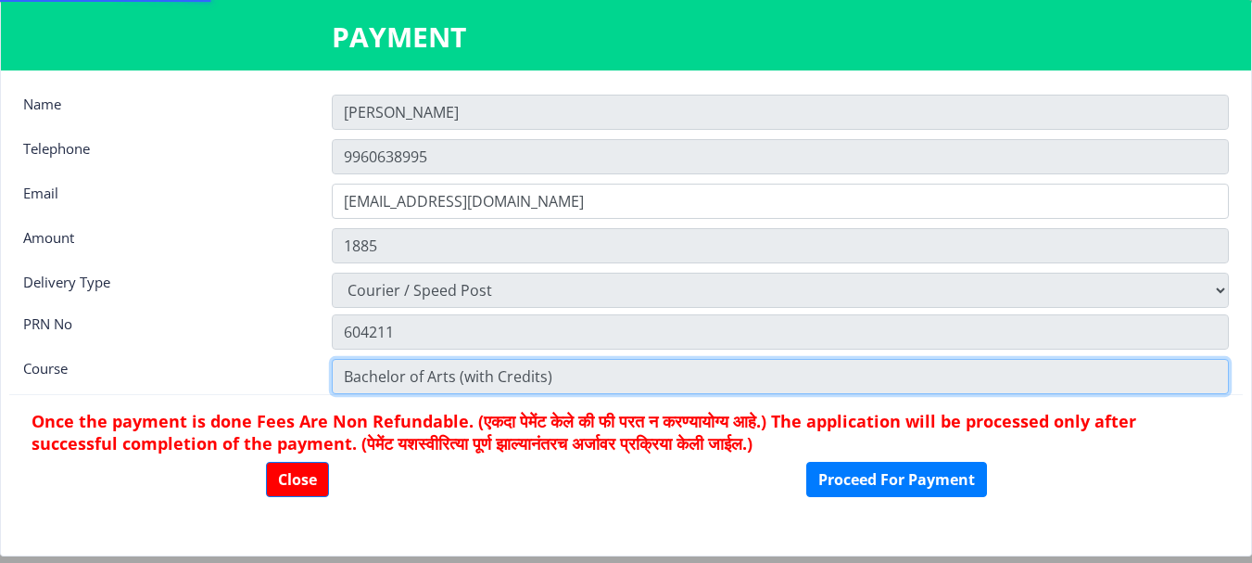
type input "INTAJ"
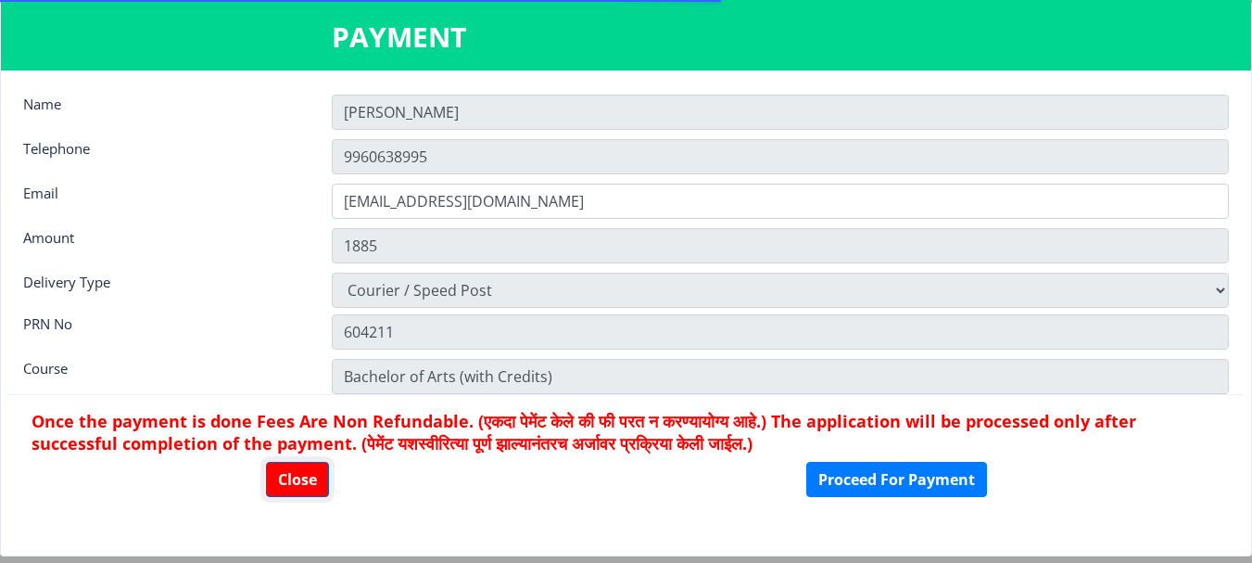
click at [305, 491] on button "Close" at bounding box center [297, 479] width 63 height 35
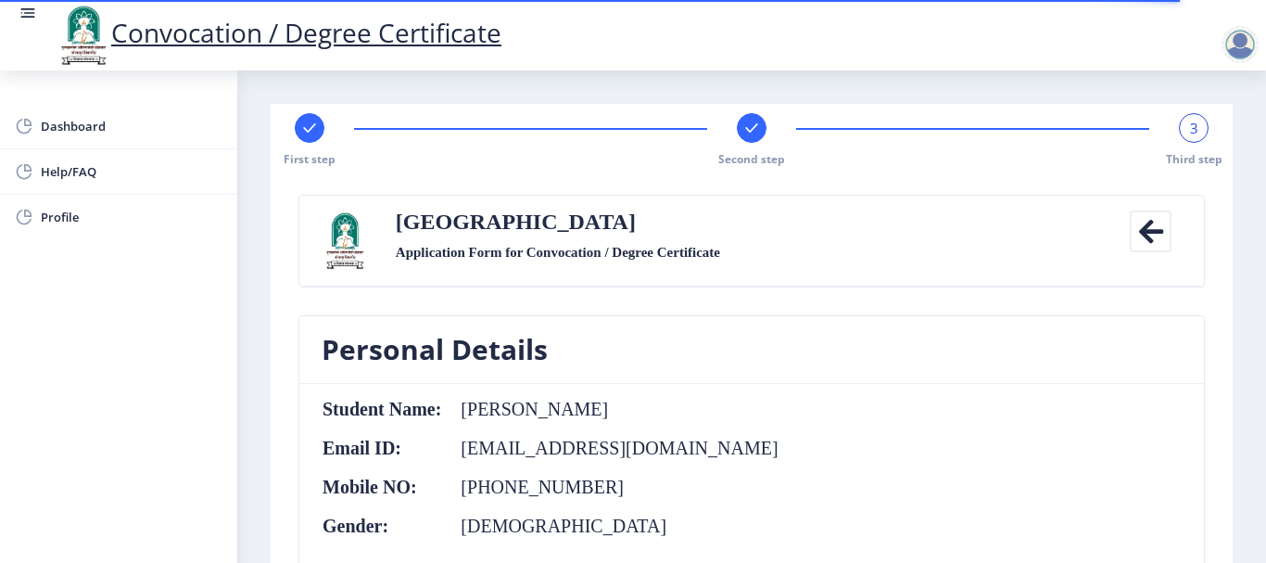
click at [297, 130] on div at bounding box center [310, 128] width 30 height 30
select select "Regular"
select select "Hindi"
select select "2019"
select select "October"
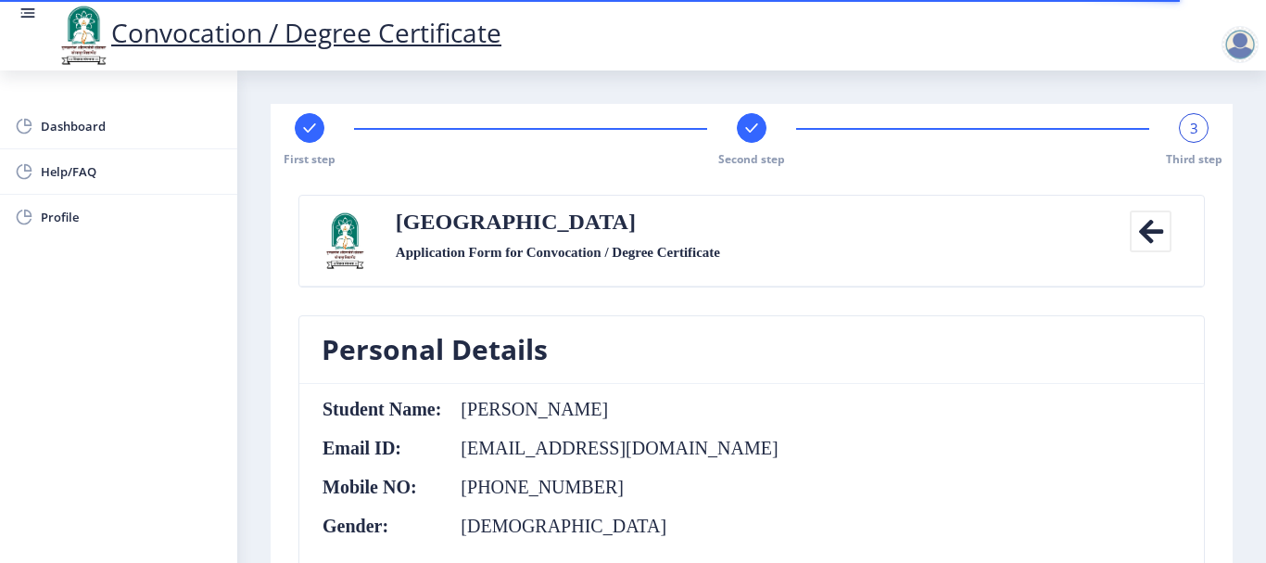
select select "Grade B+"
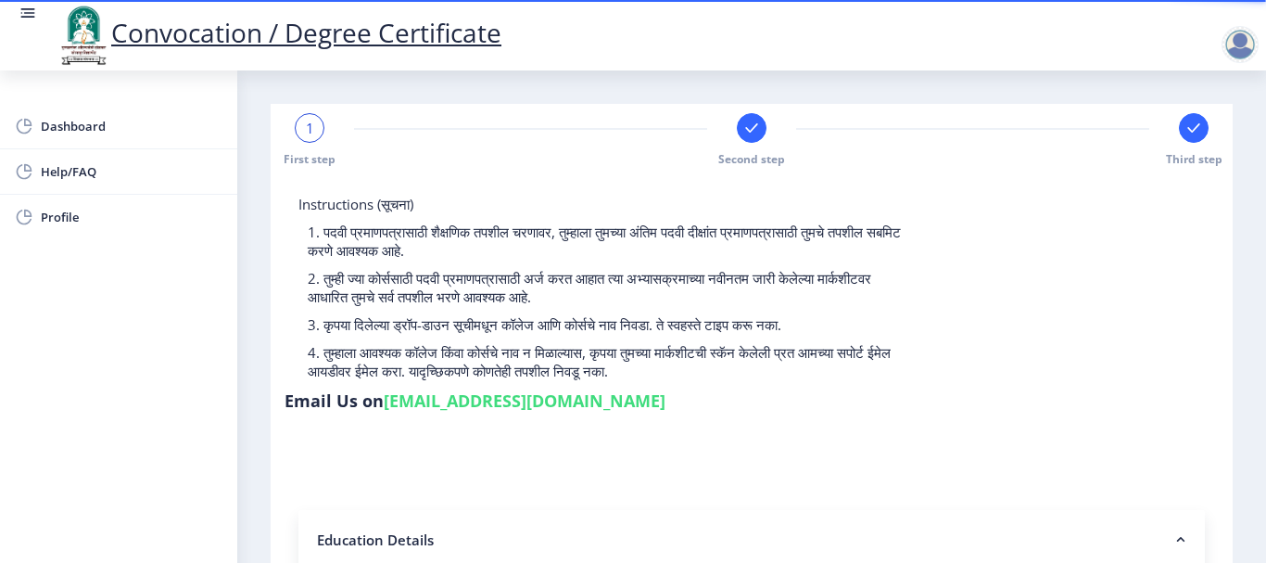
click at [1179, 124] on div at bounding box center [1194, 128] width 30 height 30
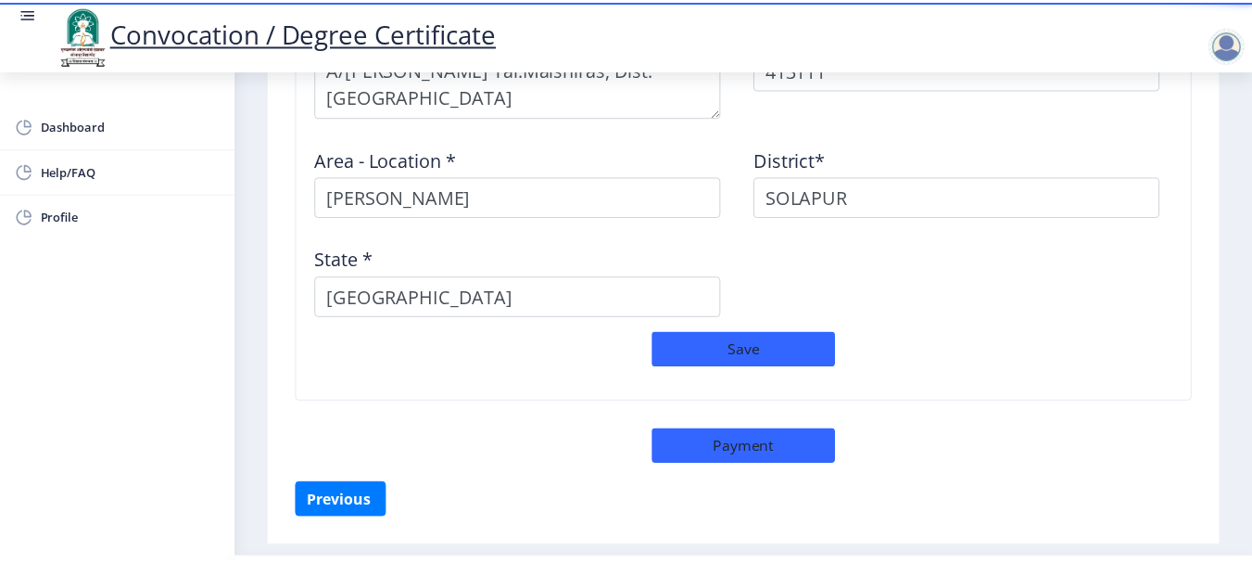
scroll to position [1945, 0]
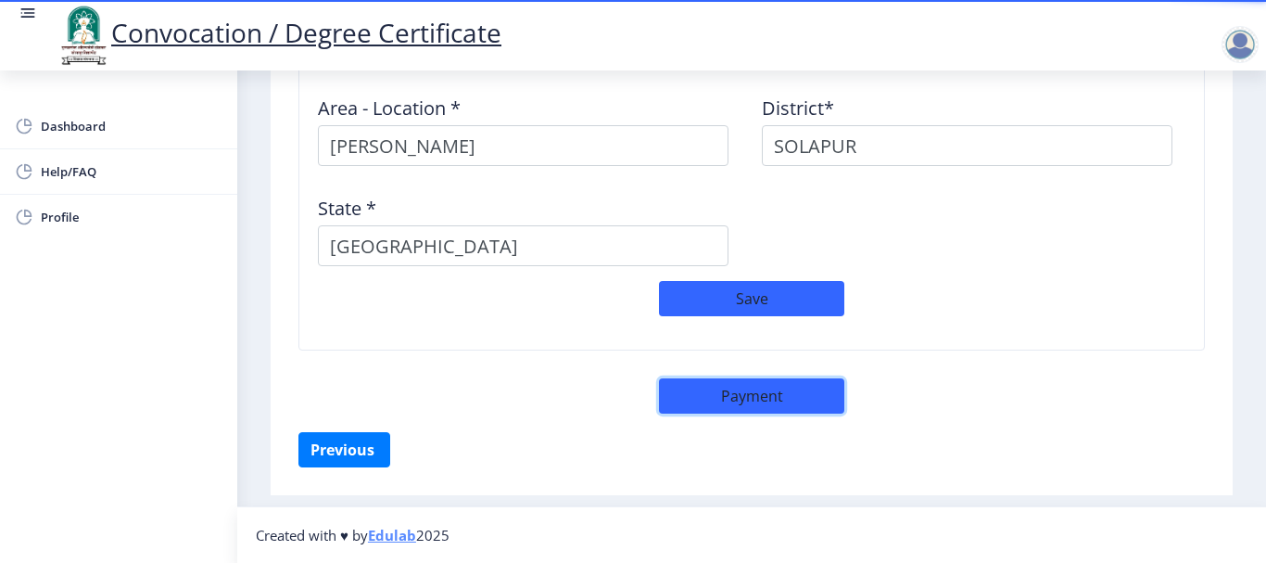
click at [765, 395] on button "Payment" at bounding box center [751, 395] width 185 height 35
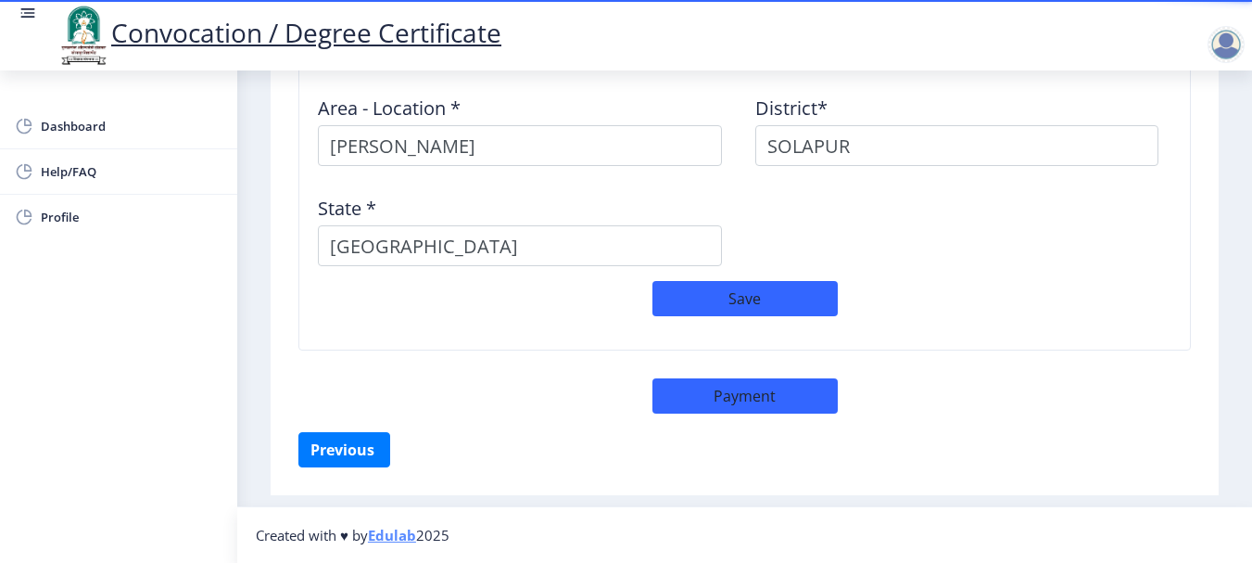
select select "sealed"
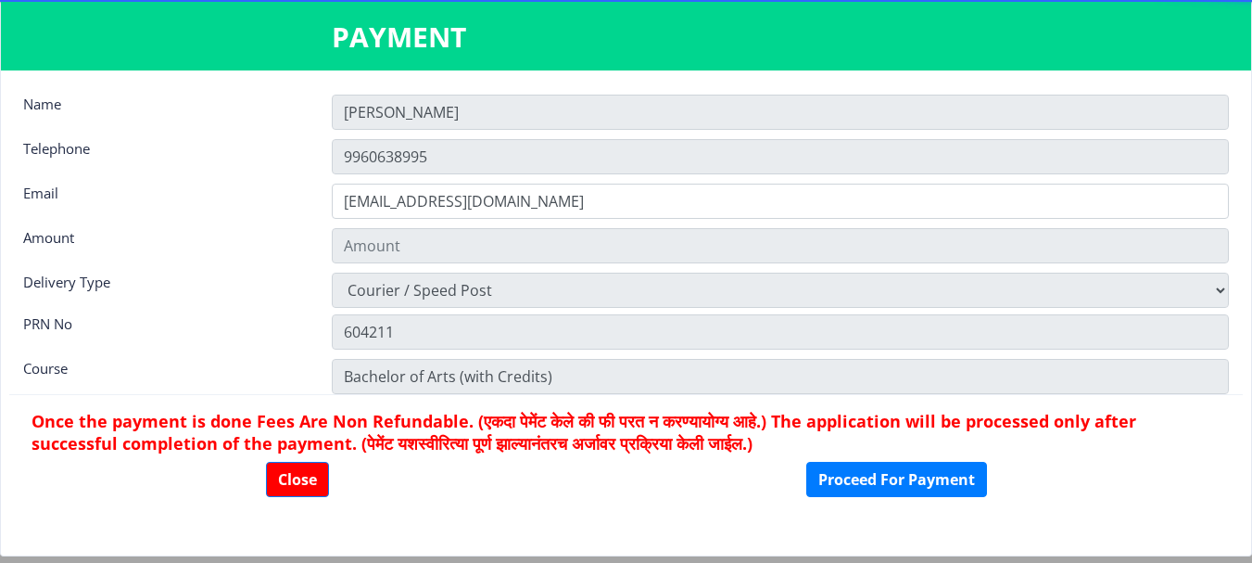
type input "1885"
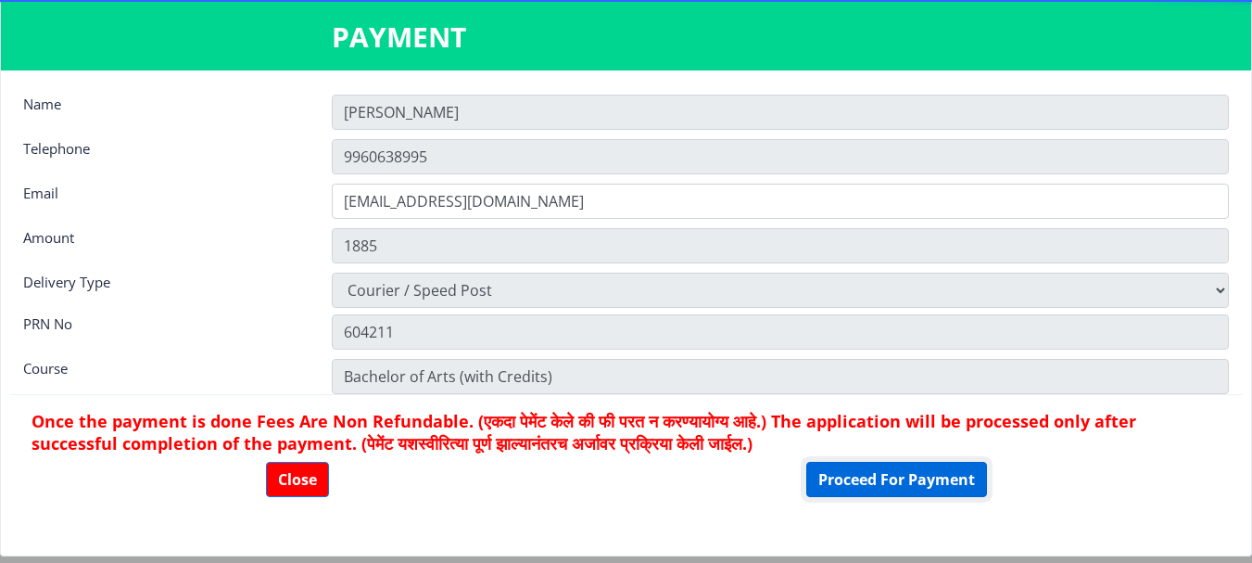
click at [850, 480] on button "Proceed For Payment" at bounding box center [896, 479] width 181 height 35
click at [296, 481] on button "Close" at bounding box center [297, 479] width 63 height 35
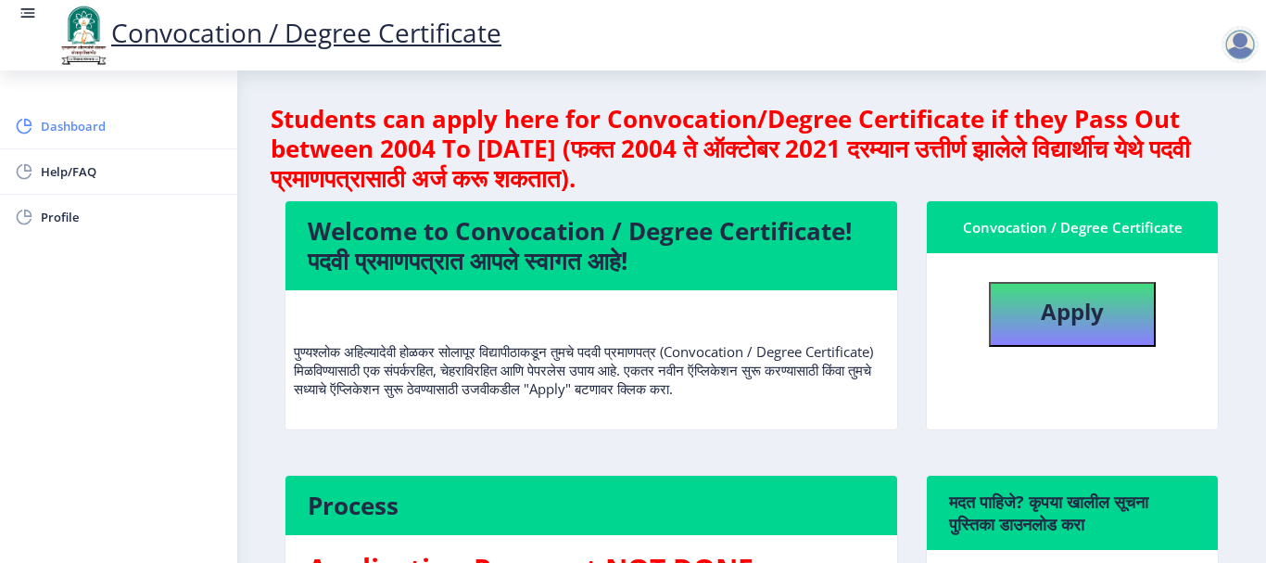
click at [150, 124] on span "Dashboard" at bounding box center [132, 126] width 182 height 22
click at [22, 17] on rect at bounding box center [28, 18] width 14 height 2
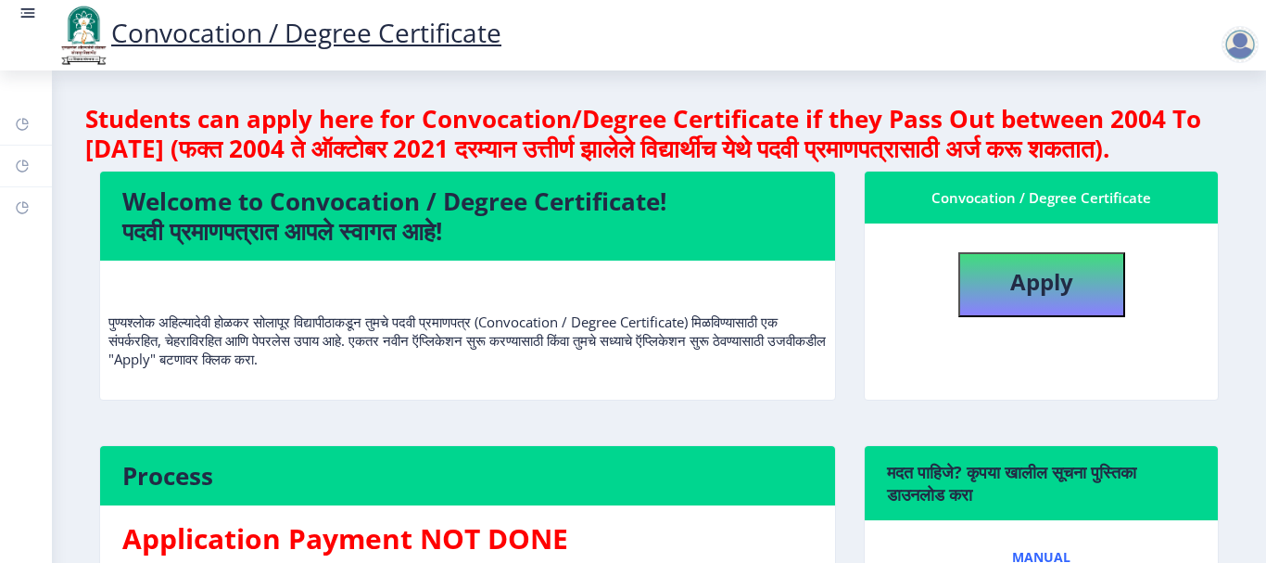
click at [22, 17] on rect at bounding box center [28, 18] width 14 height 2
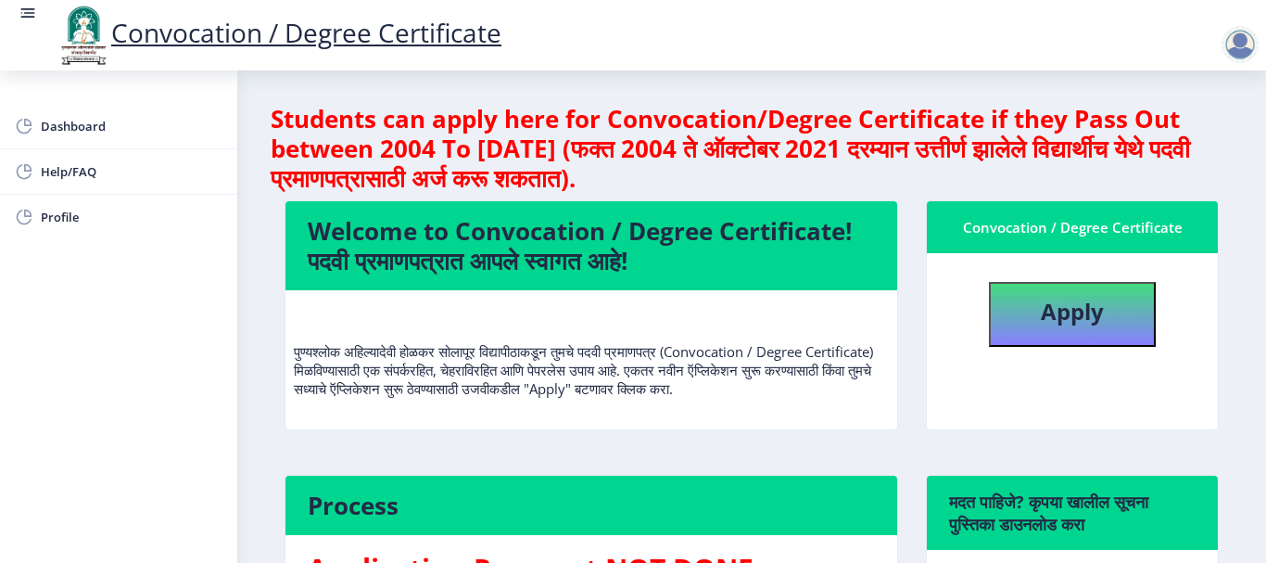
click at [1231, 54] on div at bounding box center [1239, 44] width 37 height 37
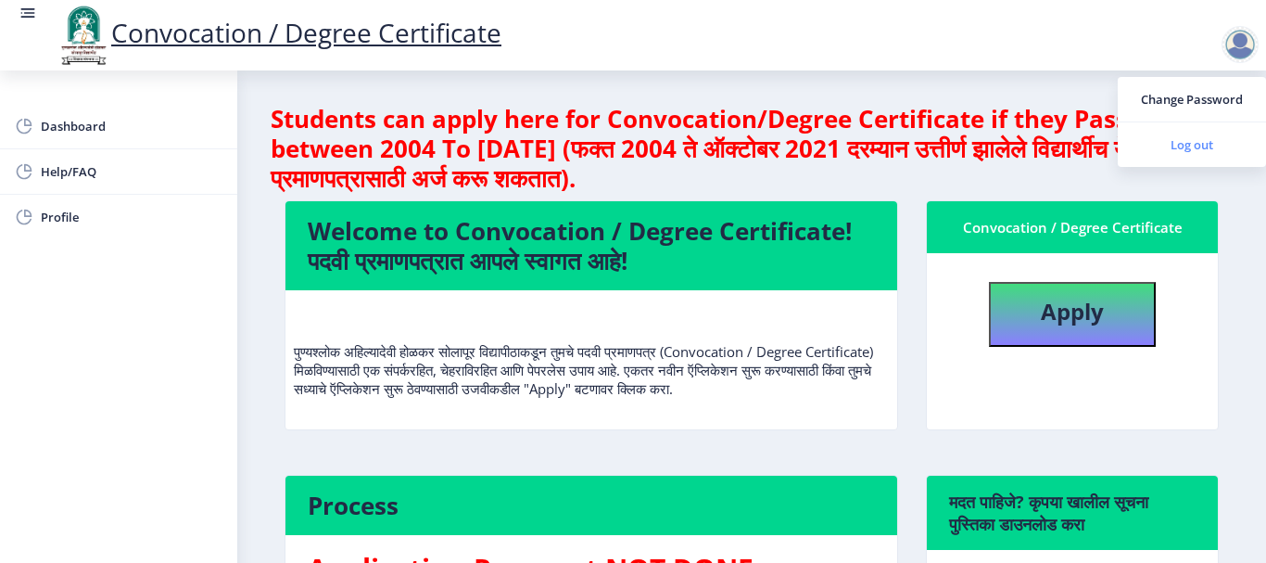
click at [1185, 145] on span "Log out" at bounding box center [1191, 144] width 119 height 22
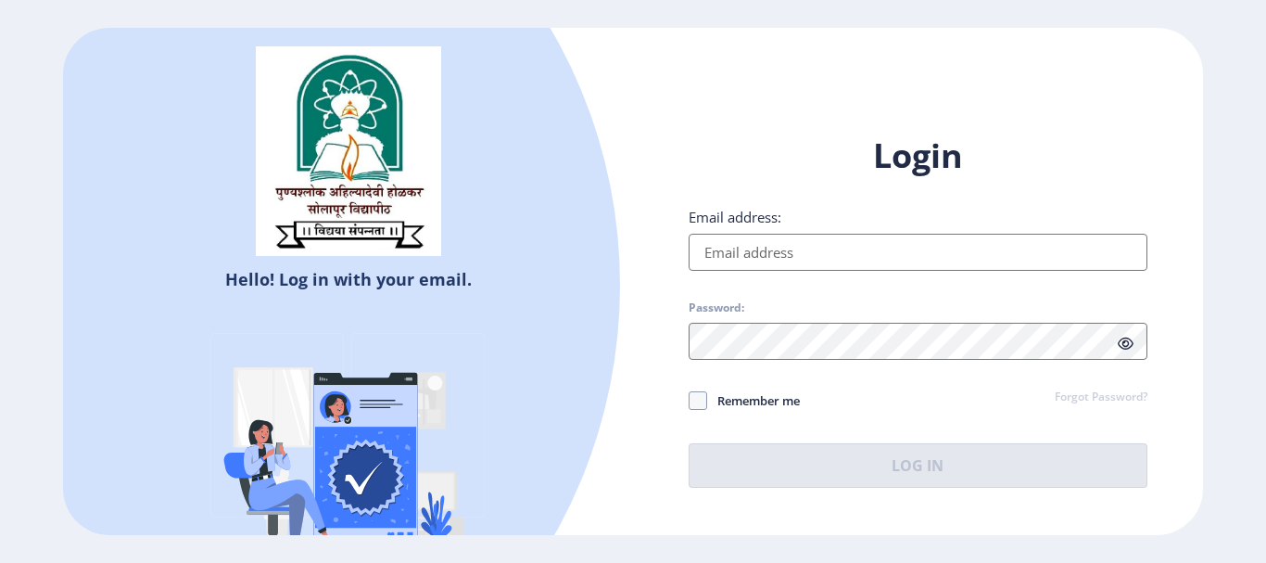
click at [754, 253] on input "Email address:" at bounding box center [918, 252] width 459 height 37
type input "[EMAIL_ADDRESS][DOMAIN_NAME]"
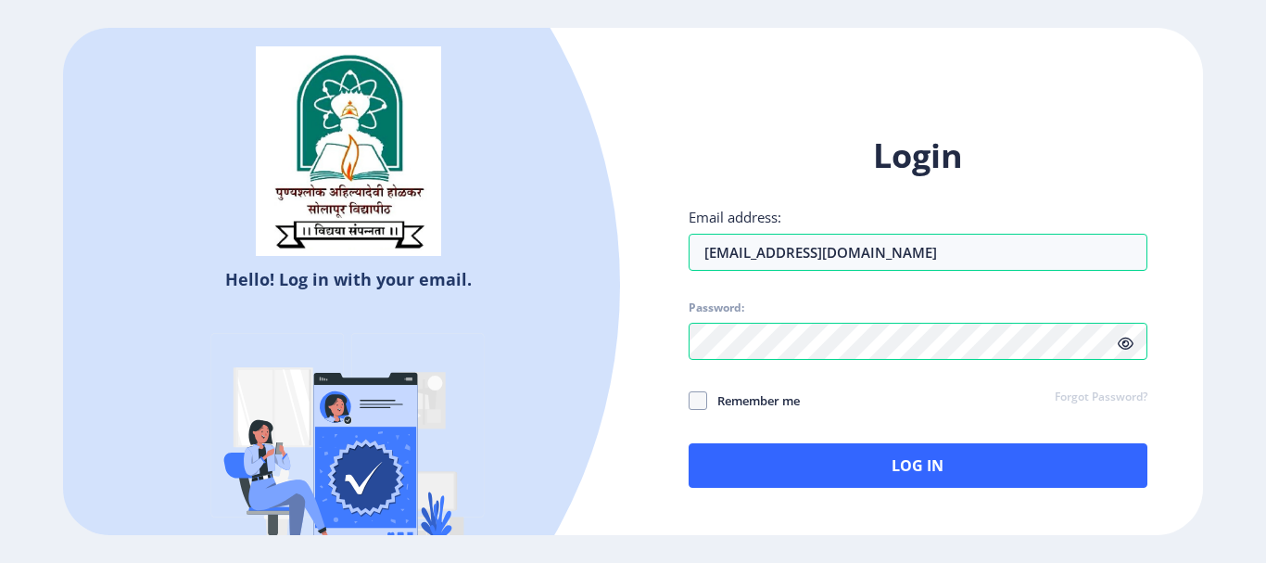
click at [766, 405] on span "Remember me" at bounding box center [753, 400] width 93 height 22
click at [690, 400] on input "Remember me" at bounding box center [689, 399] width 1 height 1
checkbox input "true"
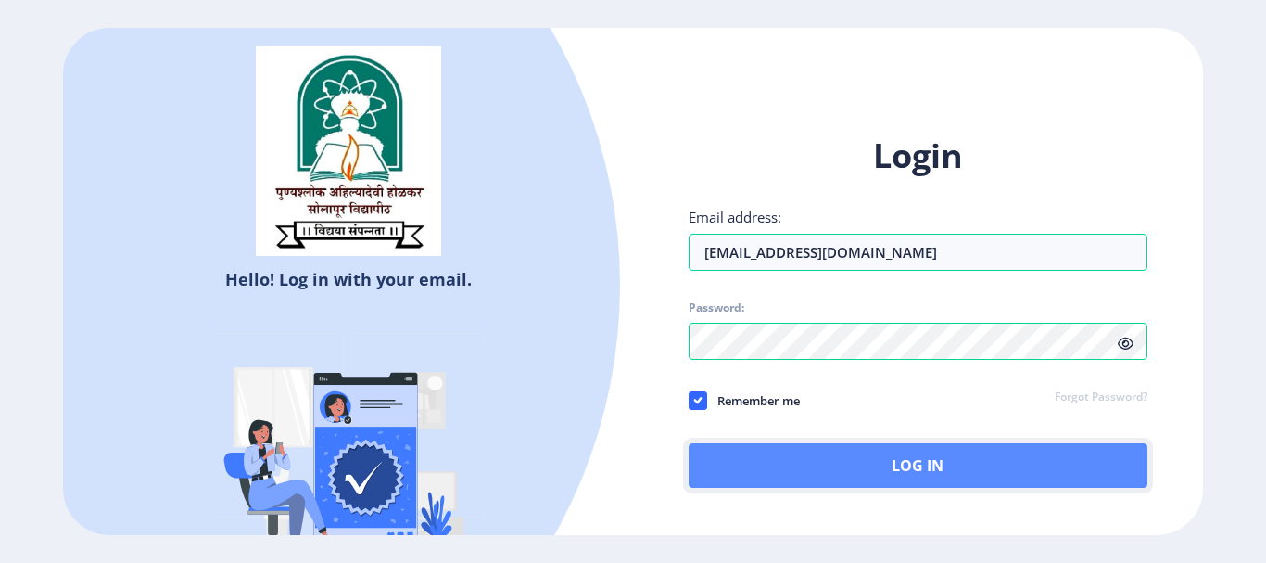
click at [759, 445] on button "Log In" at bounding box center [918, 465] width 459 height 44
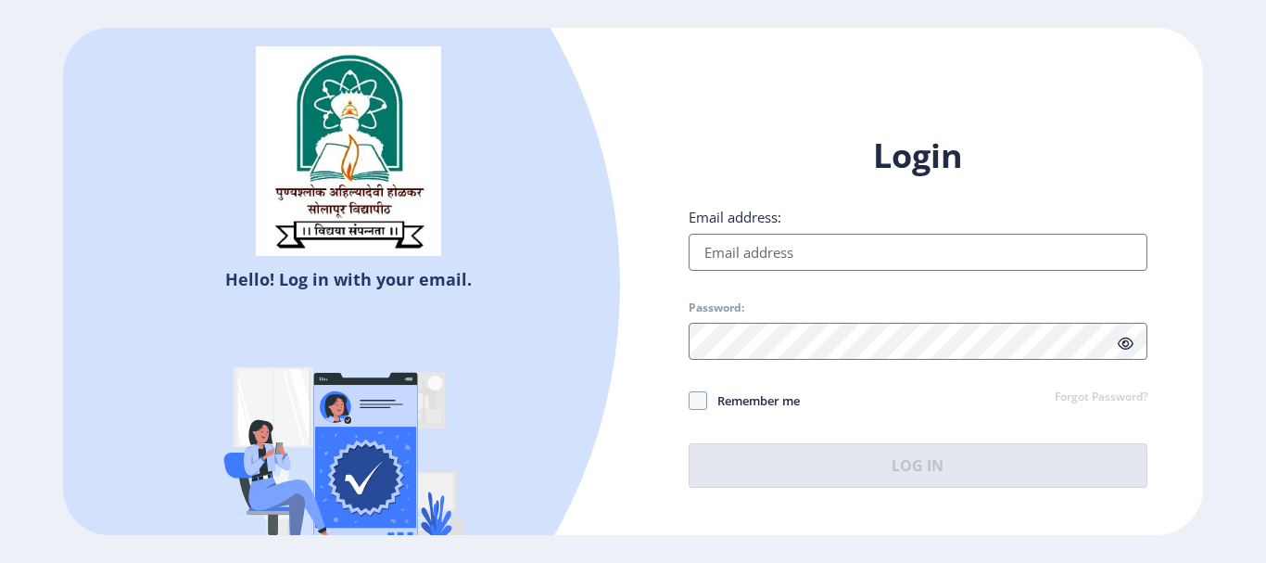
click at [811, 257] on input "Email address:" at bounding box center [918, 252] width 459 height 37
type input "[EMAIL_ADDRESS][DOMAIN_NAME]"
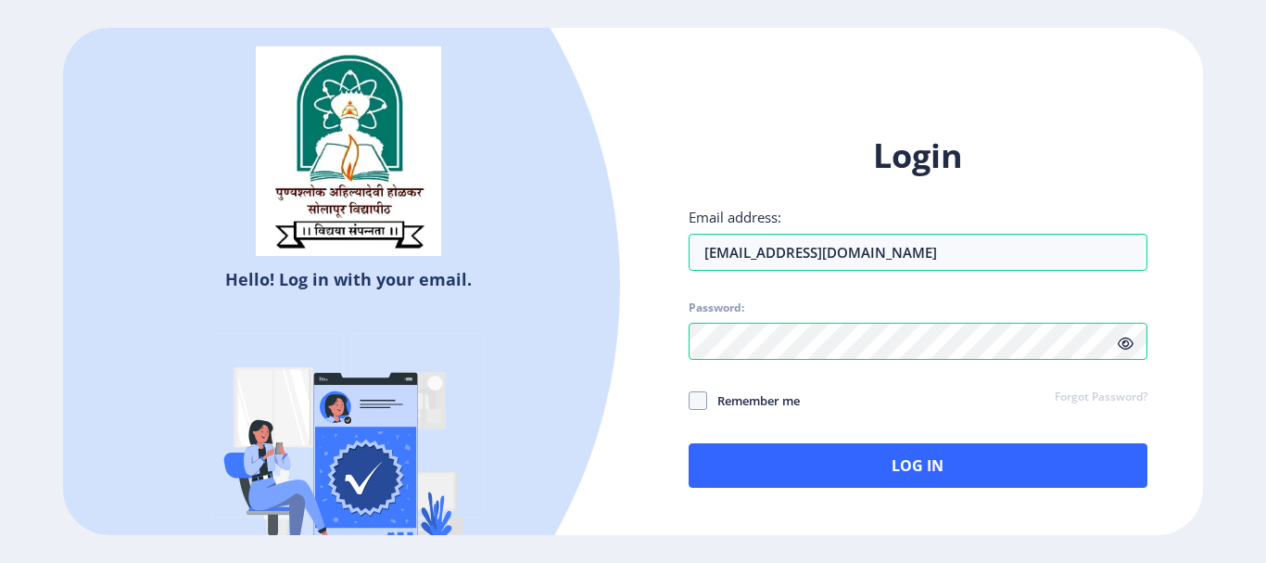
click at [742, 409] on span "Remember me" at bounding box center [753, 400] width 93 height 22
click at [690, 400] on input "Remember me" at bounding box center [689, 399] width 1 height 1
checkbox input "true"
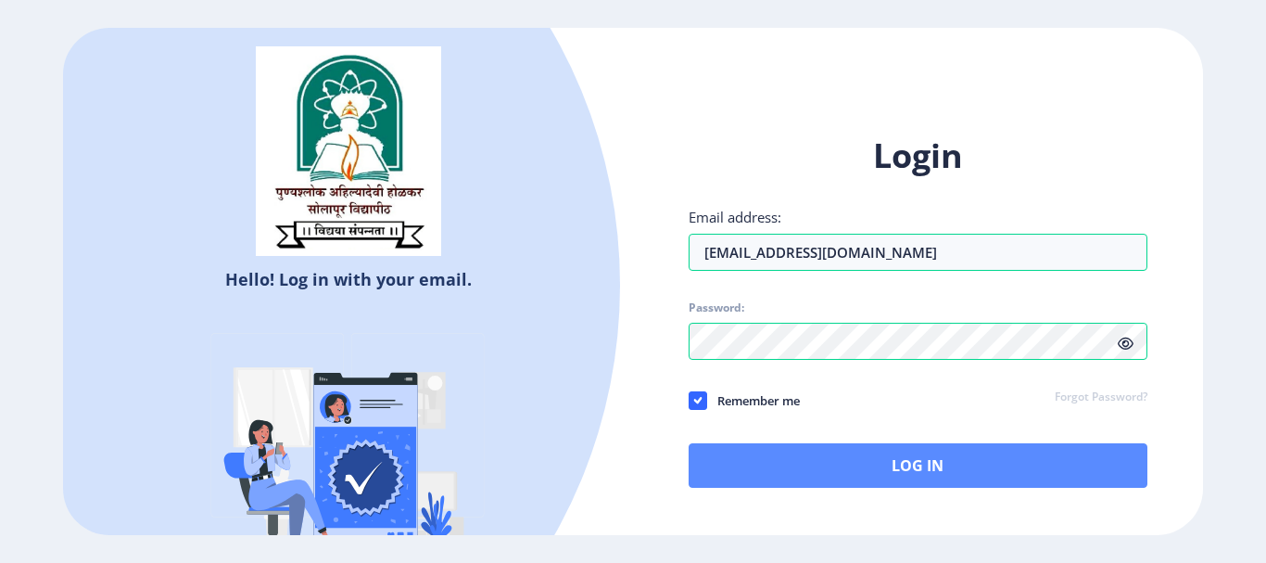
drag, startPoint x: 747, startPoint y: 438, endPoint x: 747, endPoint y: 452, distance: 13.9
click at [747, 452] on div "Login Email address: atarsa1997@gmail.com Password: Remember me Forgot Password…" at bounding box center [918, 310] width 459 height 354
click at [747, 452] on button "Log In" at bounding box center [918, 465] width 459 height 44
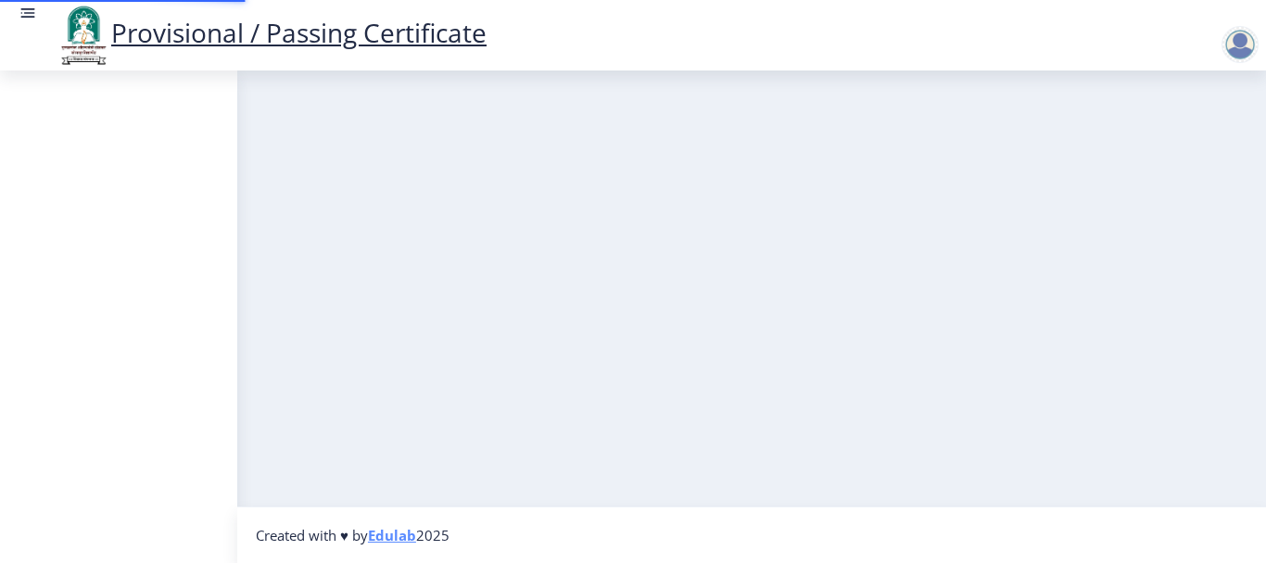
click at [819, 512] on nav "Created with ♥ by Edulab 2025" at bounding box center [751, 534] width 1029 height 57
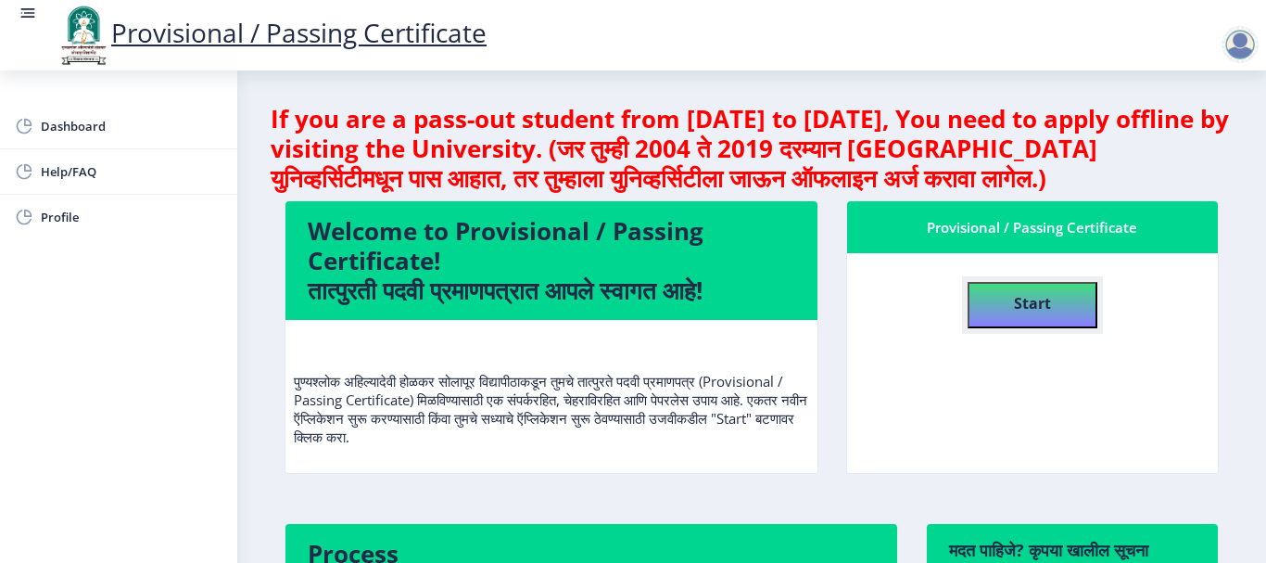
click at [1074, 327] on button "Start" at bounding box center [1033, 305] width 130 height 46
select select
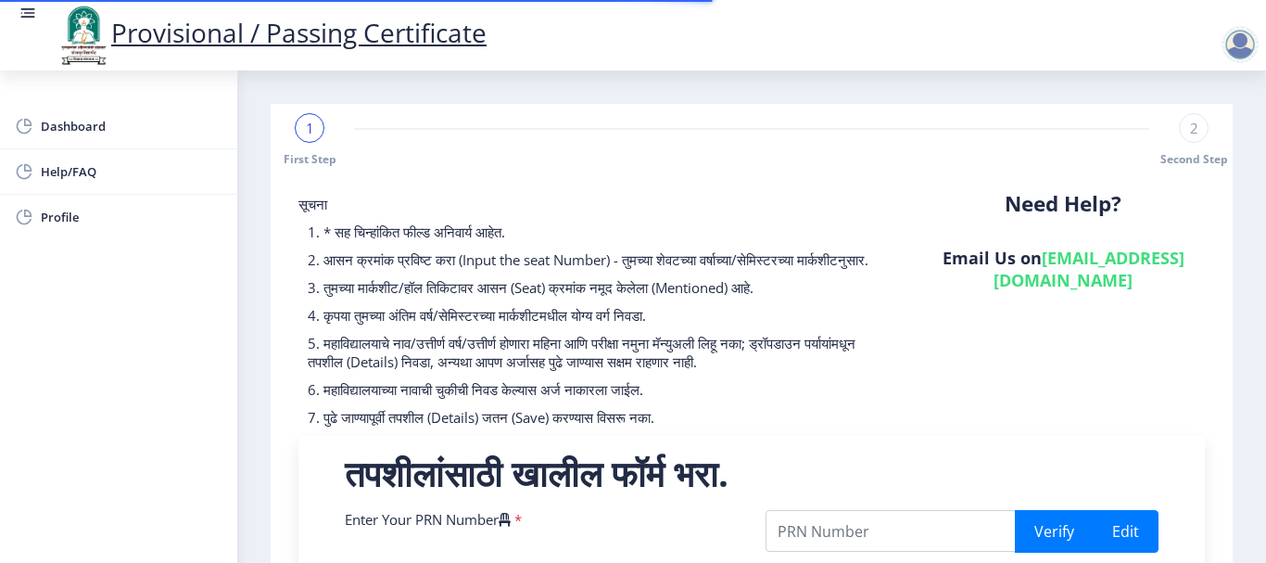
click at [903, 416] on div "सूचना 1. * सह चिन्हांकित फील्ड अनिवार्य आहेत. 2. आसन क्रमांक प्रविष्ट करा (Inpu…" at bounding box center [596, 315] width 623 height 241
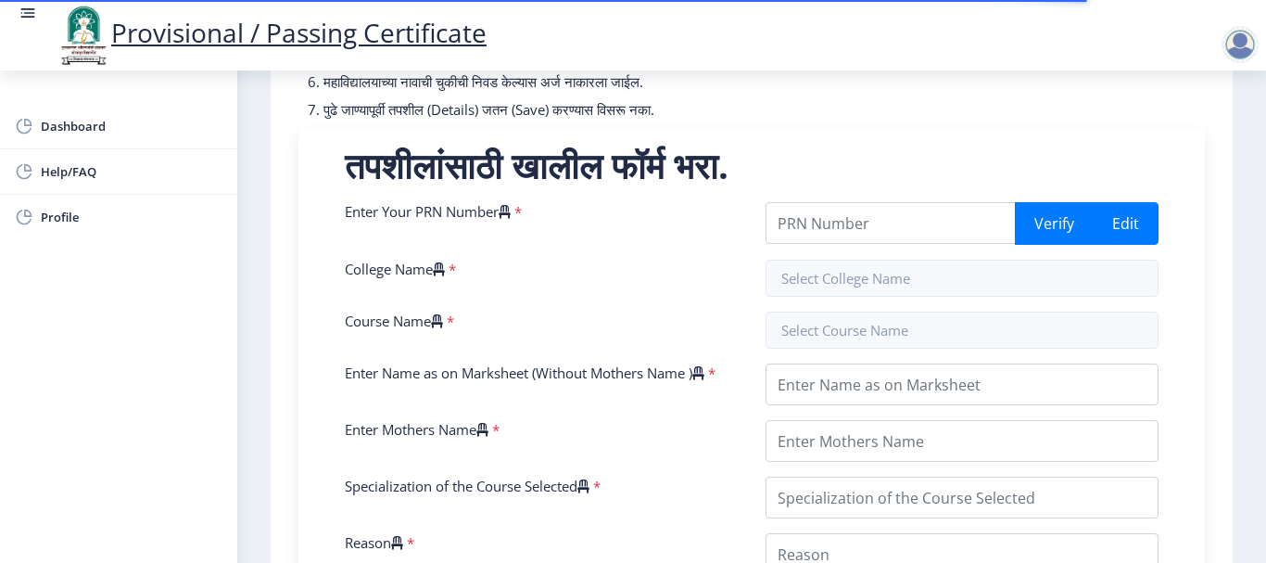
scroll to position [297, 0]
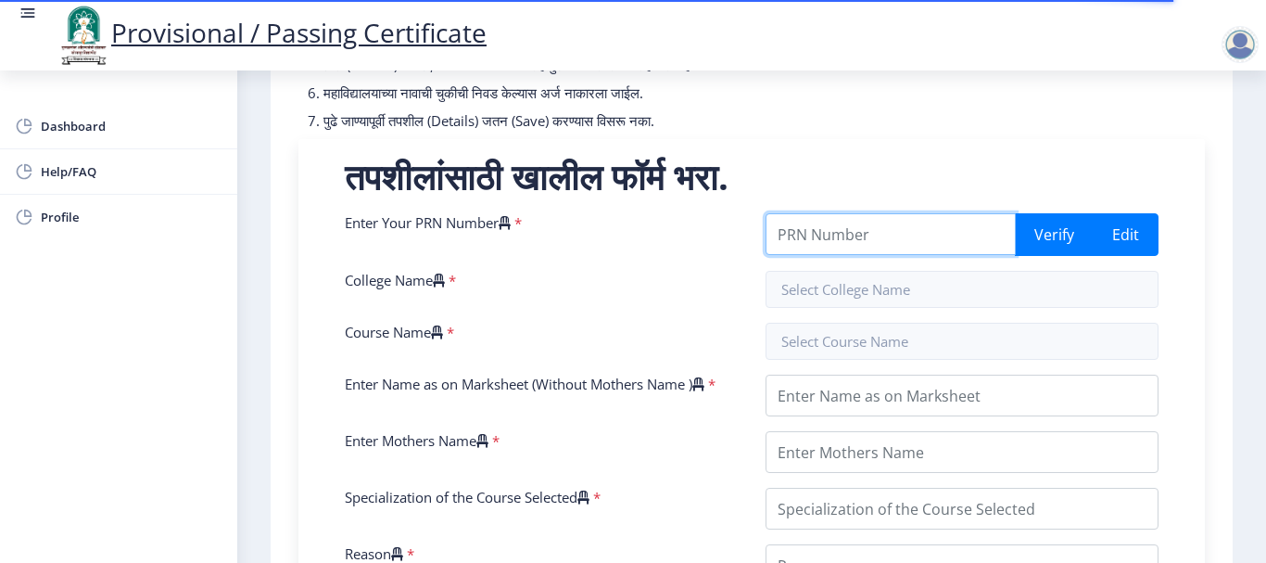
click at [854, 255] on input "Enter Your PRN Number" at bounding box center [891, 234] width 250 height 42
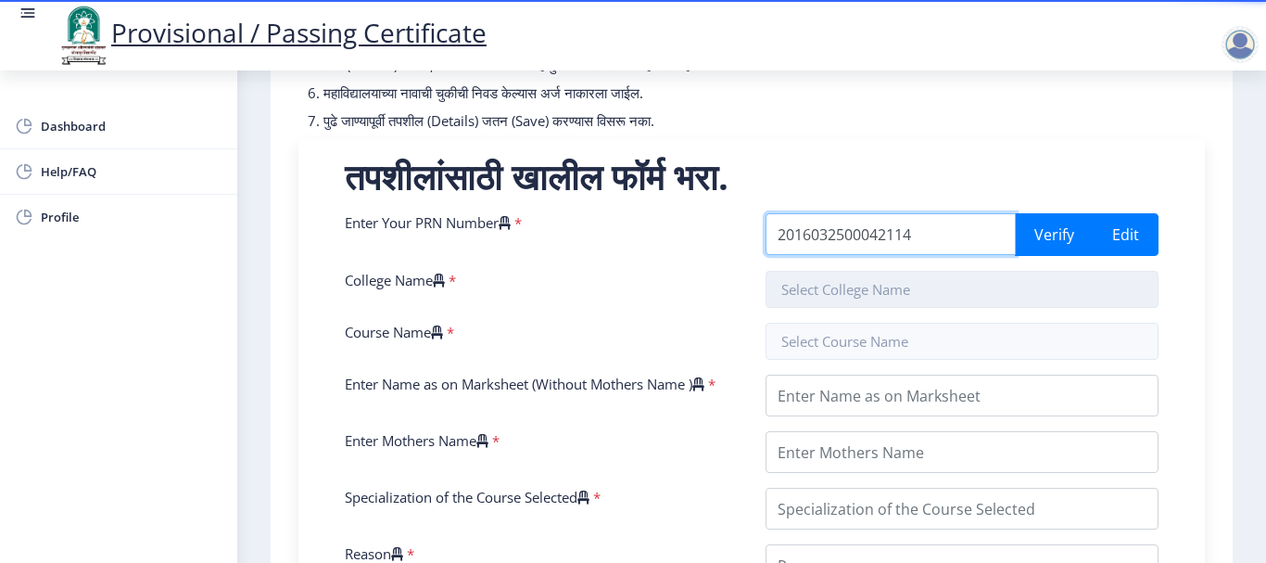
type input "2016032500042114"
click at [849, 305] on input "text" at bounding box center [962, 289] width 393 height 37
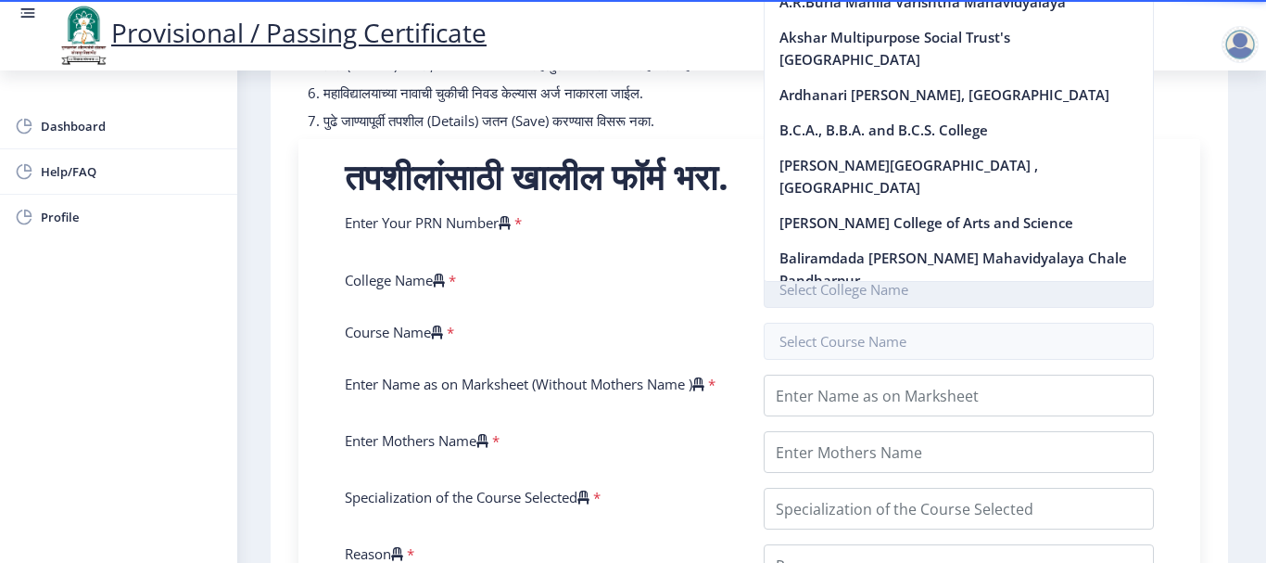
type input "h"
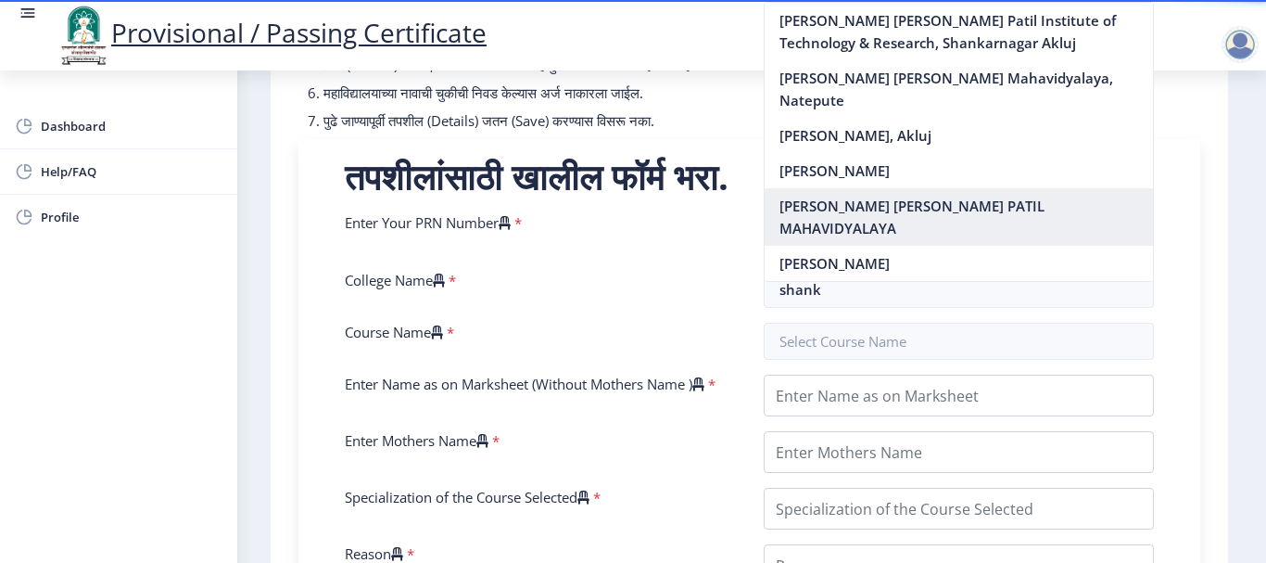
click at [898, 246] on nb-option "[PERSON_NAME] [PERSON_NAME] PATIL MAHAVIDYALAYA" at bounding box center [959, 216] width 389 height 57
type input "[PERSON_NAME] [PERSON_NAME] PATIL MAHAVIDYALAYA"
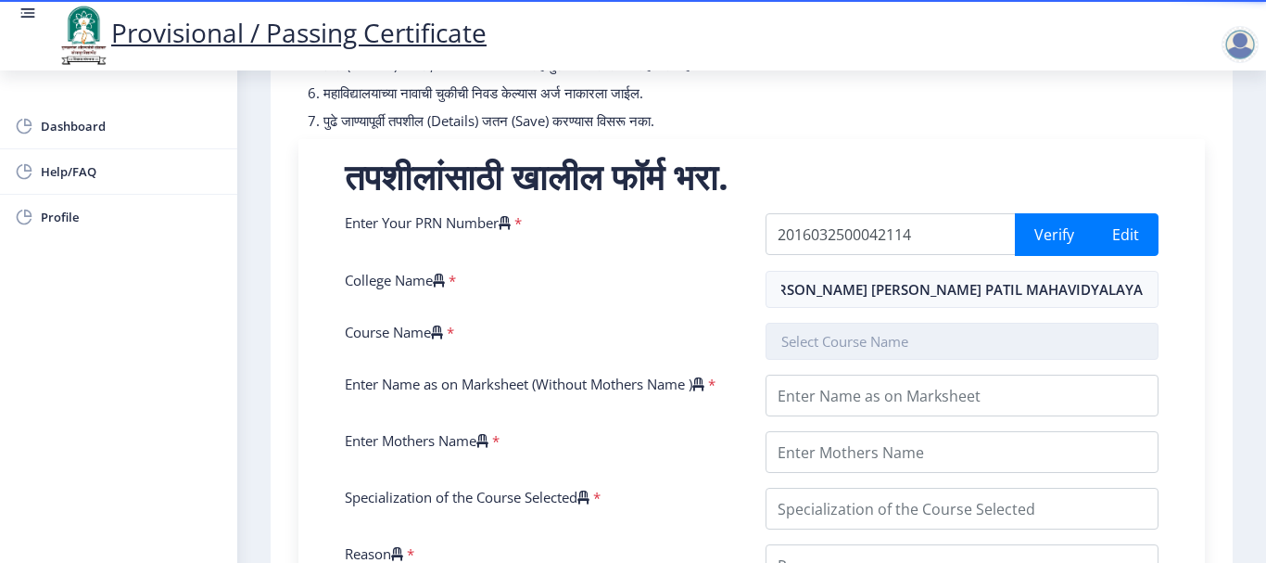
scroll to position [0, 0]
click at [840, 360] on input "text" at bounding box center [962, 341] width 393 height 37
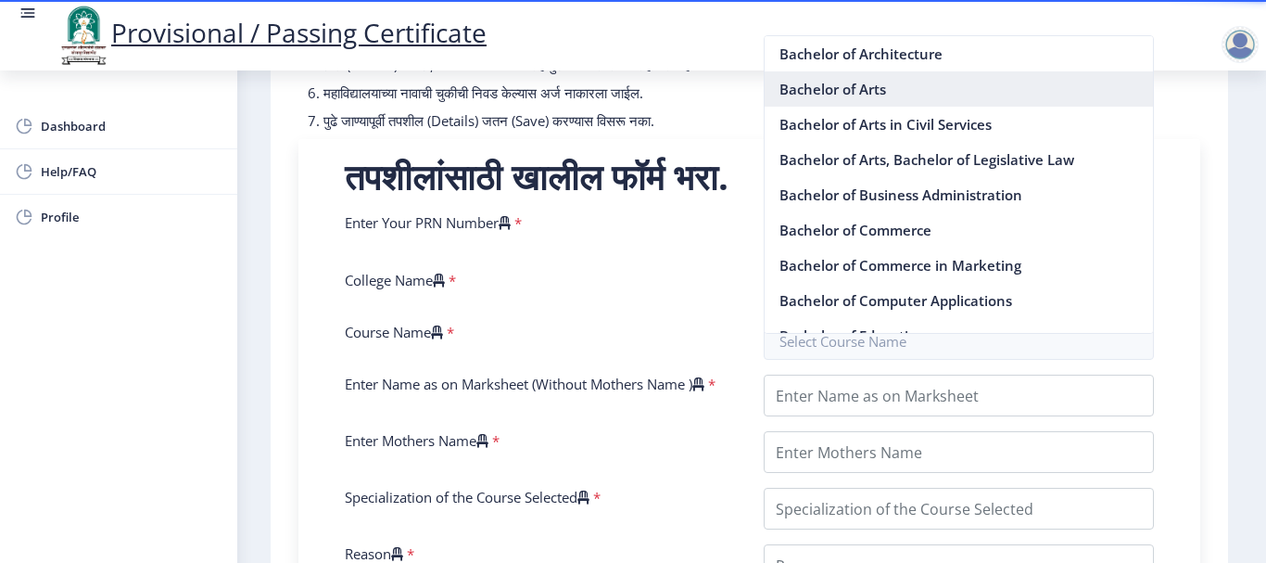
click at [881, 93] on nb-option "Bachelor of Arts" at bounding box center [959, 88] width 389 height 35
type input "Bachelor of Arts"
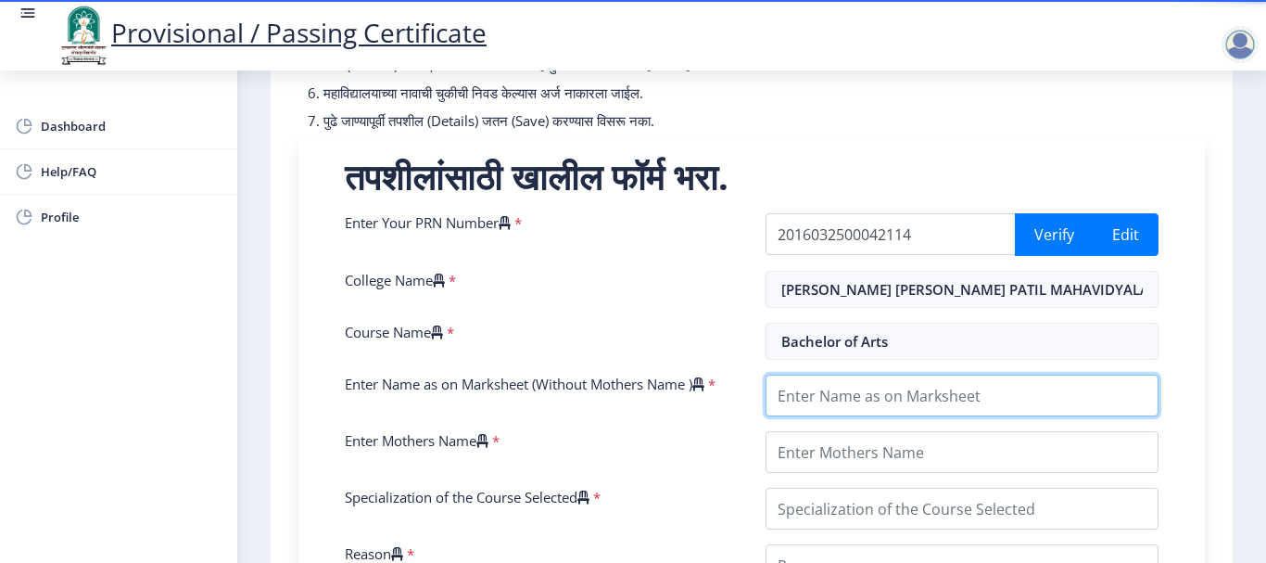
click at [868, 406] on input "Enter Name as on Marksheet (Without Mothers Name )" at bounding box center [962, 395] width 393 height 42
type input "Salim Ajij atar"
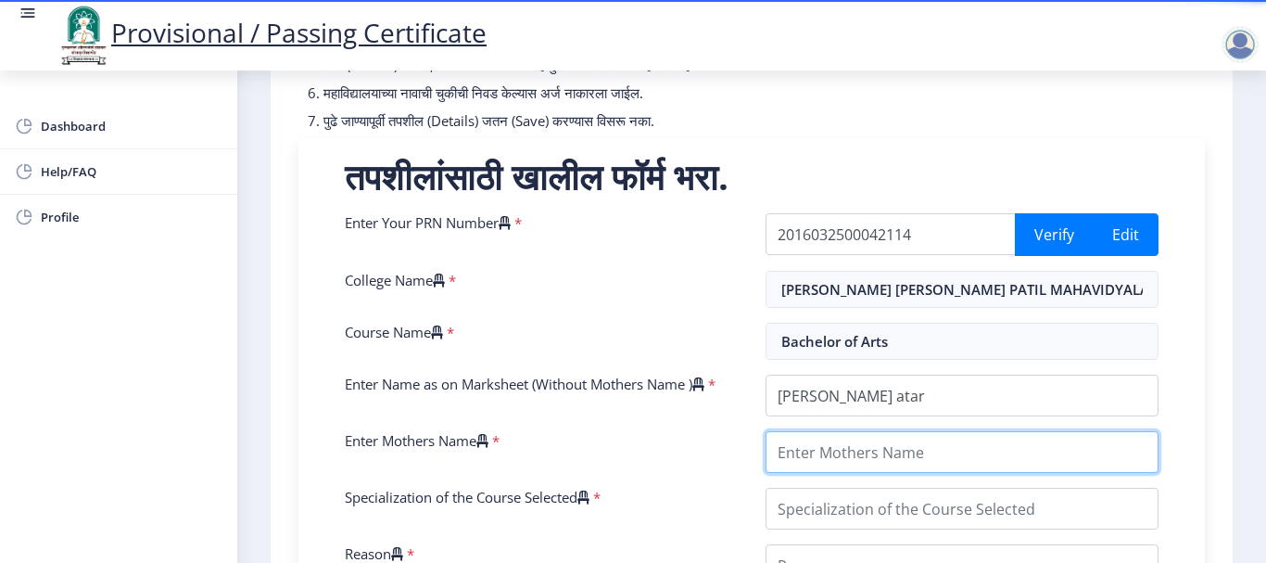
click at [844, 473] on input "Enter Mothers Name" at bounding box center [962, 452] width 393 height 42
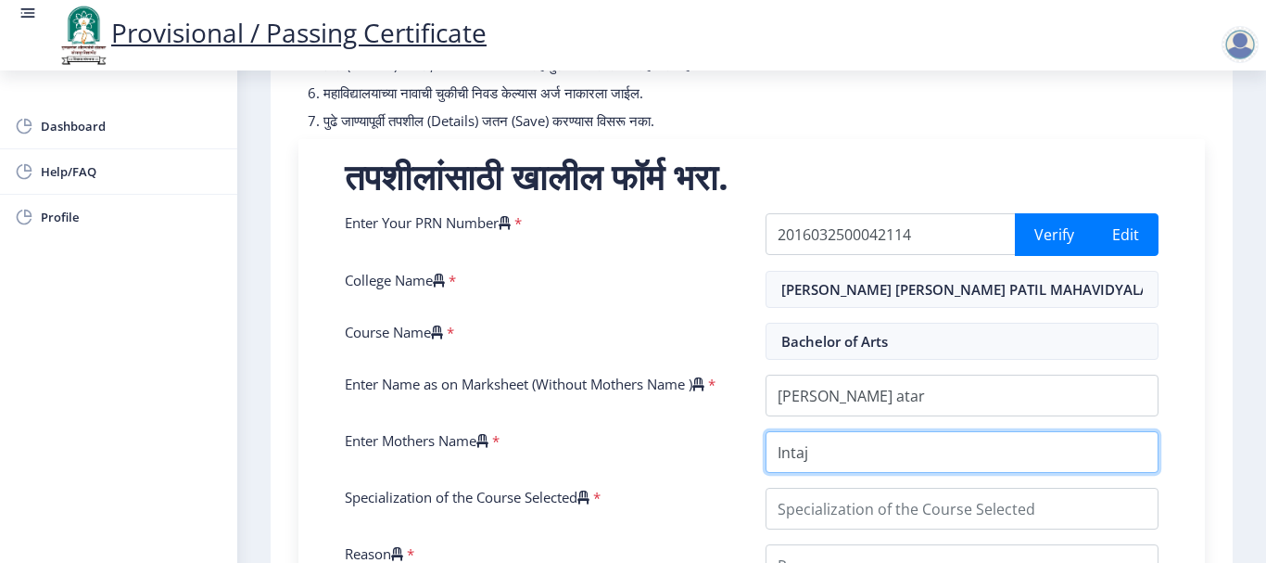
type input "Intaj"
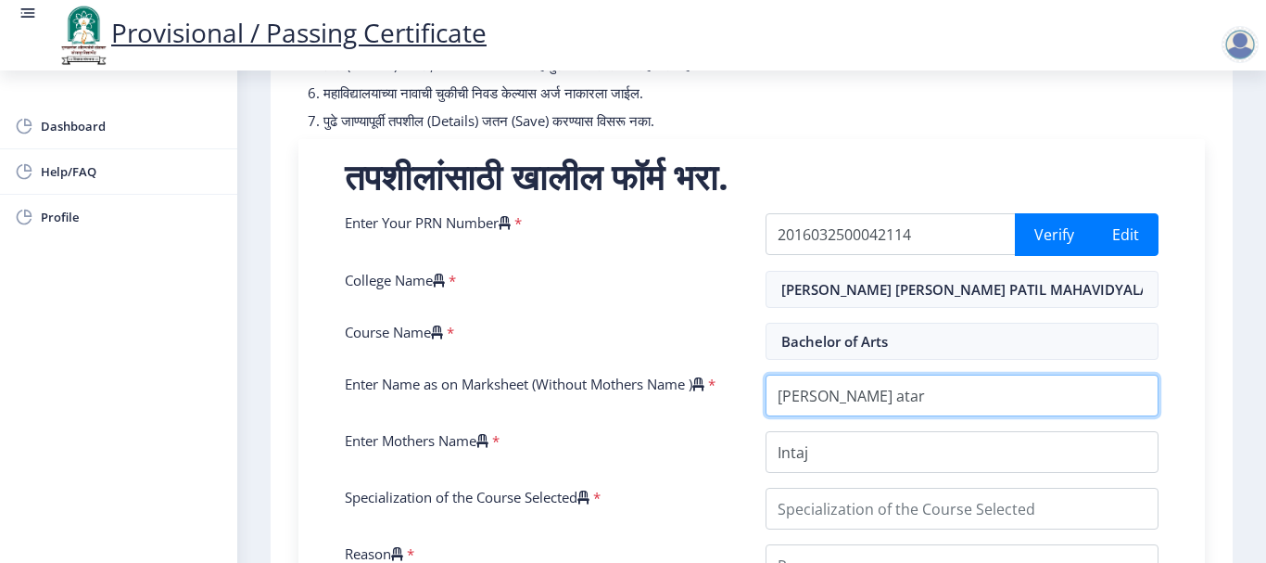
click at [884, 397] on input "Enter Name as on Marksheet (Without Mothers Name )" at bounding box center [962, 395] width 393 height 42
type input "SALIM AJIJ ATAR"
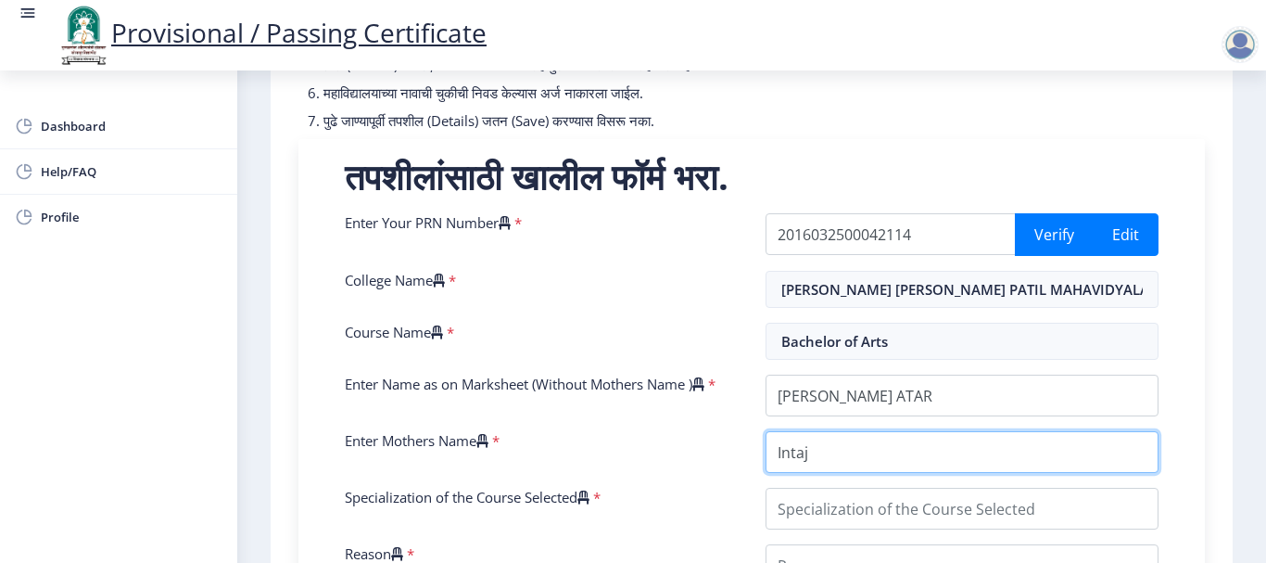
click at [842, 461] on input "Enter Mothers Name" at bounding box center [962, 452] width 393 height 42
type input "INTAJ"
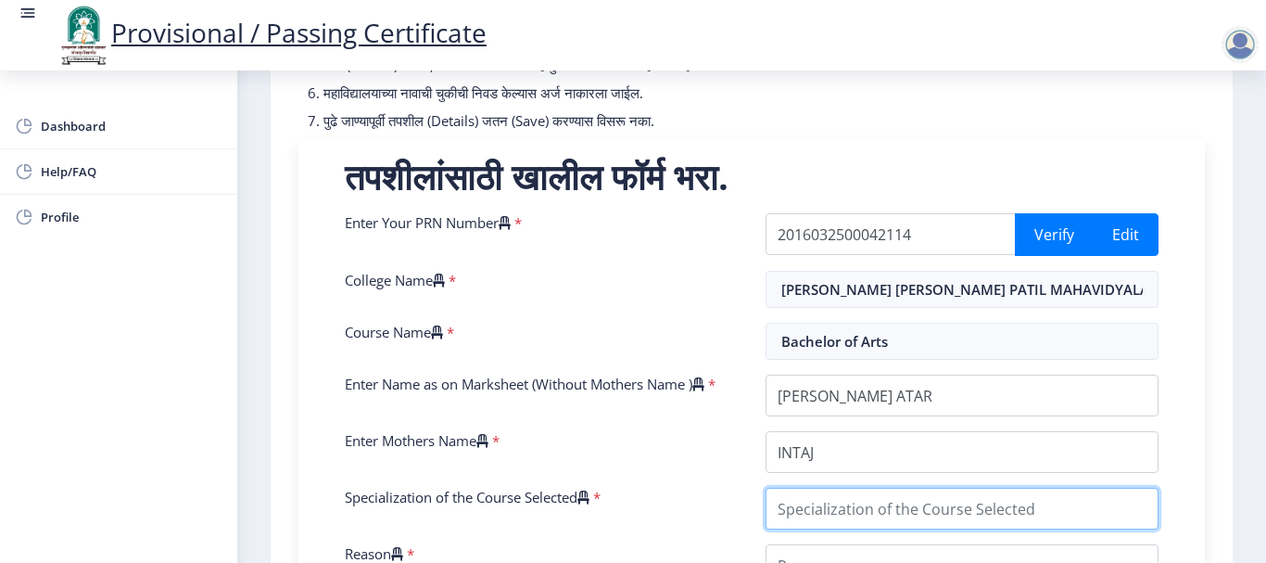
click at [822, 525] on input "Specialization of the Course Selected" at bounding box center [962, 508] width 393 height 42
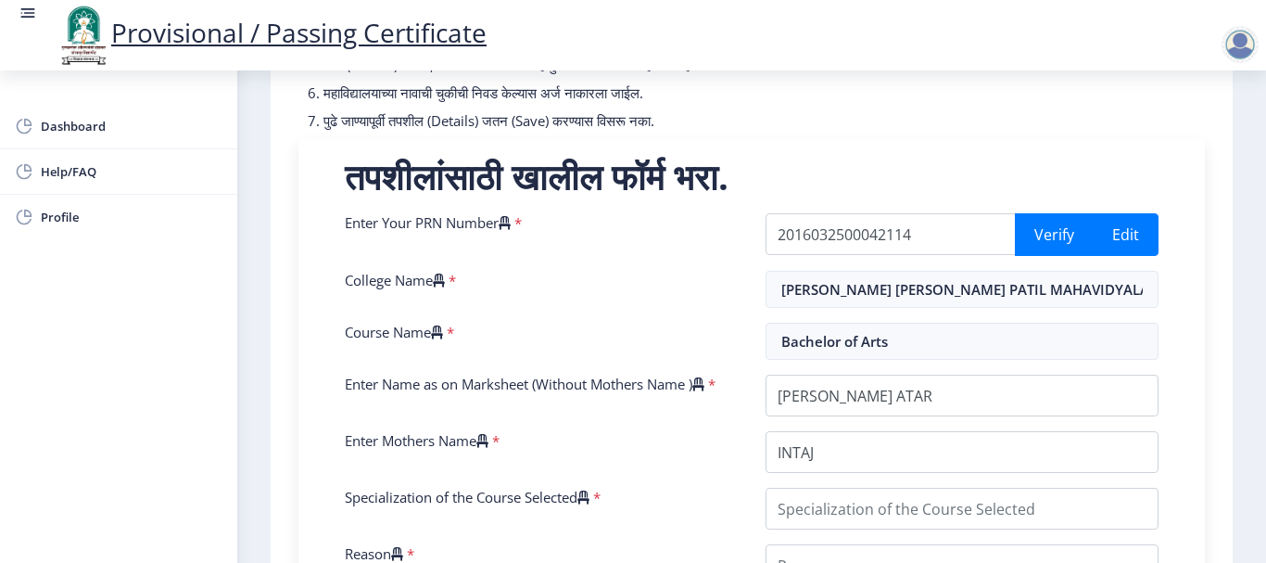
drag, startPoint x: 816, startPoint y: 502, endPoint x: 808, endPoint y: 539, distance: 38.0
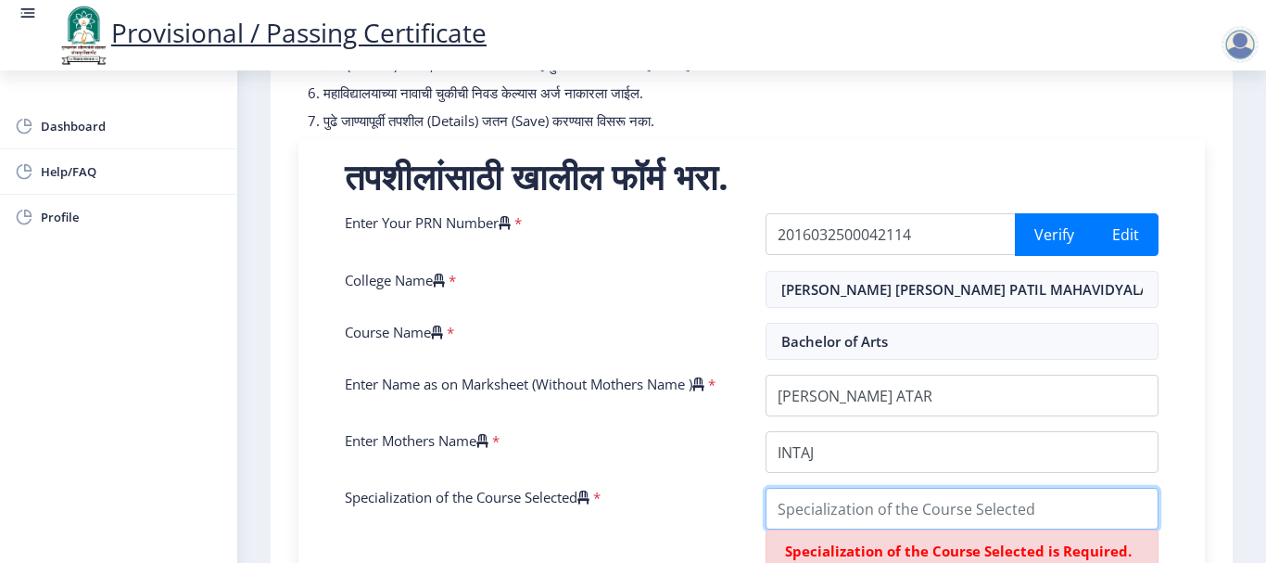
click at [807, 529] on input "Specialization of the Course Selected" at bounding box center [962, 508] width 393 height 42
click at [1206, 349] on div "सूचना 1. * सह चिन्हांकित फील्ड अनिवार्य आहेत. 2. आसन क्रमांक प्रविष्ट करा (Inpu…" at bounding box center [751, 563] width 943 height 1366
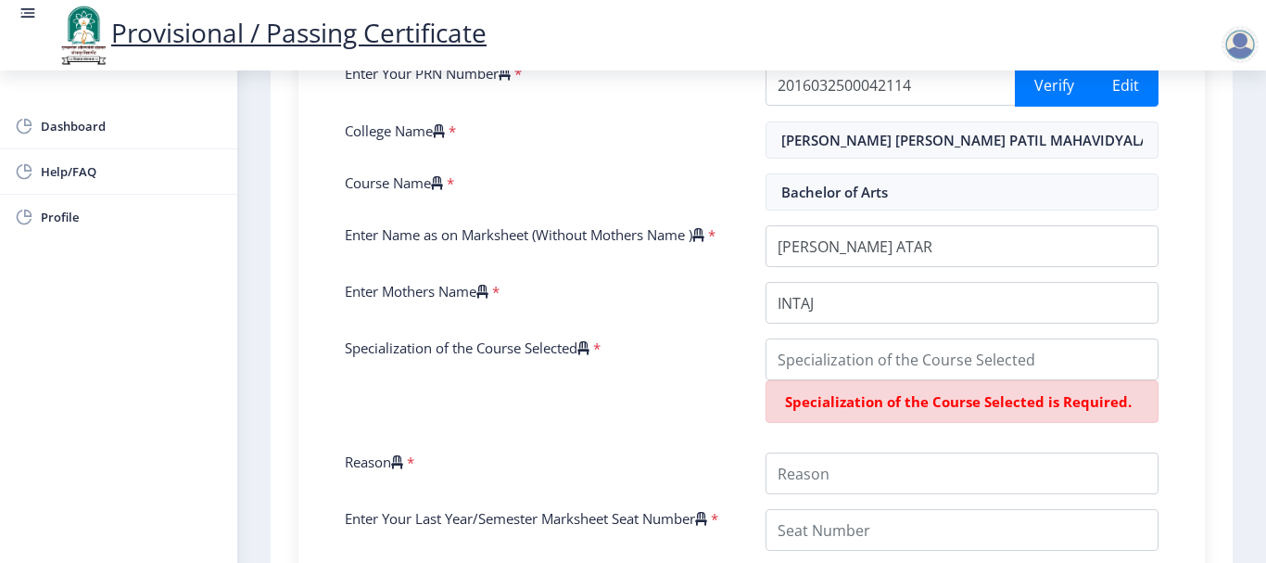
scroll to position [482, 0]
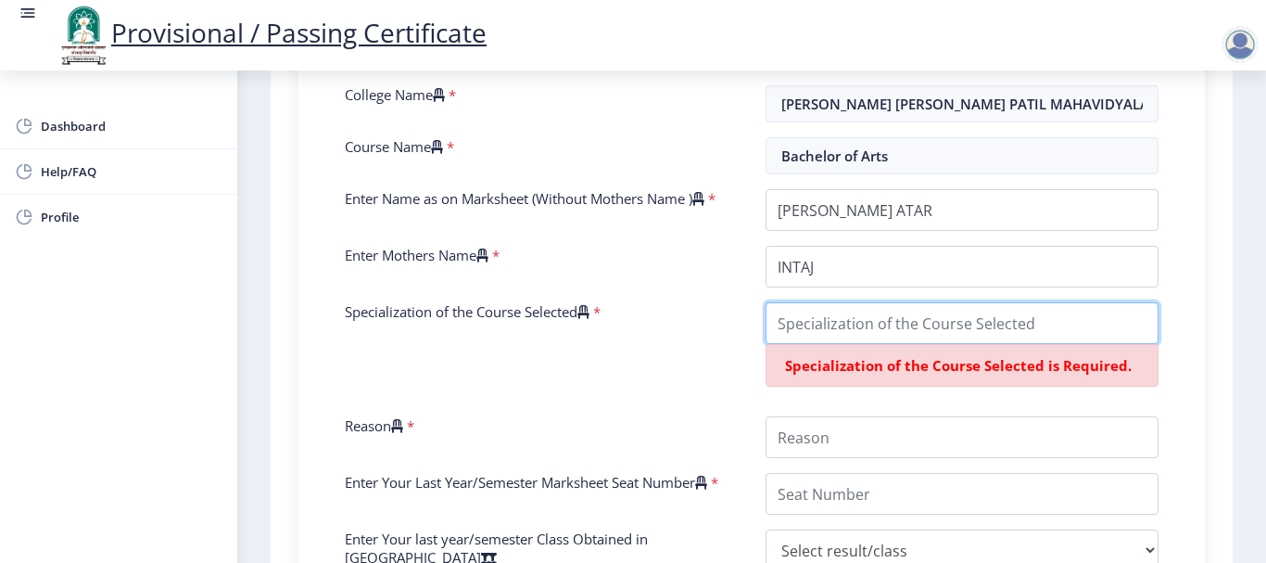
click at [1083, 334] on input "Specialization of the Course Selected" at bounding box center [962, 323] width 393 height 42
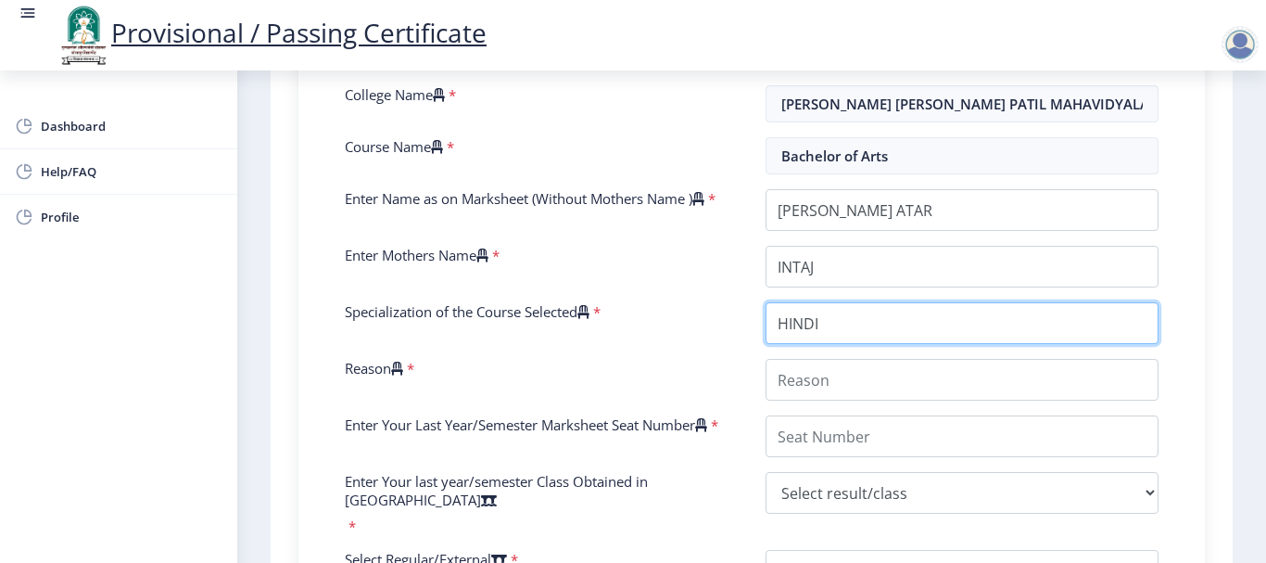
type input "HINDI"
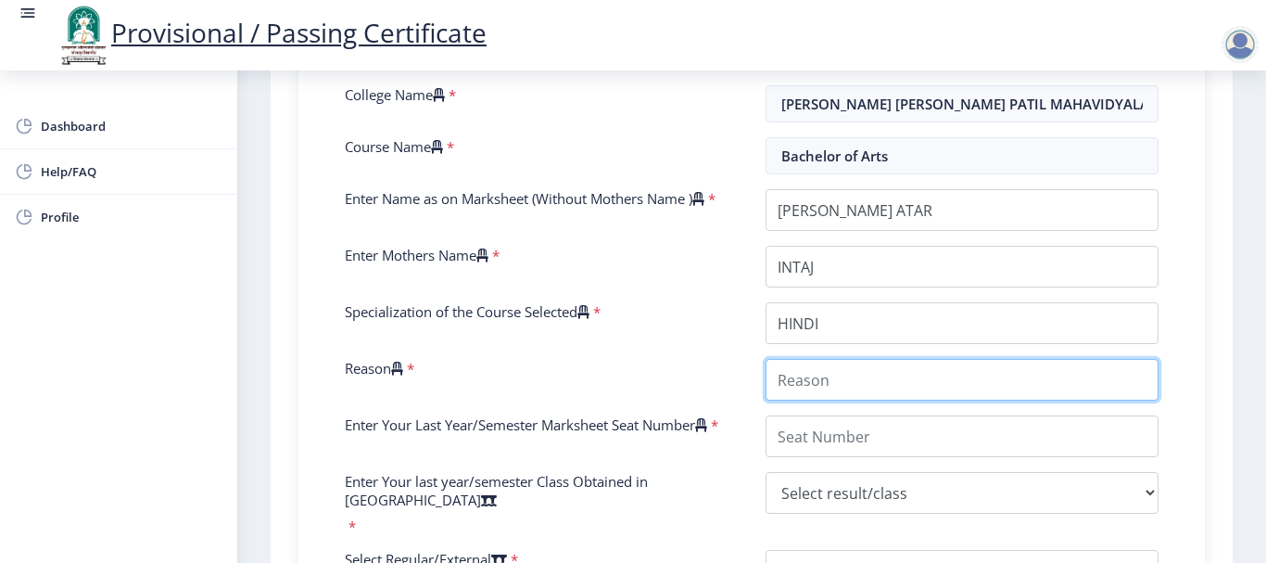
click at [981, 389] on input "Reason" at bounding box center [962, 380] width 393 height 42
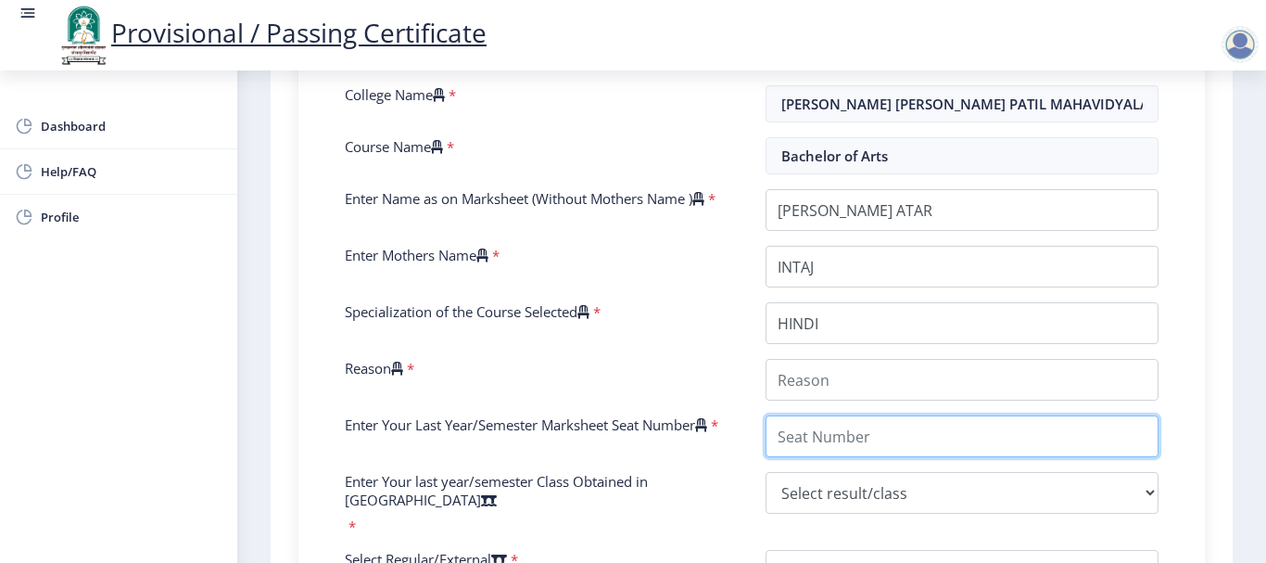
click at [890, 462] on div "Enter Your PRN Number * 2016032500042114 Verify Edit College Name * SAHAKAR MAH…" at bounding box center [751, 430] width 841 height 804
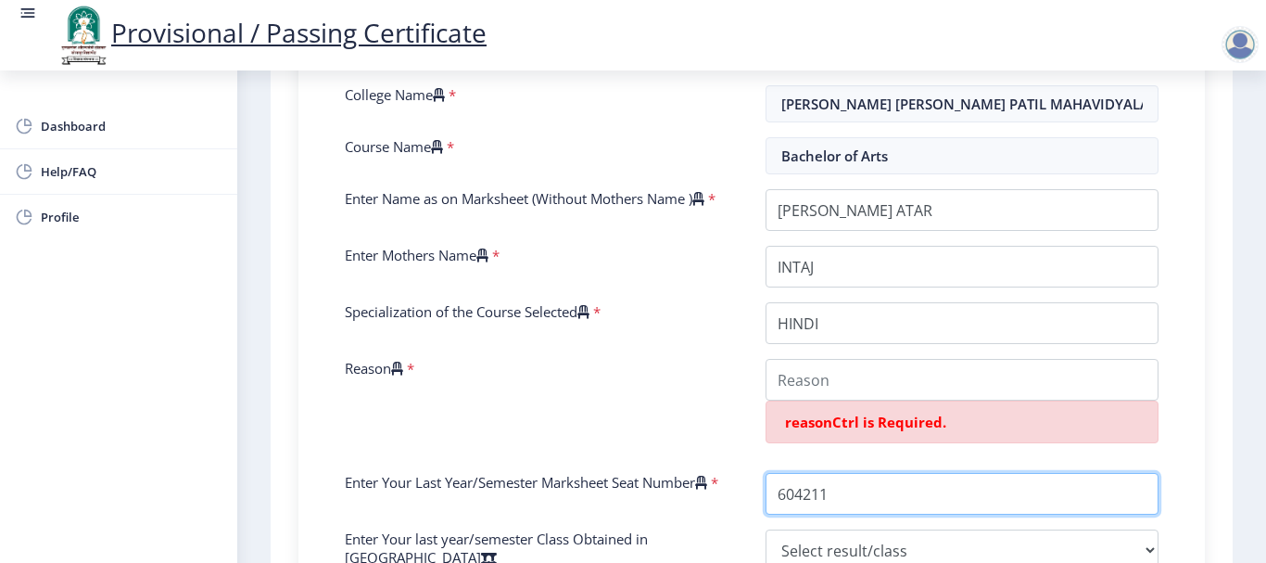
type input "604211"
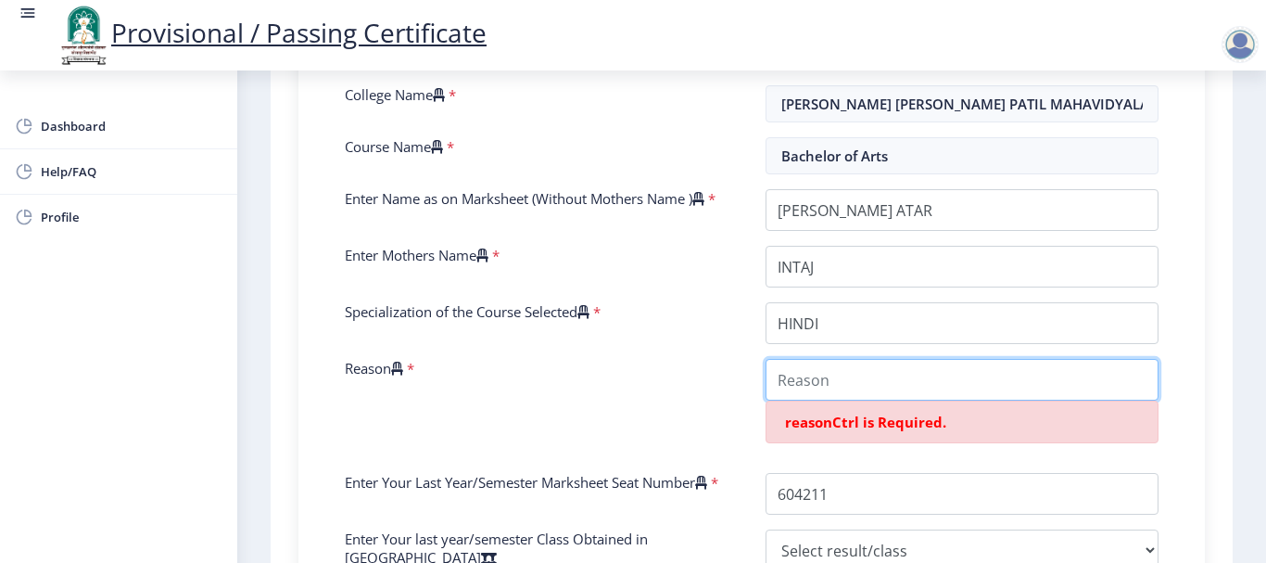
click at [870, 400] on input "Reason" at bounding box center [962, 380] width 393 height 42
click at [371, 377] on label "Reason" at bounding box center [374, 368] width 58 height 19
click at [766, 380] on input "Reason" at bounding box center [962, 380] width 393 height 42
click at [371, 377] on label "Reason" at bounding box center [374, 368] width 58 height 19
click at [766, 380] on input "Reason" at bounding box center [962, 380] width 393 height 42
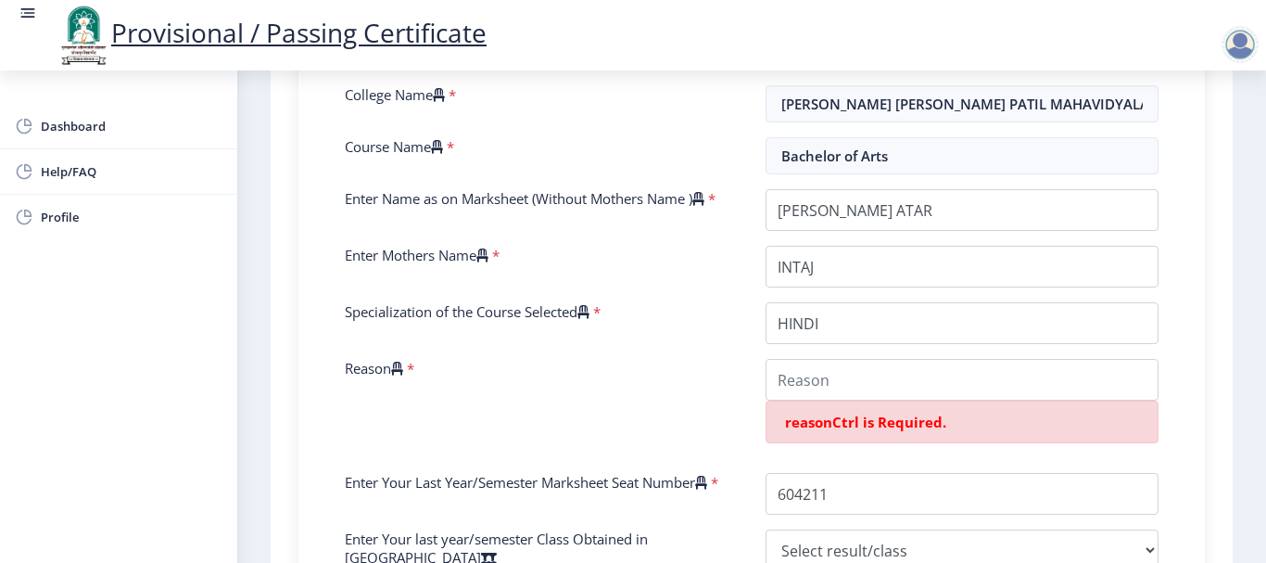
copy label "Reason"
click at [849, 400] on input "Reason" at bounding box center [962, 380] width 393 height 42
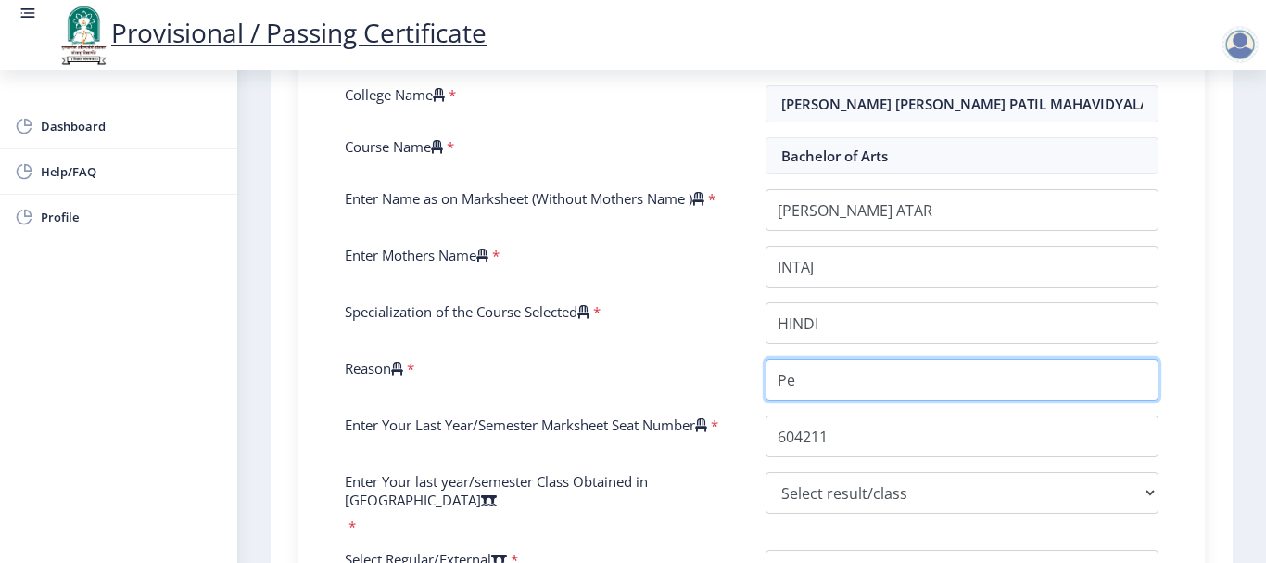
type input "P"
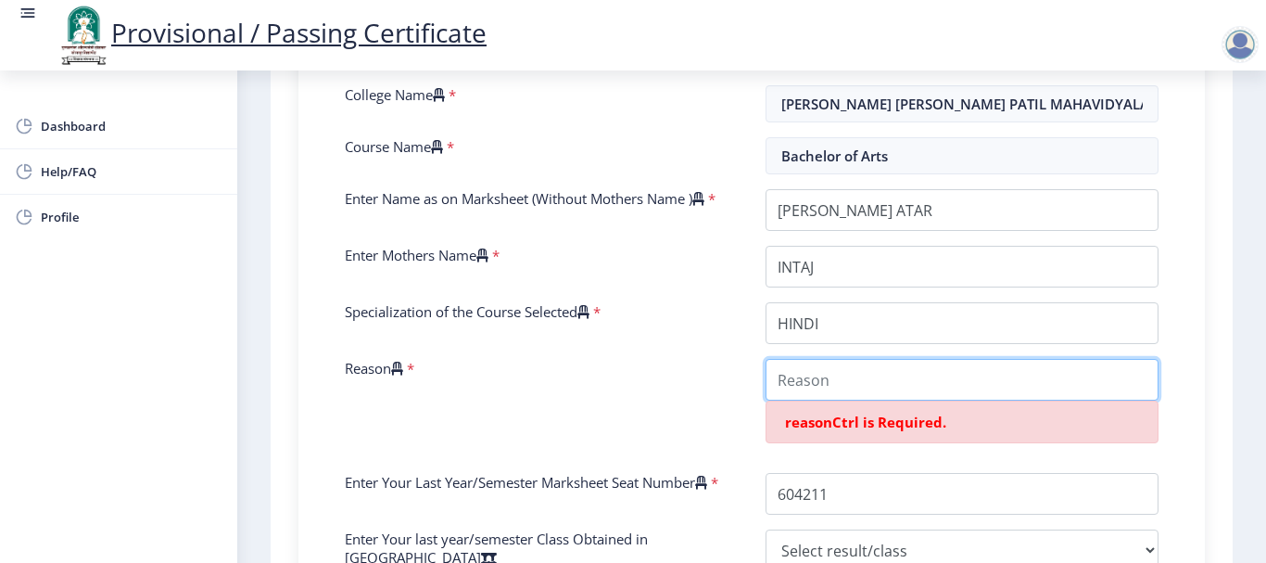
type input "I"
click at [790, 388] on input "Reason" at bounding box center [962, 380] width 393 height 42
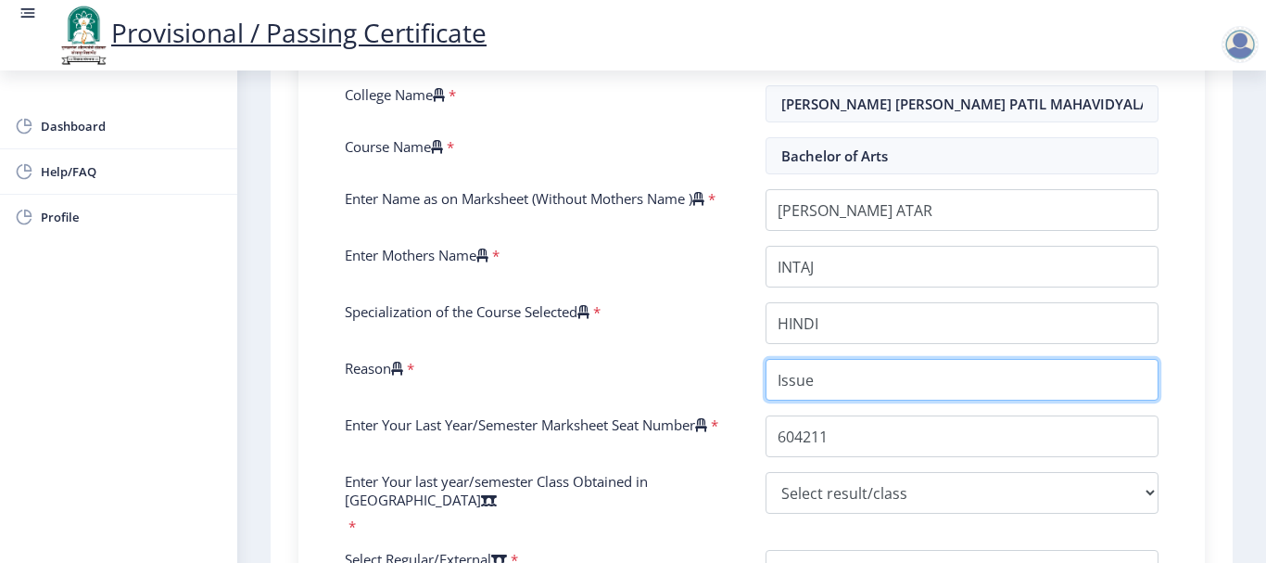
type input "Issue"
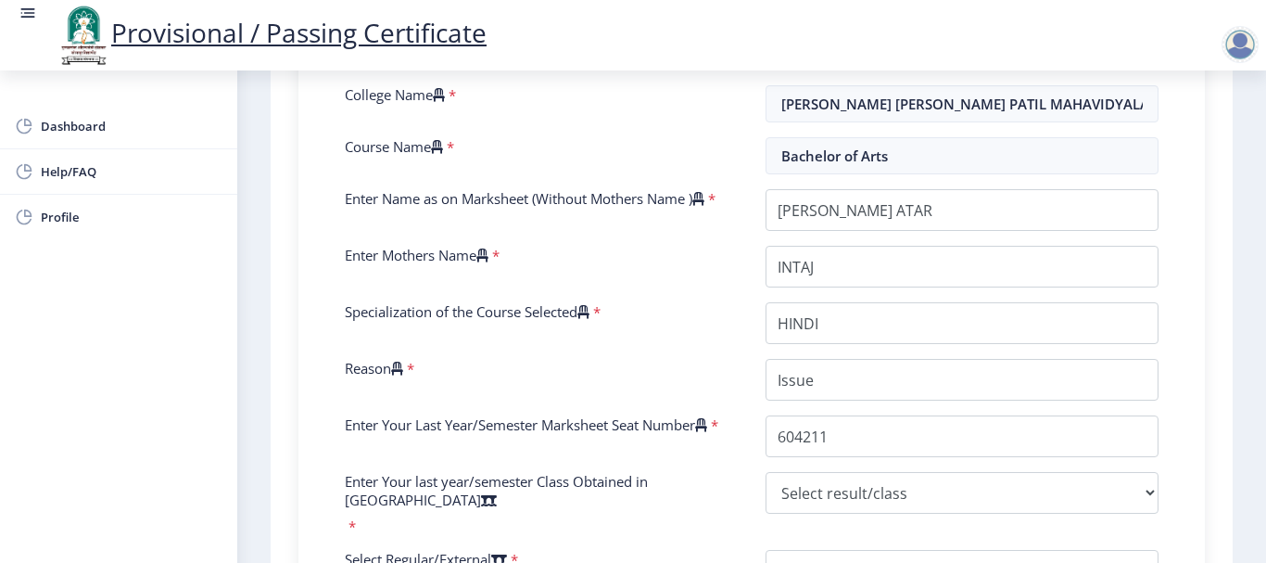
click at [872, 480] on div "Enter Your PRN Number * 2016032500042114 Verify Edit College Name * SAHAKAR MAH…" at bounding box center [751, 430] width 841 height 804
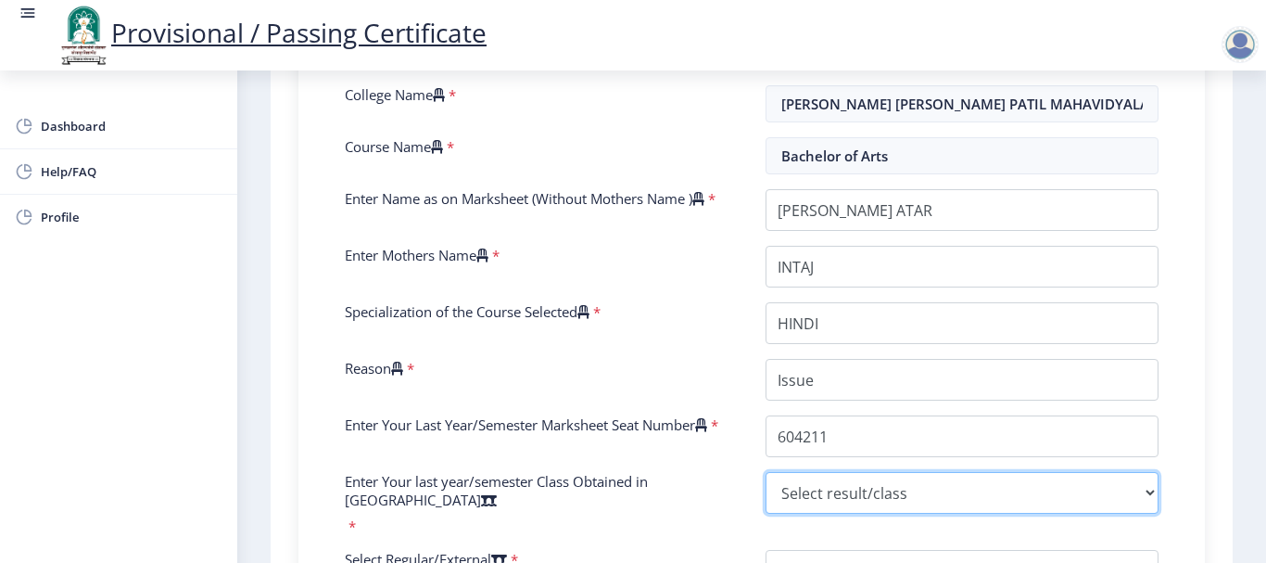
click at [851, 494] on select "Select result/class DISTINCTION FIRST CLASS HIGHER SECOND CLASS SECOND CLASS PA…" at bounding box center [962, 493] width 393 height 42
click at [766, 490] on select "Select result/class DISTINCTION FIRST CLASS HIGHER SECOND CLASS SECOND CLASS PA…" at bounding box center [962, 493] width 393 height 42
click at [883, 513] on select "Select result/class DISTINCTION FIRST CLASS HIGHER SECOND CLASS SECOND CLASS PA…" at bounding box center [962, 493] width 393 height 42
select select "Grade B+"
click at [766, 490] on select "Select result/class DISTINCTION FIRST CLASS HIGHER SECOND CLASS SECOND CLASS PA…" at bounding box center [962, 493] width 393 height 42
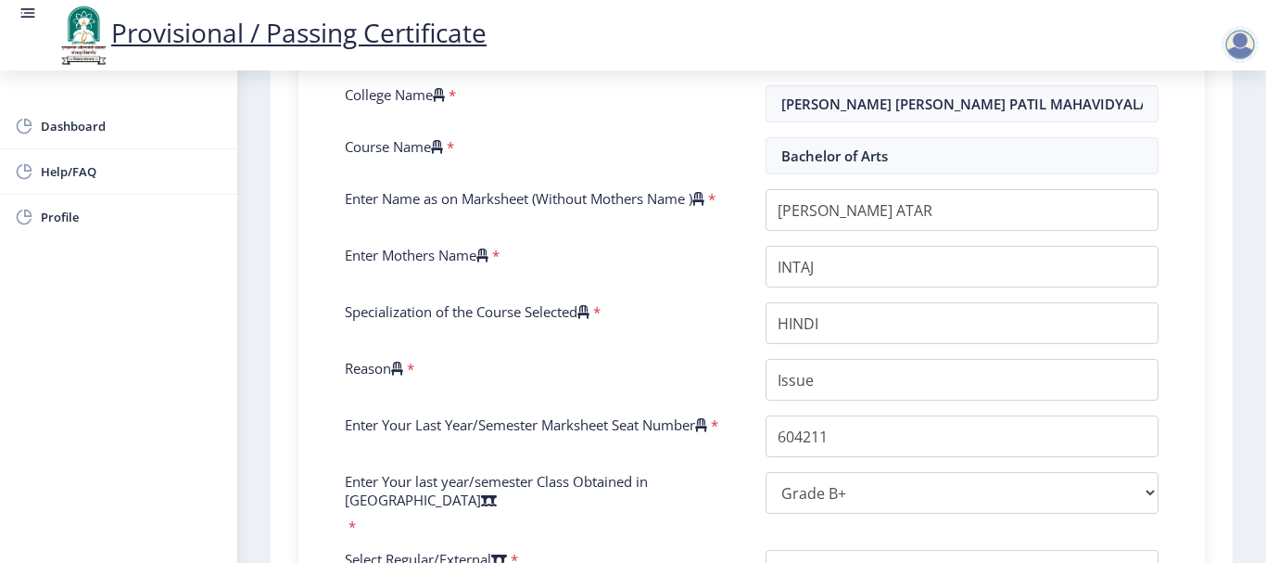
click at [744, 344] on div "Specialization of the Course Selected *" at bounding box center [541, 323] width 421 height 42
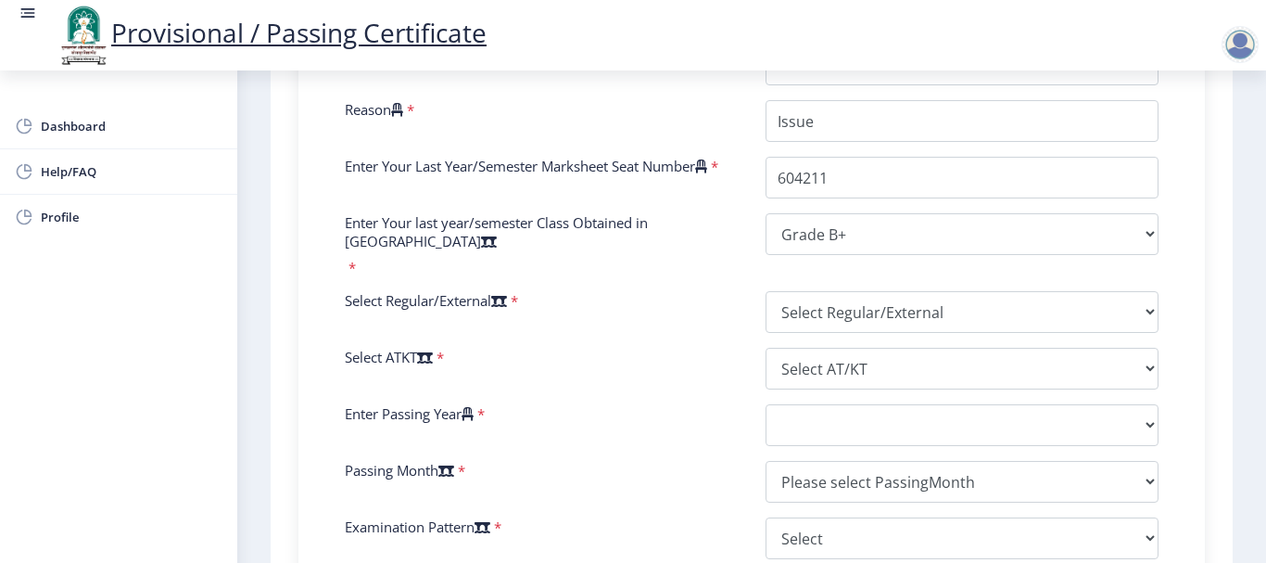
scroll to position [741, 0]
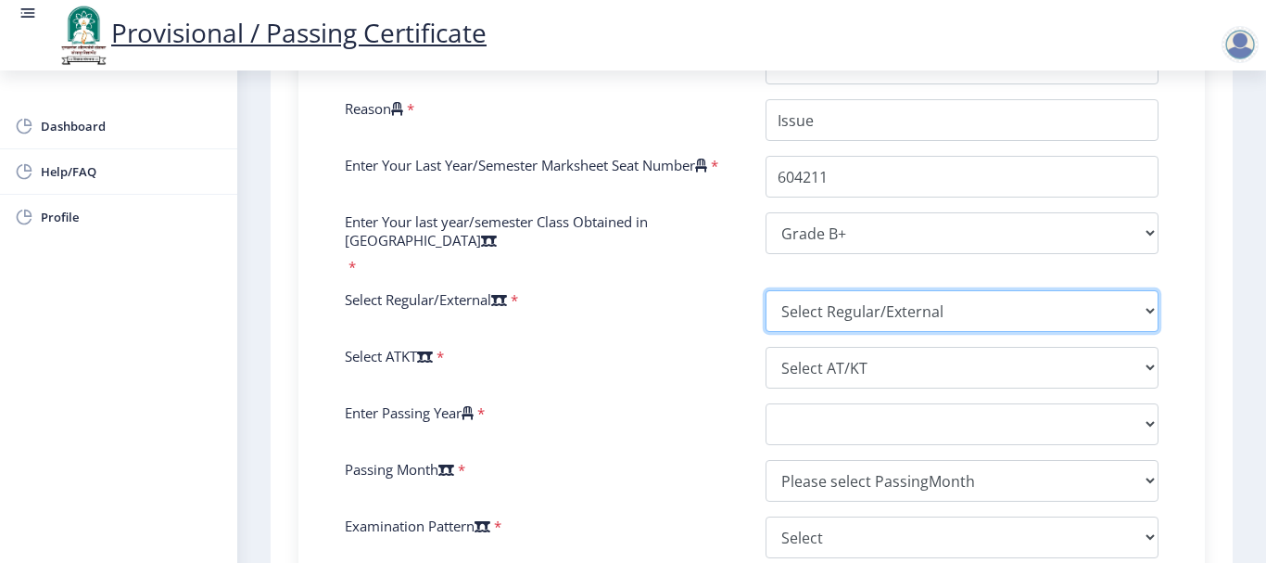
click at [848, 312] on select "Select Regular/External Regular External Special" at bounding box center [962, 311] width 393 height 42
select select "Regular"
click at [766, 290] on select "Select Regular/External Regular External Special" at bounding box center [962, 311] width 393 height 42
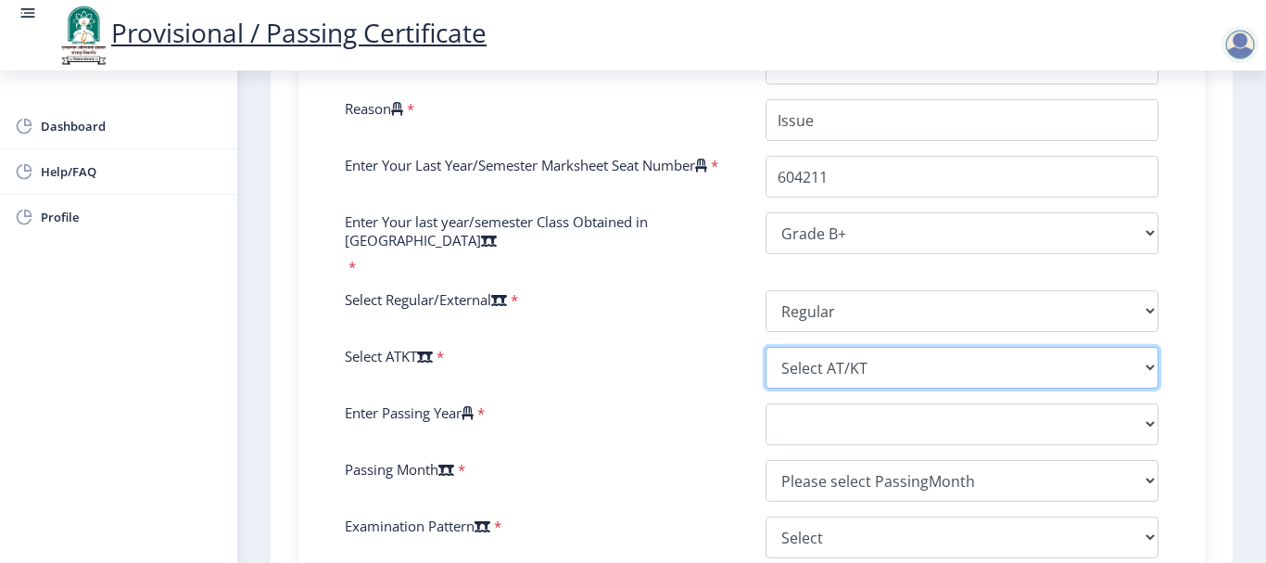
click at [825, 357] on select "Select AT/KT None ATKT" at bounding box center [962, 368] width 393 height 42
select select "None"
click at [766, 347] on select "Select AT/KT None ATKT" at bounding box center [962, 368] width 393 height 42
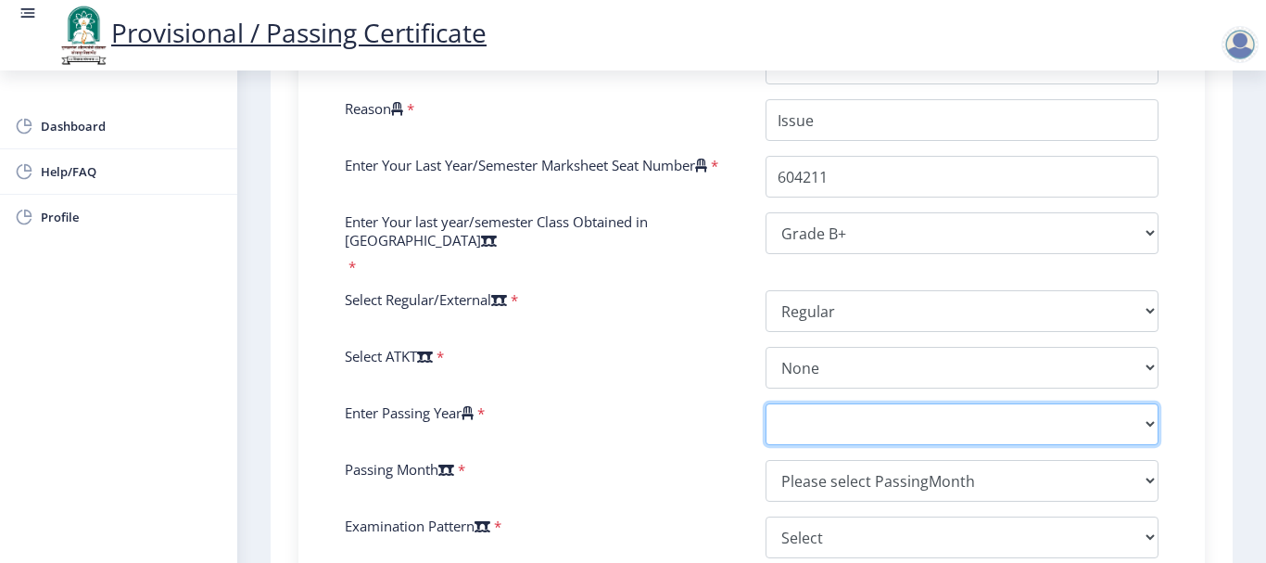
click at [818, 419] on select "2025 2024 2023 2022 2021 2020 2019 2018 2017 2016 2015 2014 2013 2012 2011 2010…" at bounding box center [962, 424] width 393 height 42
select select "2019"
click at [766, 403] on select "2025 2024 2023 2022 2021 2020 2019 2018 2017 2016 2015 2014 2013 2012 2011 2010…" at bounding box center [962, 424] width 393 height 42
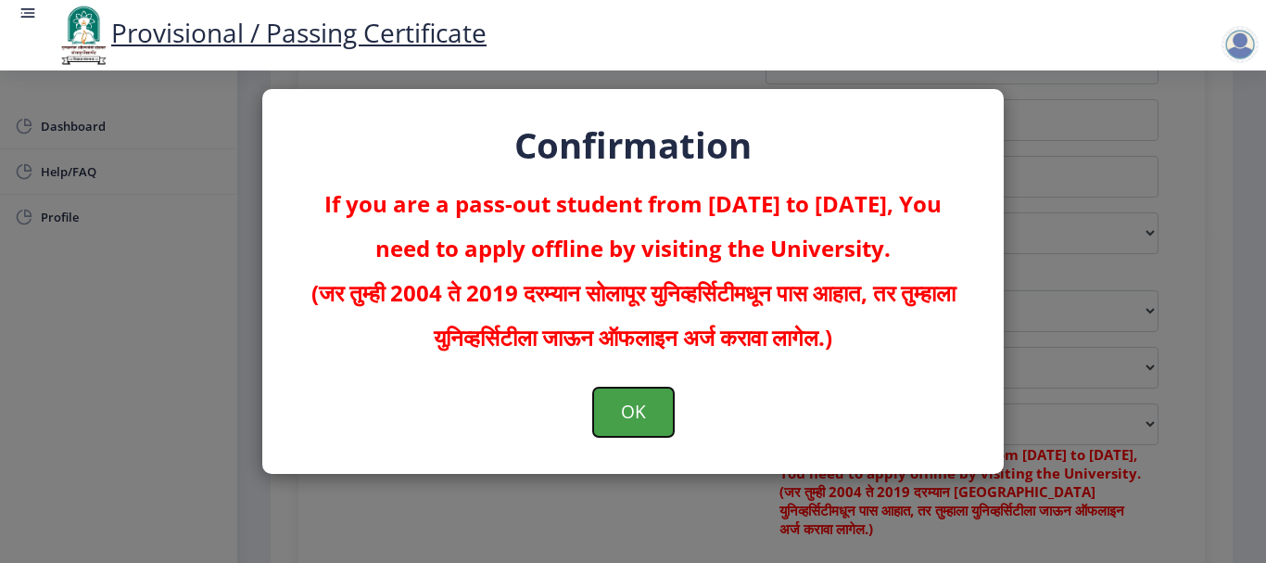
click at [648, 394] on button "OK" at bounding box center [633, 411] width 81 height 48
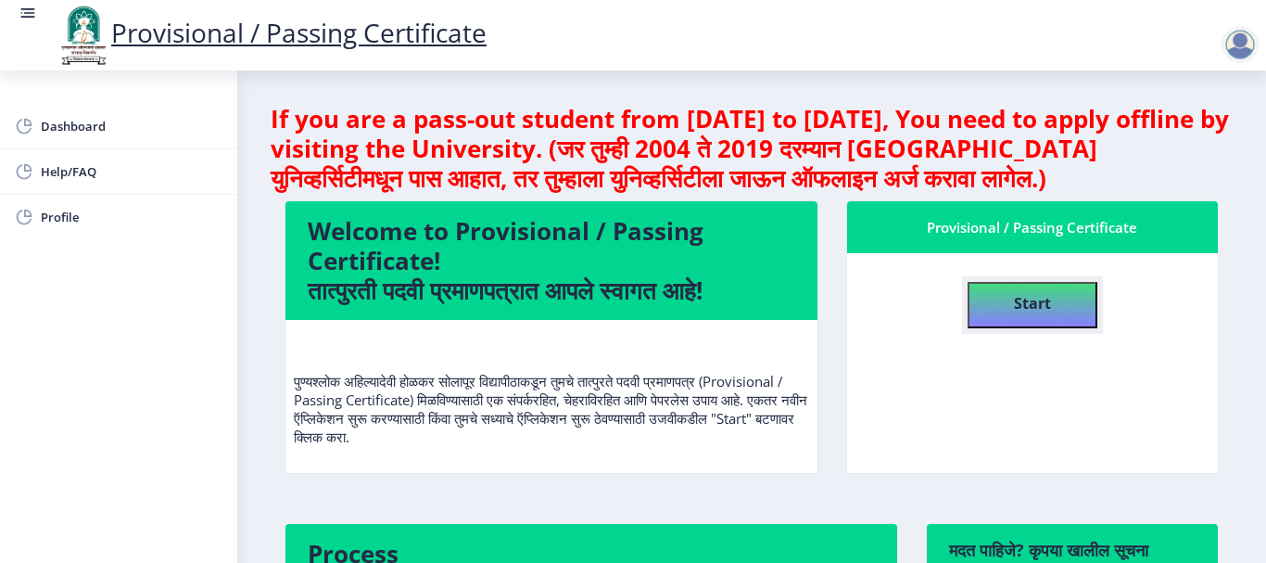
click at [1027, 301] on b "Start" at bounding box center [1032, 303] width 37 height 20
select select
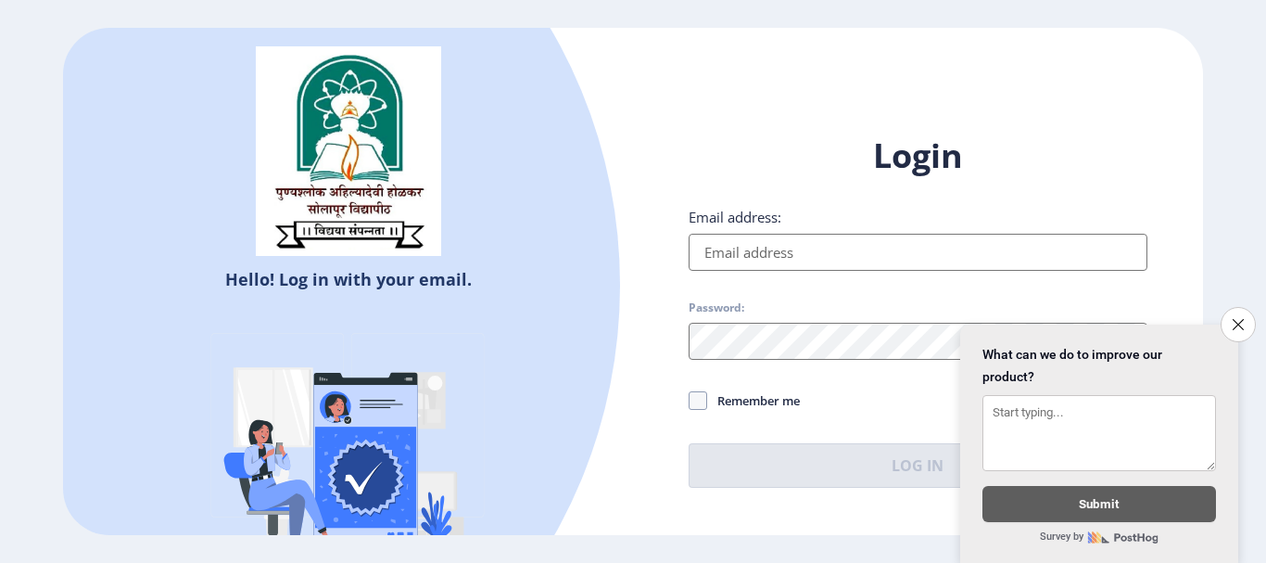
click at [1244, 332] on ngx-login "Hello! Log in with your email. Don't have an account? Register Login Email addr…" at bounding box center [633, 281] width 1266 height 506
click at [1241, 318] on icon "Close survey" at bounding box center [1238, 324] width 12 height 12
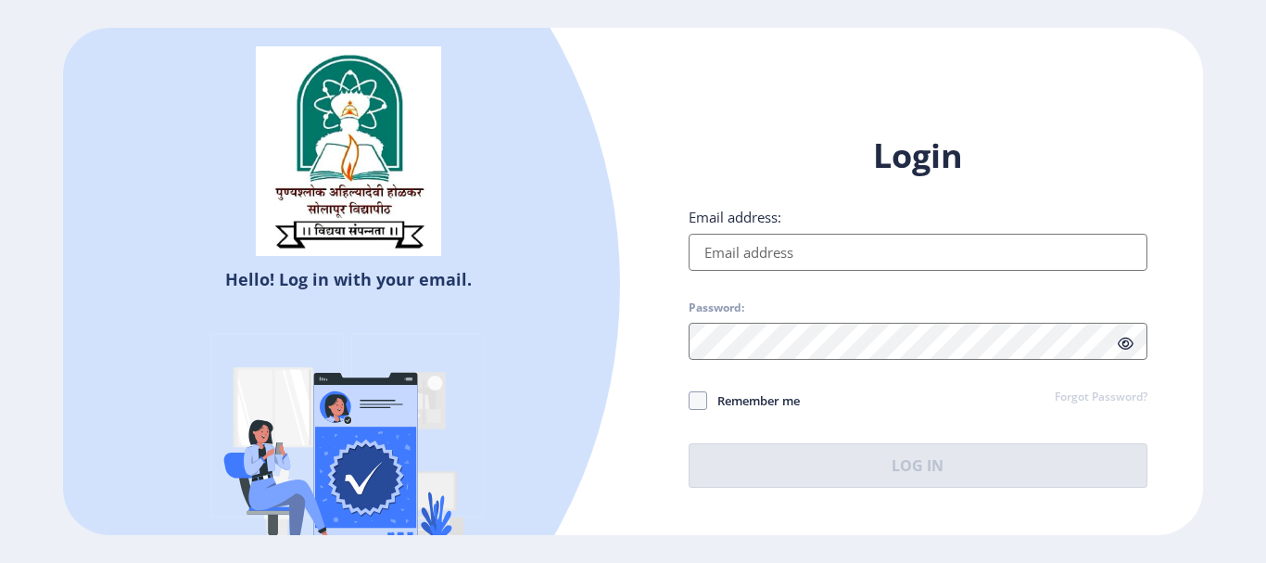
click at [930, 269] on input "Email address:" at bounding box center [918, 252] width 459 height 37
type input "[EMAIL_ADDRESS][DOMAIN_NAME]"
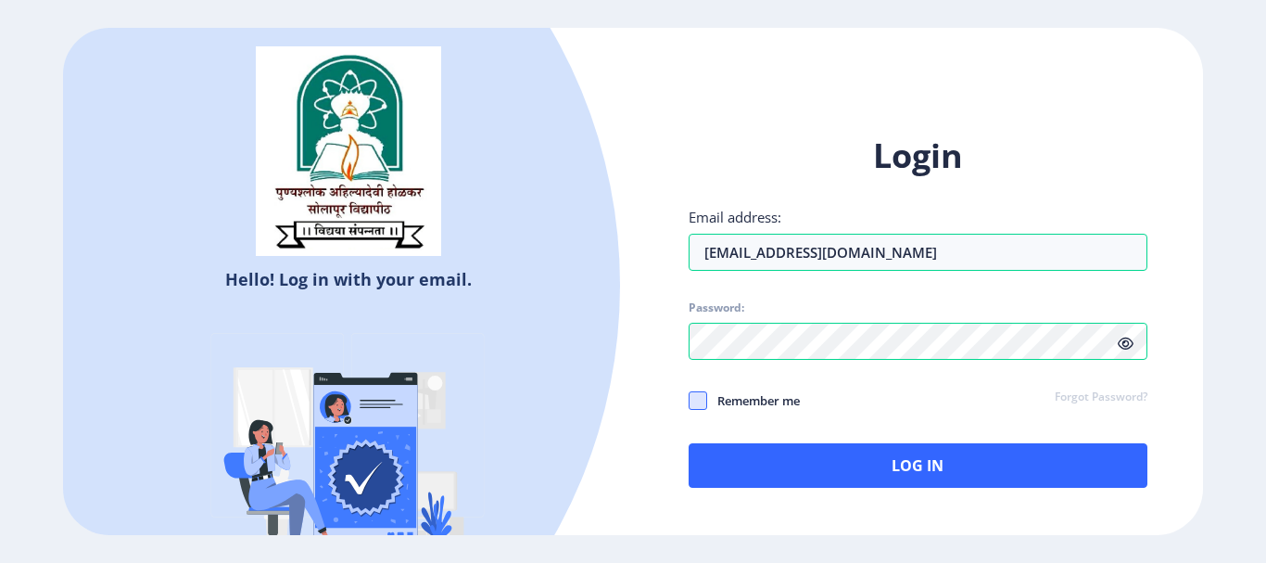
click at [699, 393] on span at bounding box center [698, 400] width 19 height 19
click at [690, 399] on input "Remember me" at bounding box center [689, 399] width 1 height 1
checkbox input "true"
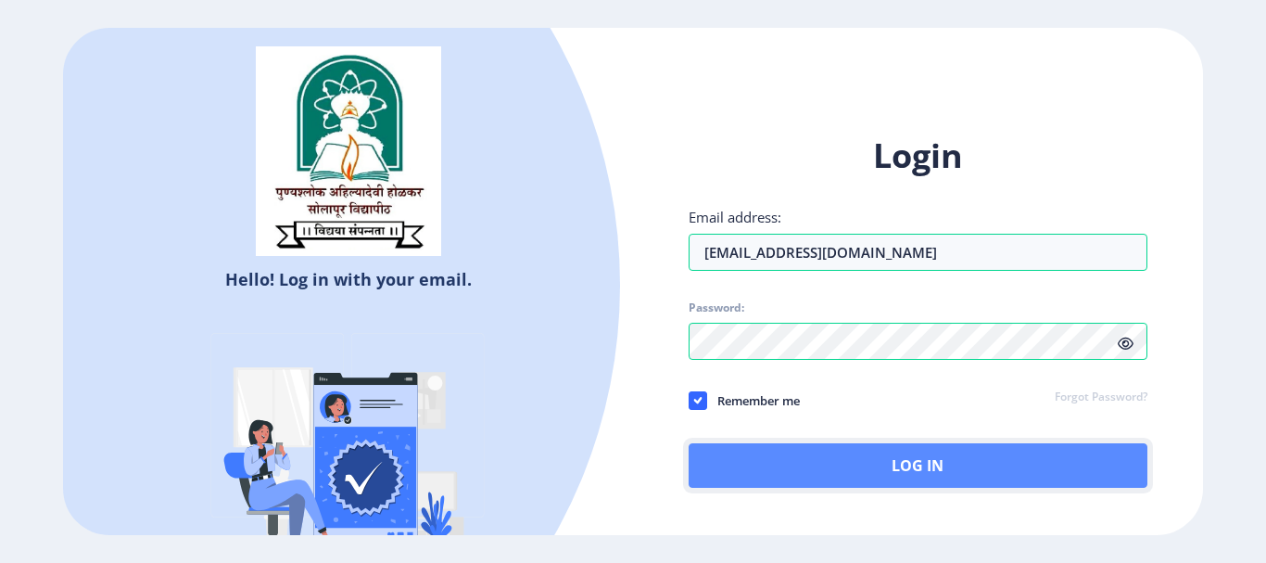
click at [758, 471] on button "Log In" at bounding box center [918, 465] width 459 height 44
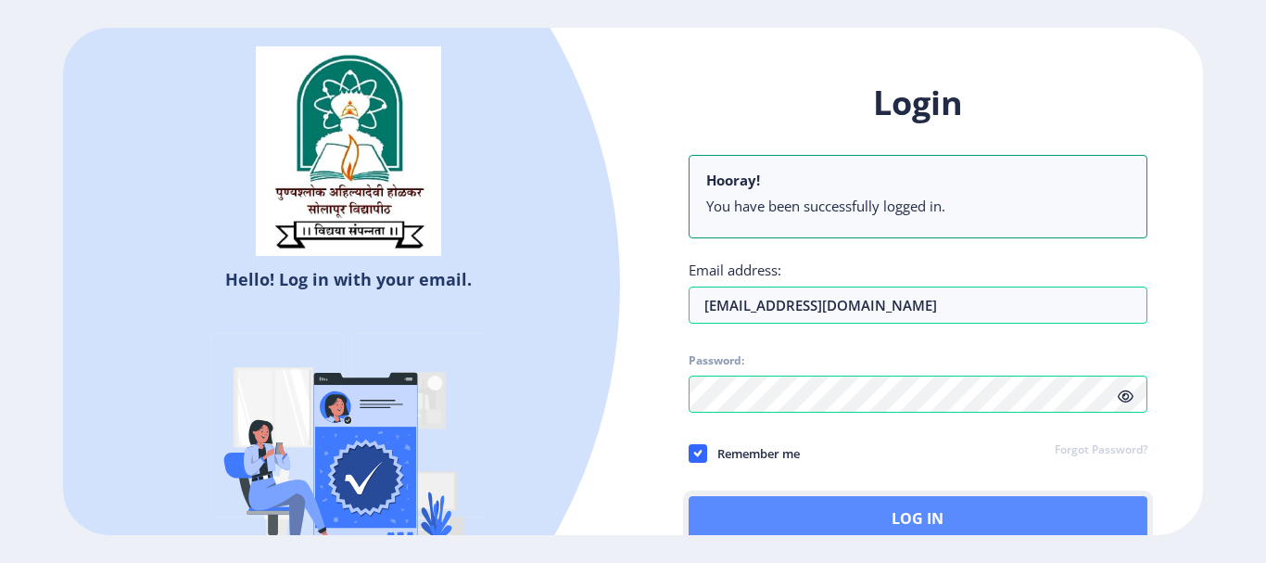
click at [780, 513] on button "Log In" at bounding box center [918, 518] width 459 height 44
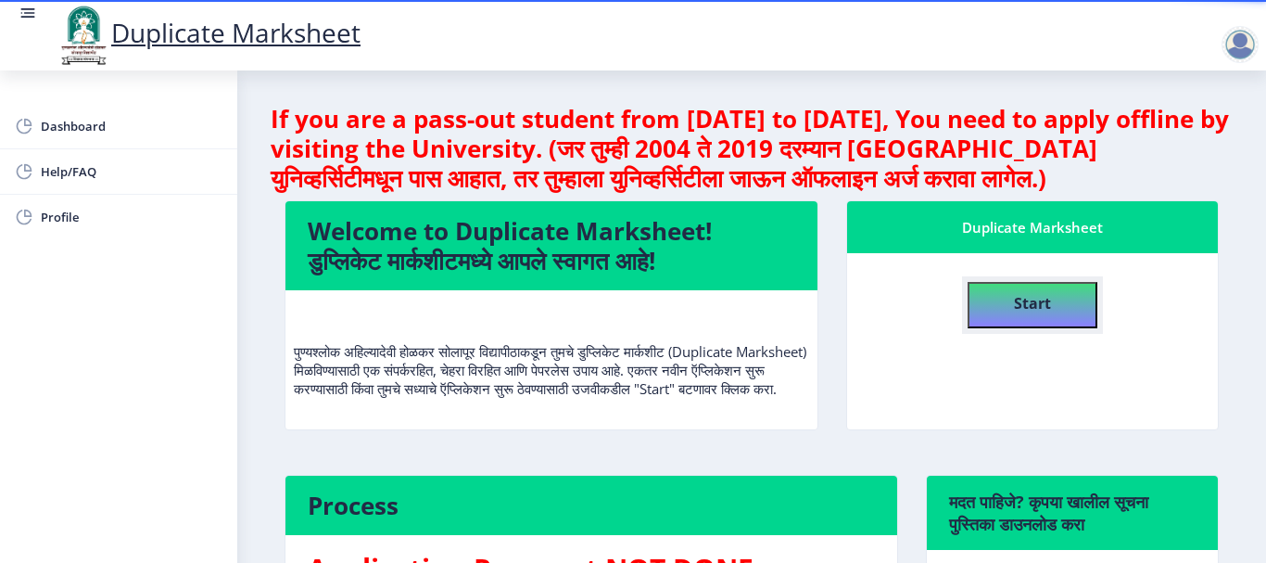
click at [1045, 302] on b "Start" at bounding box center [1032, 303] width 37 height 20
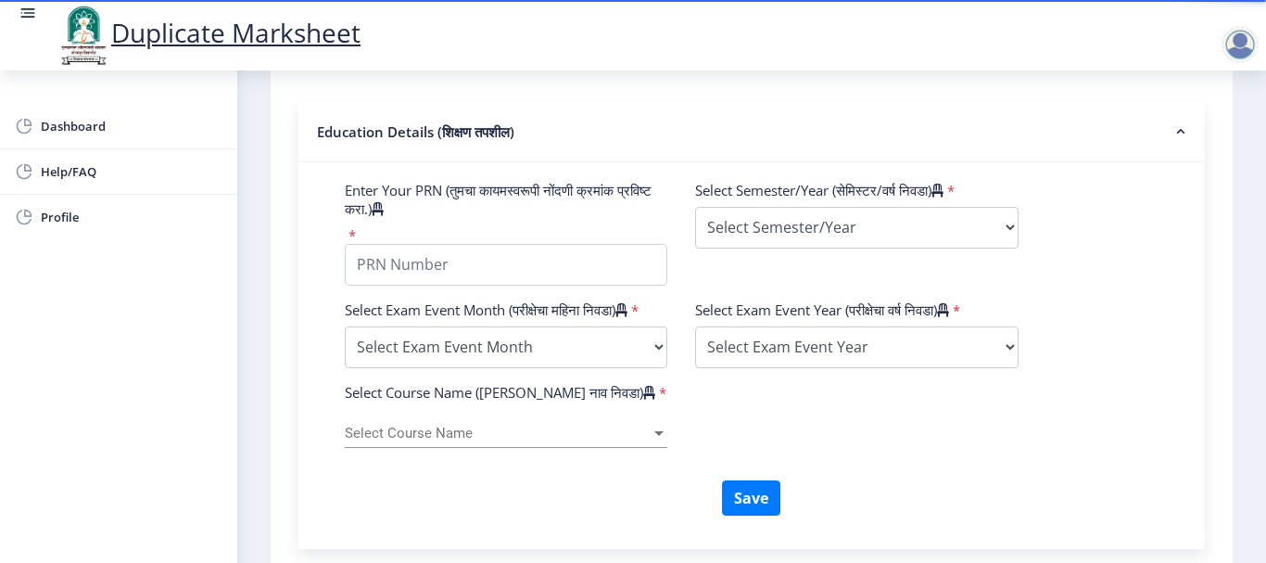
scroll to position [630, 0]
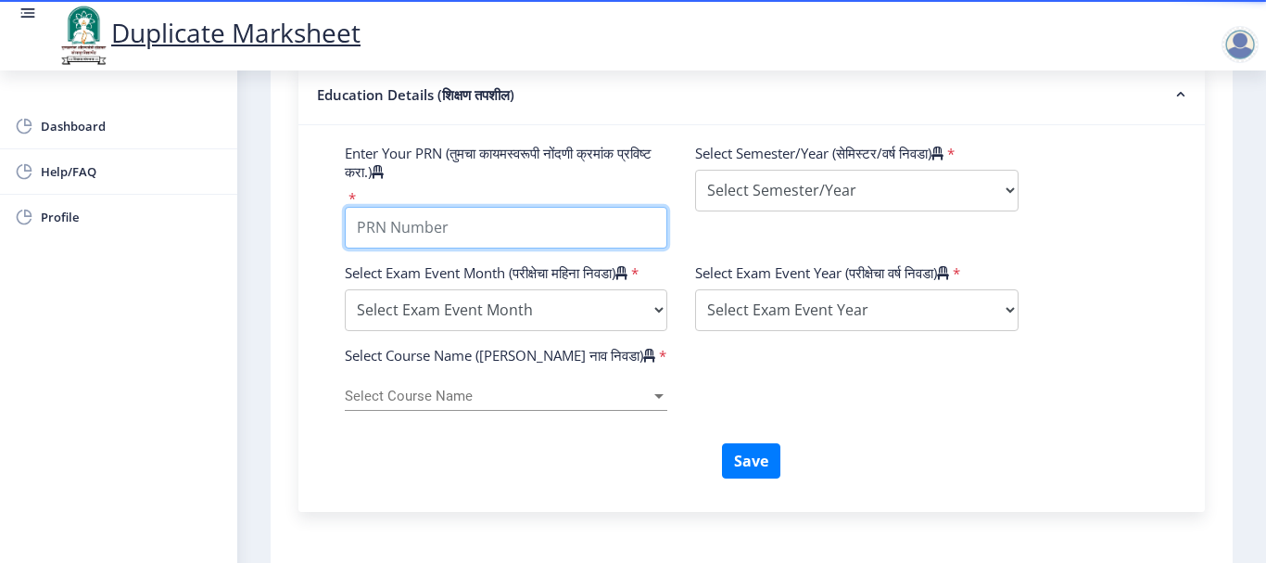
click at [583, 227] on input "Enter Your PRN (तुमचा कायमस्वरूपी नोंदणी क्रमांक प्रविष्ट करा.)" at bounding box center [506, 228] width 323 height 42
type input "2016032500042114"
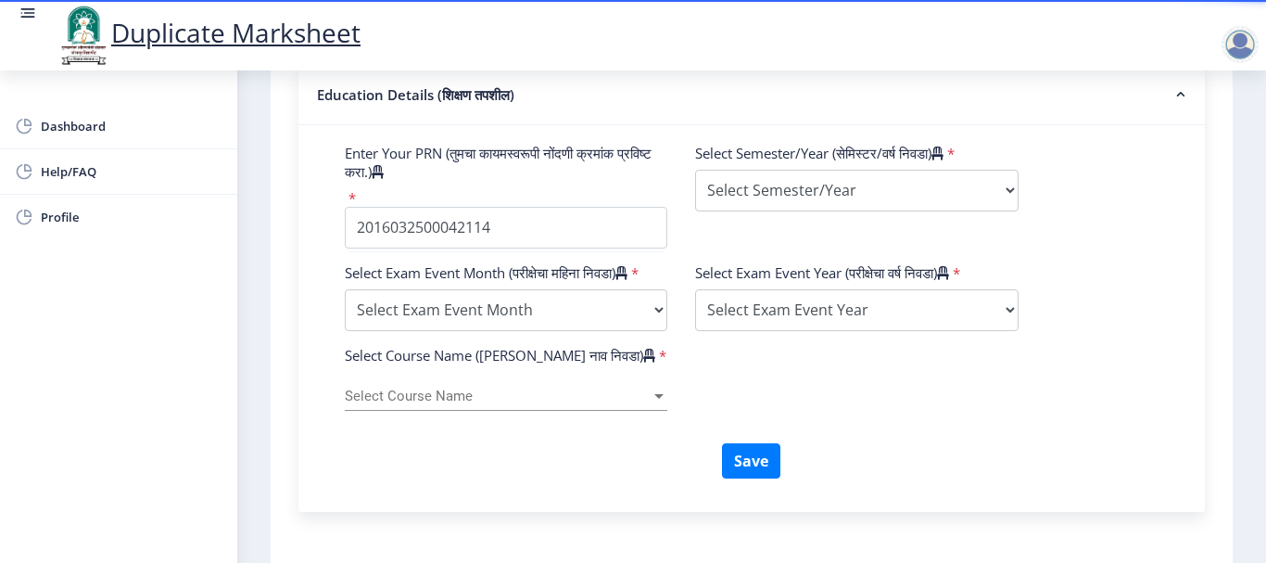
click at [605, 156] on label "Enter Your PRN (तुमचा कायमस्वरूपी नोंदणी क्रमांक प्रविष्ट करा.)" at bounding box center [506, 162] width 323 height 37
click at [605, 207] on input "Enter Your PRN (तुमचा कायमस्वरूपी नोंदणी क्रमांक प्रविष्ट करा.)" at bounding box center [506, 228] width 323 height 42
click at [830, 209] on select "Select Semester/Year Semester I Semester II Semester III Semester IV Semester V…" at bounding box center [856, 191] width 323 height 42
select select "Semester II"
click at [695, 170] on select "Select Semester/Year Semester I Semester II Semester III Semester IV Semester V…" at bounding box center [856, 191] width 323 height 42
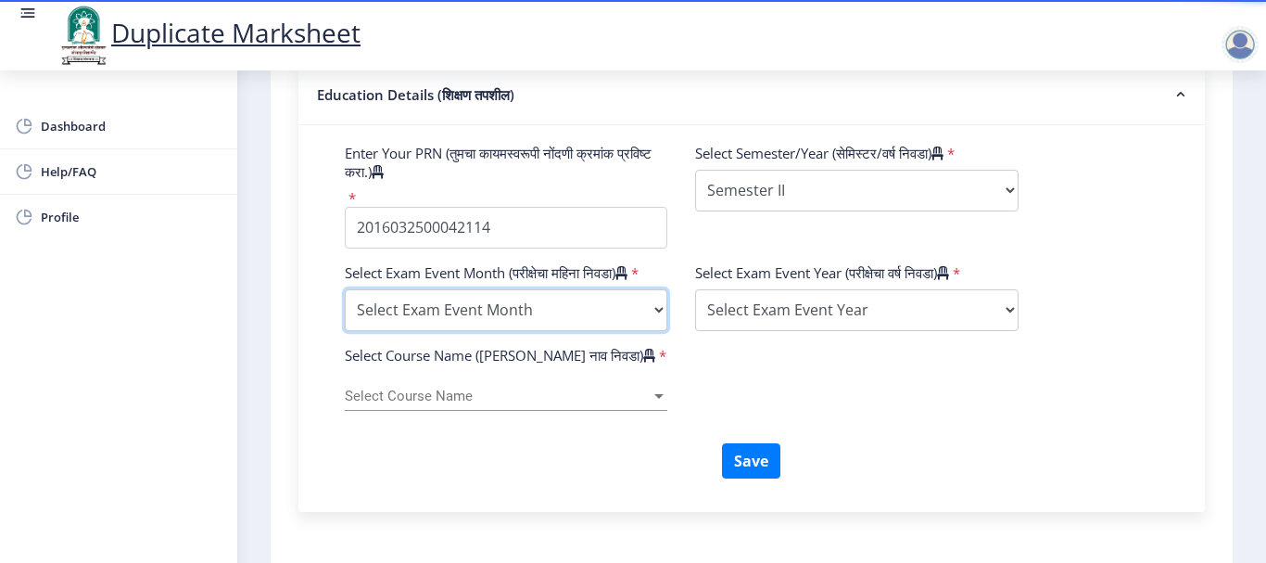
click at [563, 327] on select "Select Exam Event Month October March" at bounding box center [506, 310] width 323 height 42
select select "October"
click at [345, 307] on select "Select Exam Event Month October March" at bounding box center [506, 310] width 323 height 42
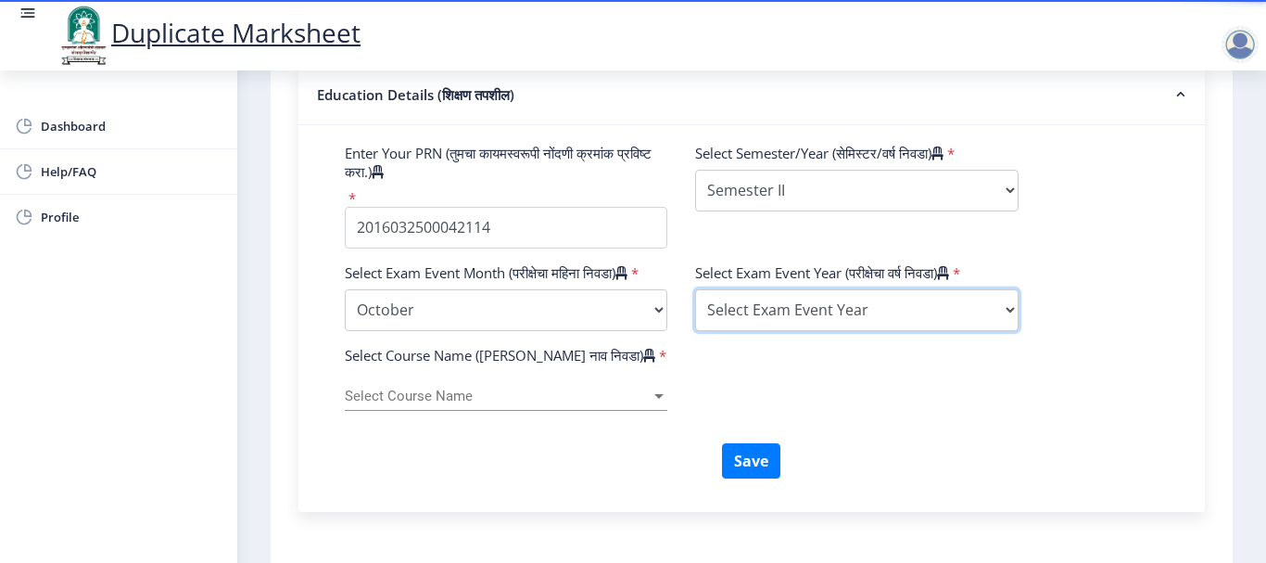
click at [798, 292] on select "Select Exam Event Year [DATE] 2024 2023 2022 2021 2020 2019 2018 2017 2016 2015…" at bounding box center [856, 310] width 323 height 42
select select "2017"
click at [695, 289] on select "Select Exam Event Year [DATE] 2024 2023 2022 2021 2020 2019 2018 2017 2016 2015…" at bounding box center [856, 310] width 323 height 42
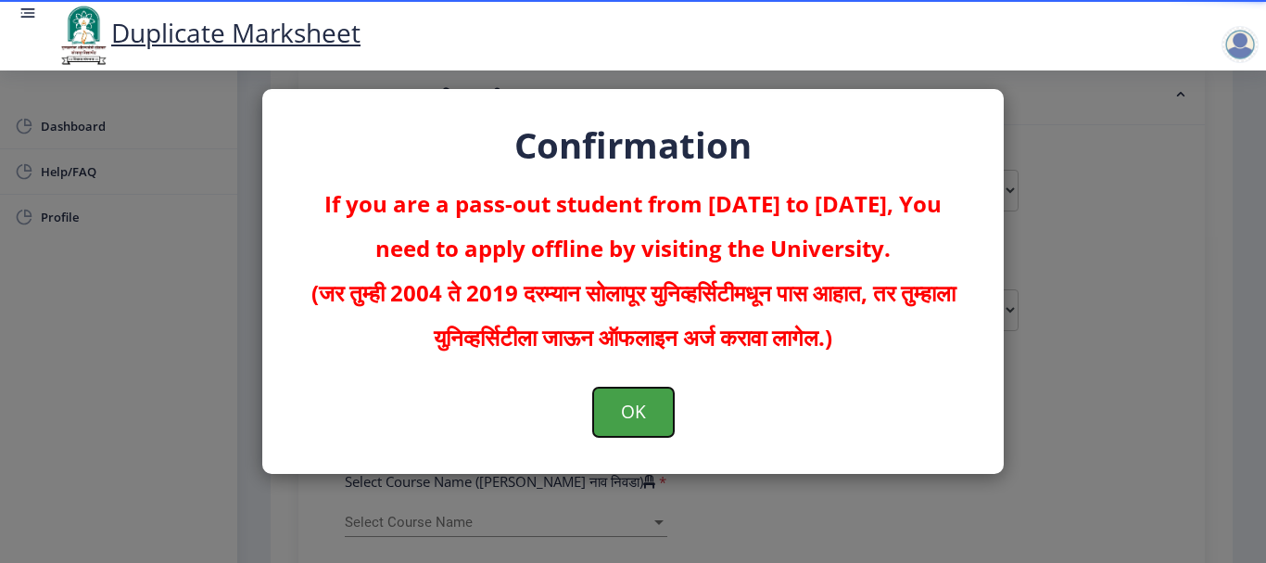
click at [622, 414] on button "OK" at bounding box center [633, 411] width 81 height 48
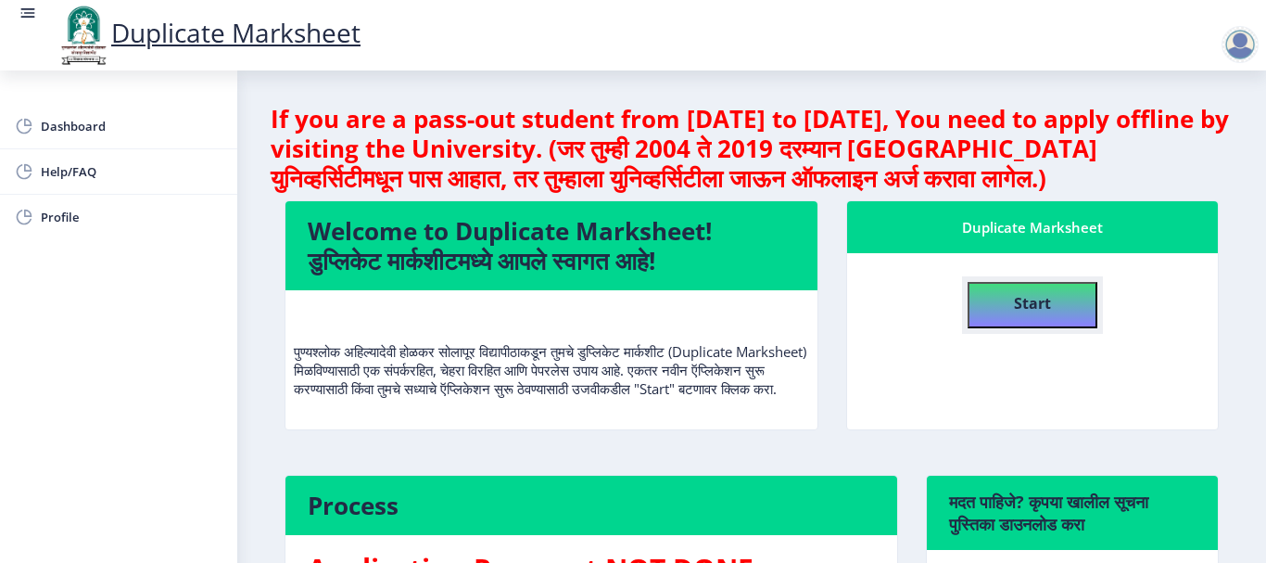
click at [990, 314] on button "Start" at bounding box center [1033, 305] width 130 height 46
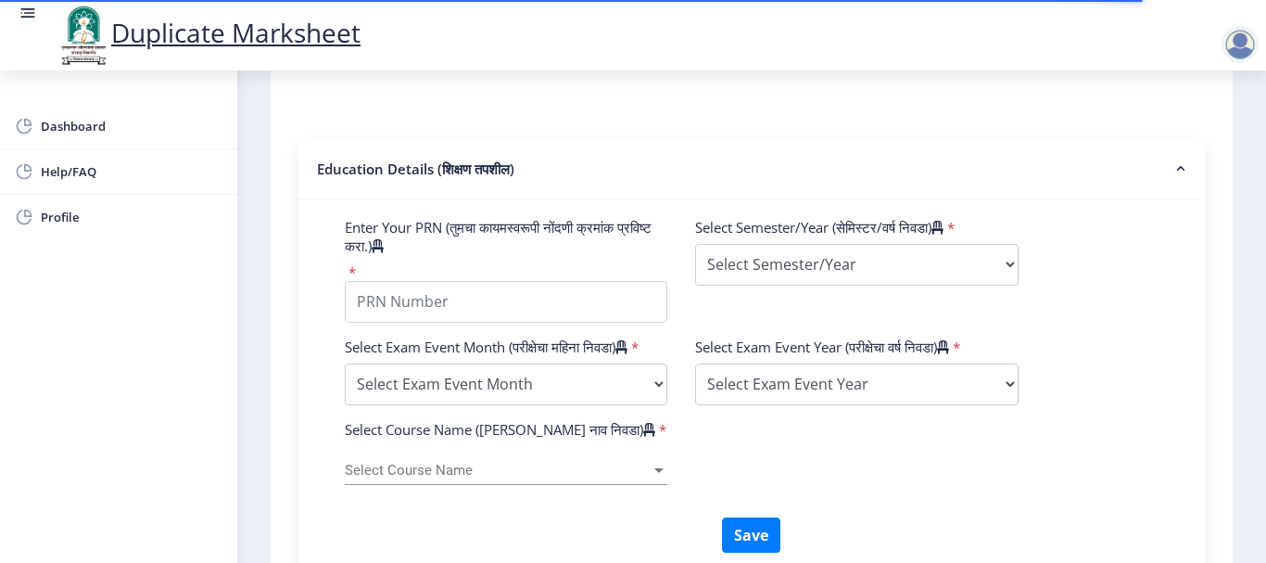
scroll to position [593, 0]
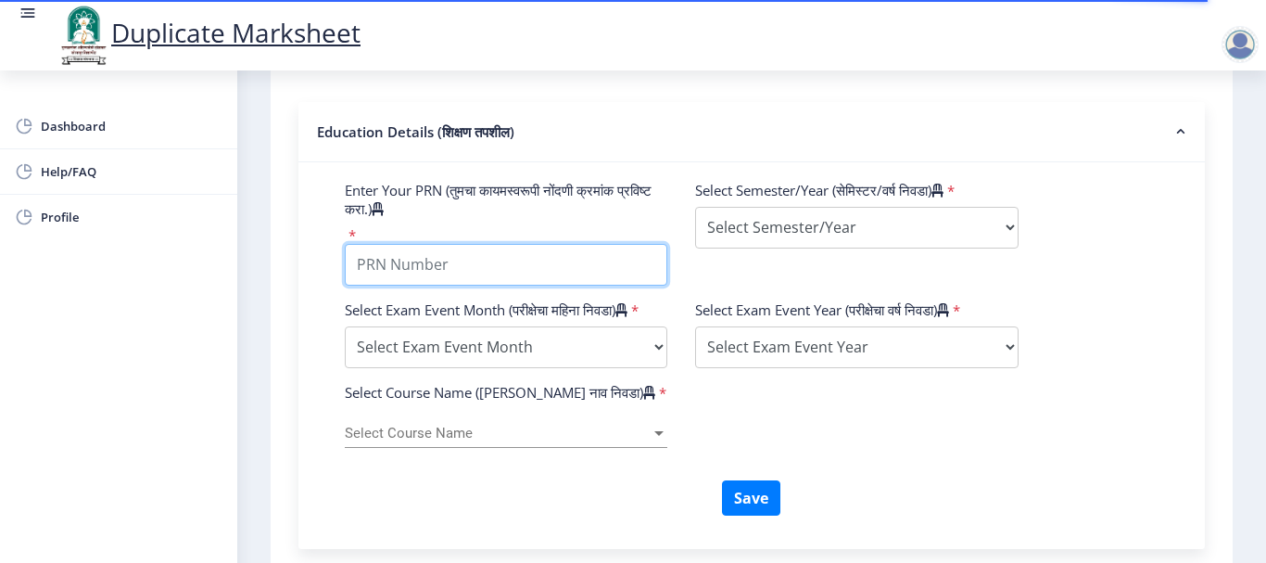
click at [597, 251] on input "Enter Your PRN (तुमचा कायमस्वरूपी नोंदणी क्रमांक प्रविष्ट करा.)" at bounding box center [506, 265] width 323 height 42
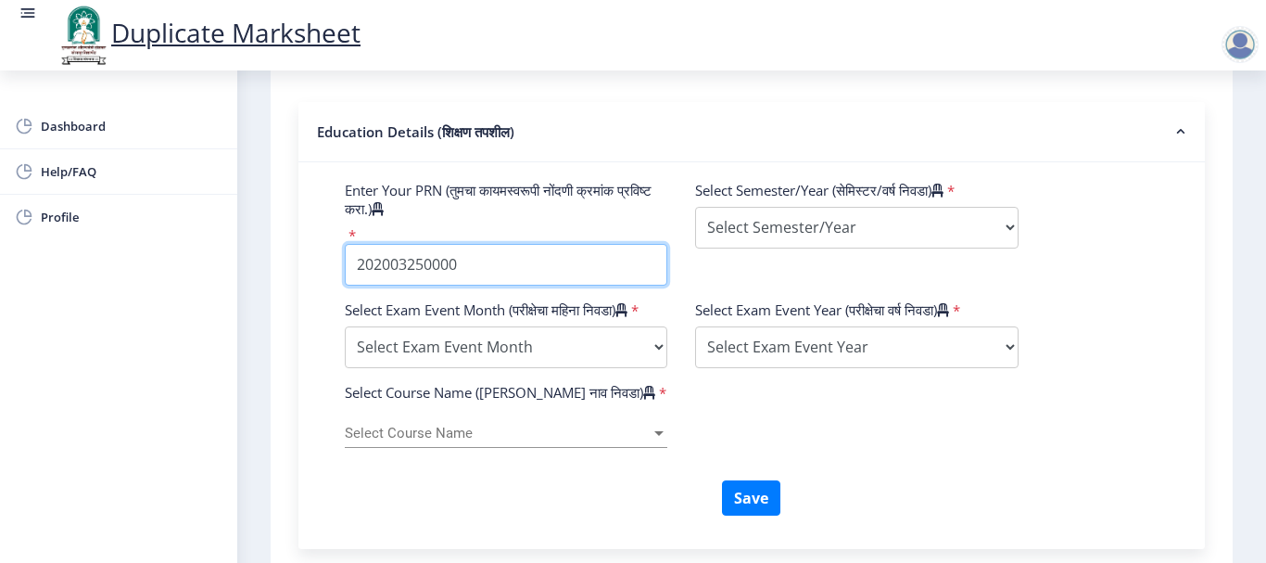
click at [383, 262] on input "Enter Your PRN (तुमचा कायमस्वरूपी नोंदणी क्रमांक प्रविष्ट करा.)" at bounding box center [506, 265] width 323 height 42
click at [407, 266] on input "Enter Your PRN (तुमचा कायमस्वरूपी नोंदणी क्रमांक प्रविष्ट करा.)" at bounding box center [506, 265] width 323 height 42
click at [484, 270] on input "Enter Your PRN (तुमचा कायमस्वरूपी नोंदणी क्रमांक प्रविष्ट करा.)" at bounding box center [506, 265] width 323 height 42
type input "2017032500004376"
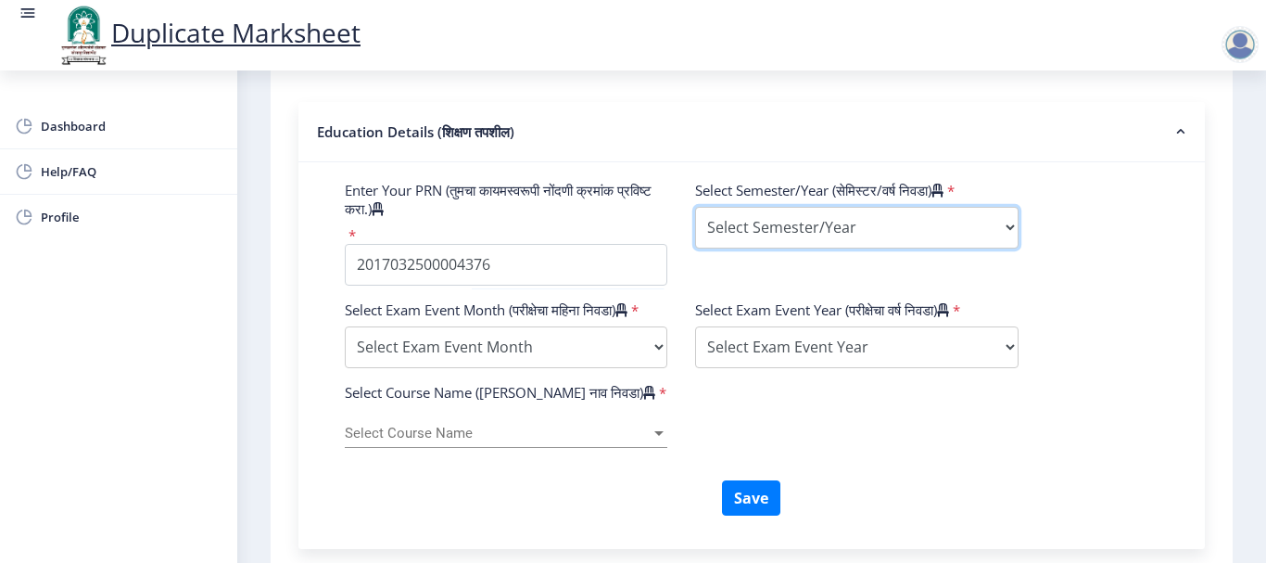
click at [753, 241] on select "Select Semester/Year Semester I Semester II Semester III Semester IV Semester V…" at bounding box center [856, 228] width 323 height 42
select select "Semester VI"
click at [695, 207] on select "Select Semester/Year Semester I Semester II Semester III Semester IV Semester V…" at bounding box center [856, 228] width 323 height 42
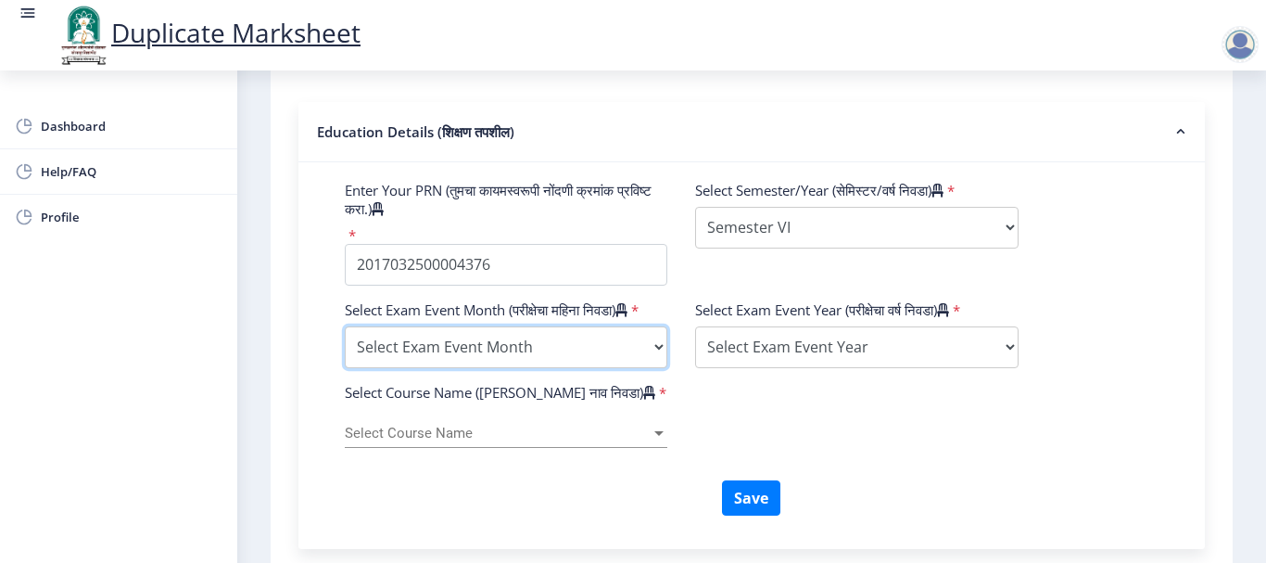
click at [535, 368] on select "Select Exam Event Month October March" at bounding box center [506, 347] width 323 height 42
select select "March"
click at [345, 344] on select "Select Exam Event Month October March" at bounding box center [506, 347] width 323 height 42
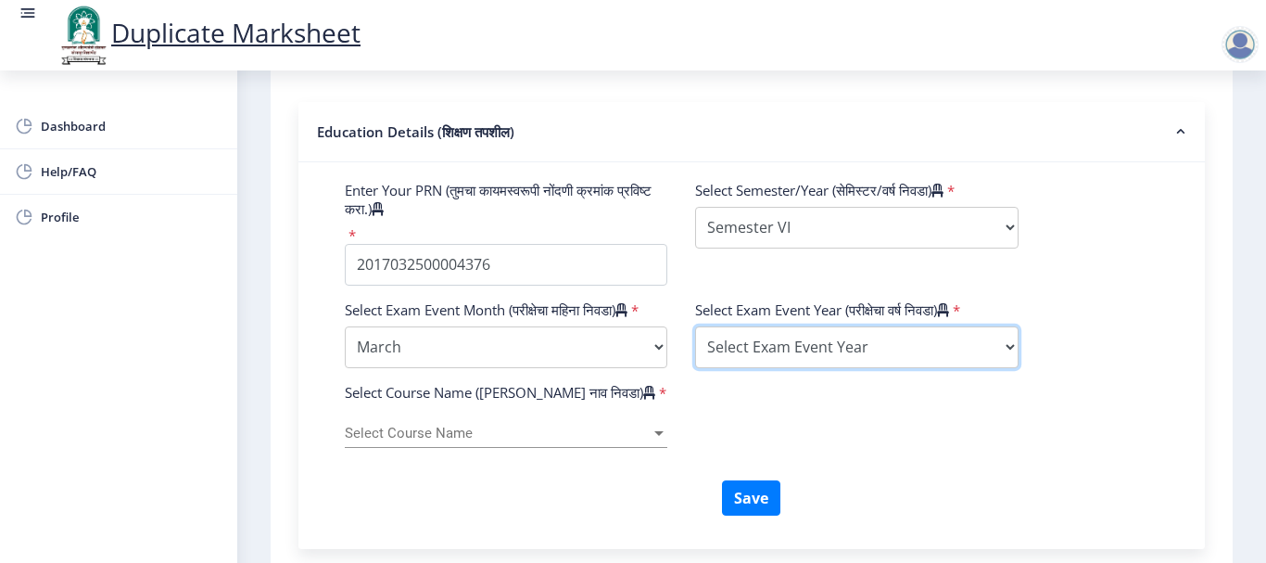
click at [766, 337] on select "Select Exam Event Year [DATE] 2024 2023 2022 2021 2020 2019 2018 2017 2016 2015…" at bounding box center [856, 347] width 323 height 42
select select "2020"
click at [695, 326] on select "Select Exam Event Year [DATE] 2024 2023 2022 2021 2020 2019 2018 2017 2016 2015…" at bounding box center [856, 347] width 323 height 42
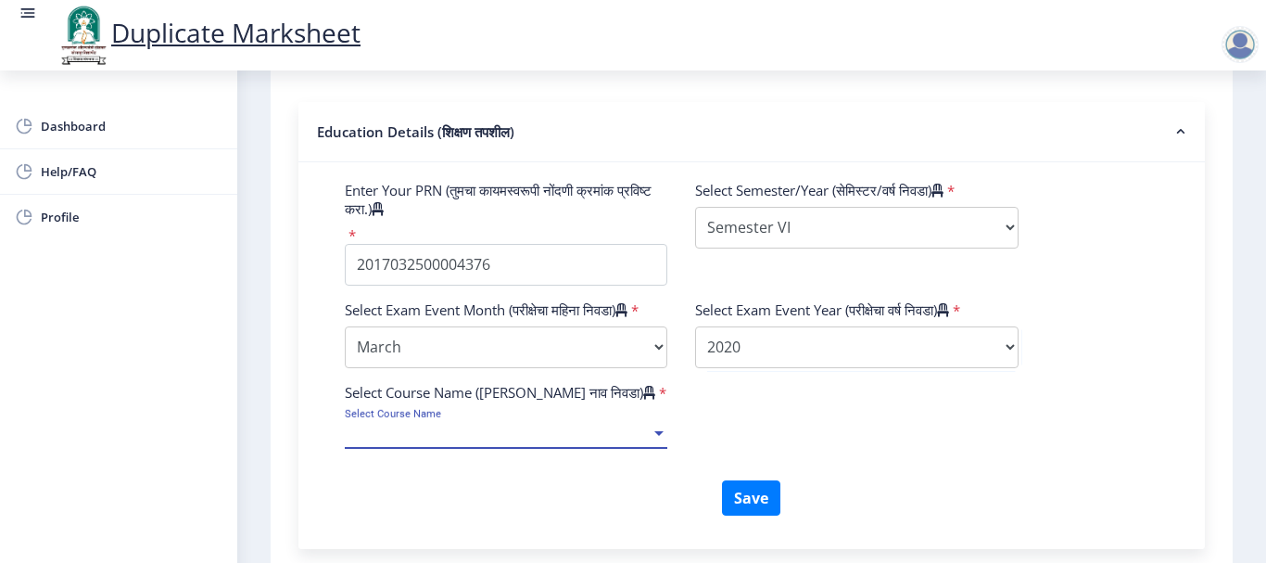
click at [453, 441] on span "Select Course Name" at bounding box center [498, 433] width 306 height 16
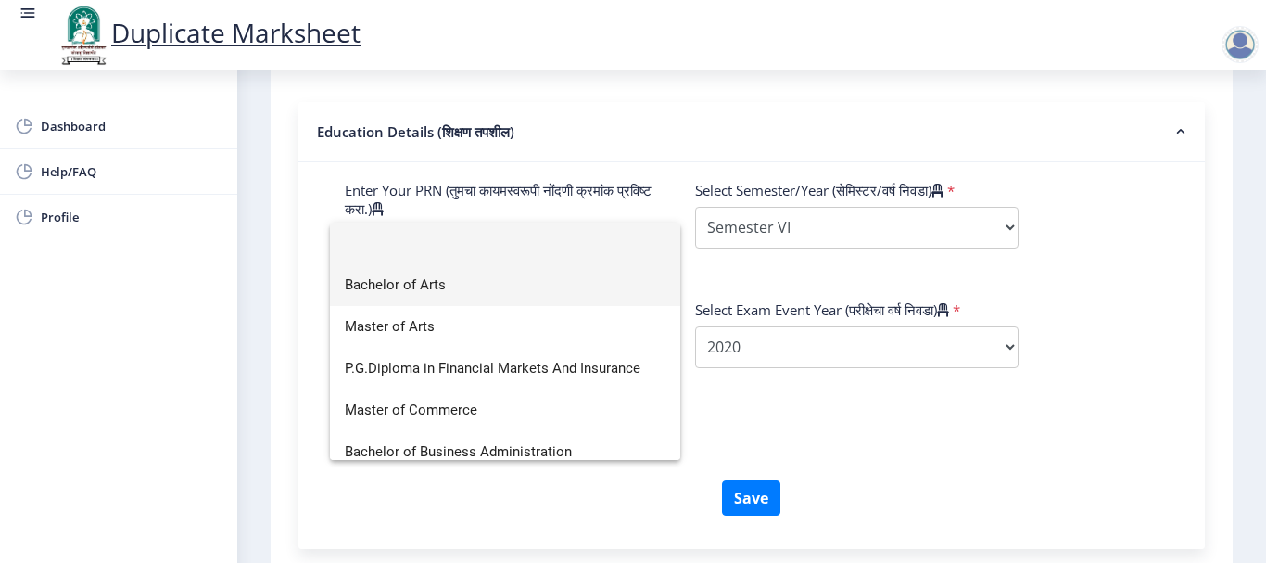
click at [475, 282] on span "Bachelor of Arts" at bounding box center [505, 285] width 321 height 42
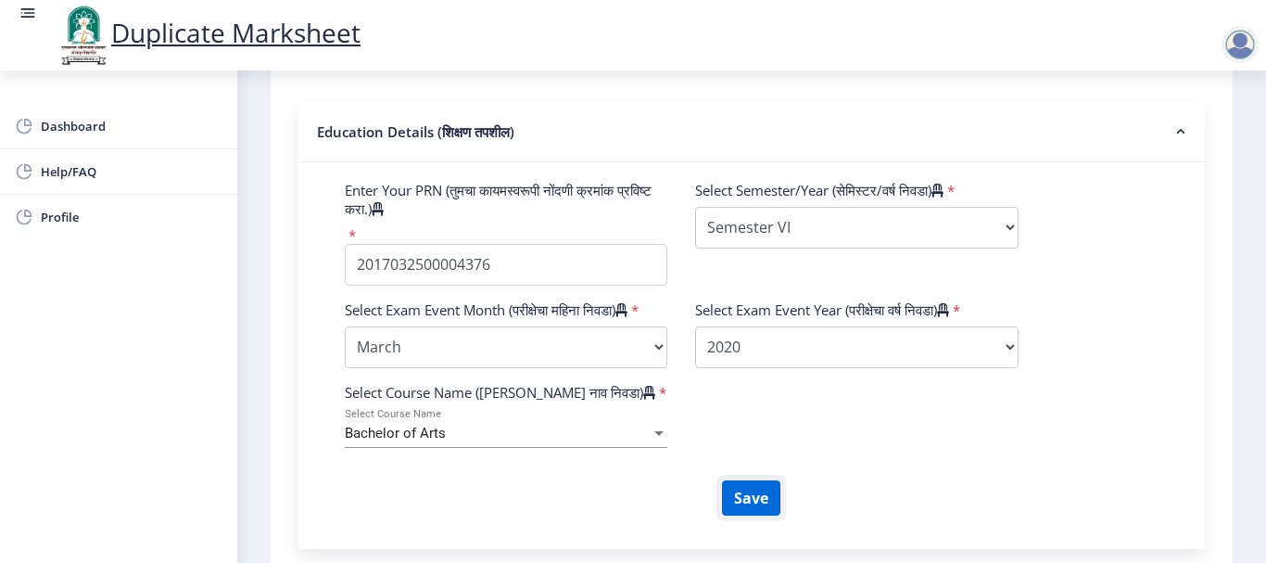
click at [729, 512] on button "Save" at bounding box center [751, 497] width 58 height 35
select select
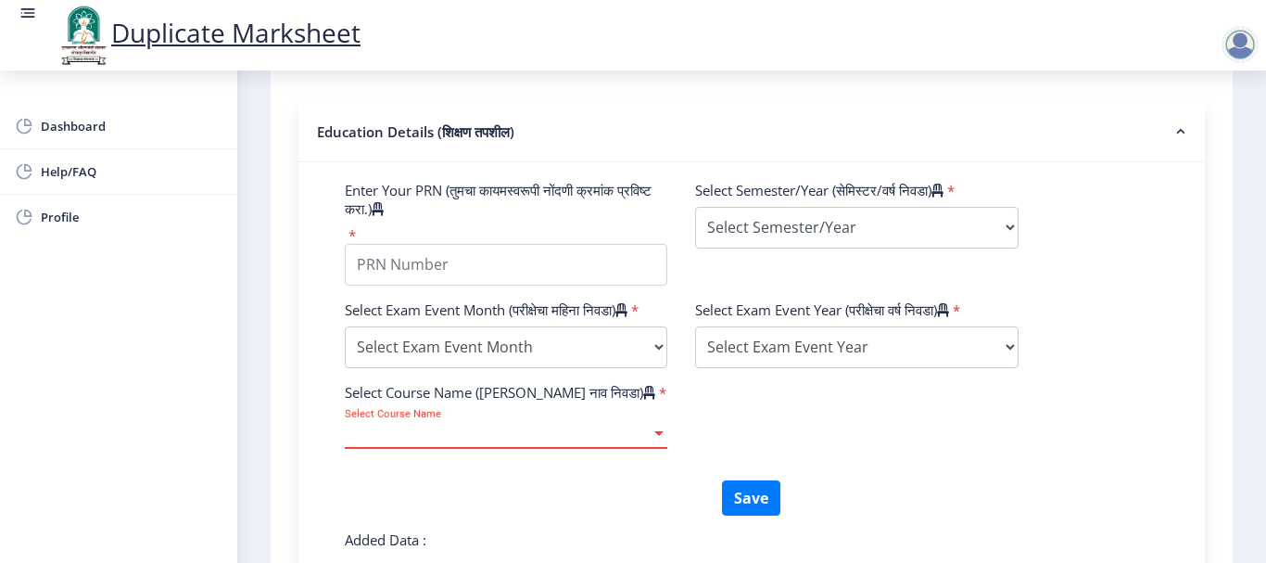
click at [577, 441] on span "Select Course Name" at bounding box center [498, 433] width 306 height 16
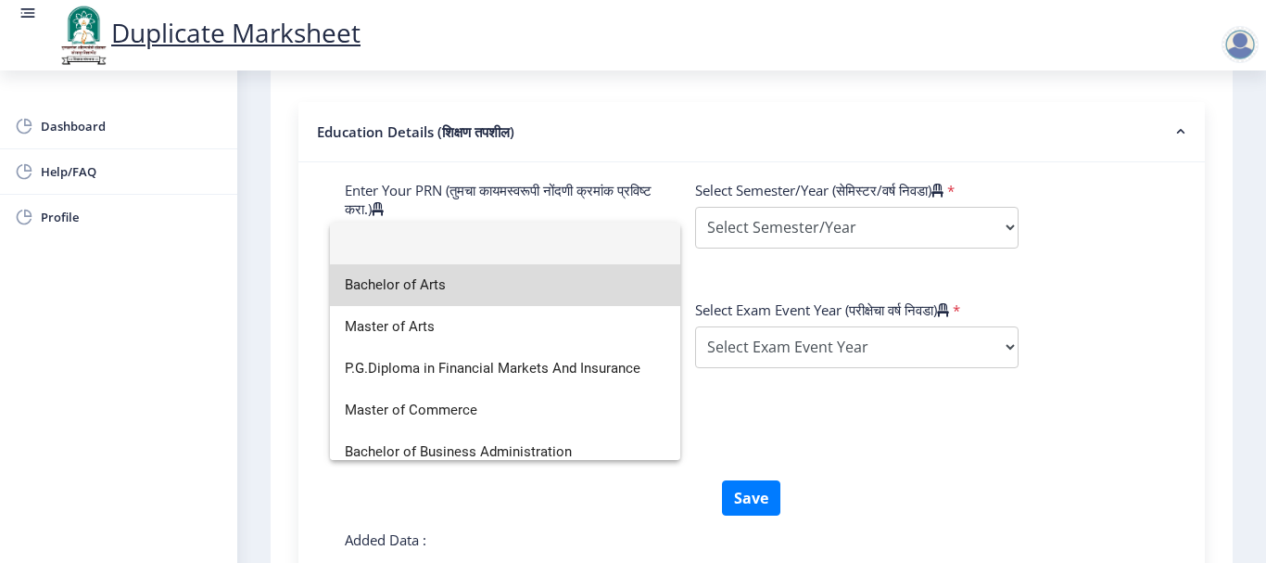
click at [566, 301] on span "Bachelor of Arts" at bounding box center [505, 285] width 321 height 42
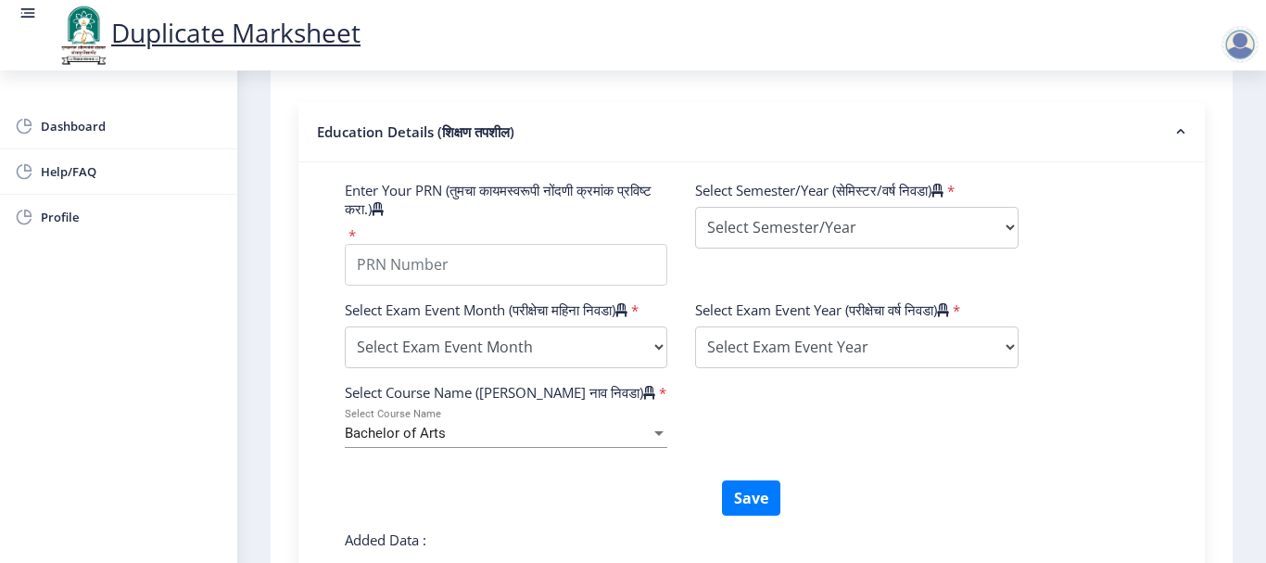
click at [717, 480] on div "Select Course Name (कोर्सचे नाव निवडा) * Bachelor of Arts Select Course Name" at bounding box center [751, 431] width 841 height 97
click at [755, 515] on button "Save" at bounding box center [751, 497] width 58 height 35
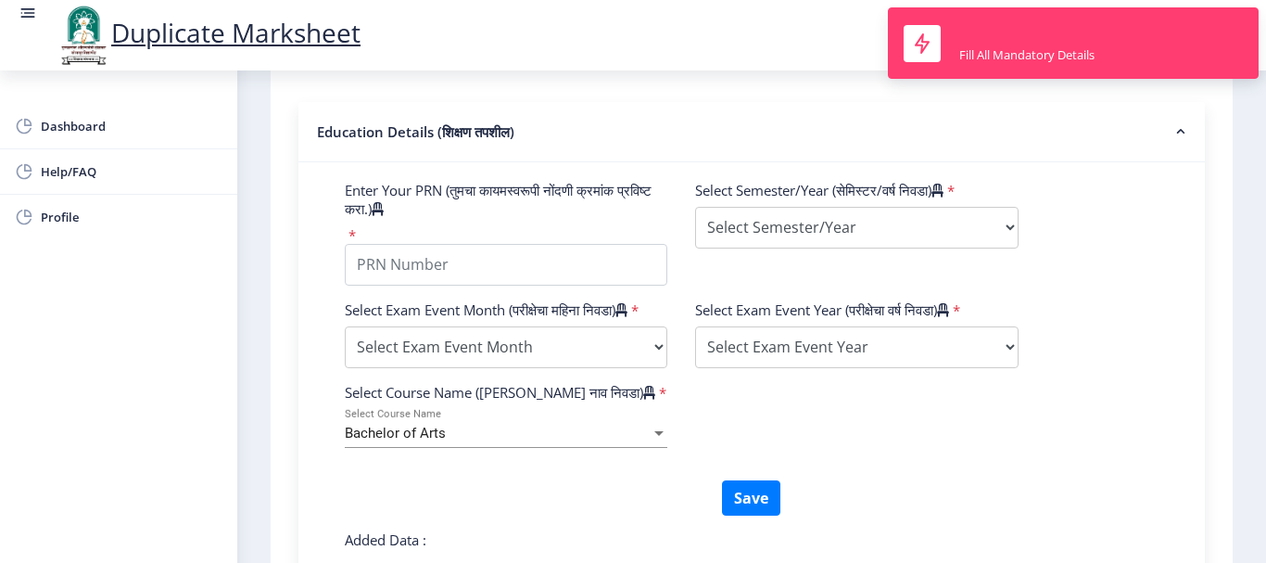
click at [852, 480] on div "Select Course Name (कोर्सचे नाव निवडा) * Bachelor of Arts Select Course Name" at bounding box center [751, 431] width 841 height 97
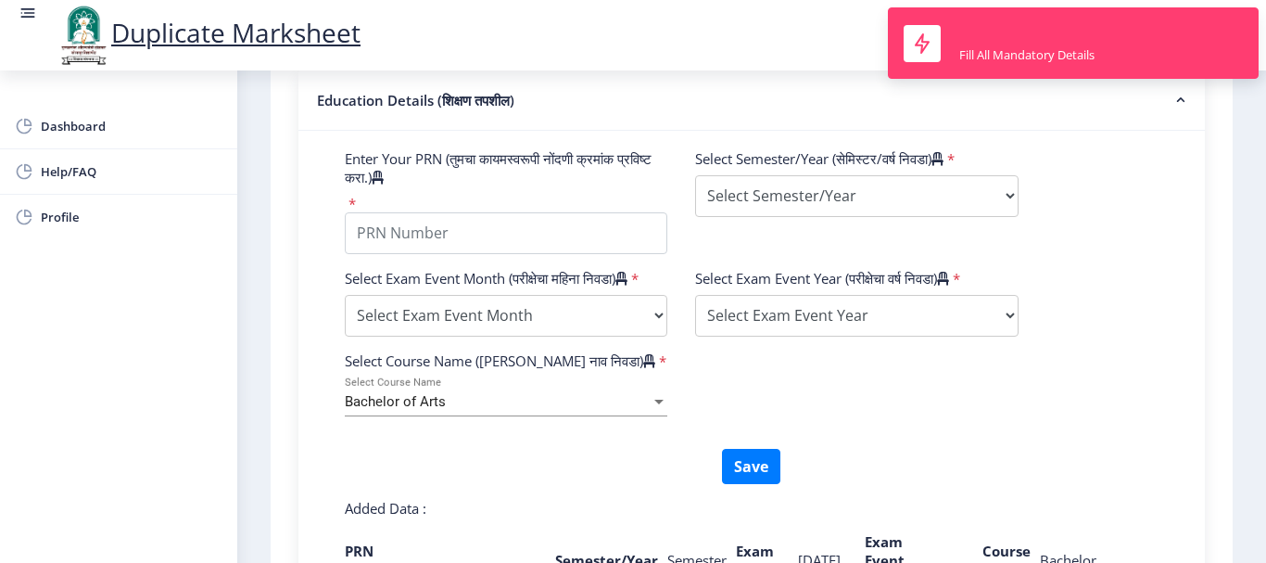
scroll to position [630, 0]
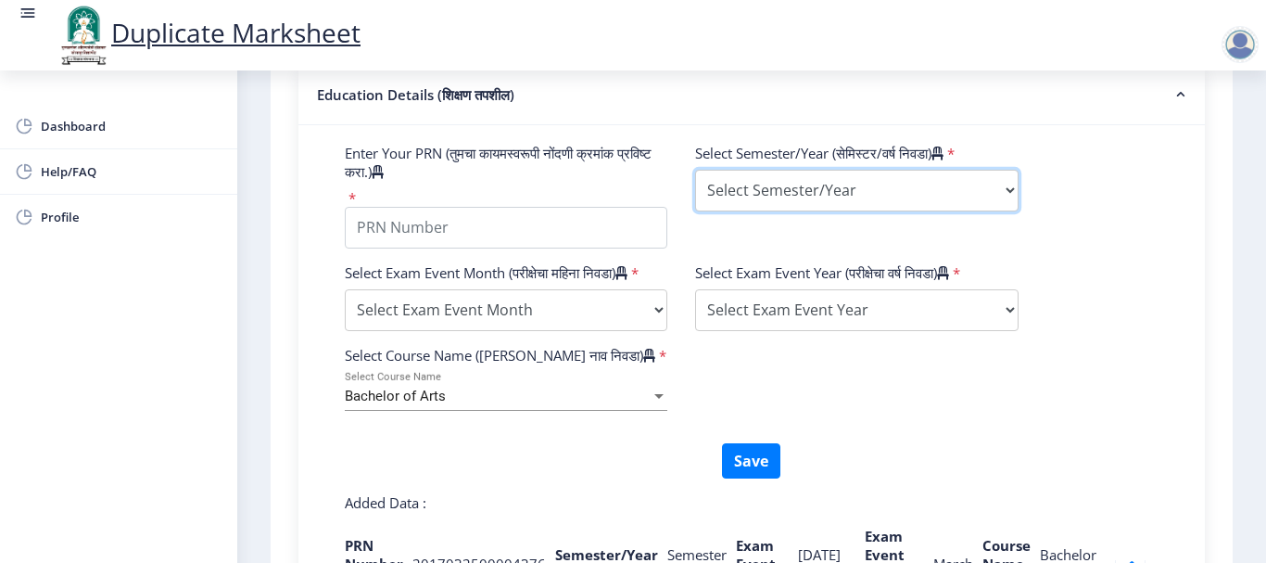
click at [830, 192] on select "Select Semester/Year Semester I Semester II Semester III Semester IV Semester V…" at bounding box center [856, 191] width 323 height 42
select select "Semester VI"
click at [695, 170] on select "Select Semester/Year Semester I Semester II Semester III Semester IV Semester V…" at bounding box center [856, 191] width 323 height 42
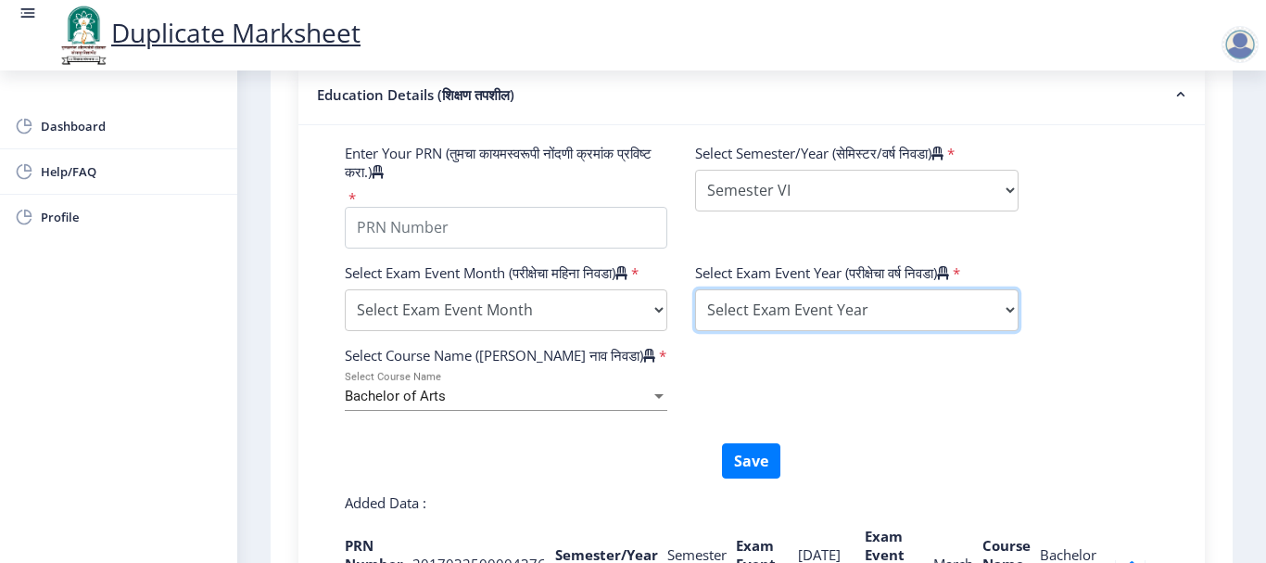
click at [758, 306] on select "Select Exam Event Year [DATE] 2024 2023 2022 2021 2020 2019 2018 2017 2016 2015…" at bounding box center [856, 310] width 323 height 42
select select "2020"
click at [695, 289] on select "Select Exam Event Year [DATE] 2024 2023 2022 2021 2020 2019 2018 2017 2016 2015…" at bounding box center [856, 310] width 323 height 42
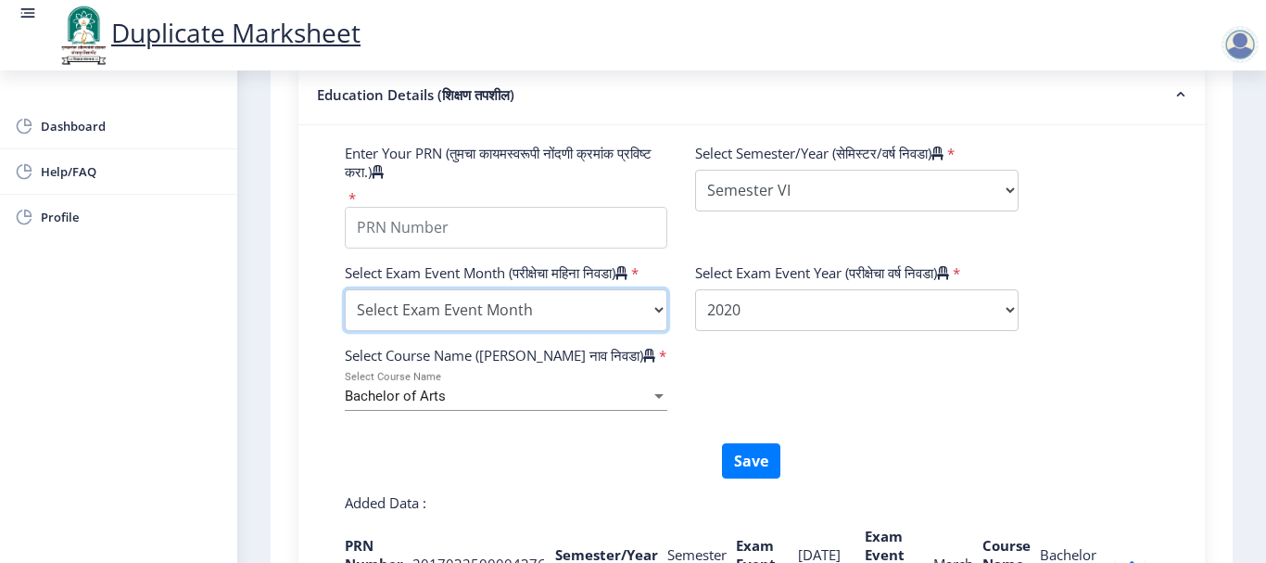
click at [630, 331] on select "Select Exam Event Month October March" at bounding box center [506, 310] width 323 height 42
select select "March"
click at [345, 307] on select "Select Exam Event Month October March" at bounding box center [506, 310] width 323 height 42
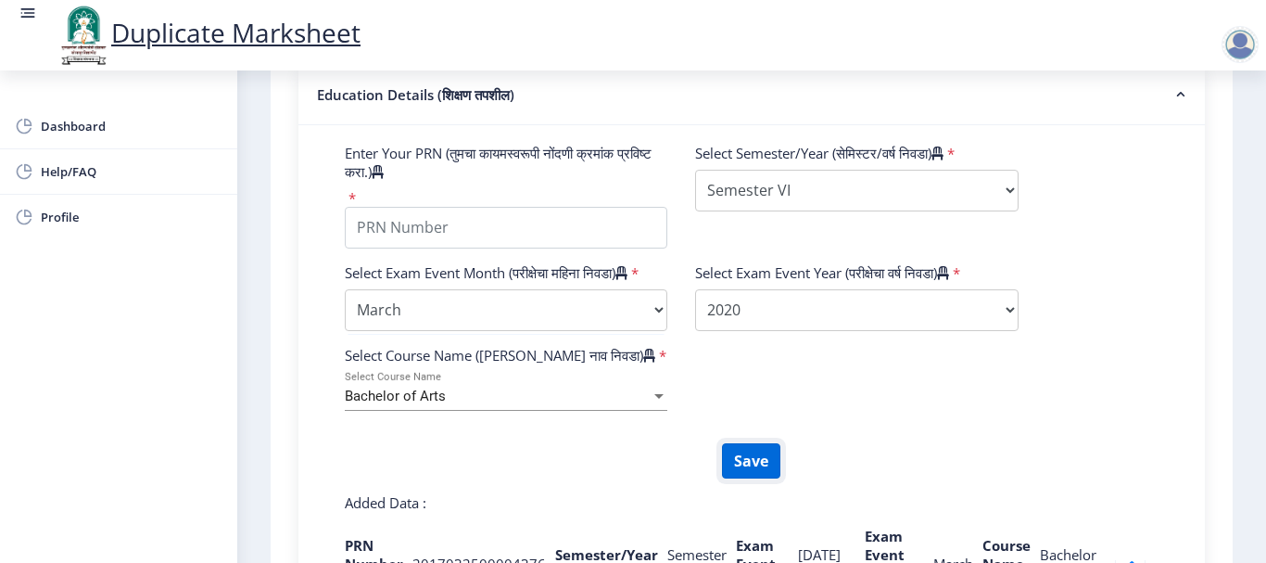
click at [725, 478] on button "Save" at bounding box center [751, 460] width 58 height 35
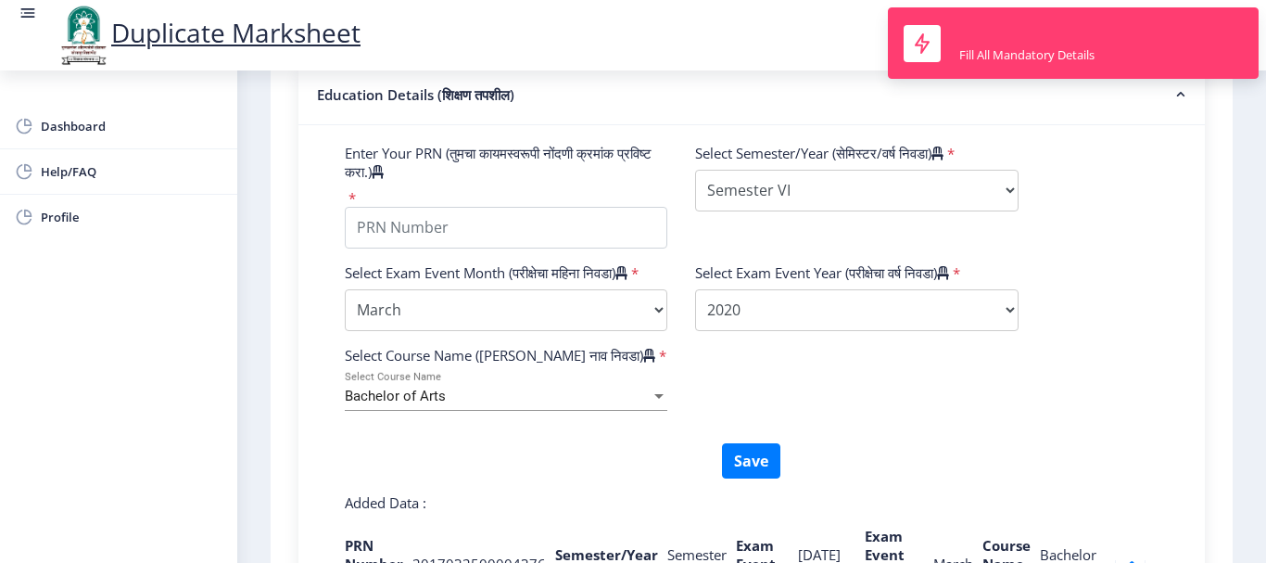
click at [864, 443] on div "Select Course Name (कोर्सचे नाव निवडा) * Bachelor of Arts Select Course Name" at bounding box center [751, 394] width 841 height 97
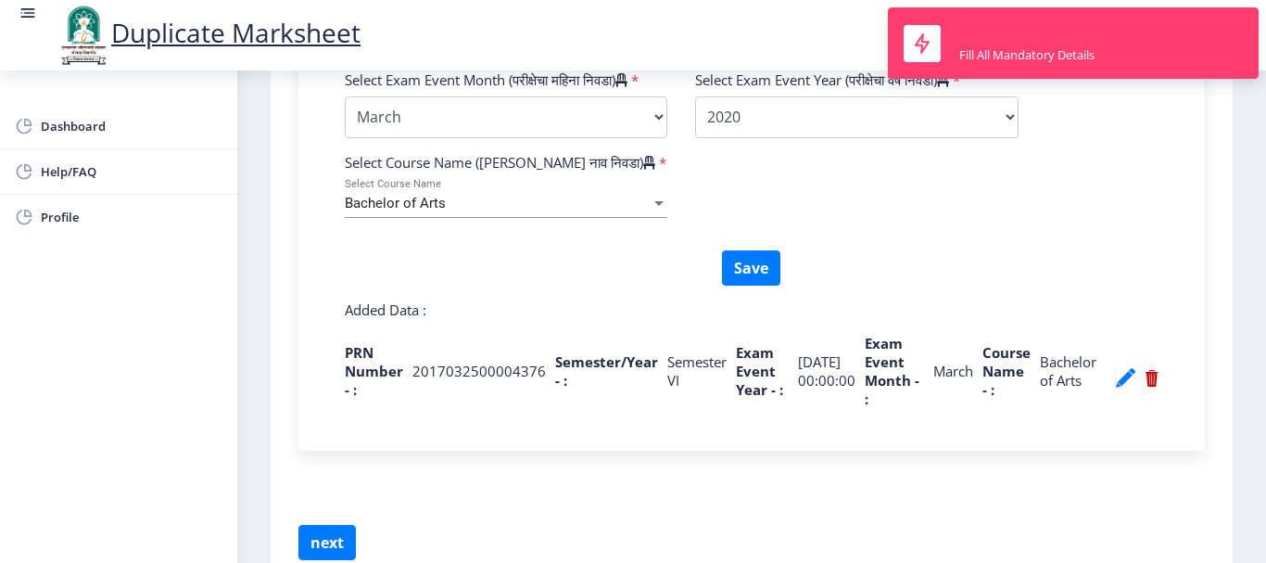
scroll to position [927, 0]
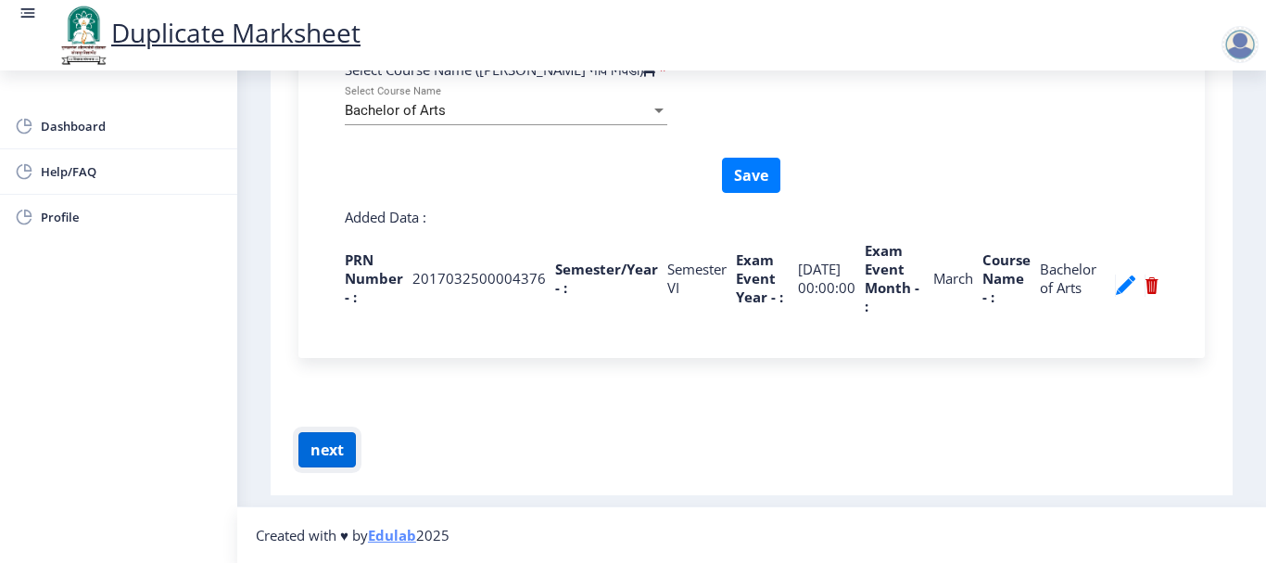
click at [331, 450] on button "next" at bounding box center [326, 449] width 57 height 35
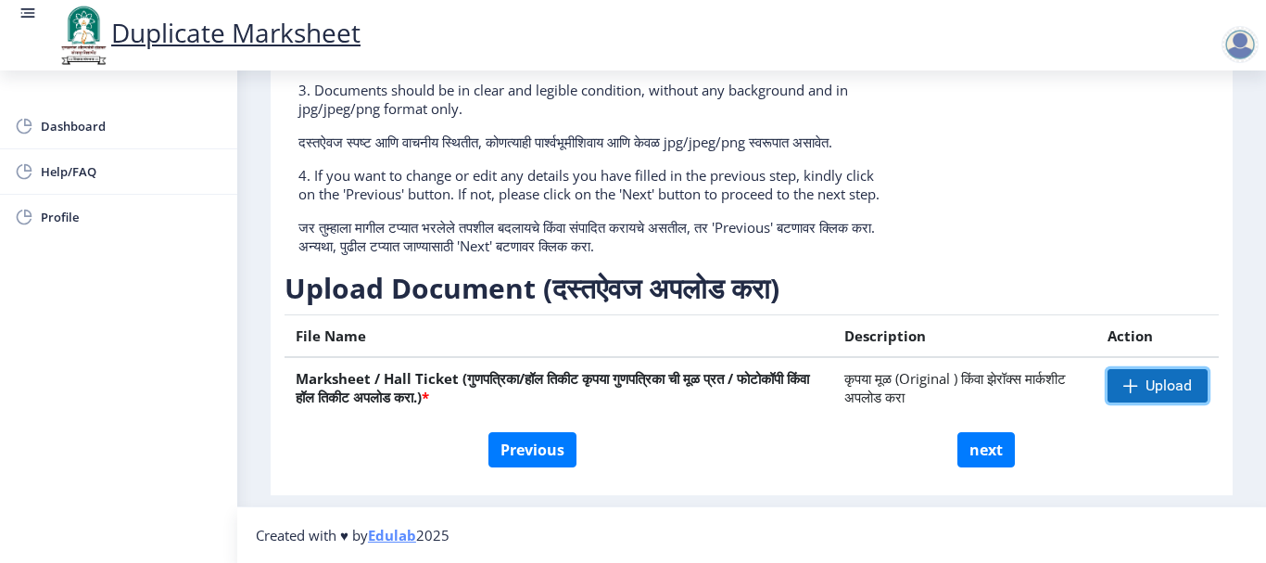
click at [1167, 386] on span "Upload" at bounding box center [1168, 385] width 46 height 19
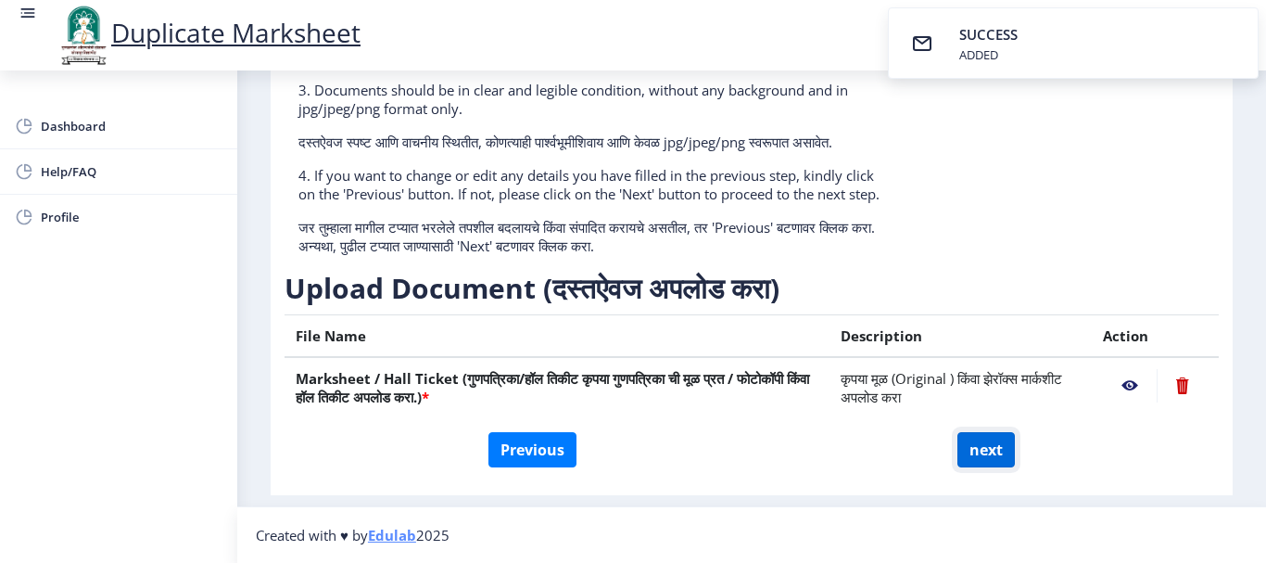
click at [994, 462] on button "next" at bounding box center [985, 449] width 57 height 35
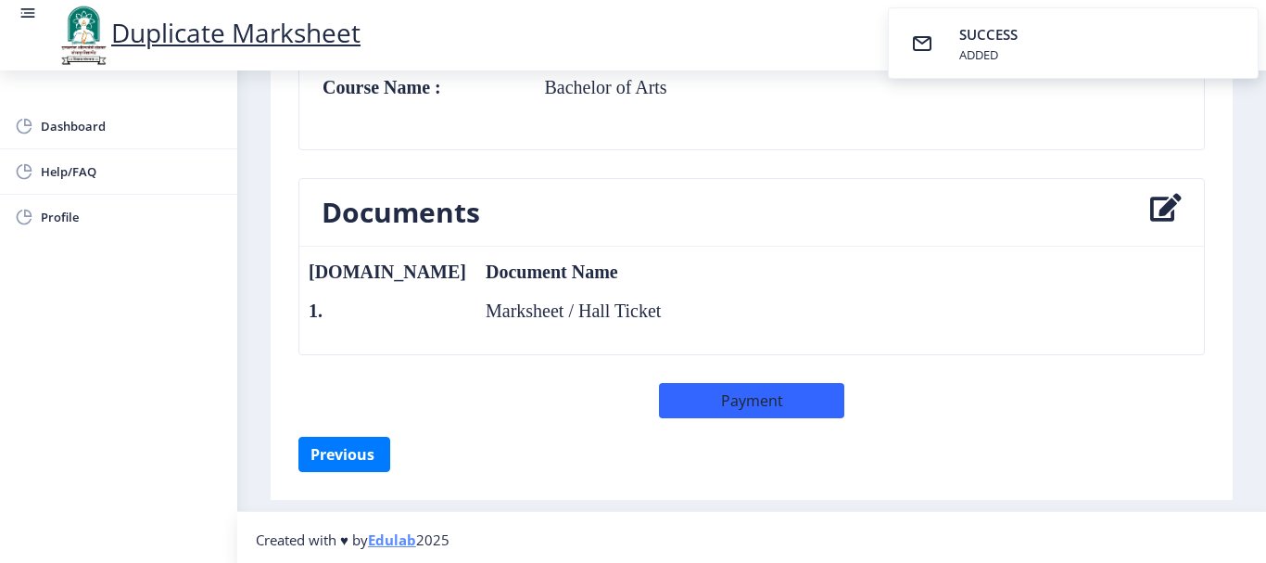
scroll to position [839, 0]
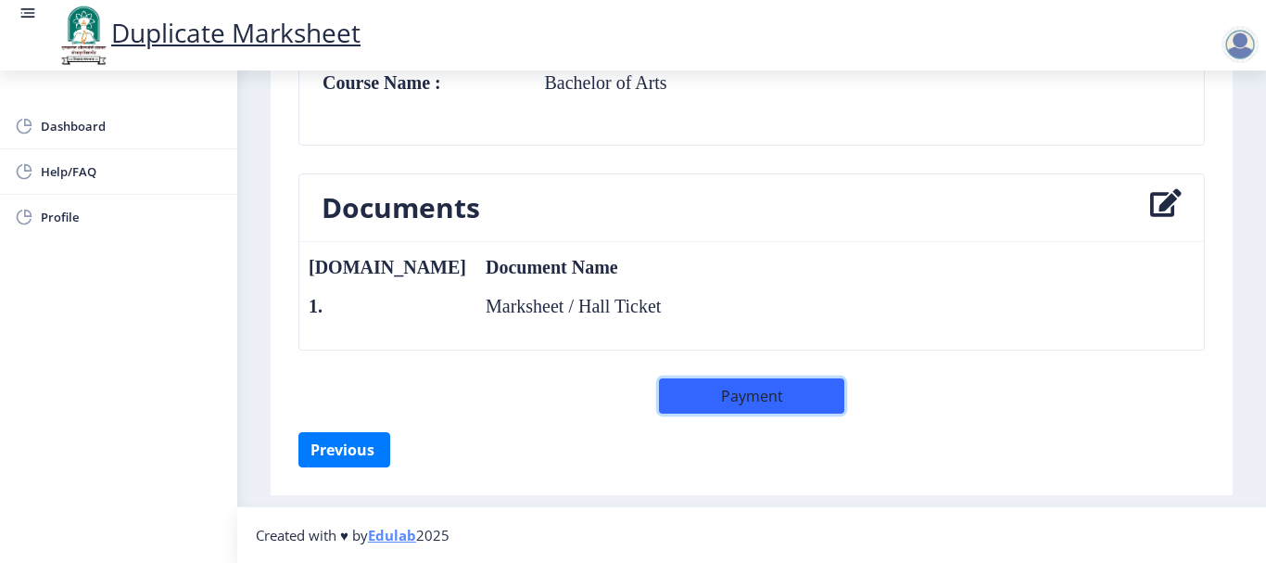
click at [775, 405] on button "Payment" at bounding box center [751, 395] width 185 height 35
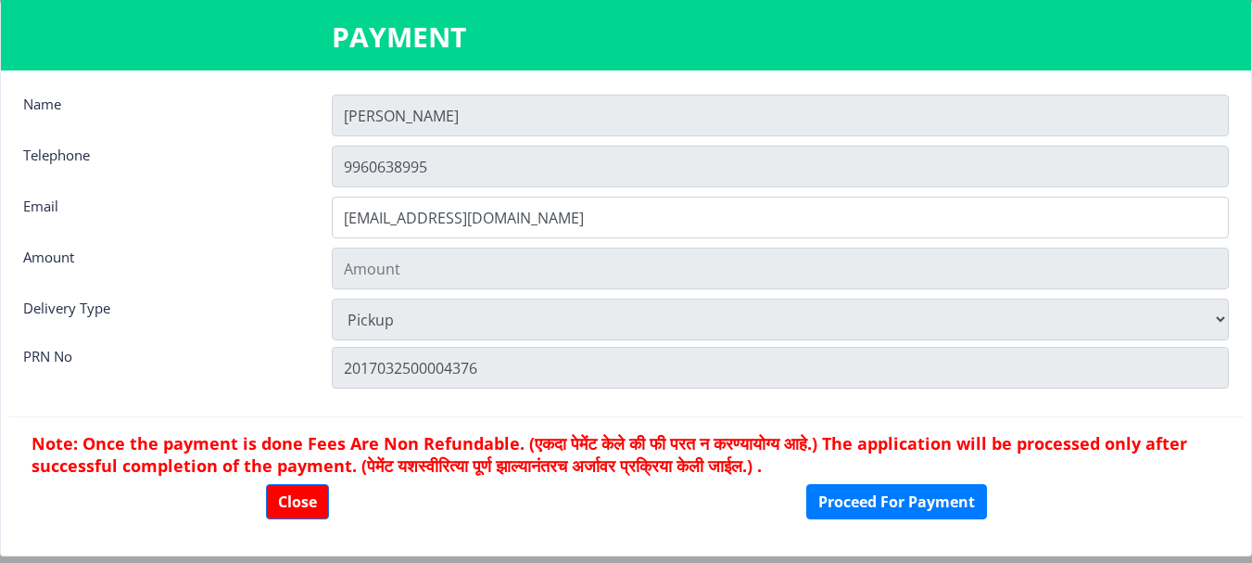
type input "301"
click at [313, 497] on button "Close" at bounding box center [297, 501] width 63 height 35
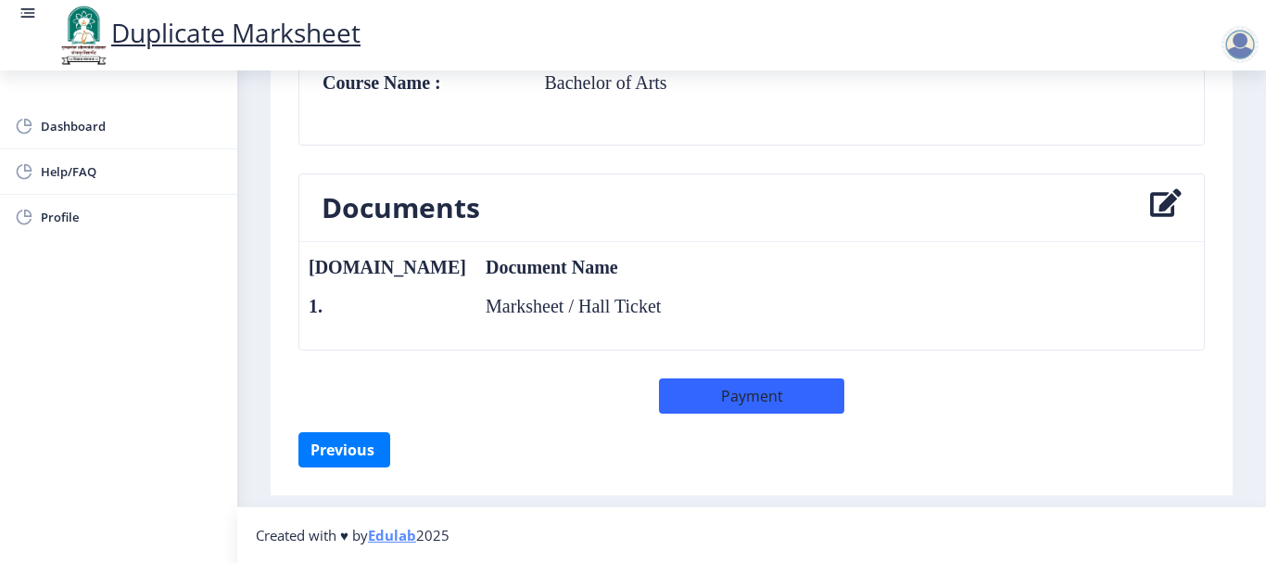
click at [455, 356] on div "Documents [DOMAIN_NAME] Document Name 1. Marksheet / Hall Ticket" at bounding box center [752, 275] width 934 height 205
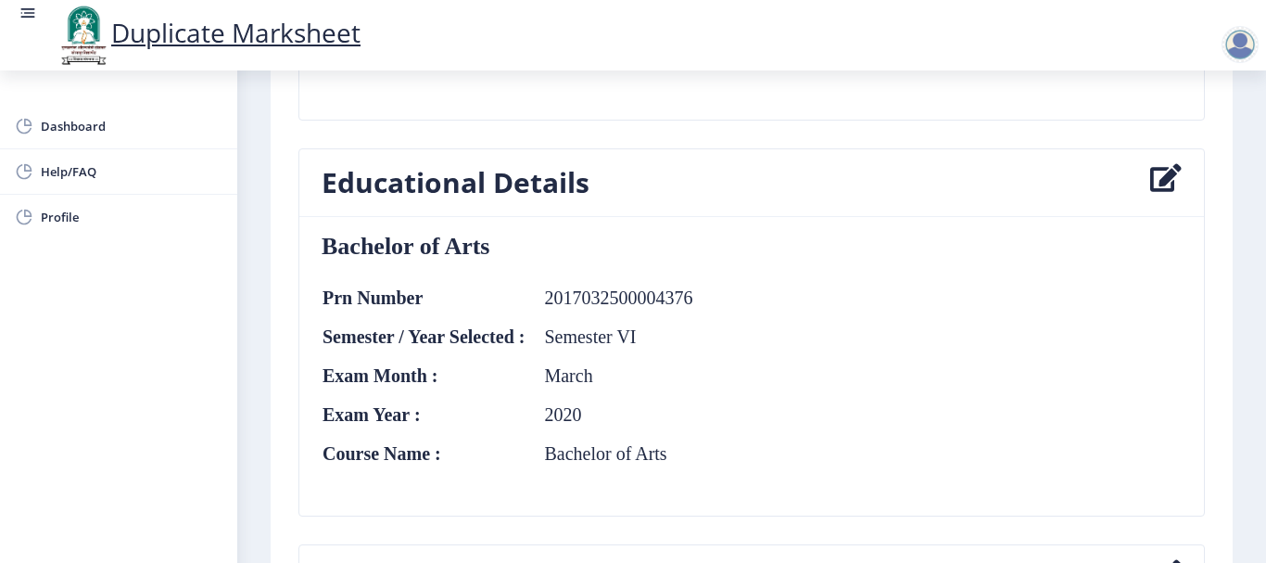
scroll to position [505, 0]
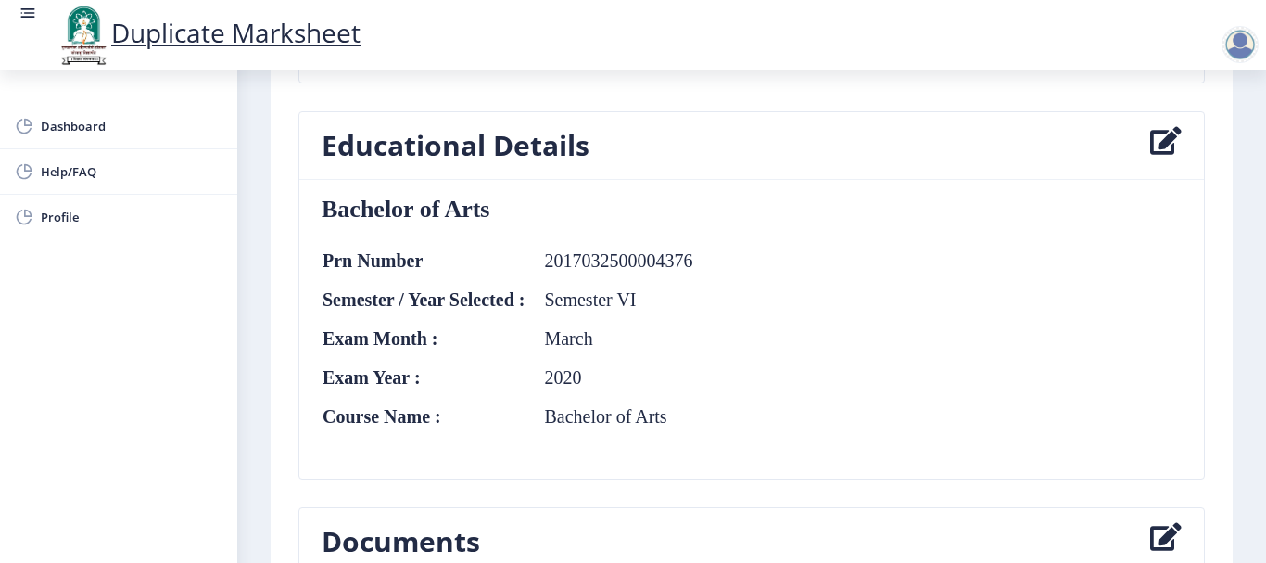
click at [1154, 152] on icon at bounding box center [1166, 145] width 32 height 37
click at [1155, 144] on icon at bounding box center [1166, 145] width 32 height 37
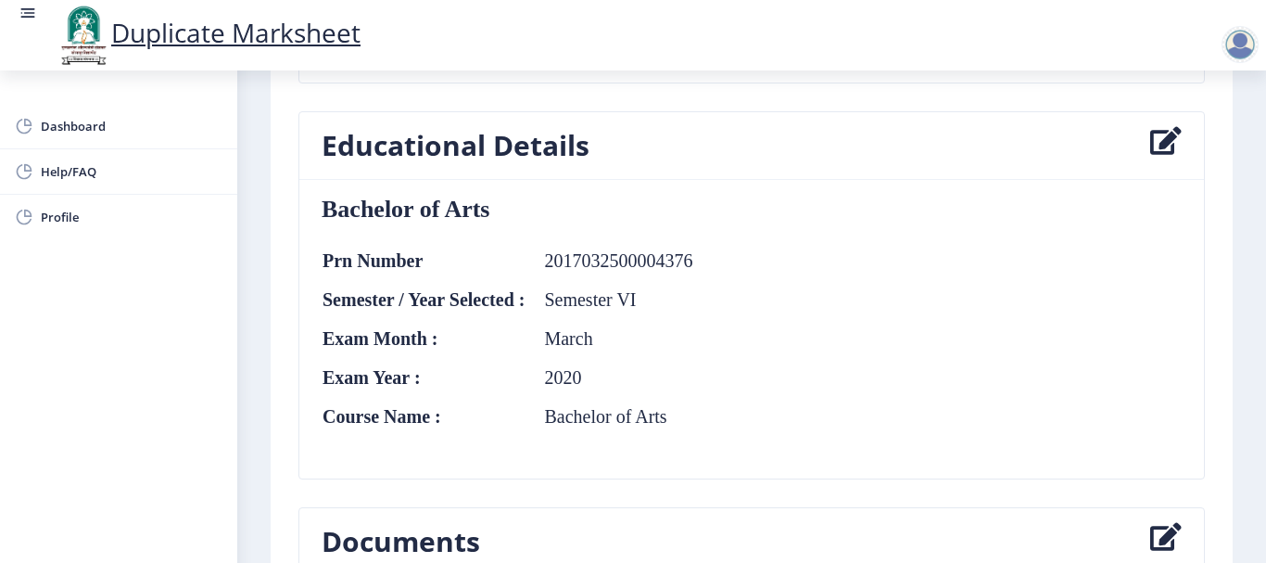
click at [1155, 142] on icon at bounding box center [1166, 145] width 32 height 37
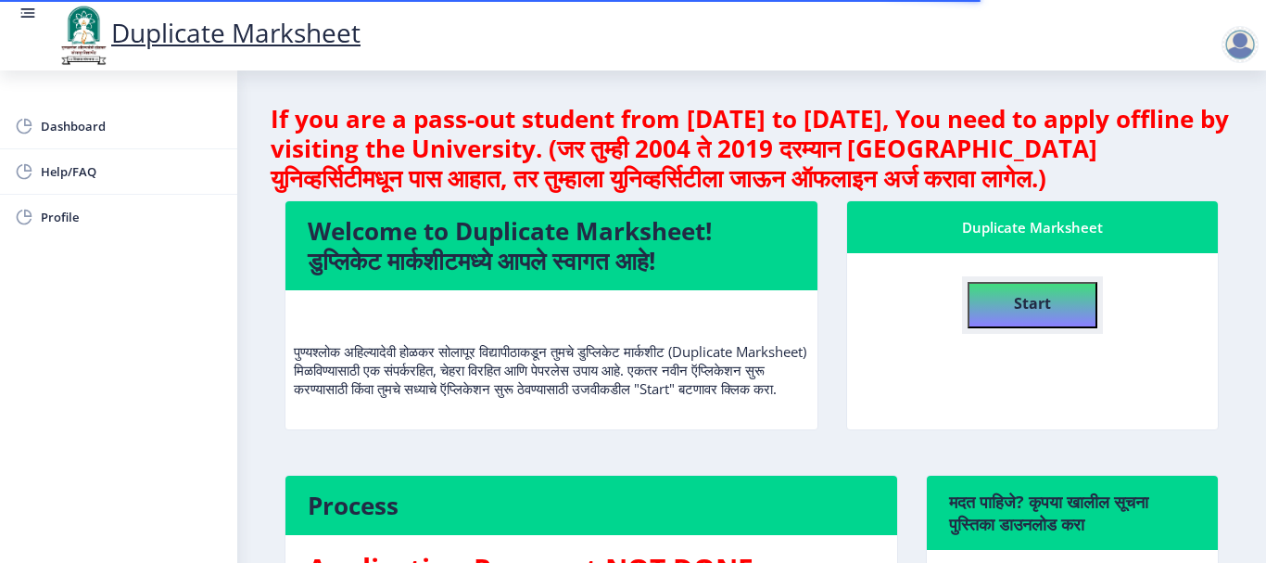
click at [1022, 327] on button "Start" at bounding box center [1033, 305] width 130 height 46
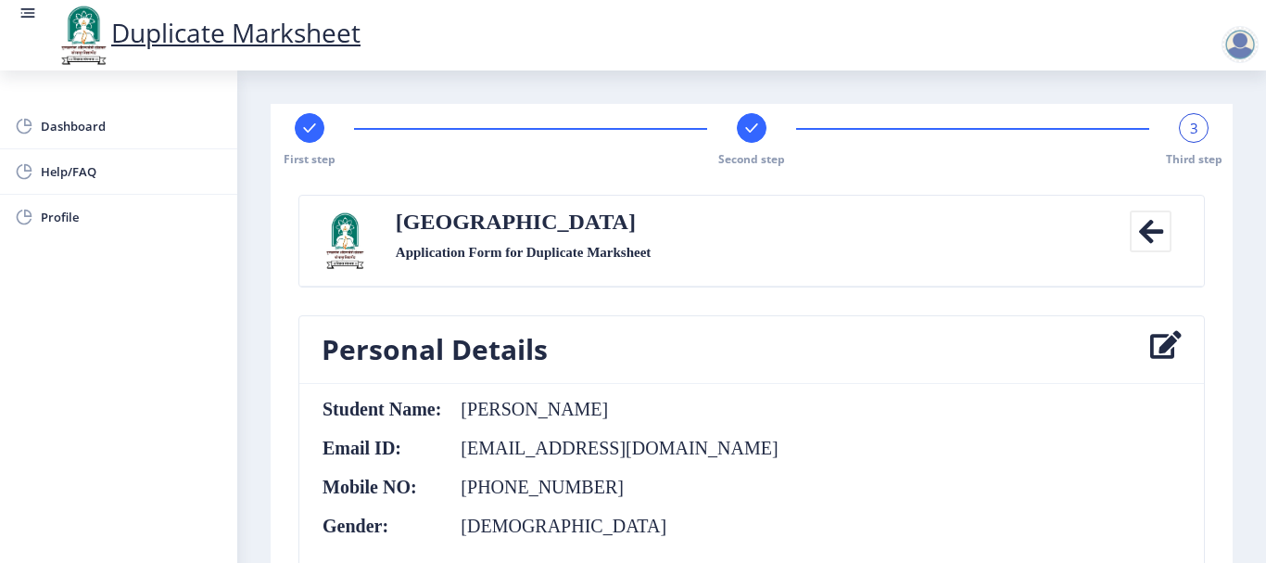
click at [747, 143] on div "Second step" at bounding box center [752, 140] width 30 height 54
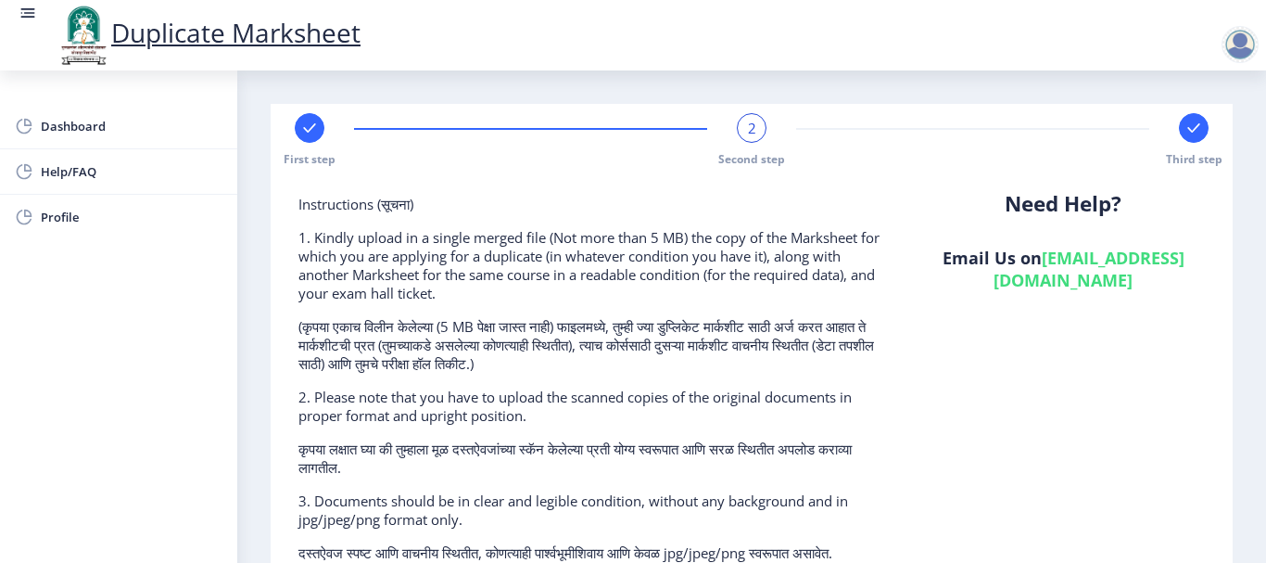
click at [321, 138] on div "First step" at bounding box center [310, 140] width 30 height 54
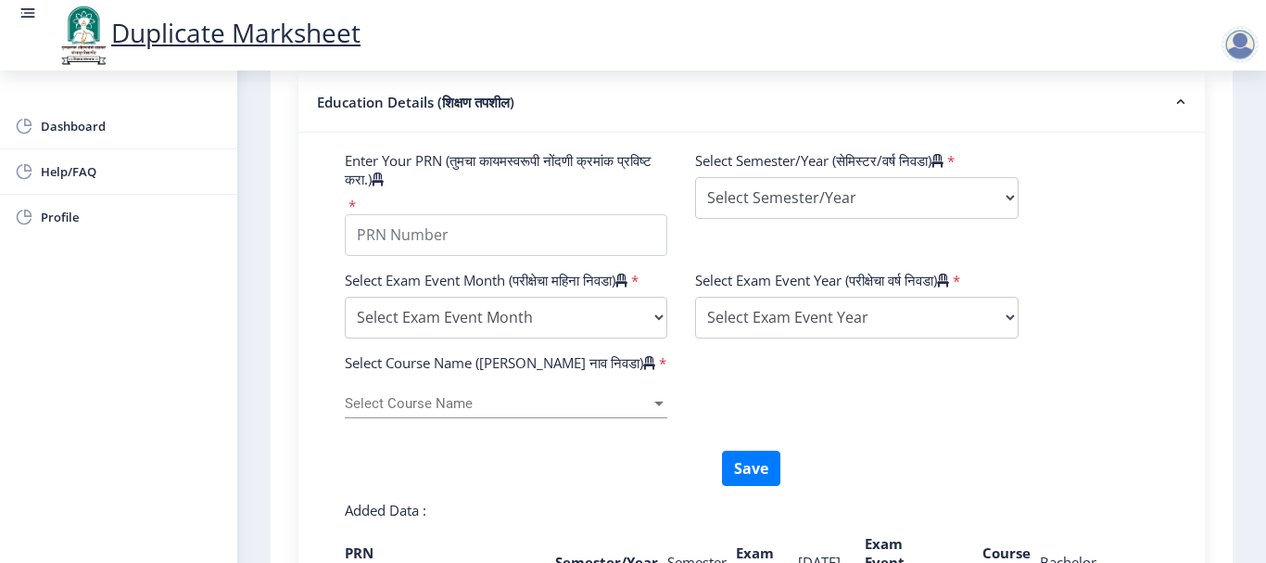
scroll to position [630, 0]
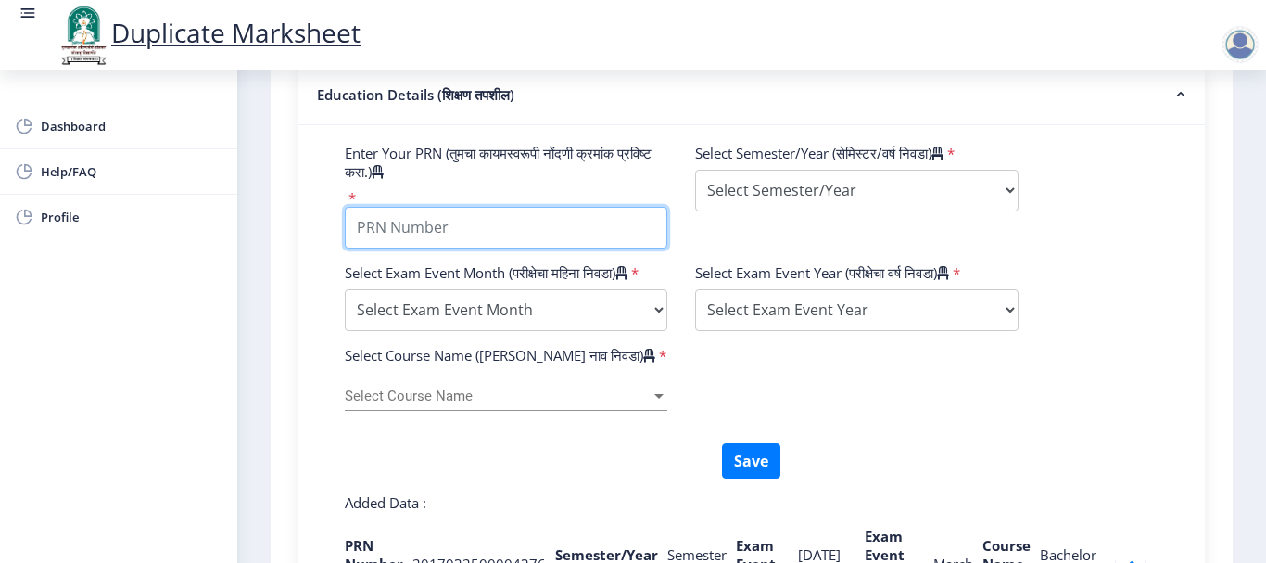
click at [554, 232] on input "Enter Your PRN (तुमचा कायमस्वरूपी नोंदणी क्रमांक प्रविष्ट करा.)" at bounding box center [506, 228] width 323 height 42
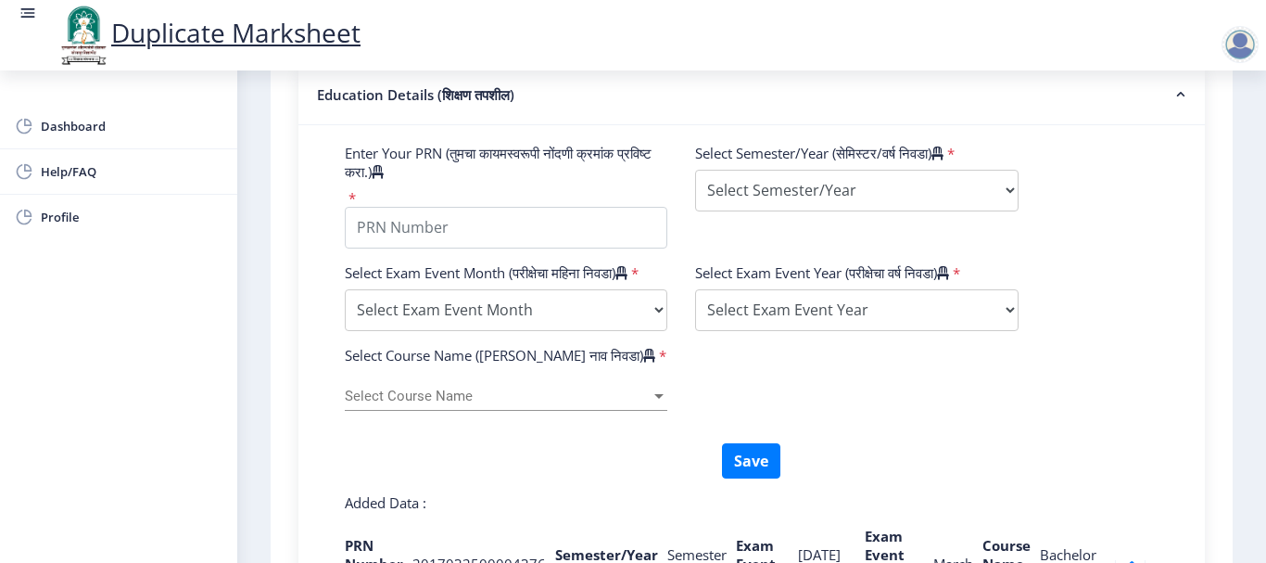
click at [714, 260] on div "Enter Your PRN (तुमचा कायमस्वरूपी नोंदणी क्रमांक प्रविष्ट करा.) * Select Semest…" at bounding box center [751, 204] width 841 height 120
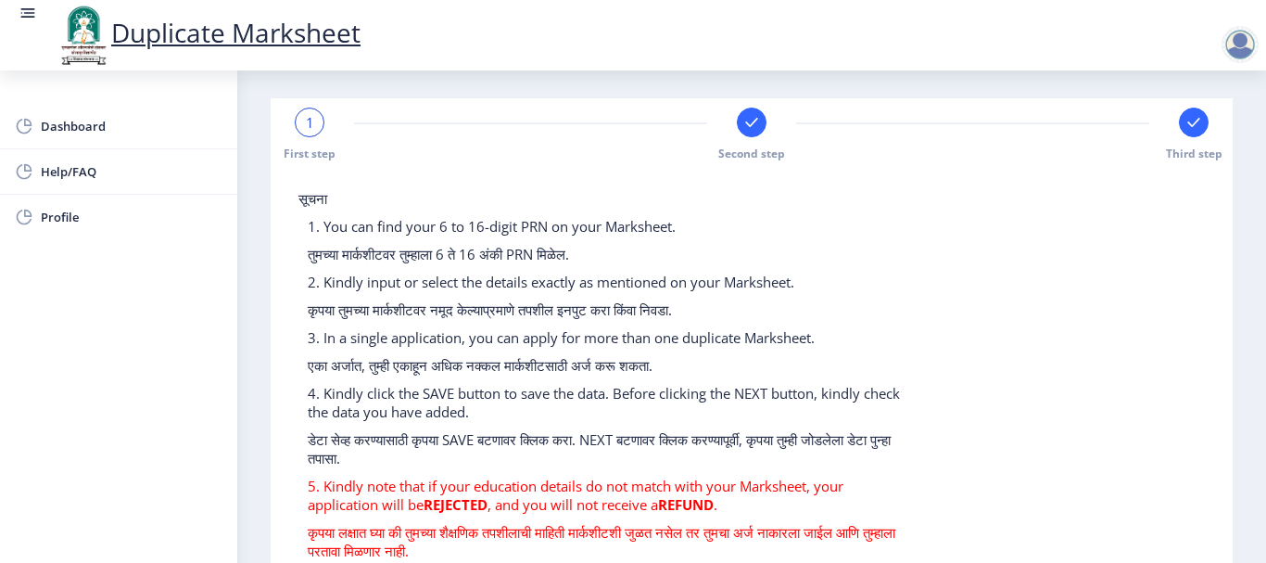
scroll to position [0, 0]
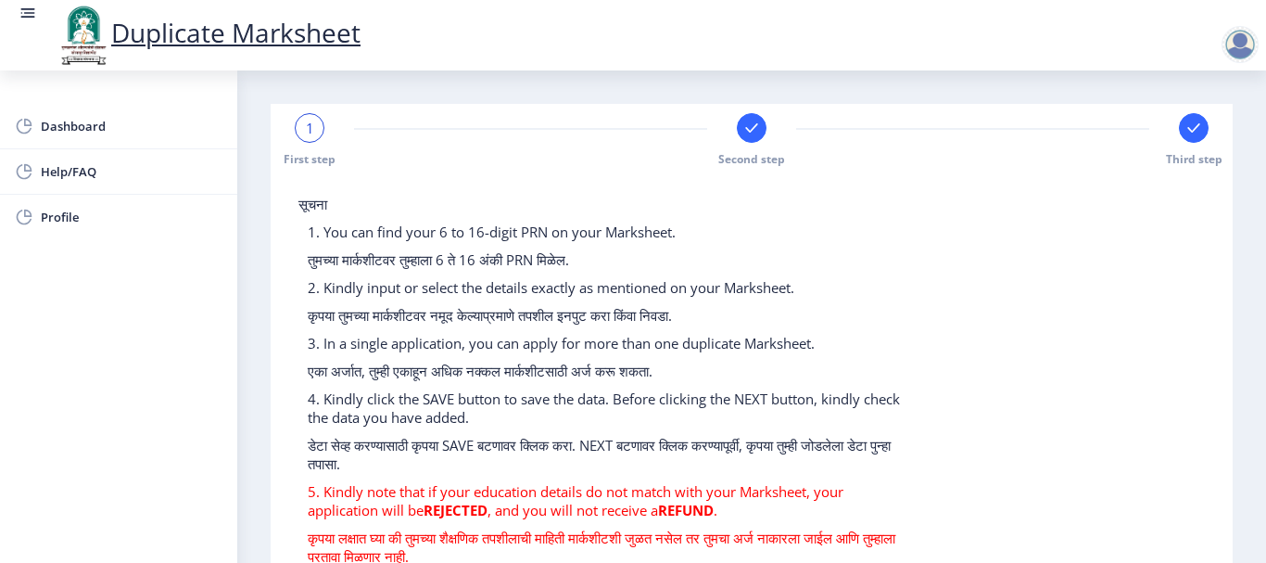
click at [1257, 42] on div at bounding box center [1239, 44] width 37 height 37
click at [1203, 150] on span "Log out" at bounding box center [1191, 144] width 119 height 22
